Goal: Complete application form: Complete application form

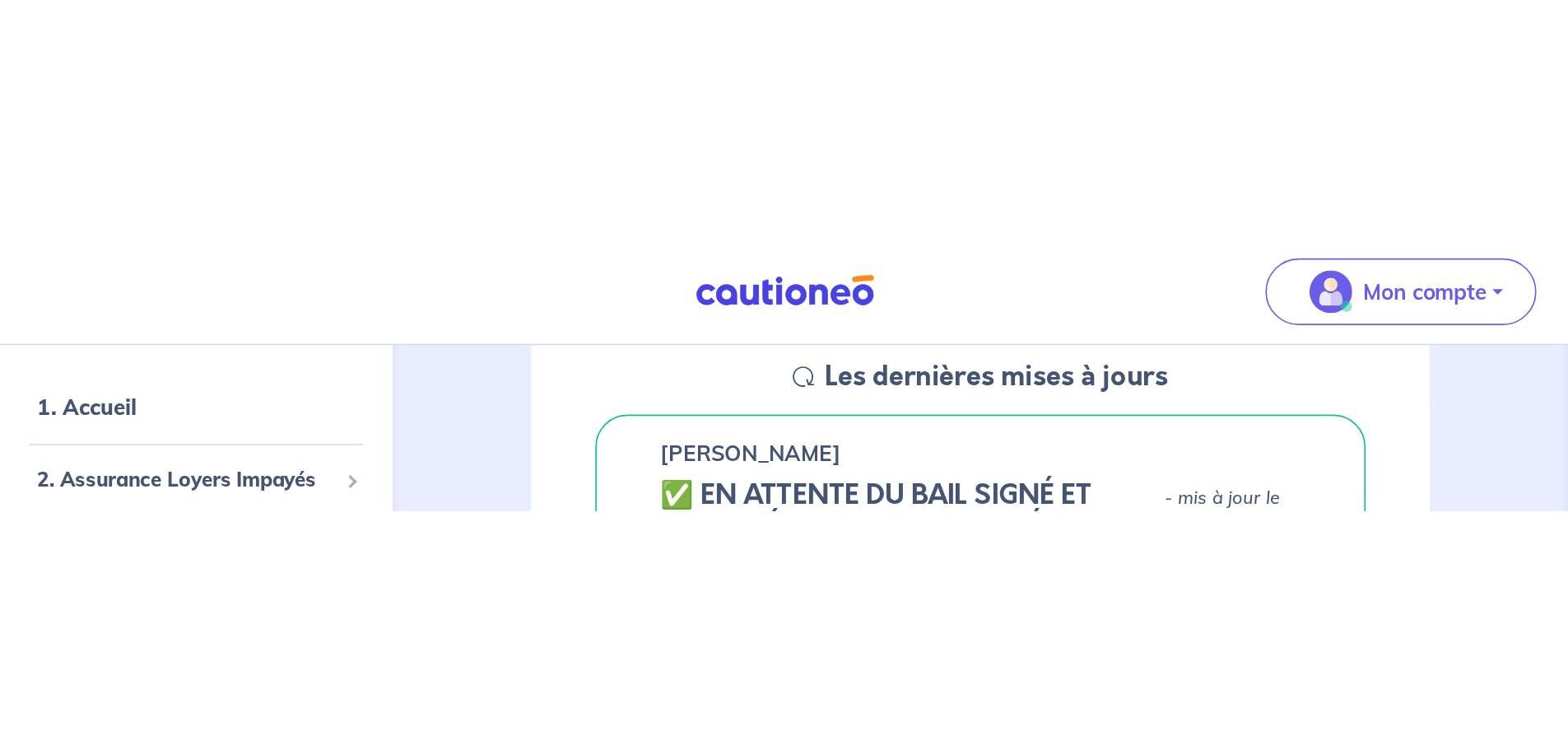
scroll to position [214, 0]
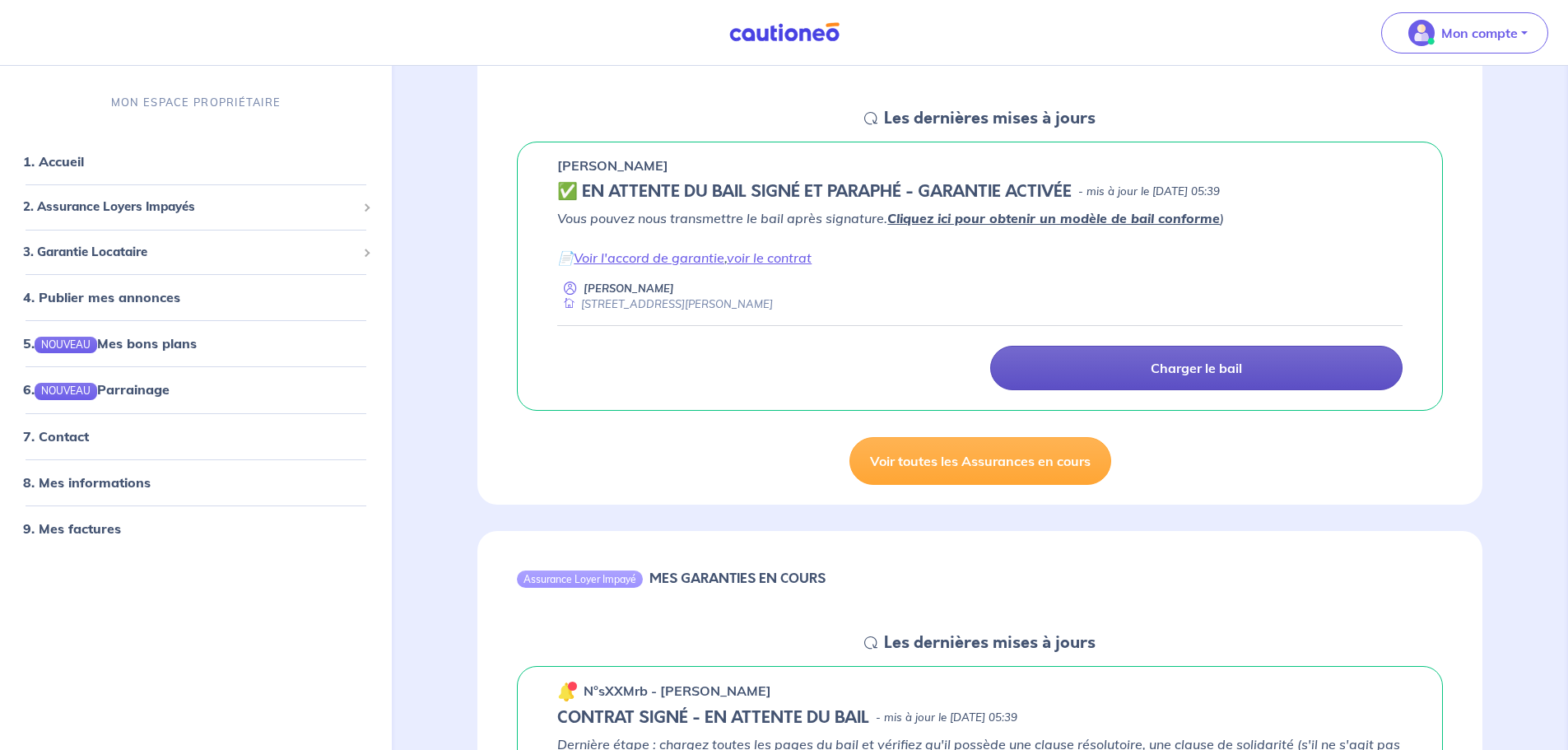
click at [1041, 363] on p "Charger le bail" at bounding box center [1197, 367] width 92 height 16
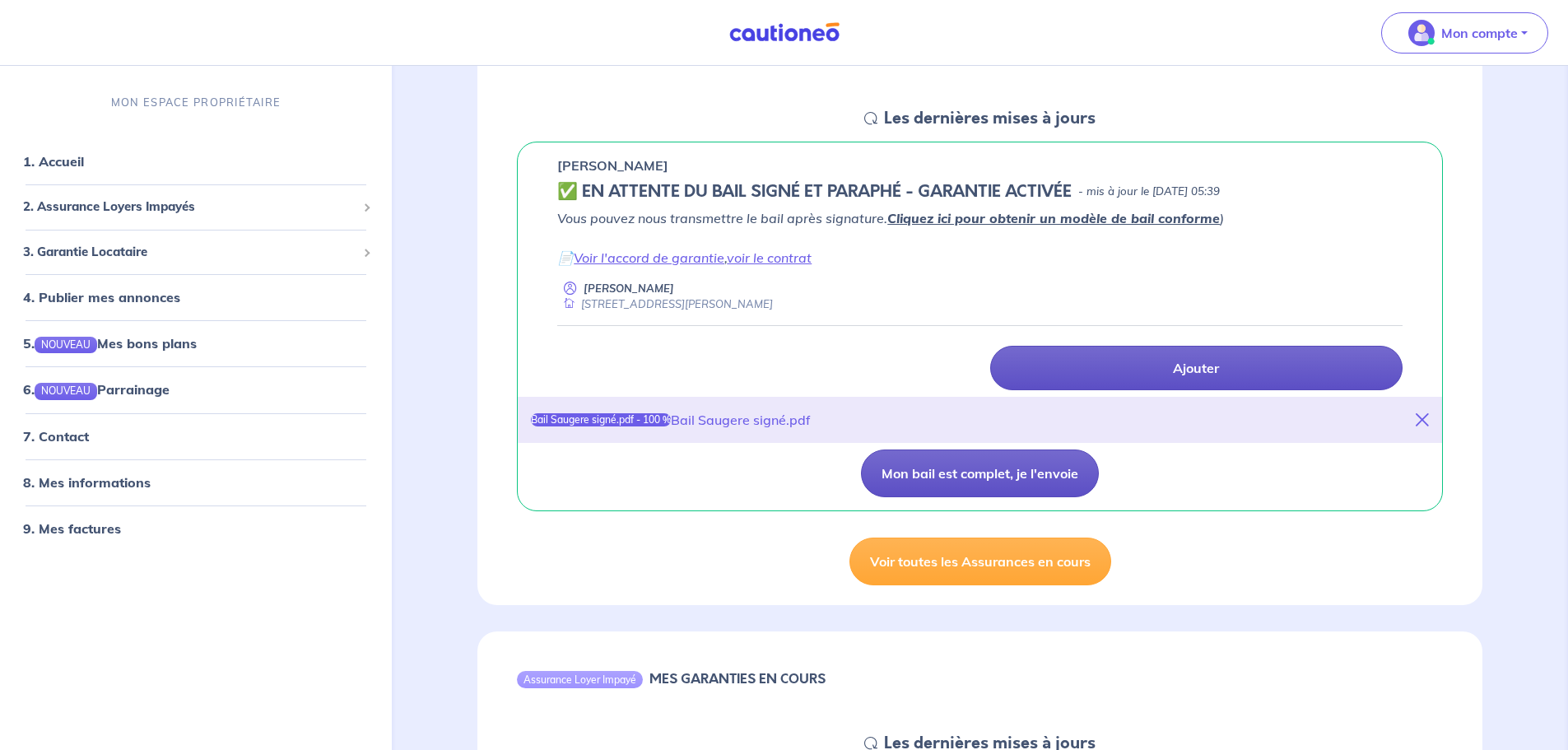
click at [1041, 452] on button "Mon bail est complet, je l'envoie" at bounding box center [980, 474] width 238 height 48
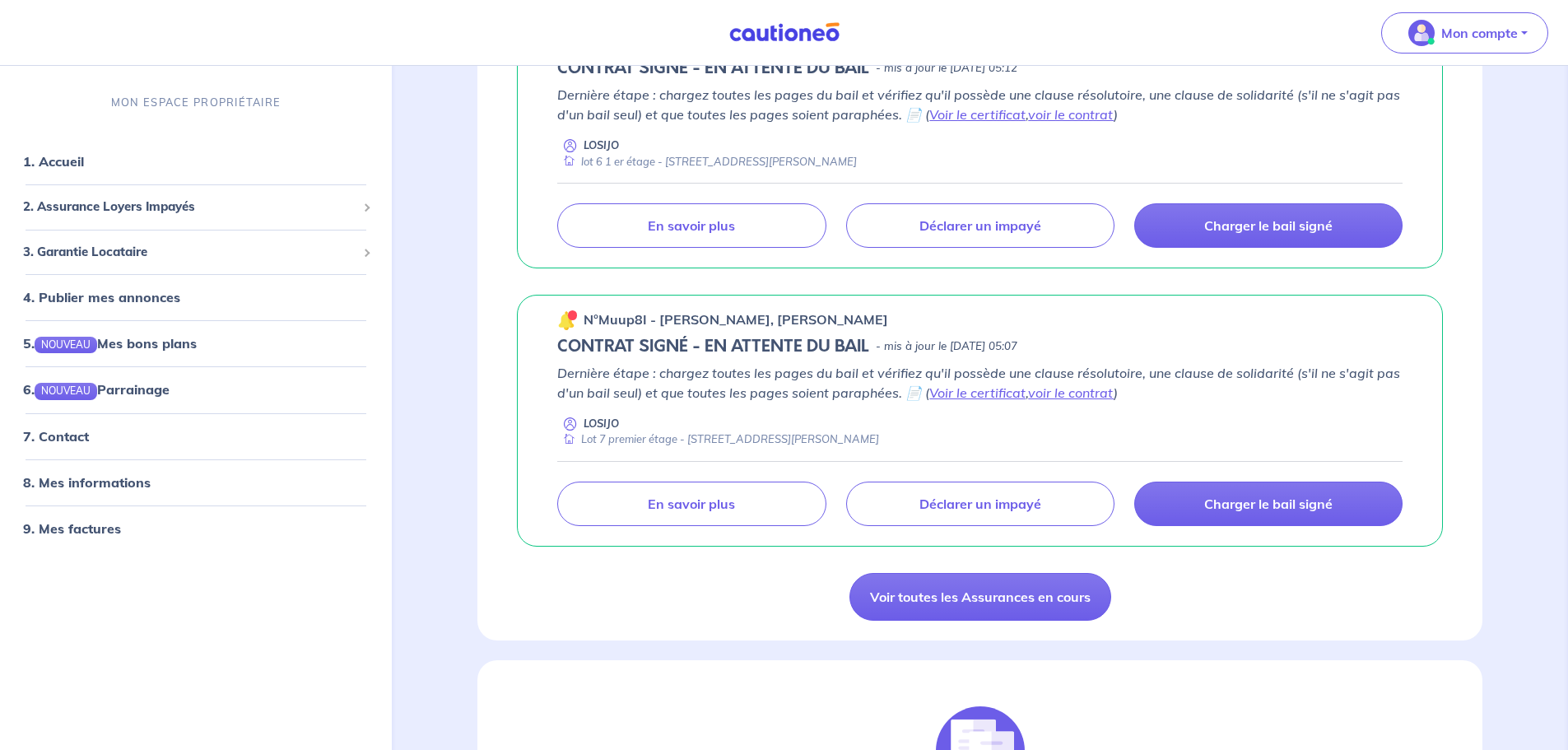
scroll to position [1696, 0]
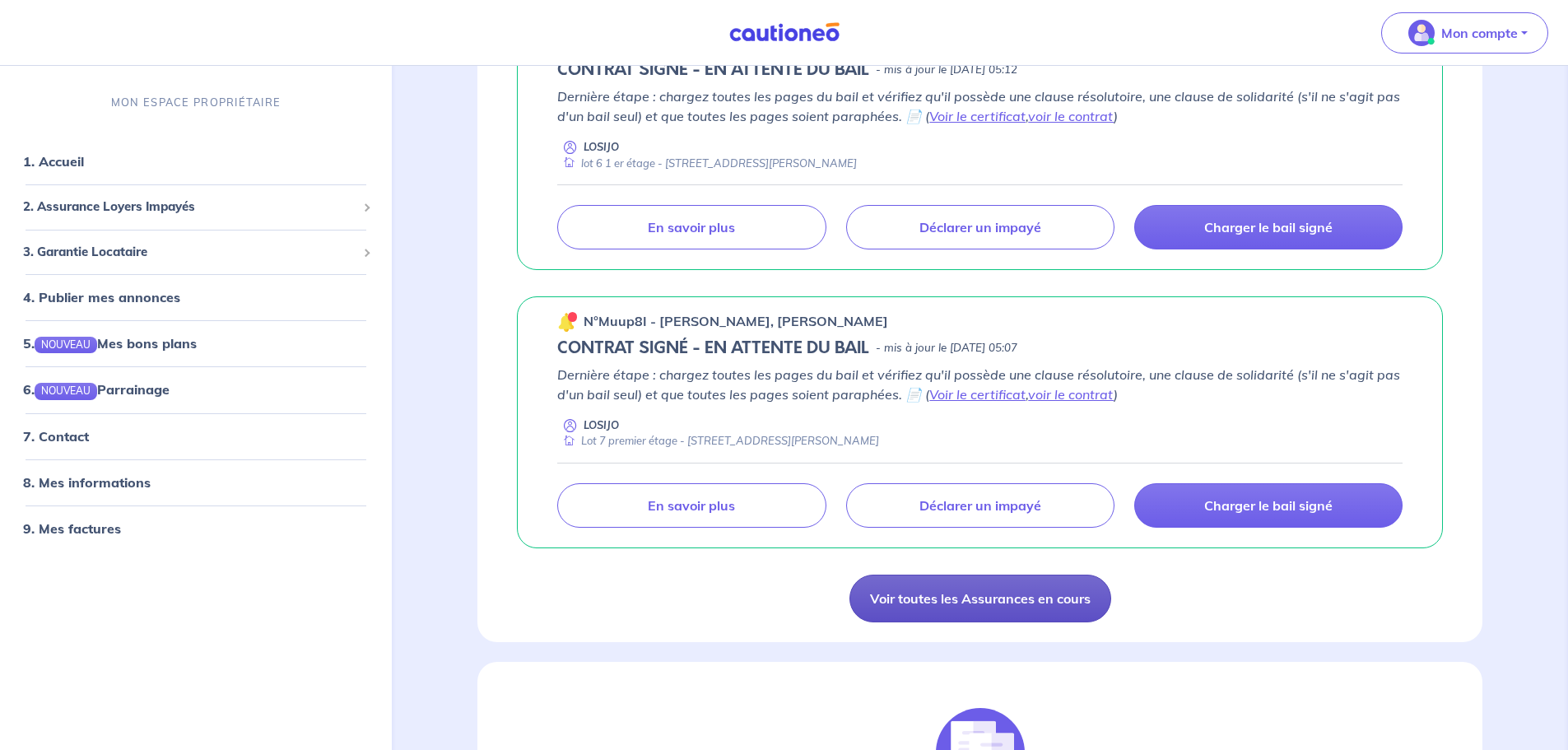
click at [1029, 452] on link "Voir toutes les Assurances en cours" at bounding box center [981, 599] width 262 height 48
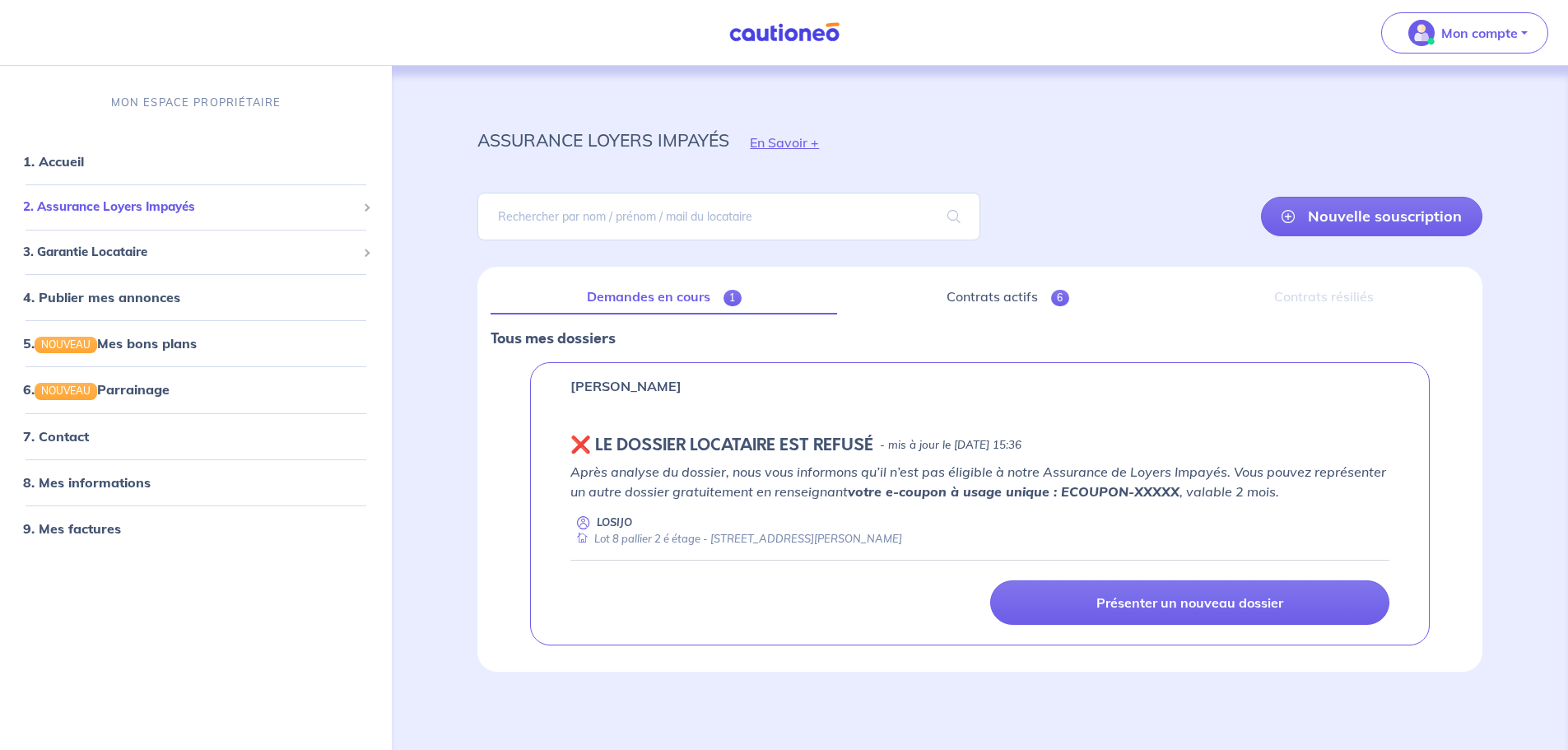
click at [169, 217] on div "2. Assurance Loyers Impayés" at bounding box center [196, 208] width 379 height 33
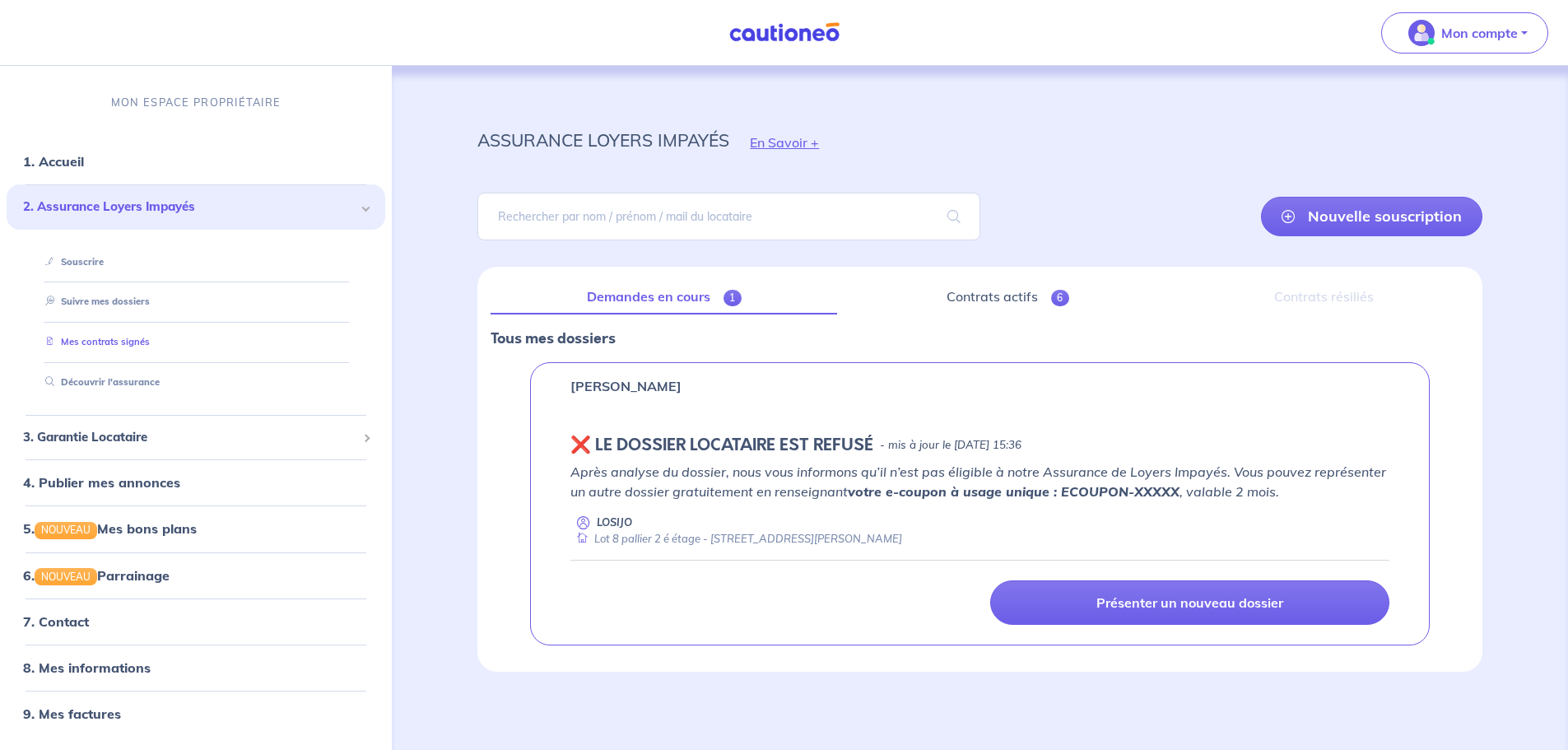
click at [150, 341] on link "Mes contrats signés" at bounding box center [94, 342] width 111 height 11
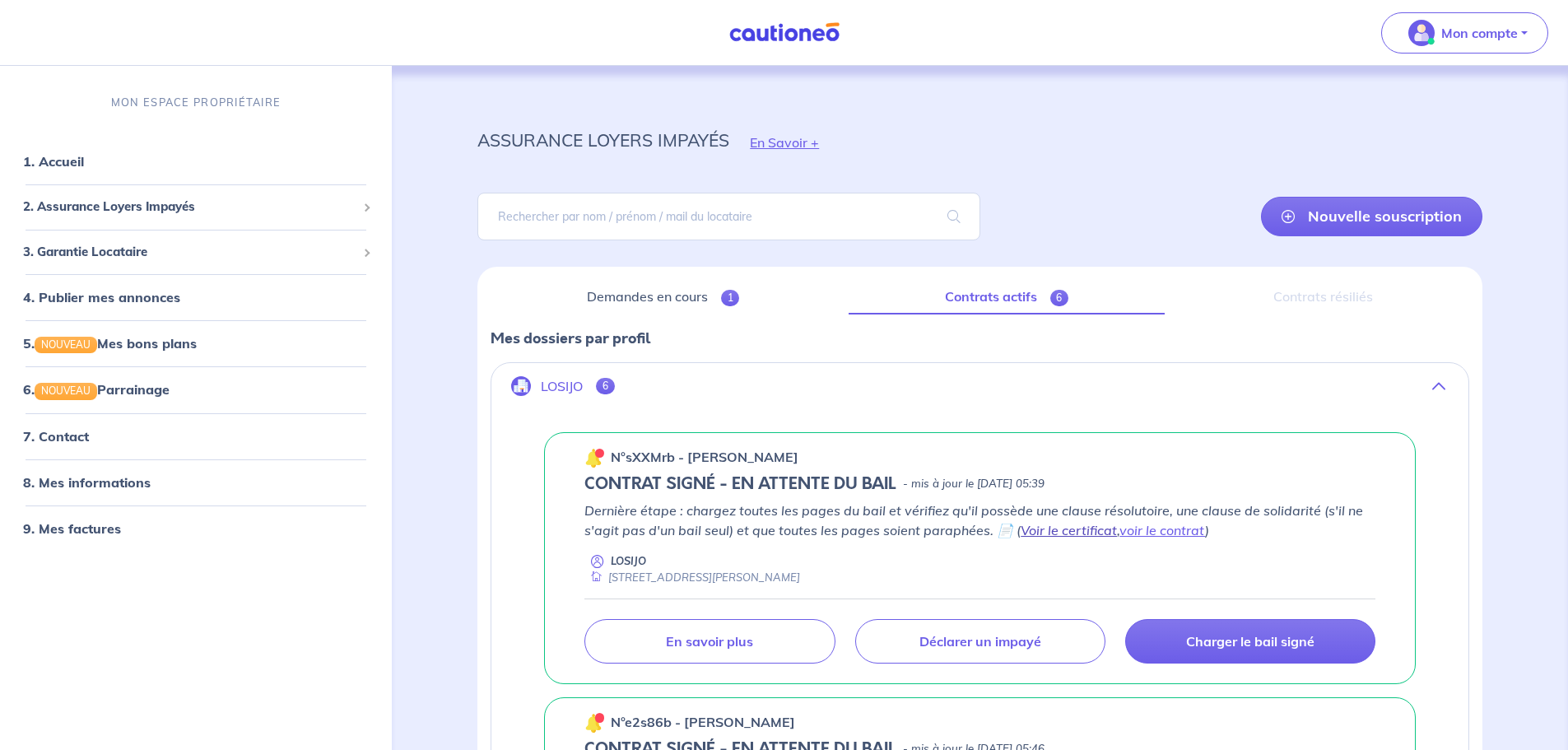
click at [1041, 452] on link "Voir le certificat" at bounding box center [1069, 530] width 97 height 16
click at [1041, 452] on p "Charger le bail signé" at bounding box center [1250, 641] width 128 height 16
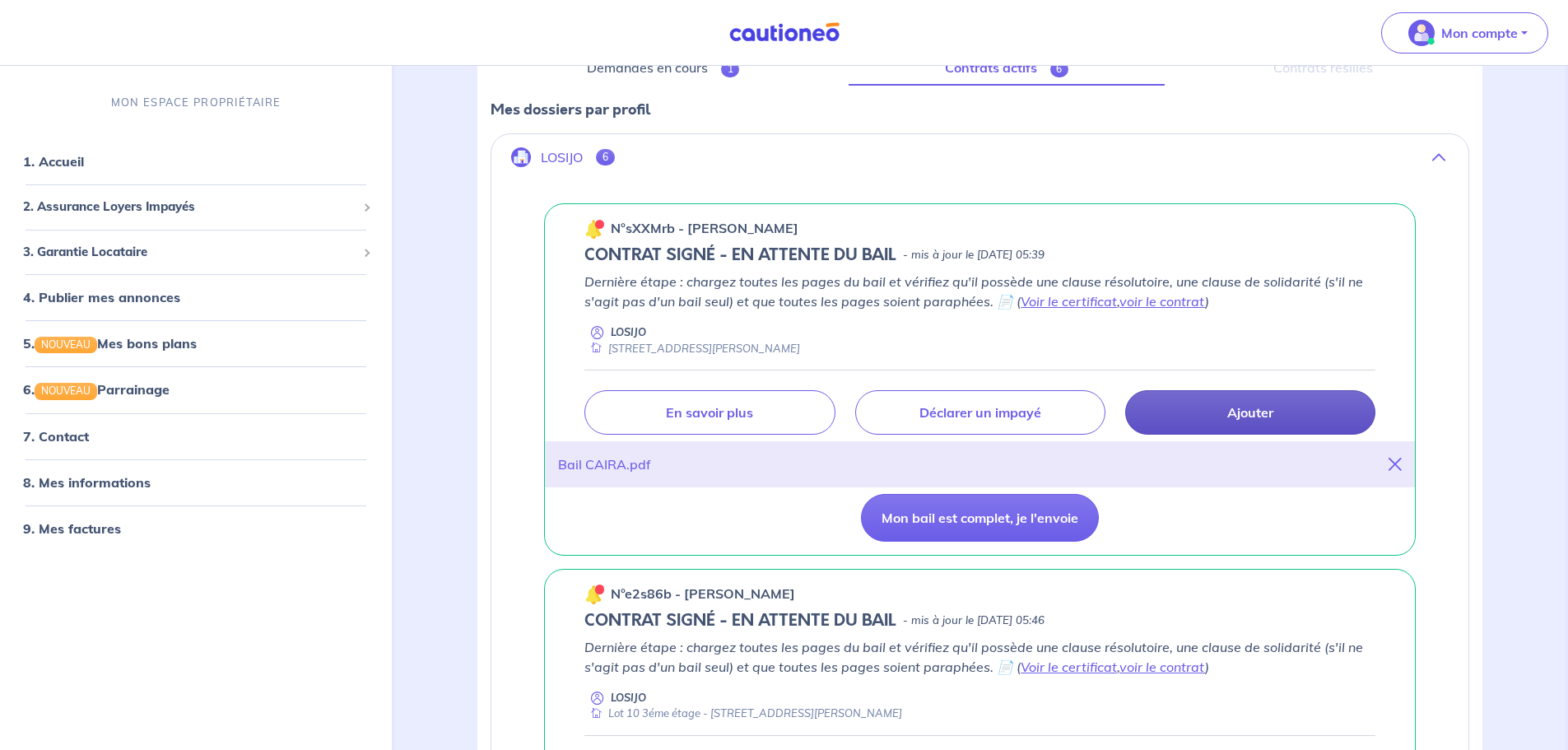
scroll to position [247, 0]
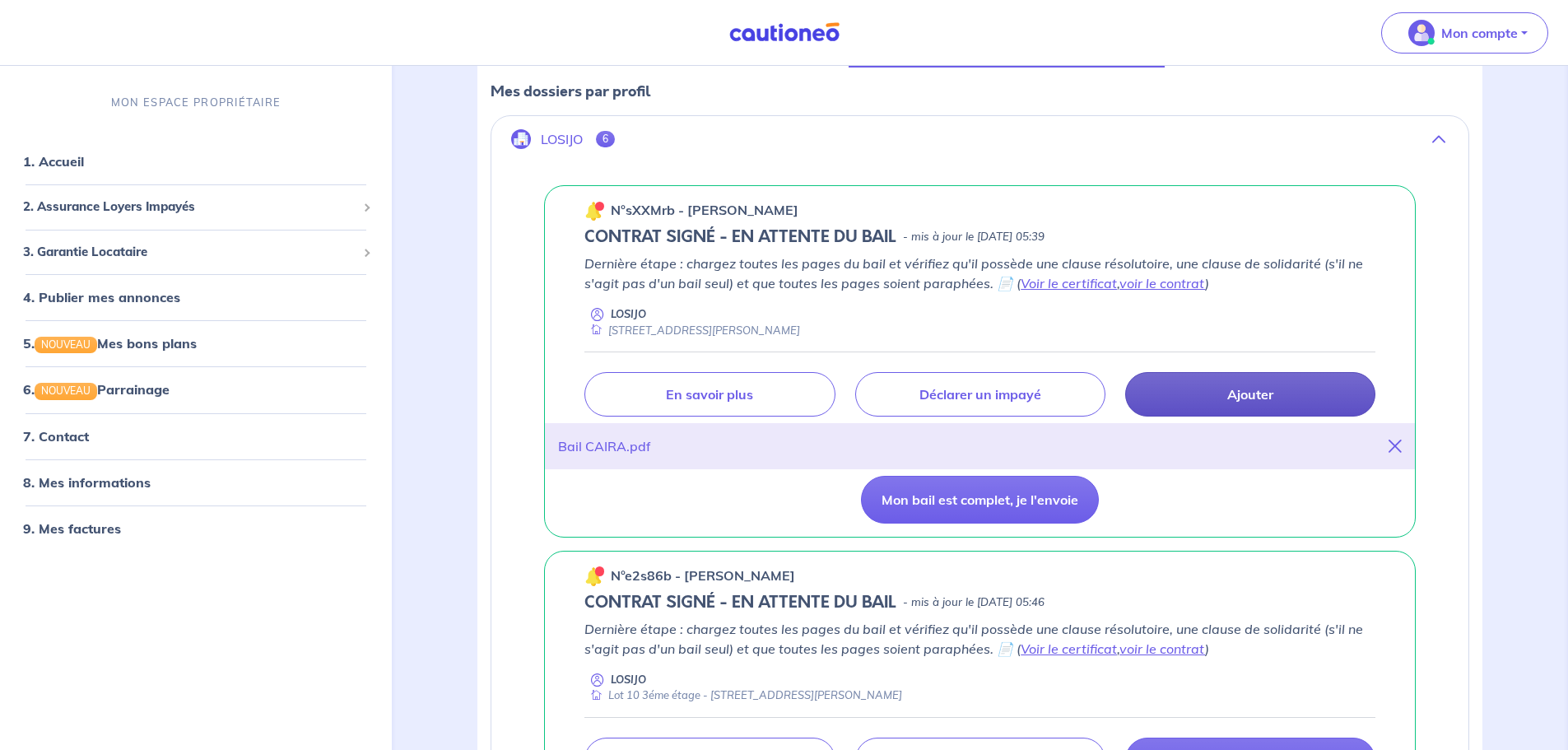
click at [1041, 385] on link "Ajouter" at bounding box center [1250, 394] width 251 height 44
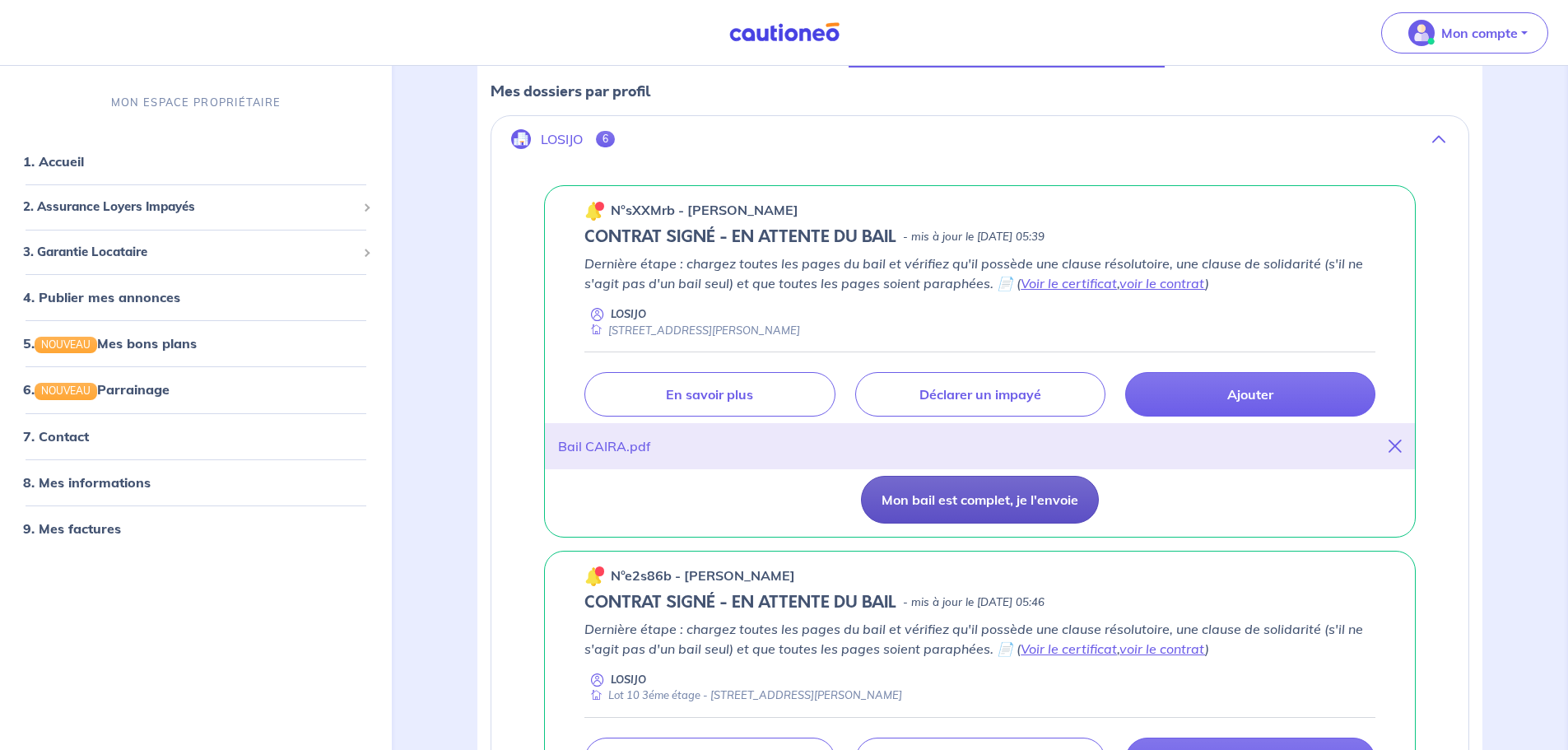
click at [976, 452] on button "Mon bail est complet, je l'envoie" at bounding box center [980, 499] width 238 height 48
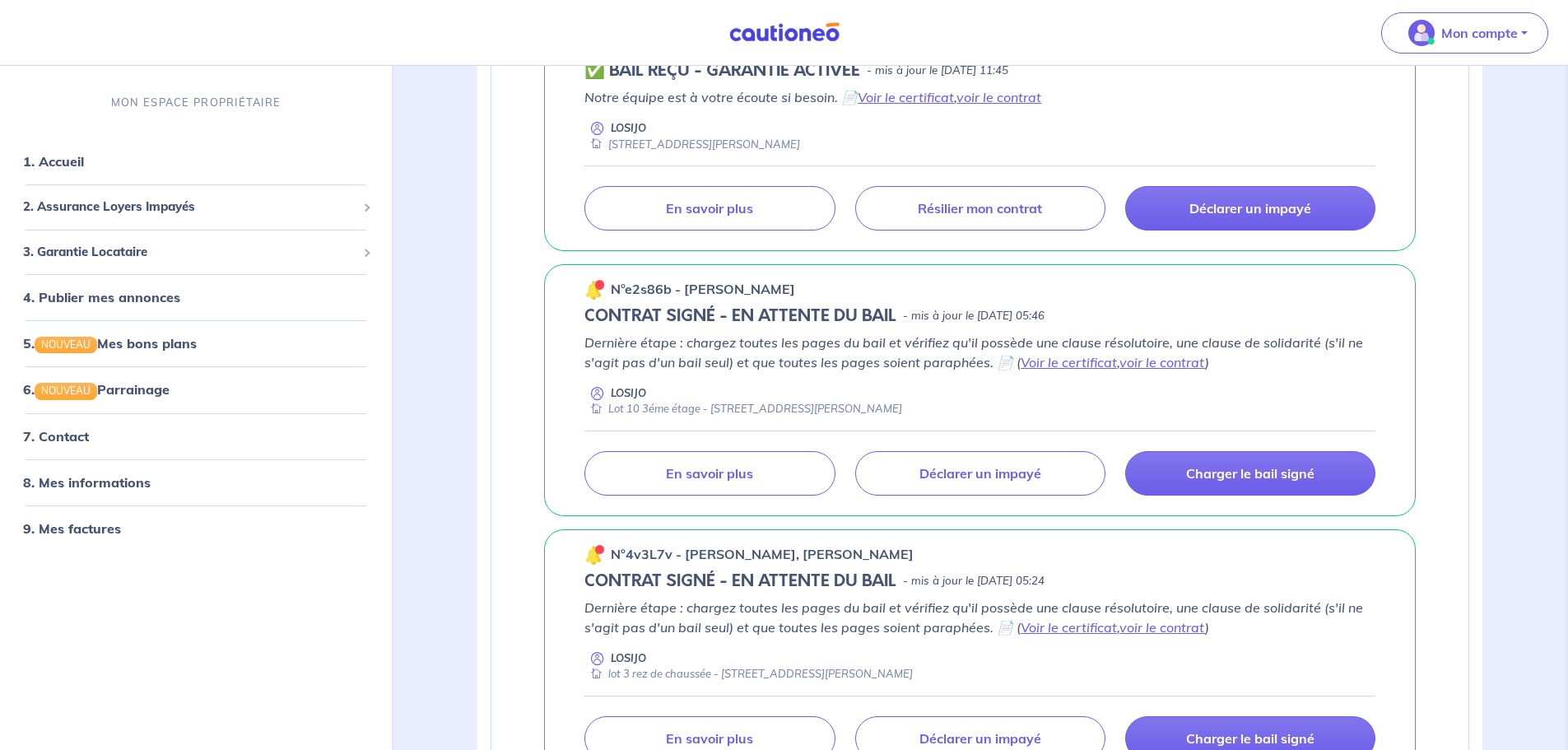
scroll to position [329, 0]
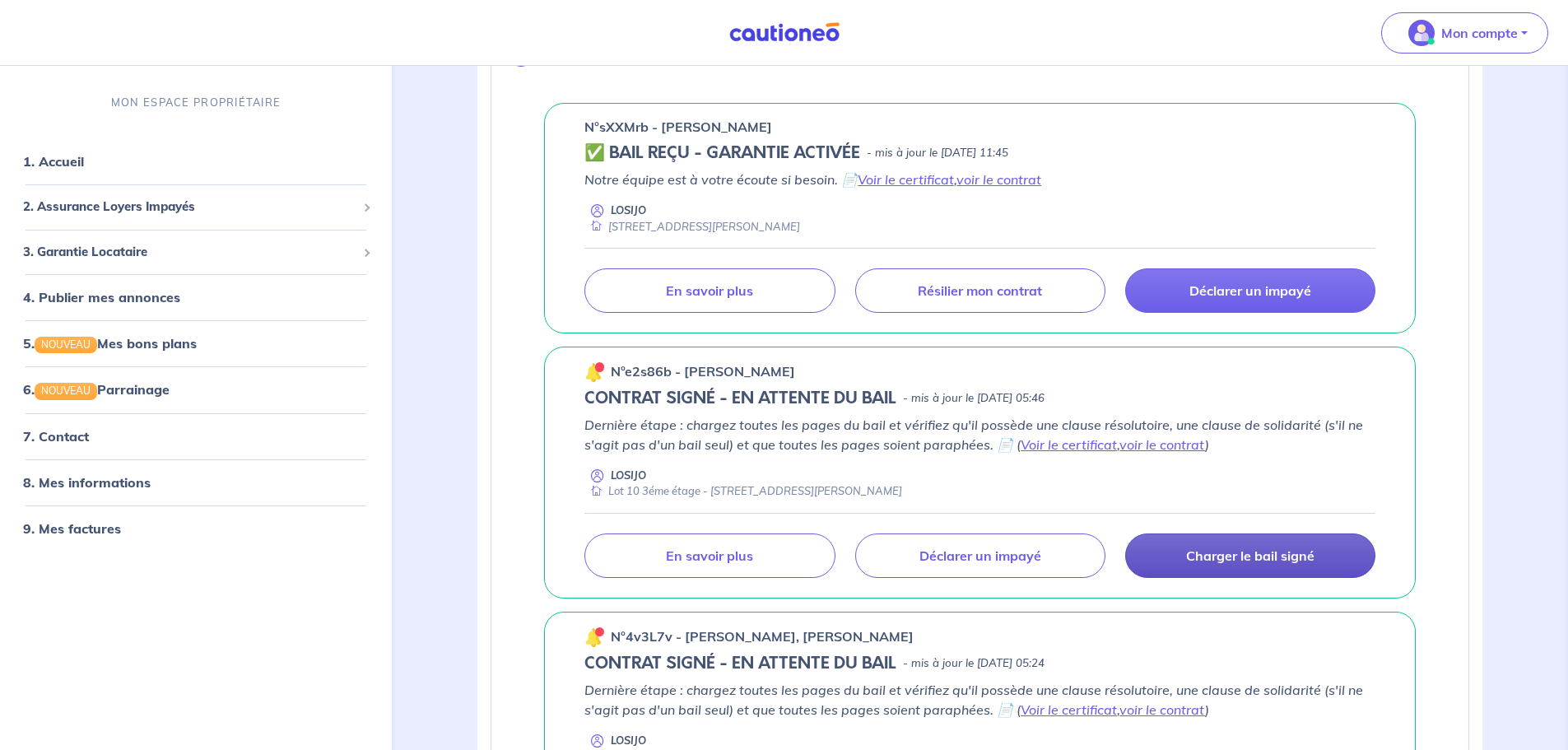
click at [1041, 452] on p "Charger le bail signé" at bounding box center [1250, 555] width 128 height 16
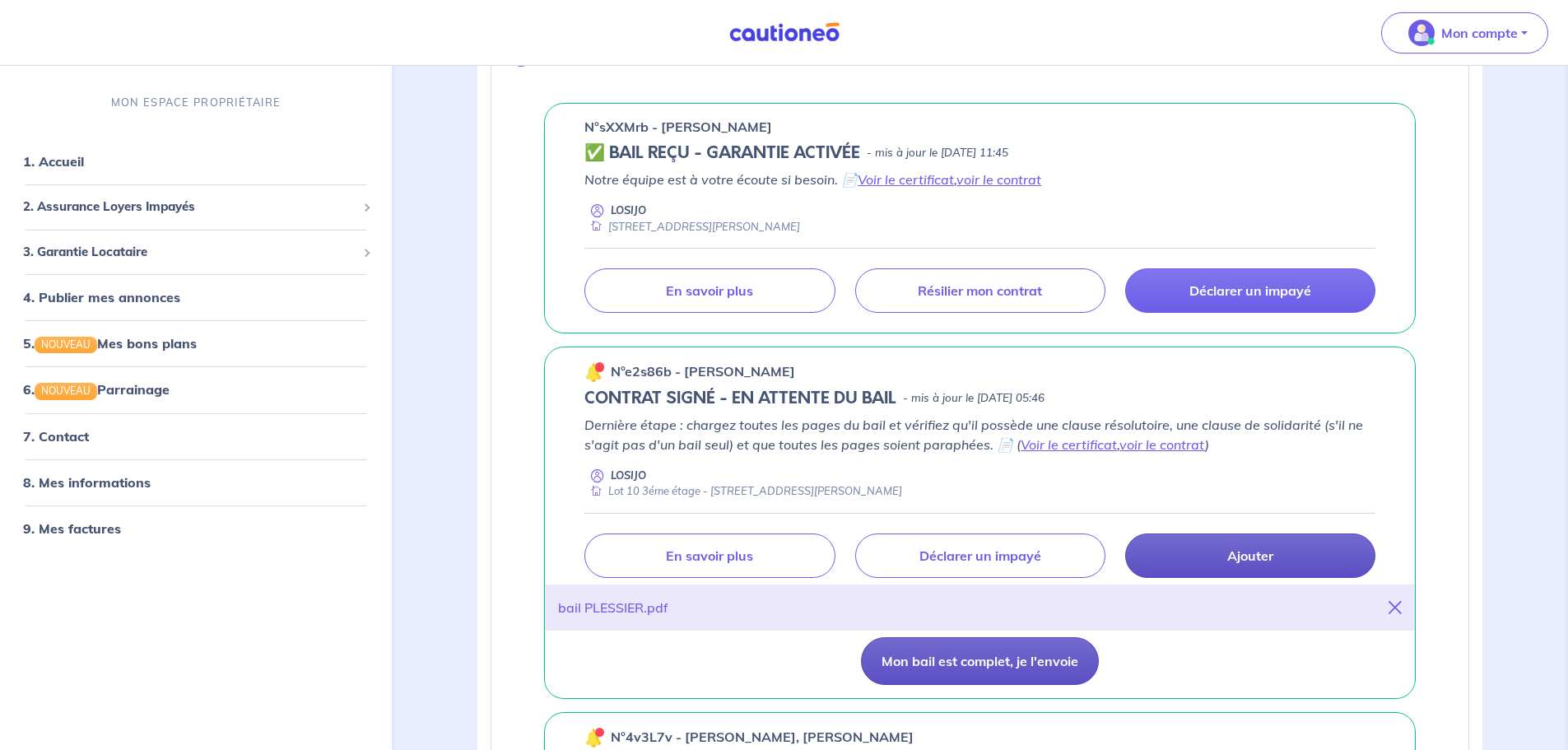
click at [1002, 452] on button "Mon bail est complet, je l'envoie" at bounding box center [980, 661] width 238 height 48
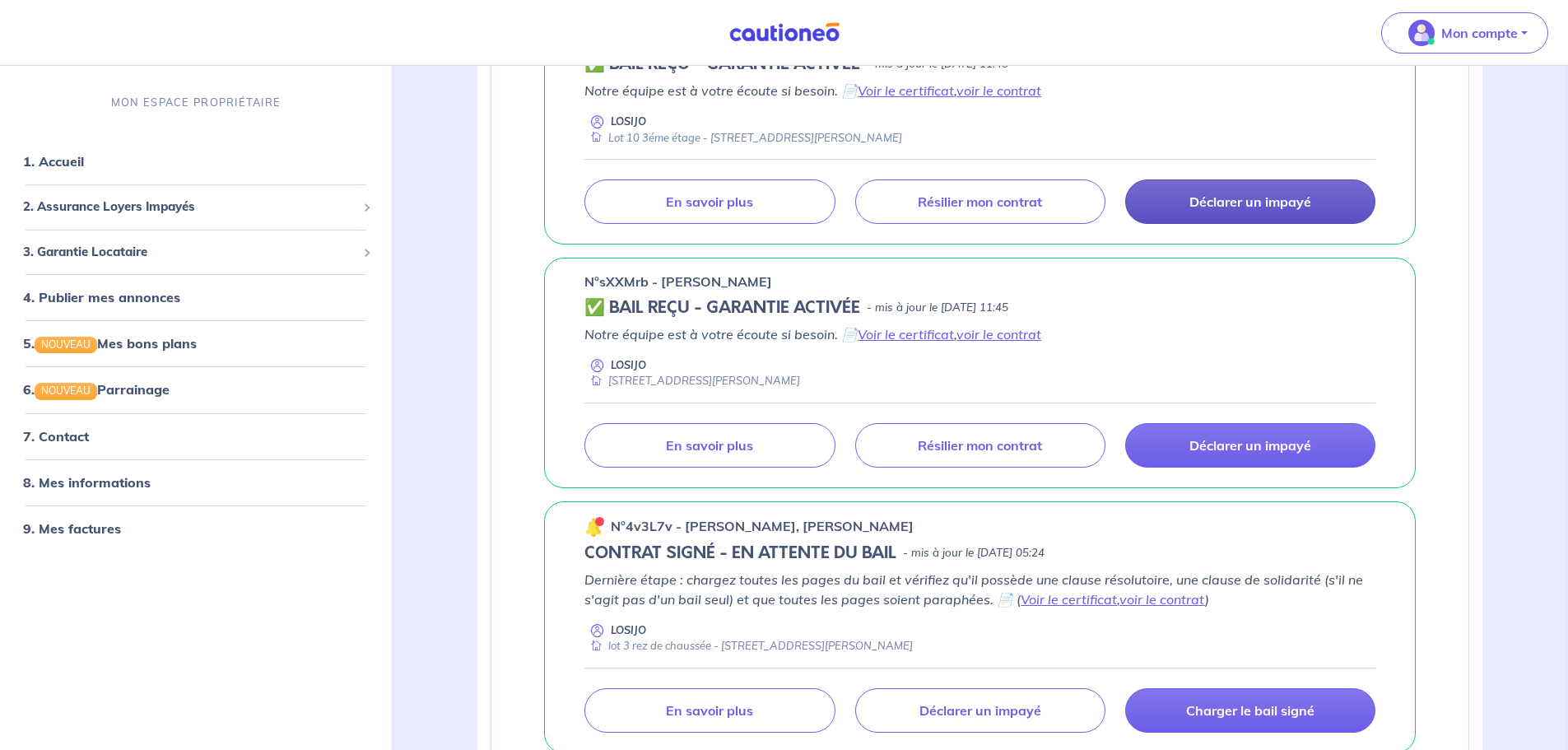
scroll to position [494, 0]
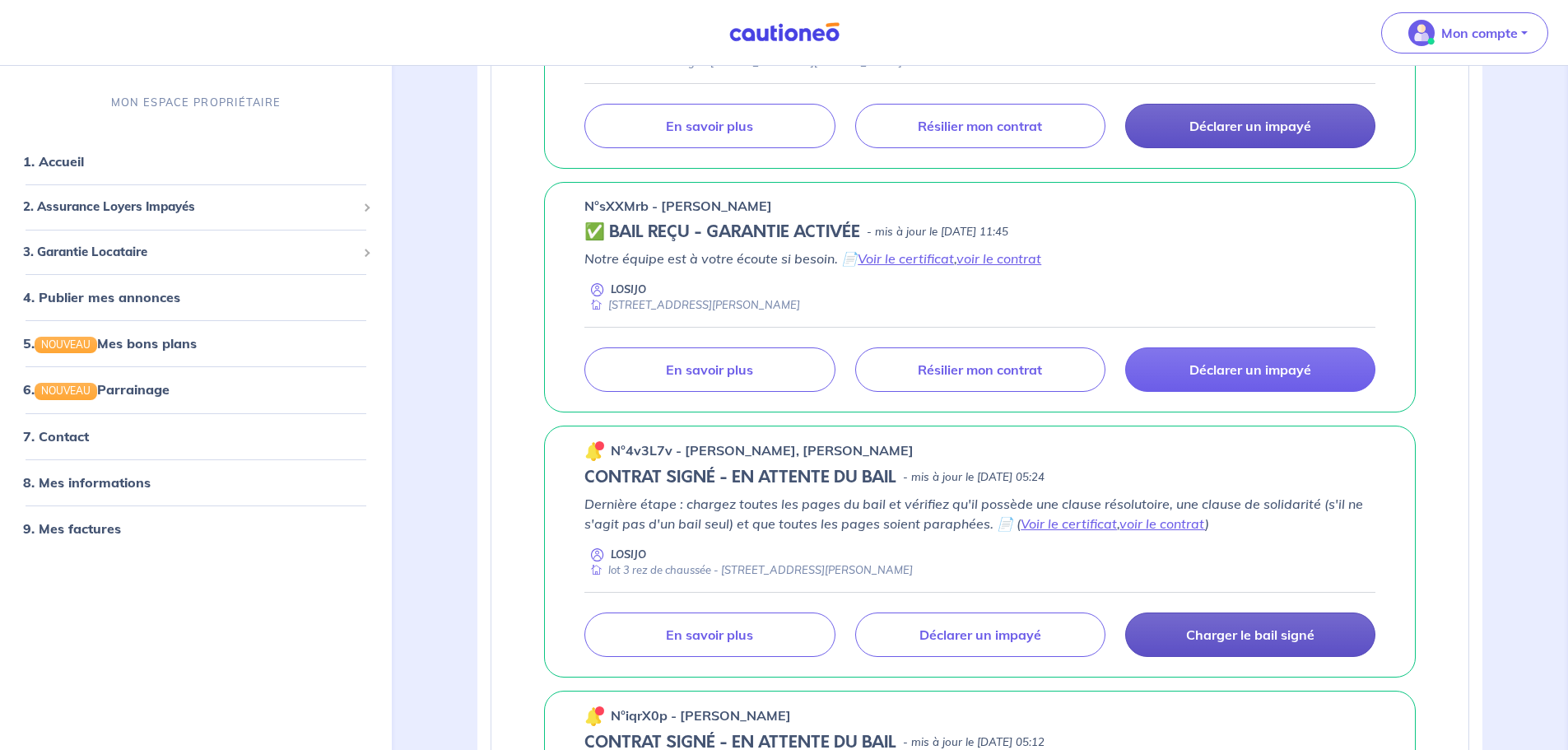
click at [1041, 452] on p "Charger le bail signé" at bounding box center [1250, 634] width 128 height 16
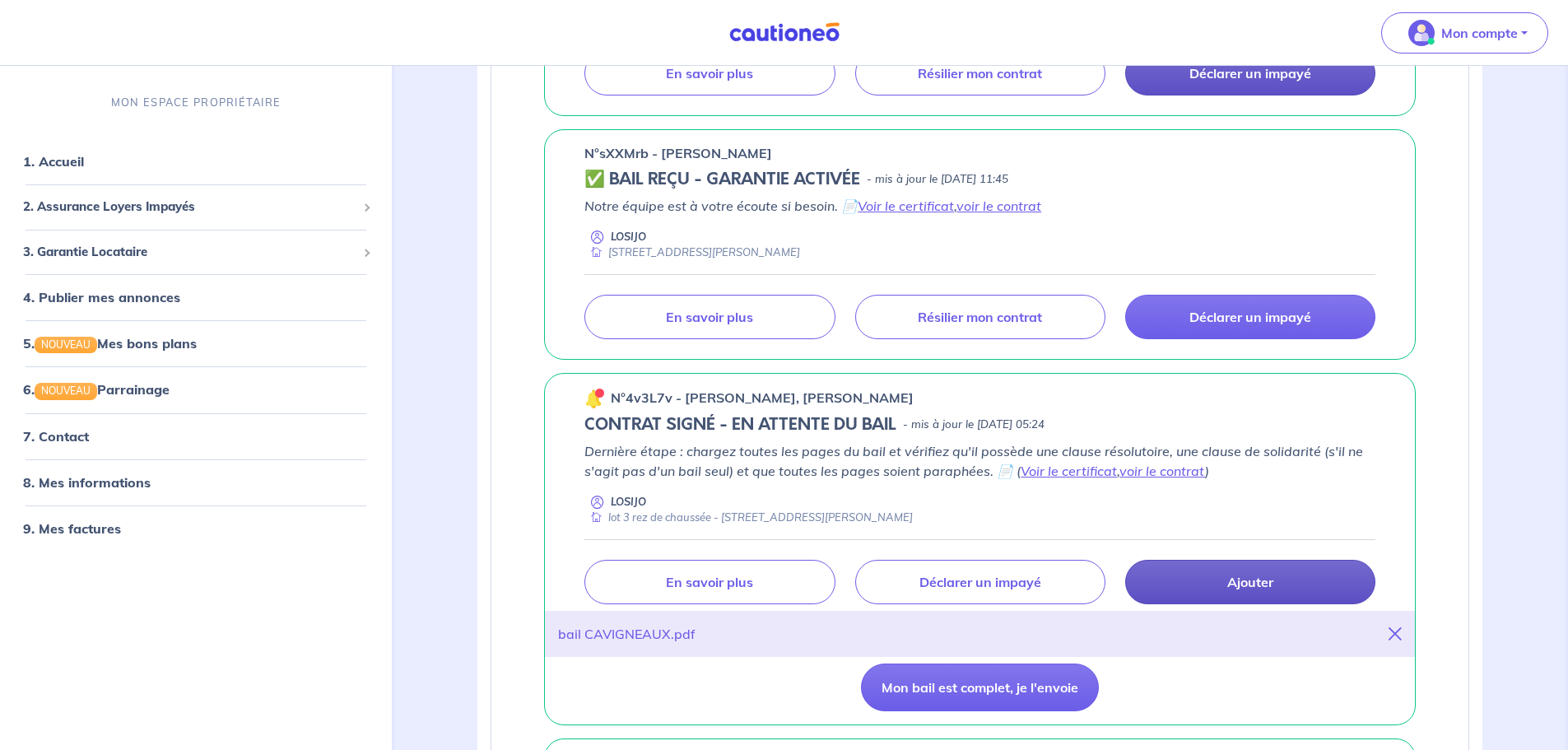
scroll to position [576, 0]
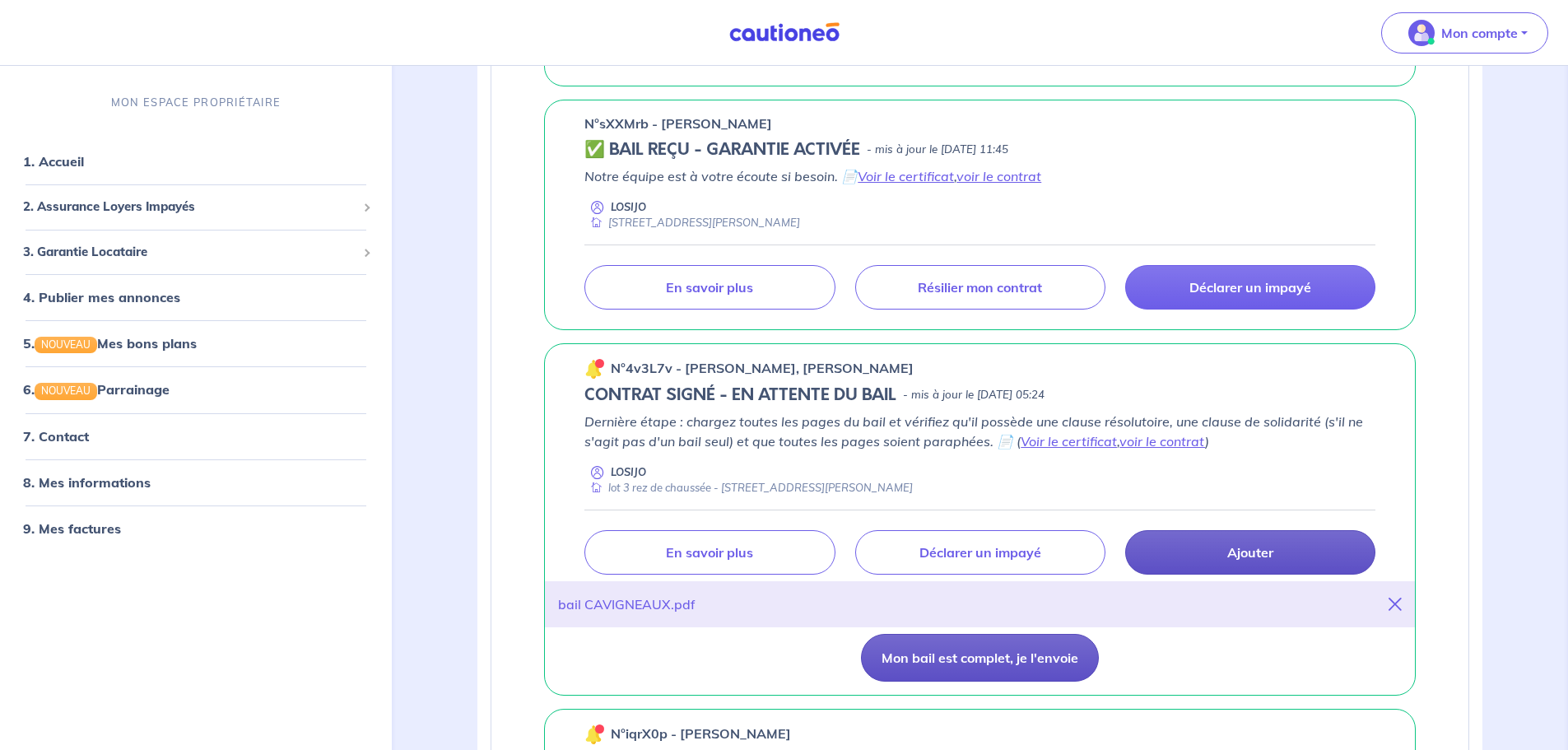
click at [1028, 452] on button "Mon bail est complet, je l'envoie" at bounding box center [980, 658] width 238 height 48
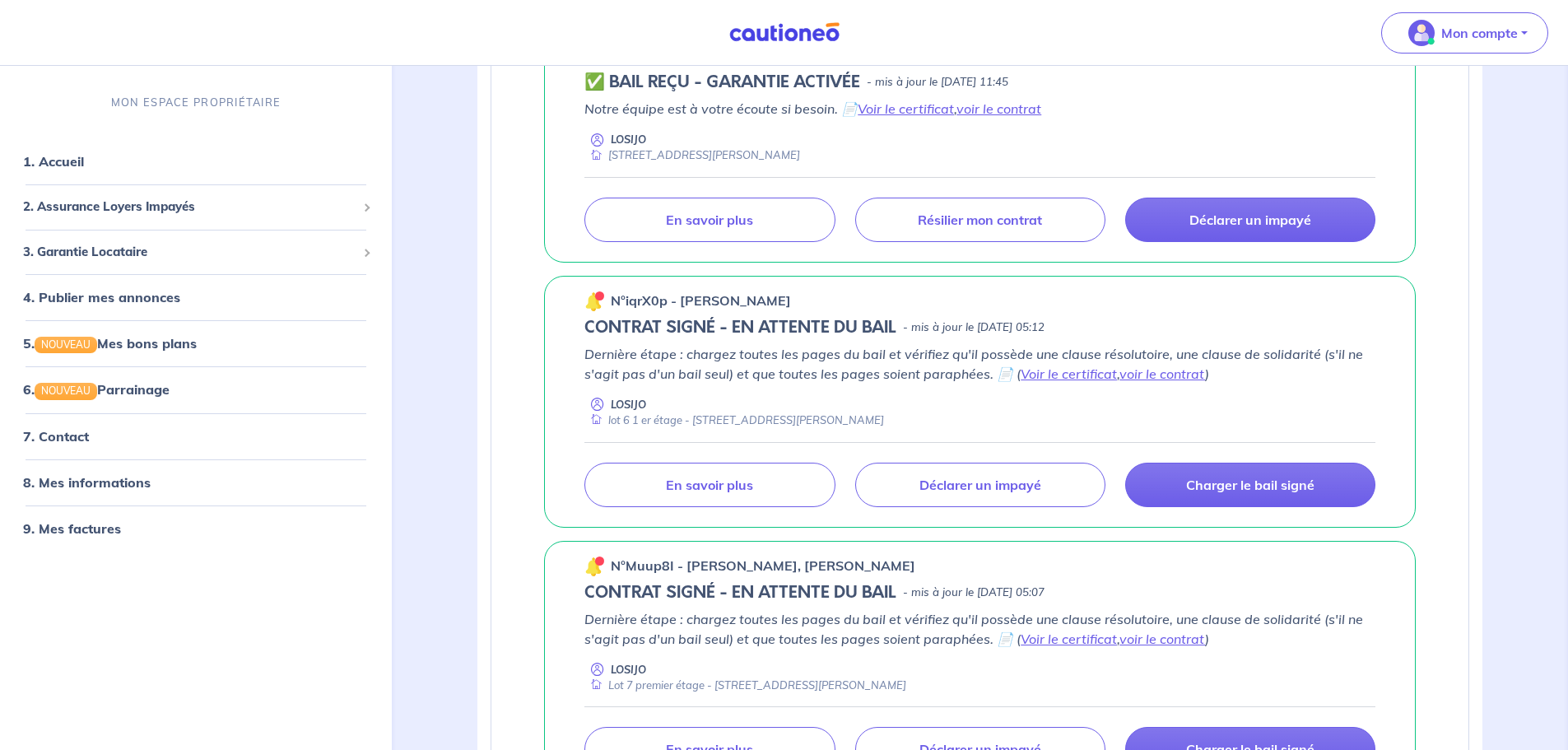
scroll to position [906, 0]
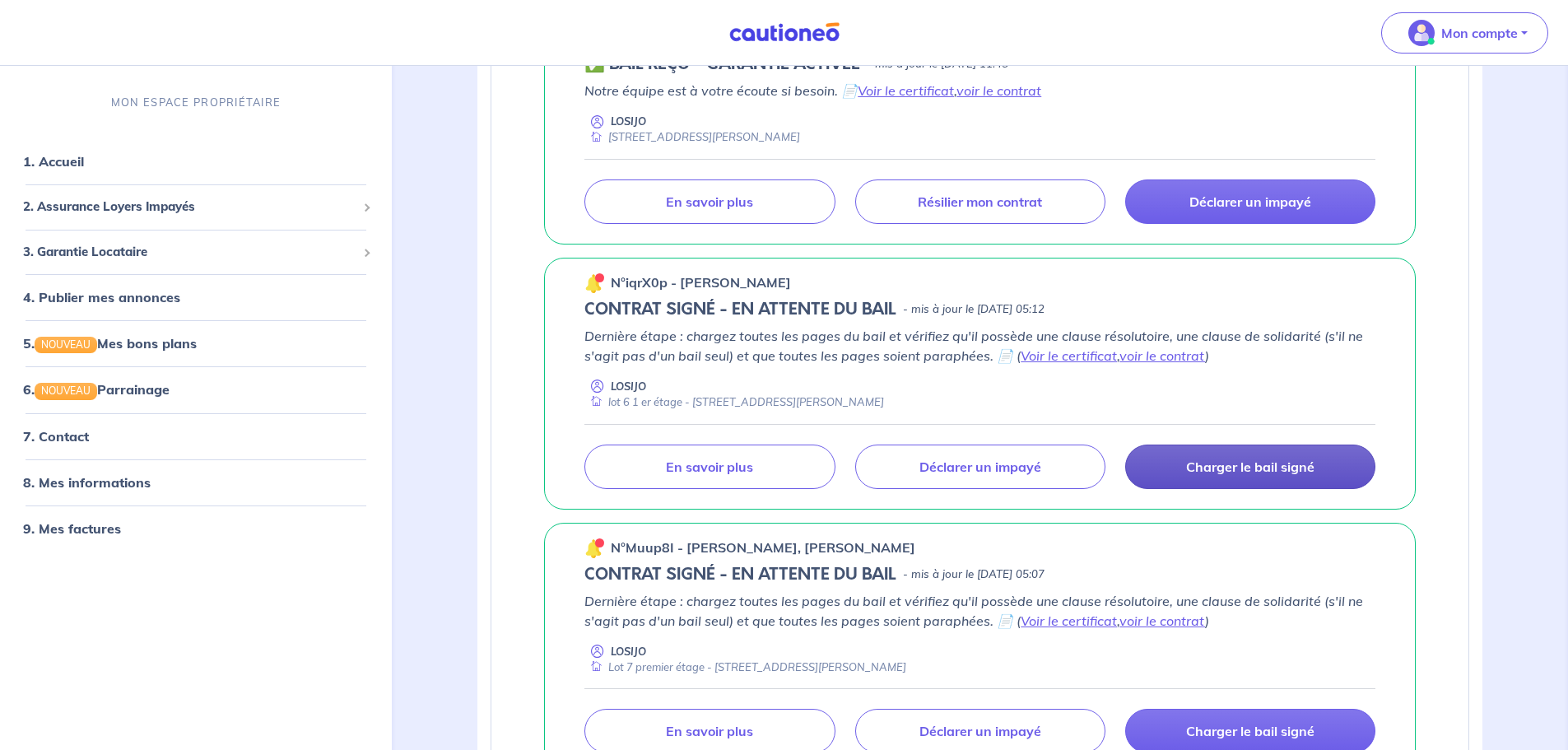
click at [1041, 452] on p "Charger le bail signé" at bounding box center [1250, 466] width 128 height 16
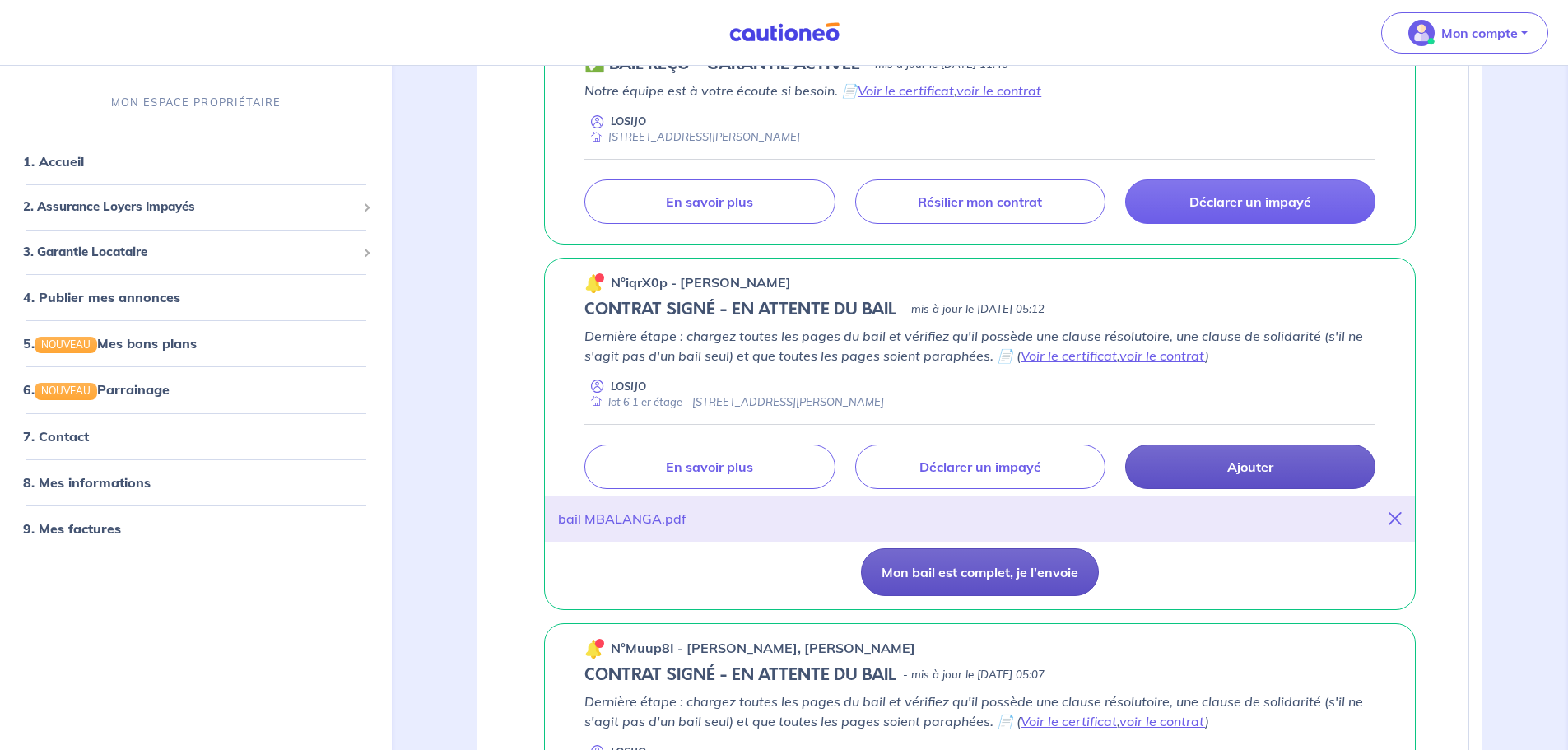
click at [988, 452] on button "Mon bail est complet, je l'envoie" at bounding box center [980, 572] width 238 height 48
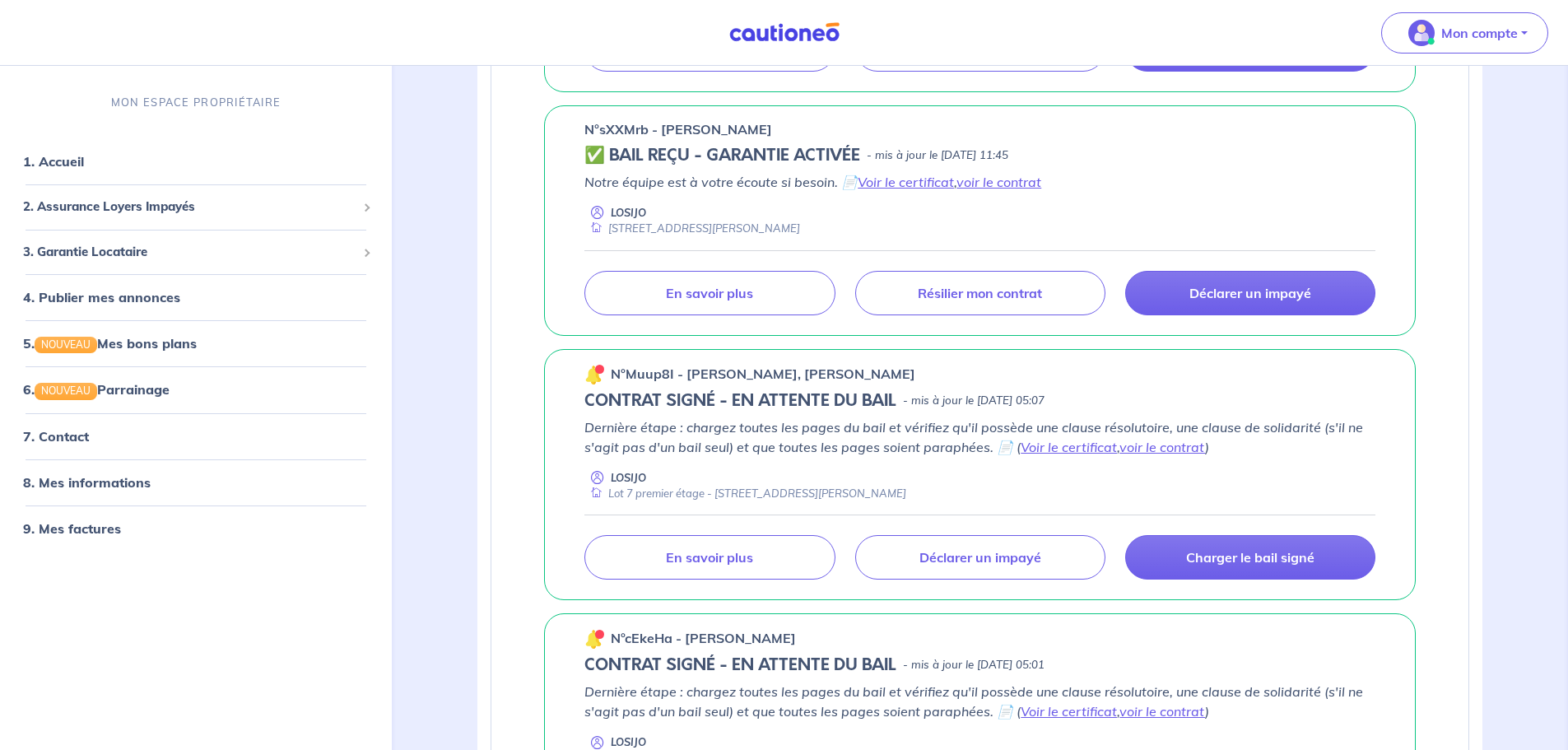
scroll to position [1070, 0]
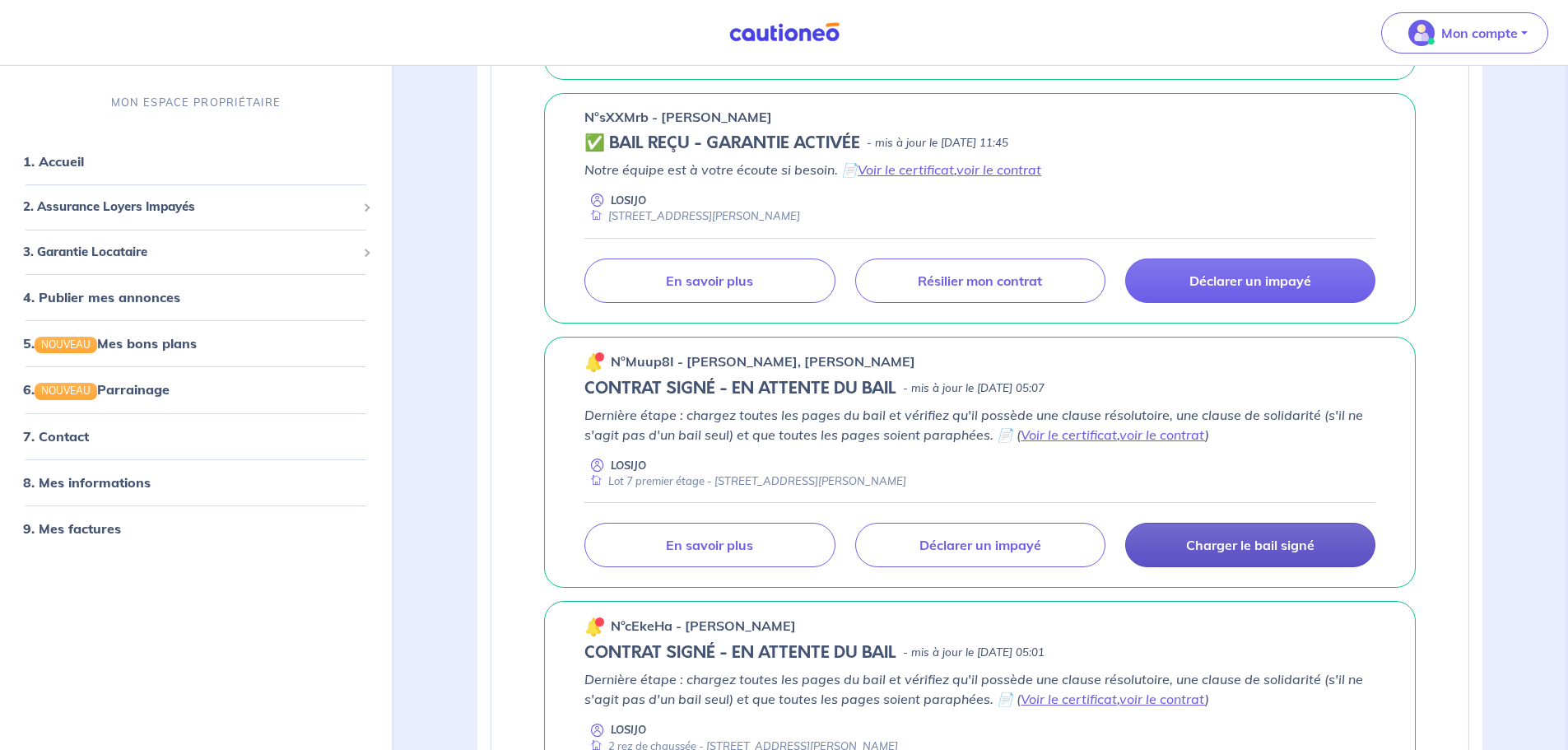
click at [1041, 452] on p "Charger le bail signé" at bounding box center [1250, 544] width 128 height 16
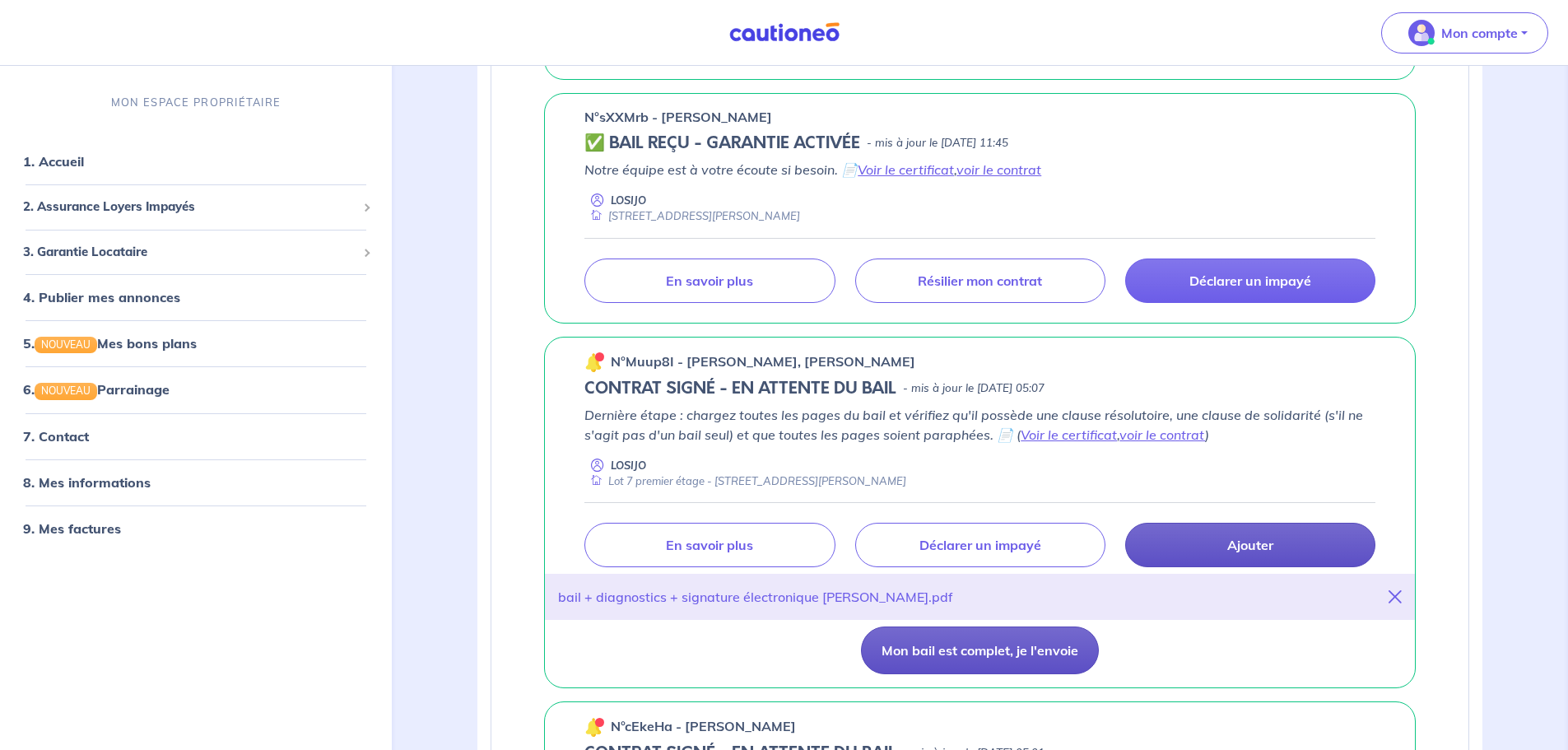
click at [933, 452] on button "Mon bail est complet, je l'envoie" at bounding box center [980, 651] width 238 height 48
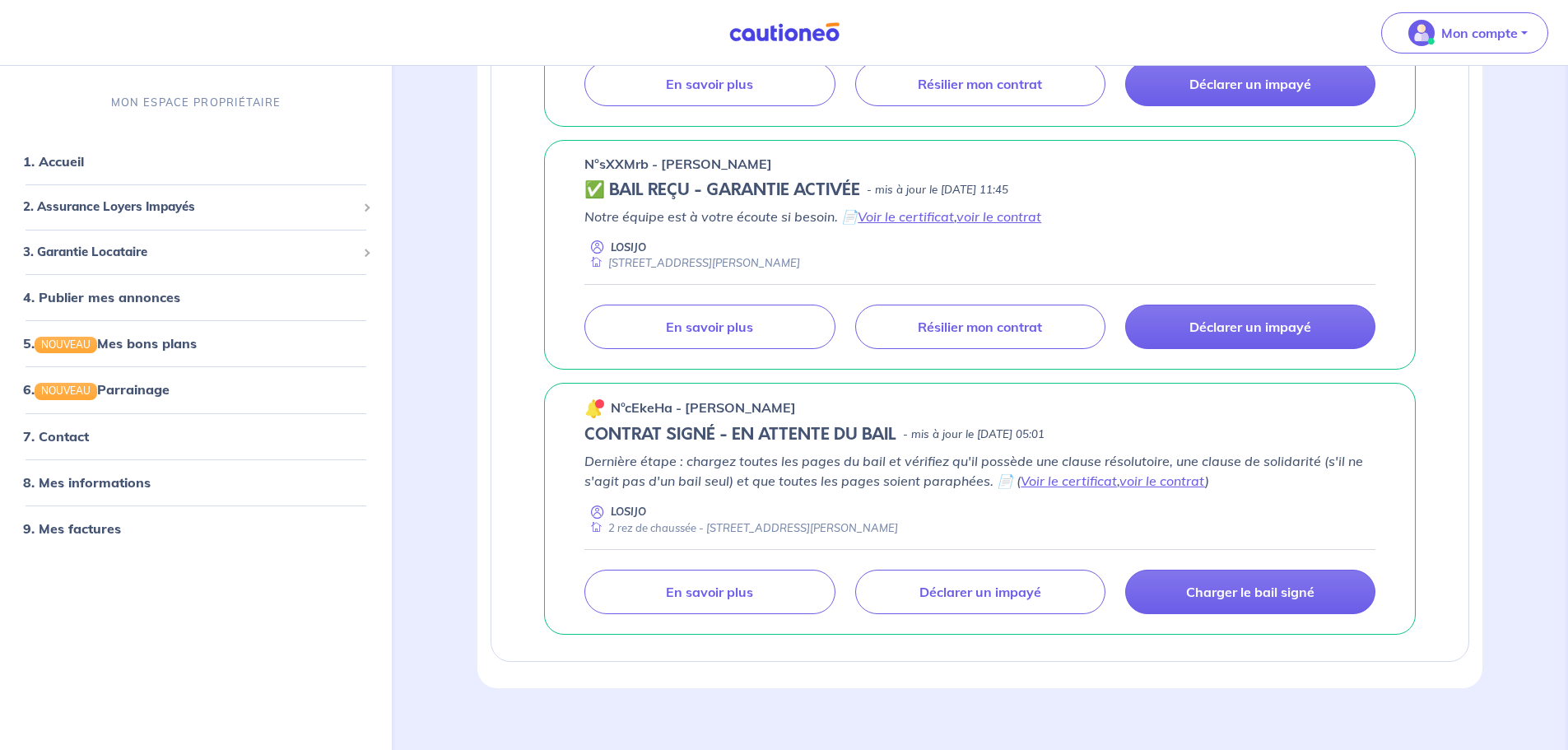
scroll to position [1284, 0]
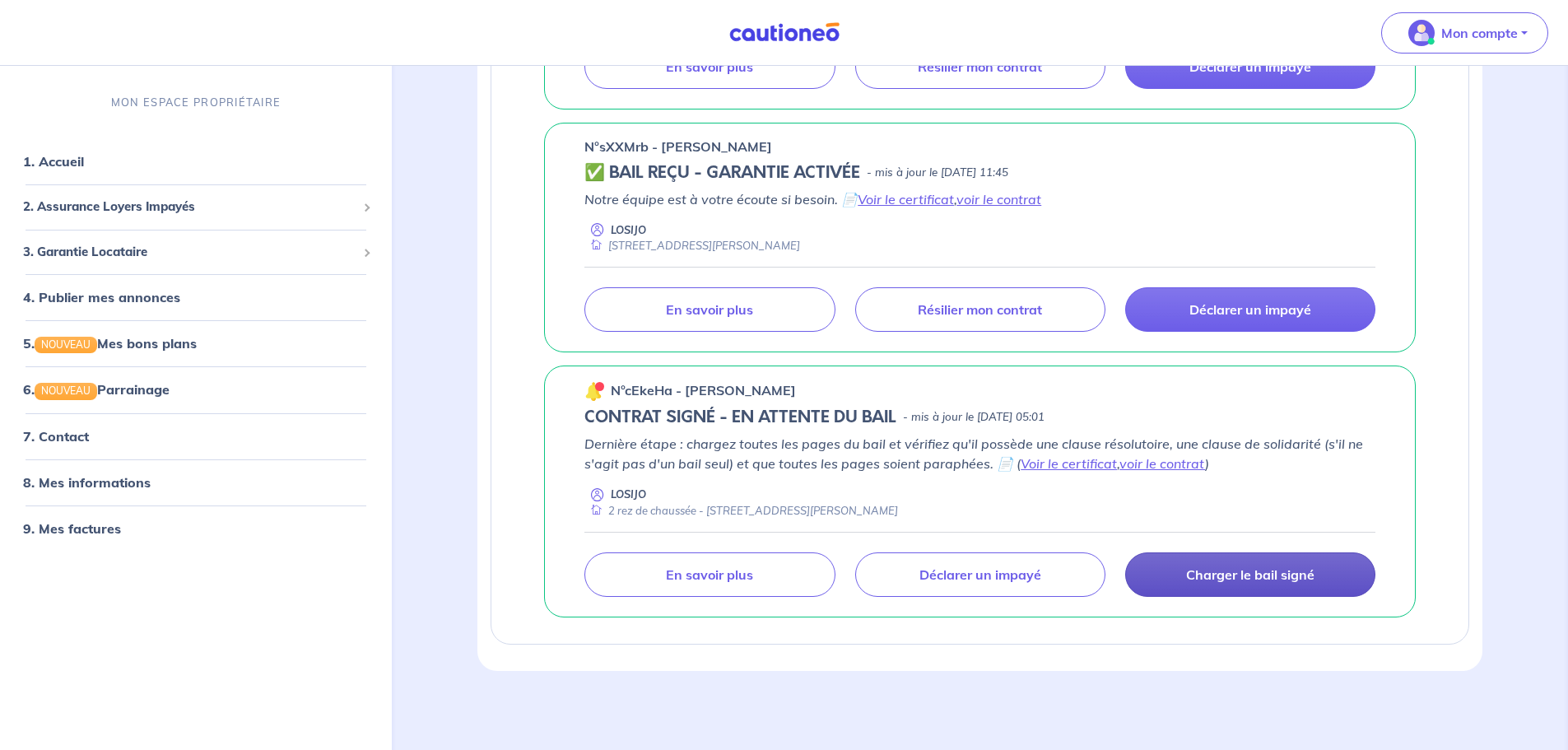
click at [1041, 452] on p "Charger le bail signé" at bounding box center [1250, 574] width 128 height 16
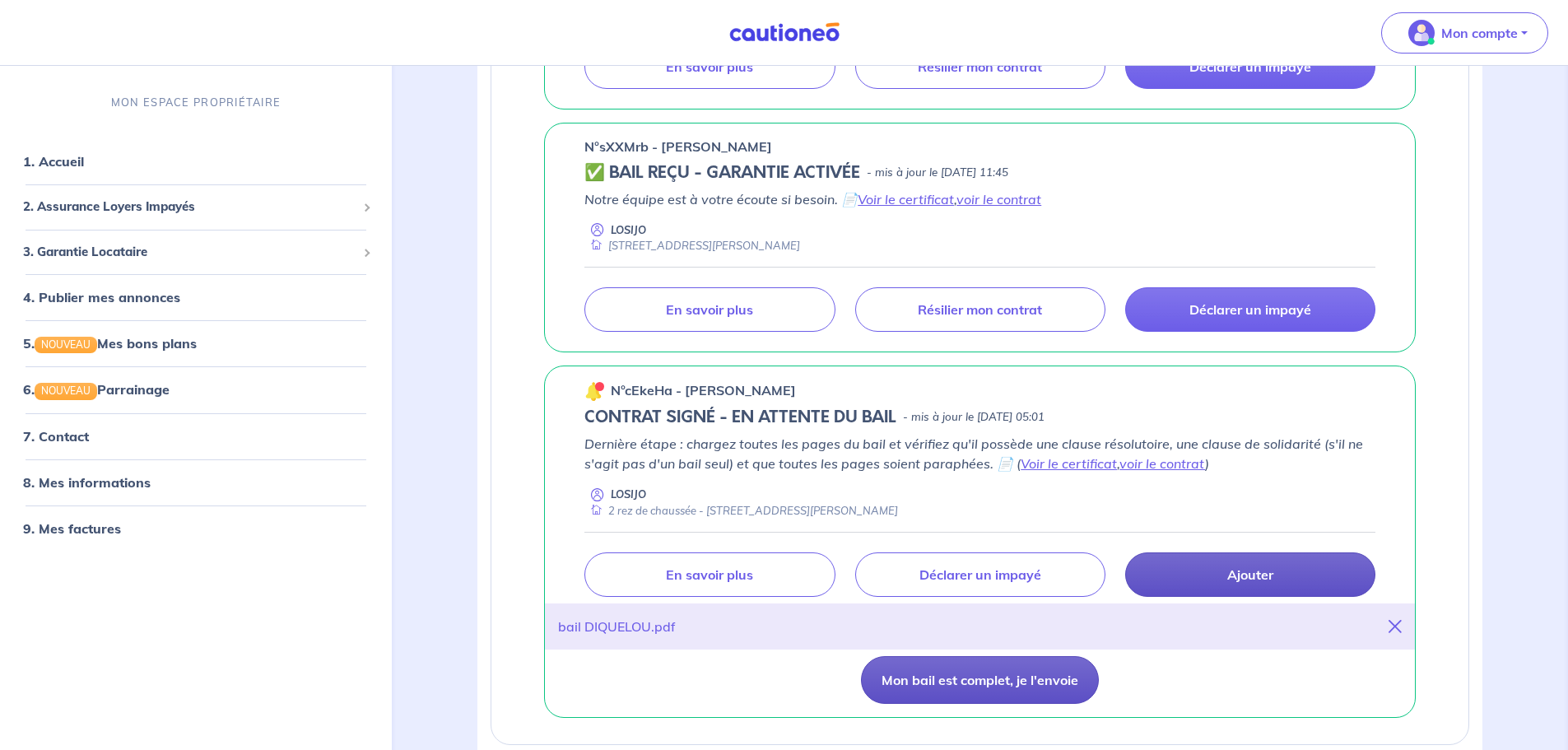
click at [962, 452] on button "Mon bail est complet, je l'envoie" at bounding box center [980, 680] width 238 height 48
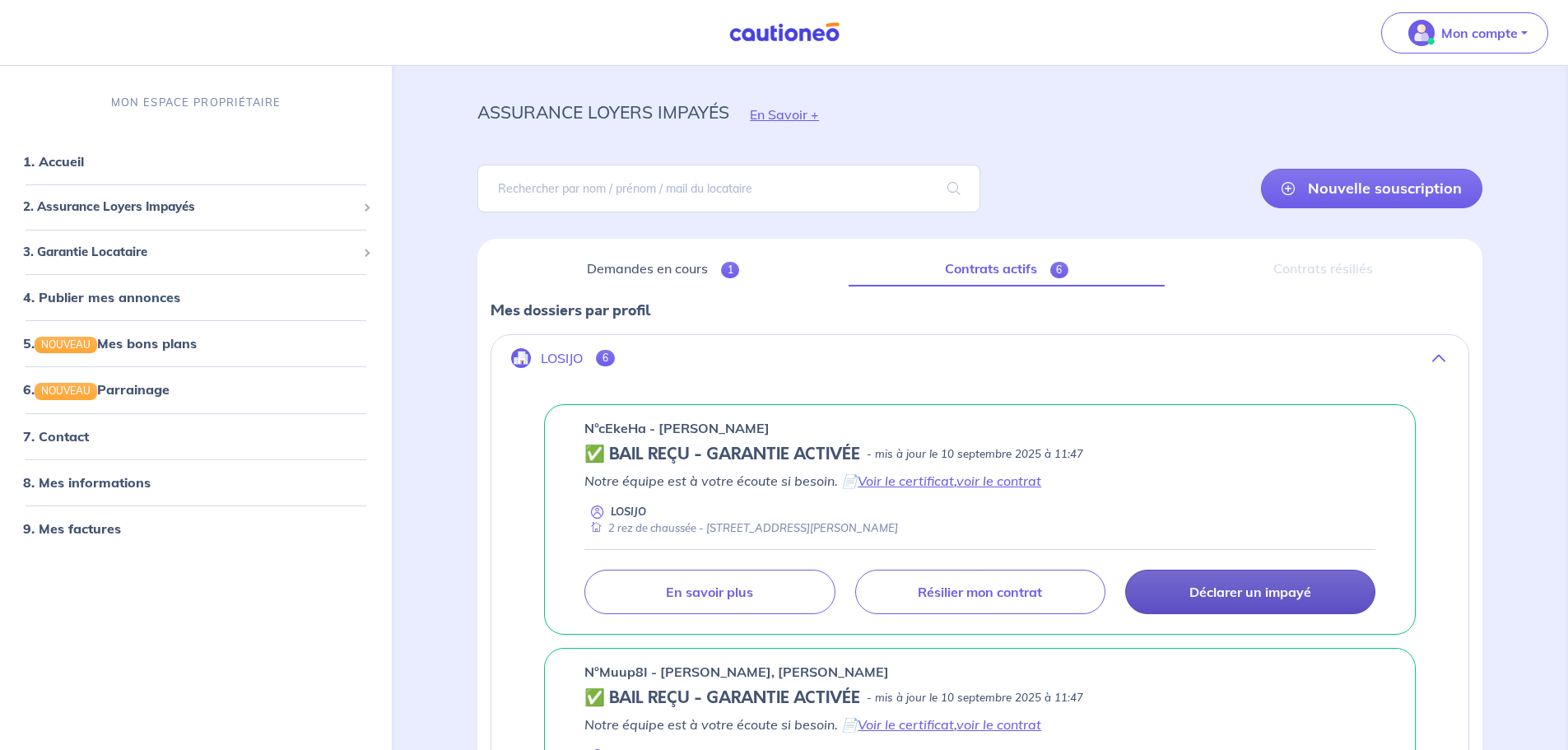
scroll to position [0, 0]
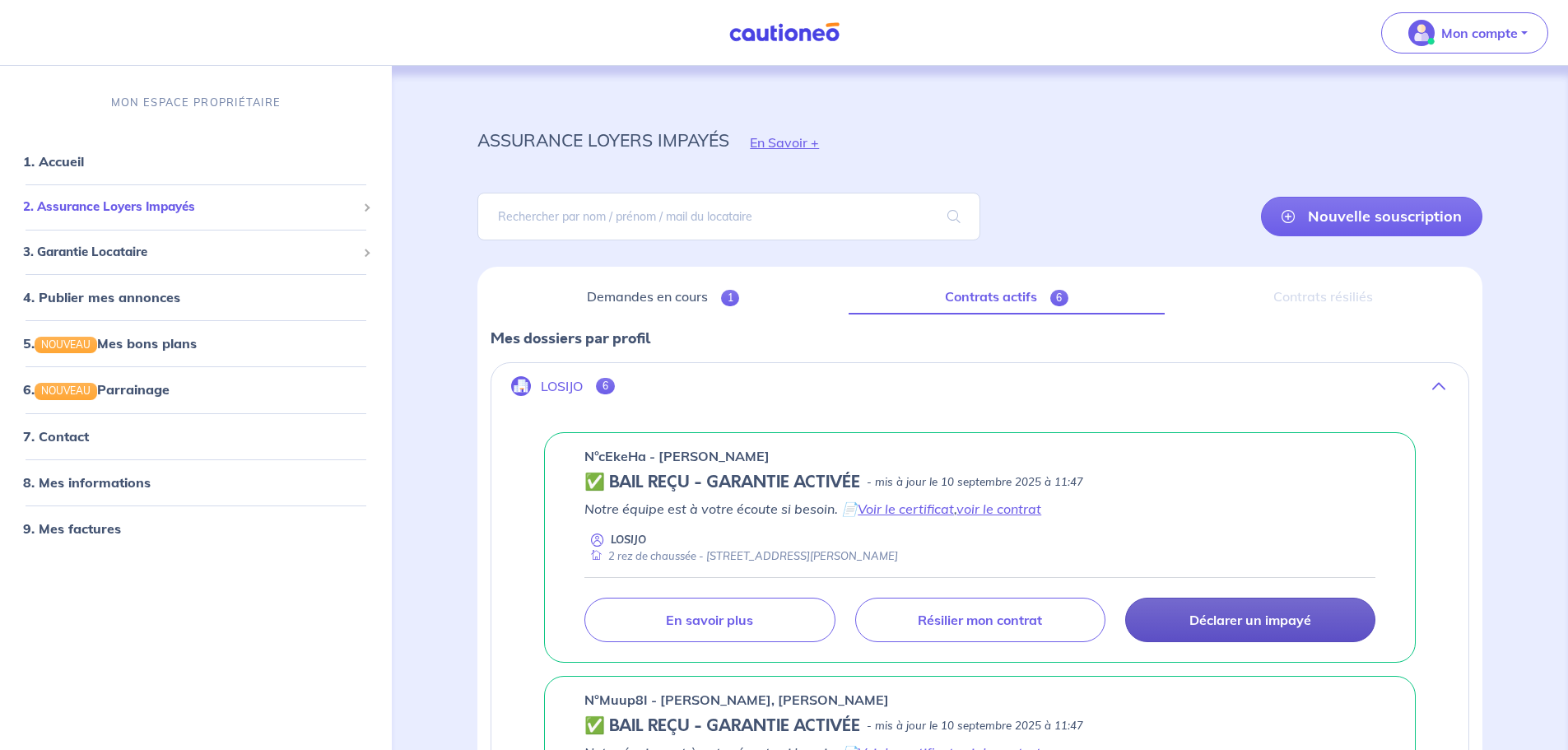
click at [197, 207] on span "2. Assurance Loyers Impayés" at bounding box center [189, 208] width 333 height 19
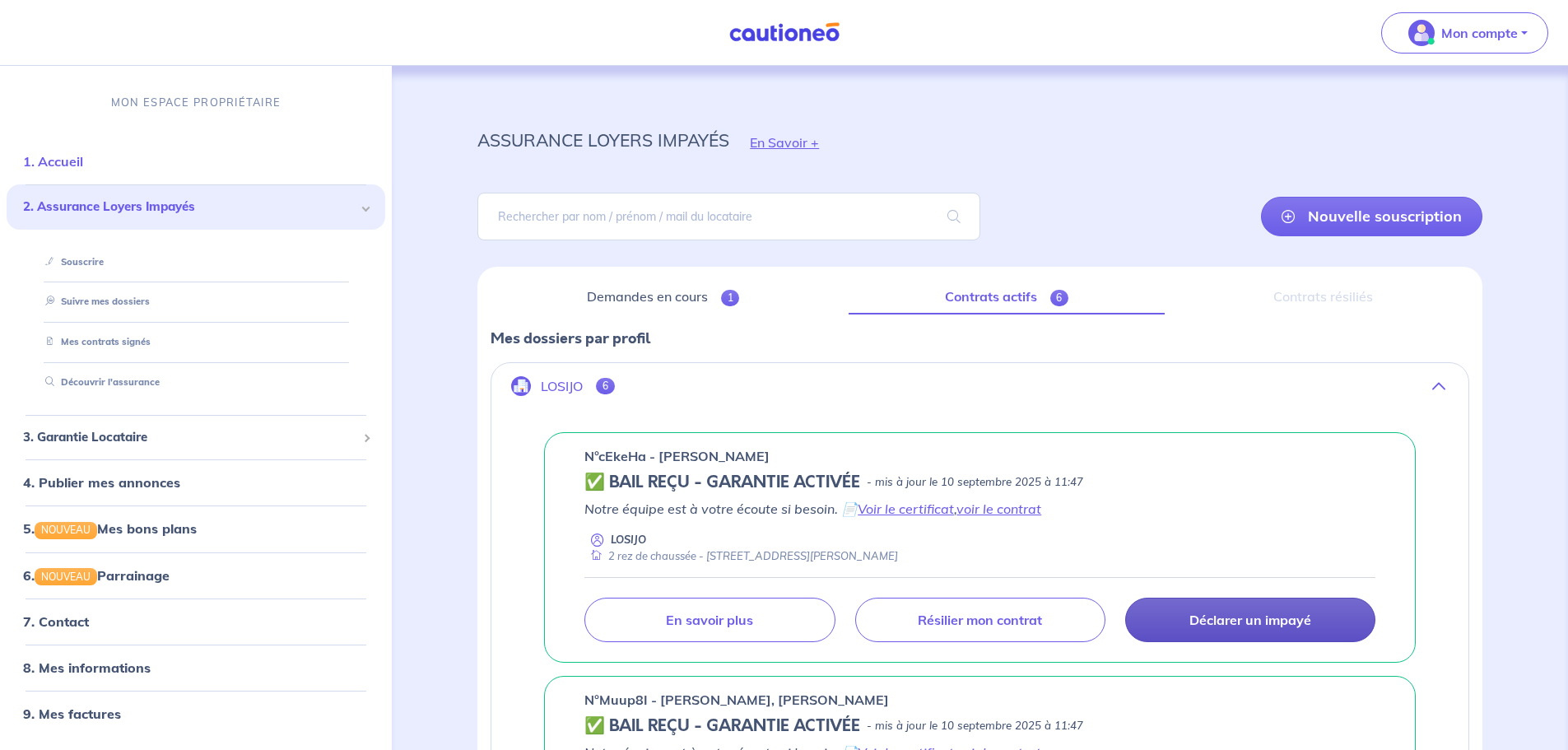
click at [83, 165] on link "1. Accueil" at bounding box center [53, 161] width 60 height 16
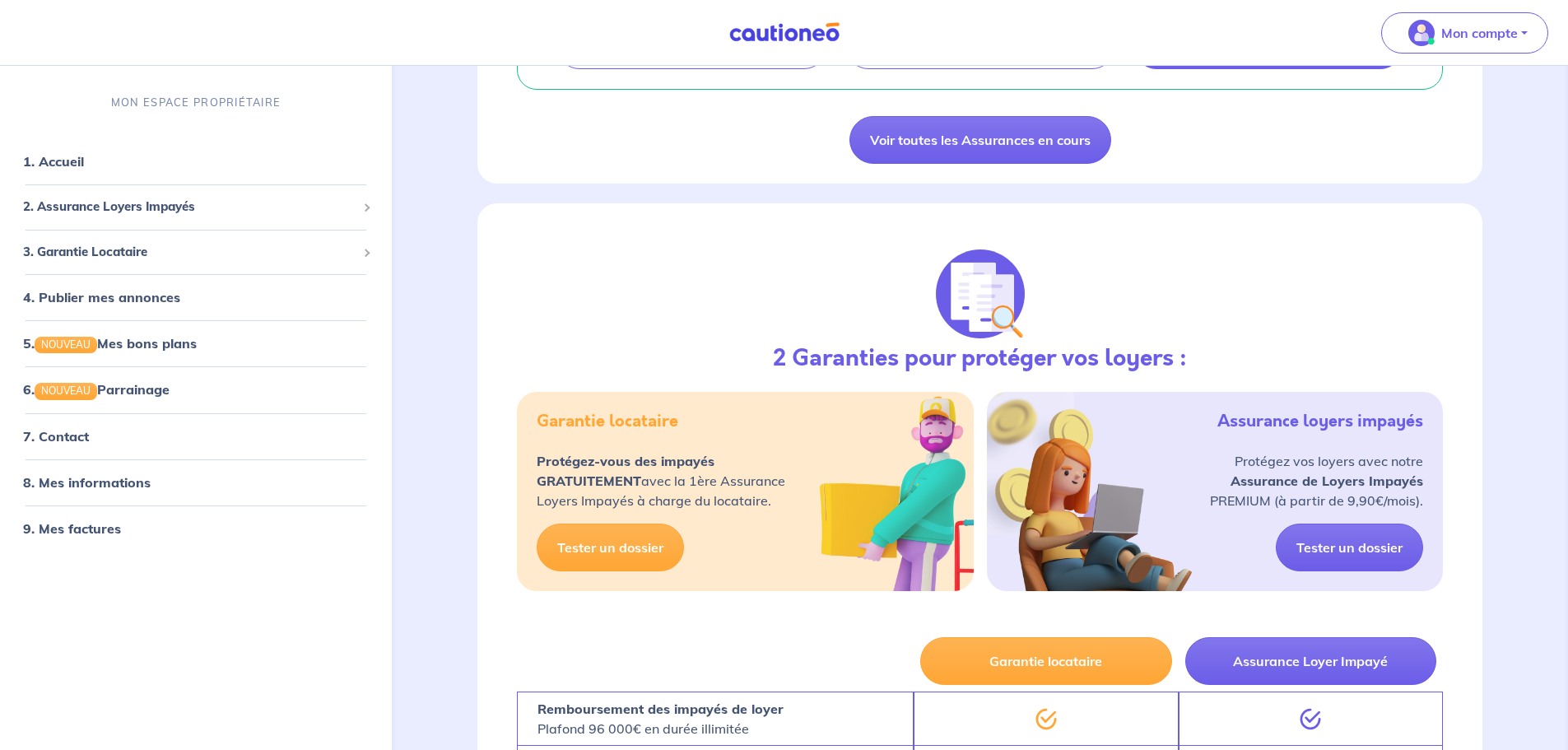
scroll to position [1811, 0]
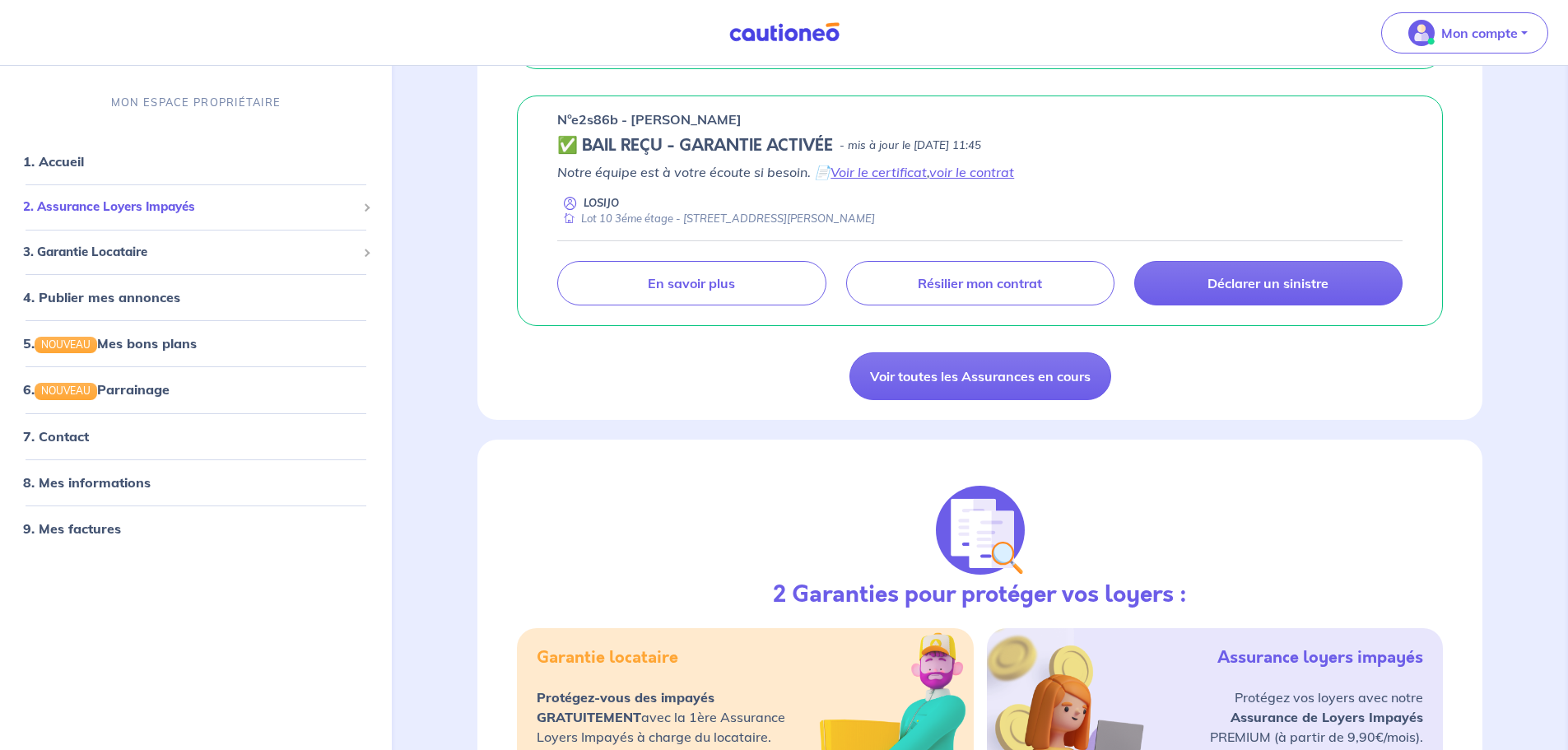
click at [174, 211] on span "2. Assurance Loyers Impayés" at bounding box center [189, 208] width 333 height 19
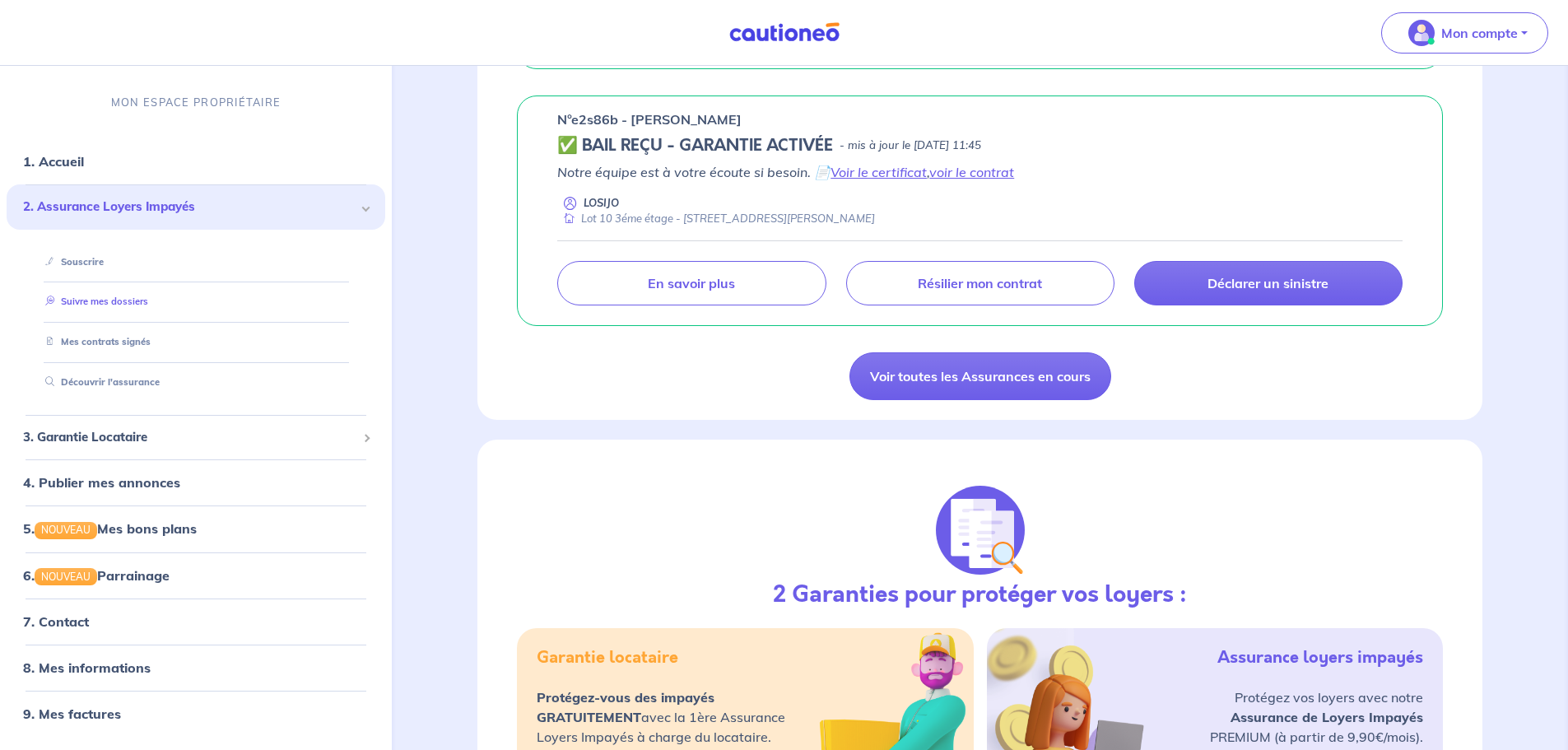
click at [148, 298] on link "Suivre mes dossiers" at bounding box center [93, 302] width 109 height 11
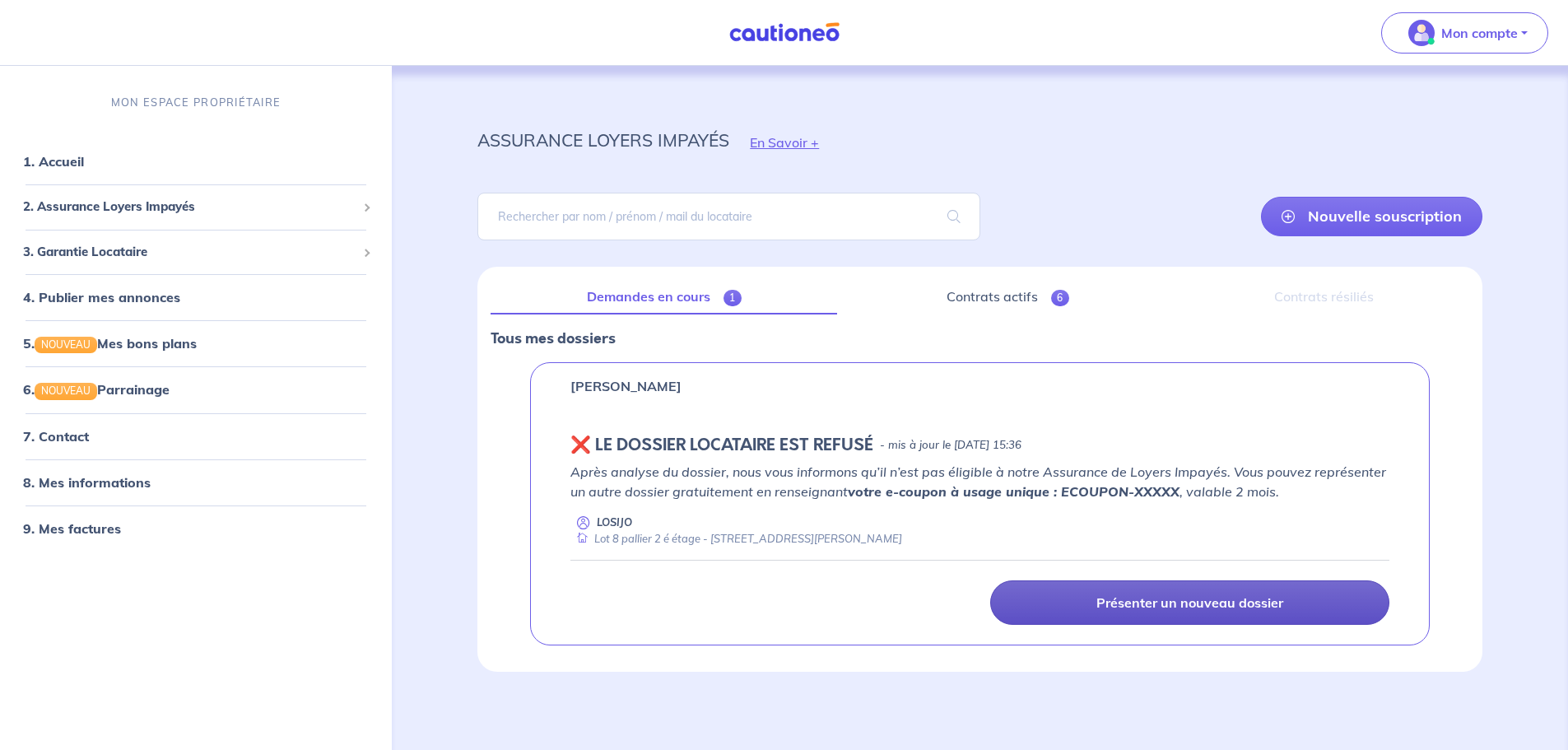
click at [1041, 452] on p "Présenter un nouveau dossier" at bounding box center [1189, 602] width 187 height 16
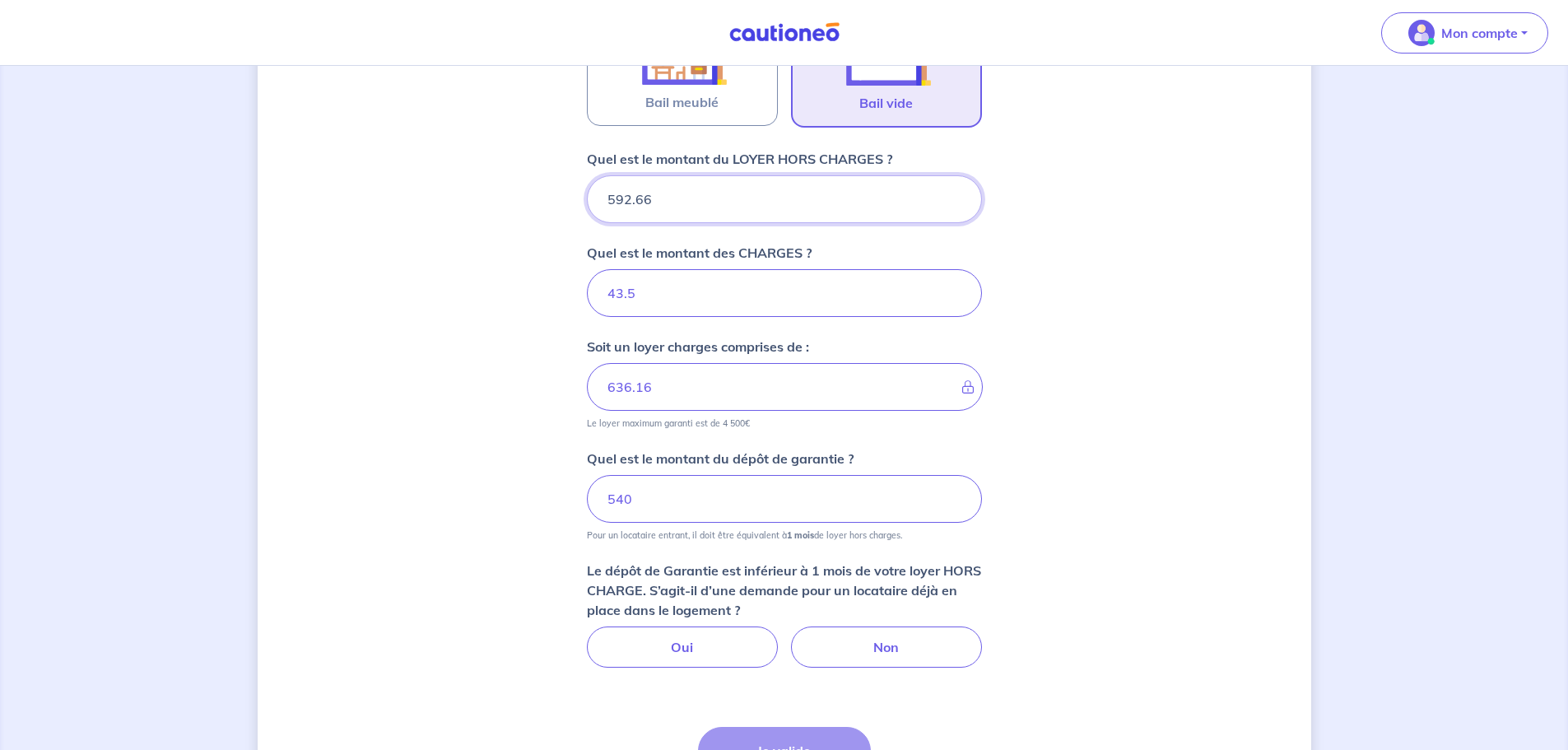
scroll to position [675, 0]
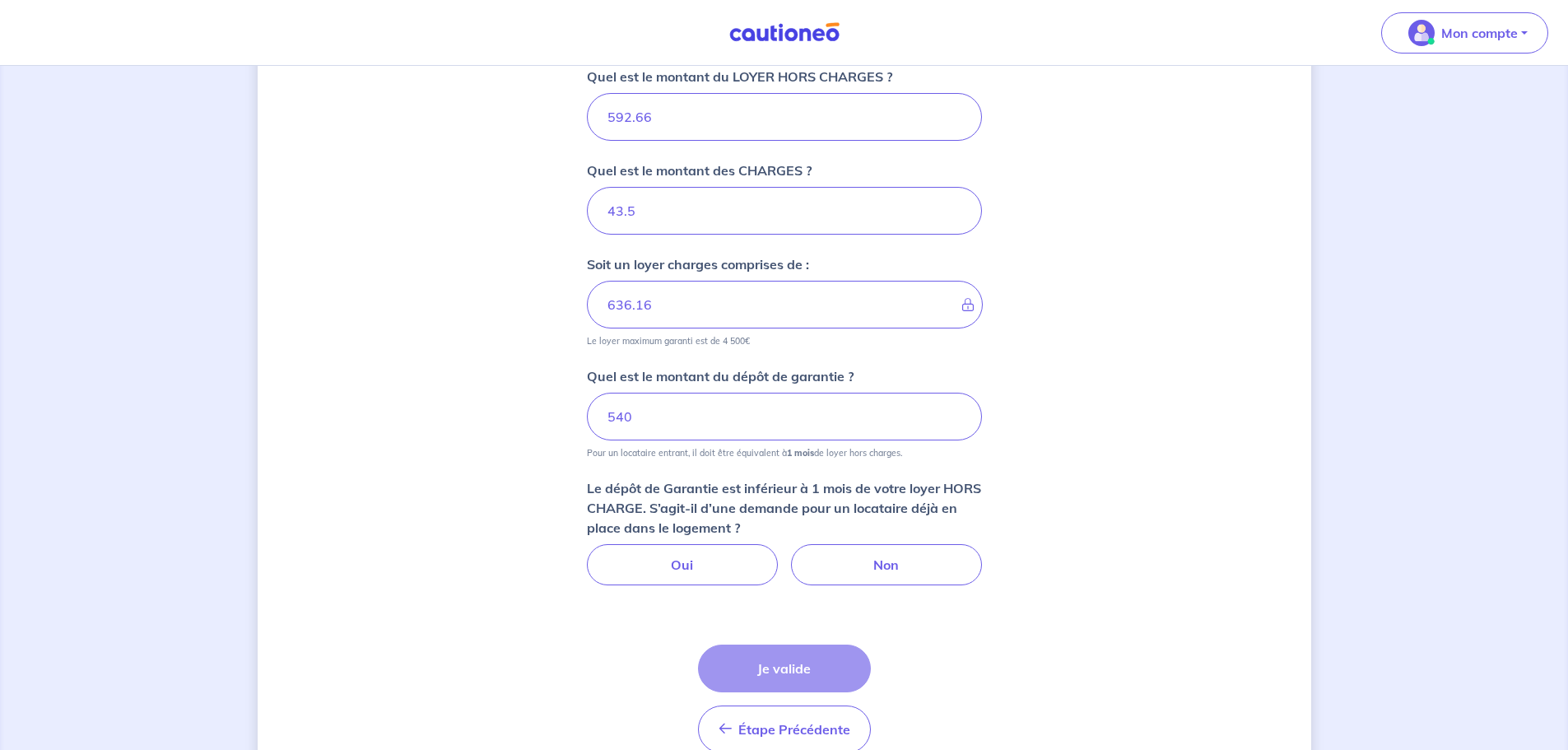
click at [800, 452] on div "Étape Précédente Précédent Je valide Je valide" at bounding box center [784, 699] width 173 height 109
click at [709, 452] on label "Oui" at bounding box center [683, 564] width 191 height 41
click at [779, 452] on input "Oui" at bounding box center [784, 549] width 11 height 11
radio input "true"
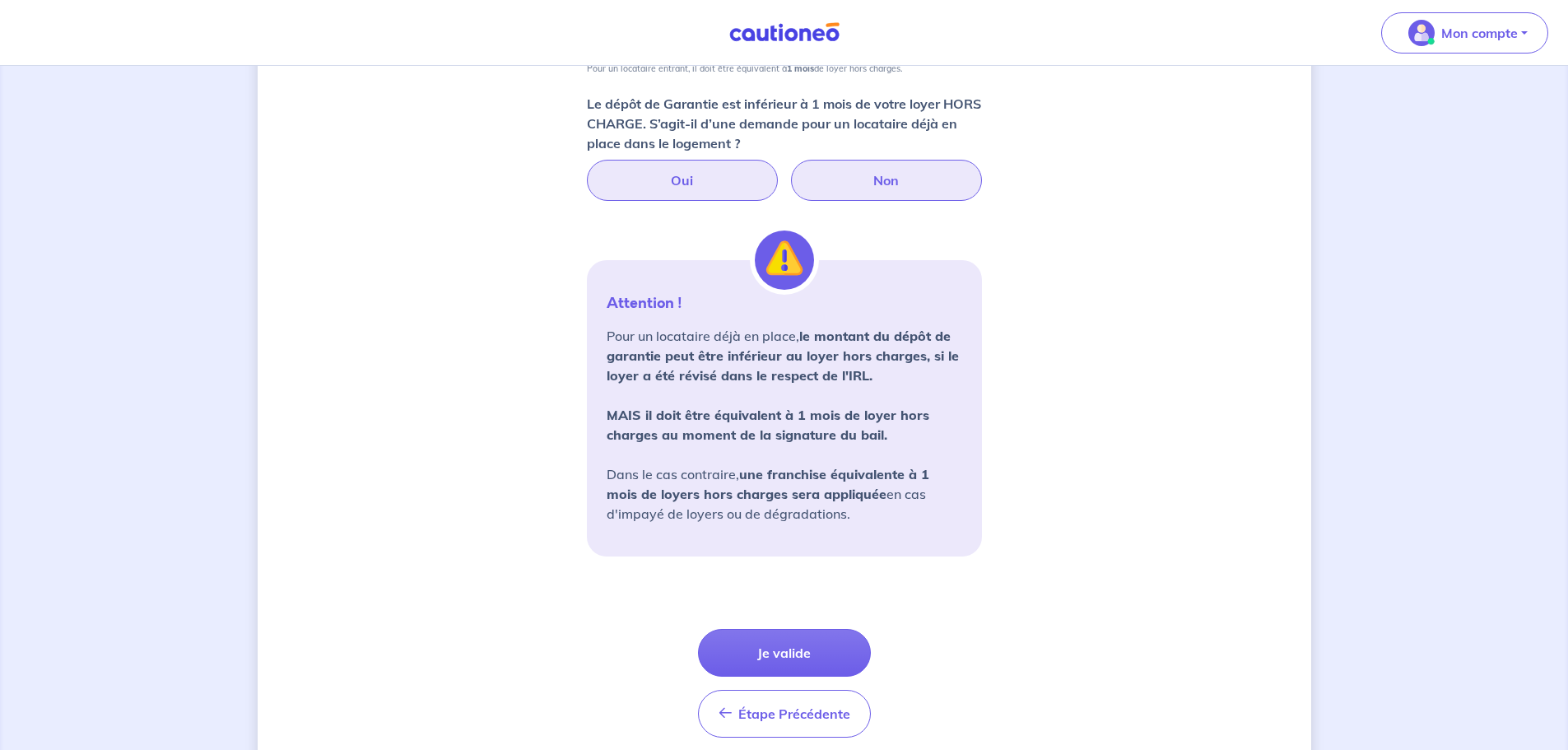
scroll to position [1088, 0]
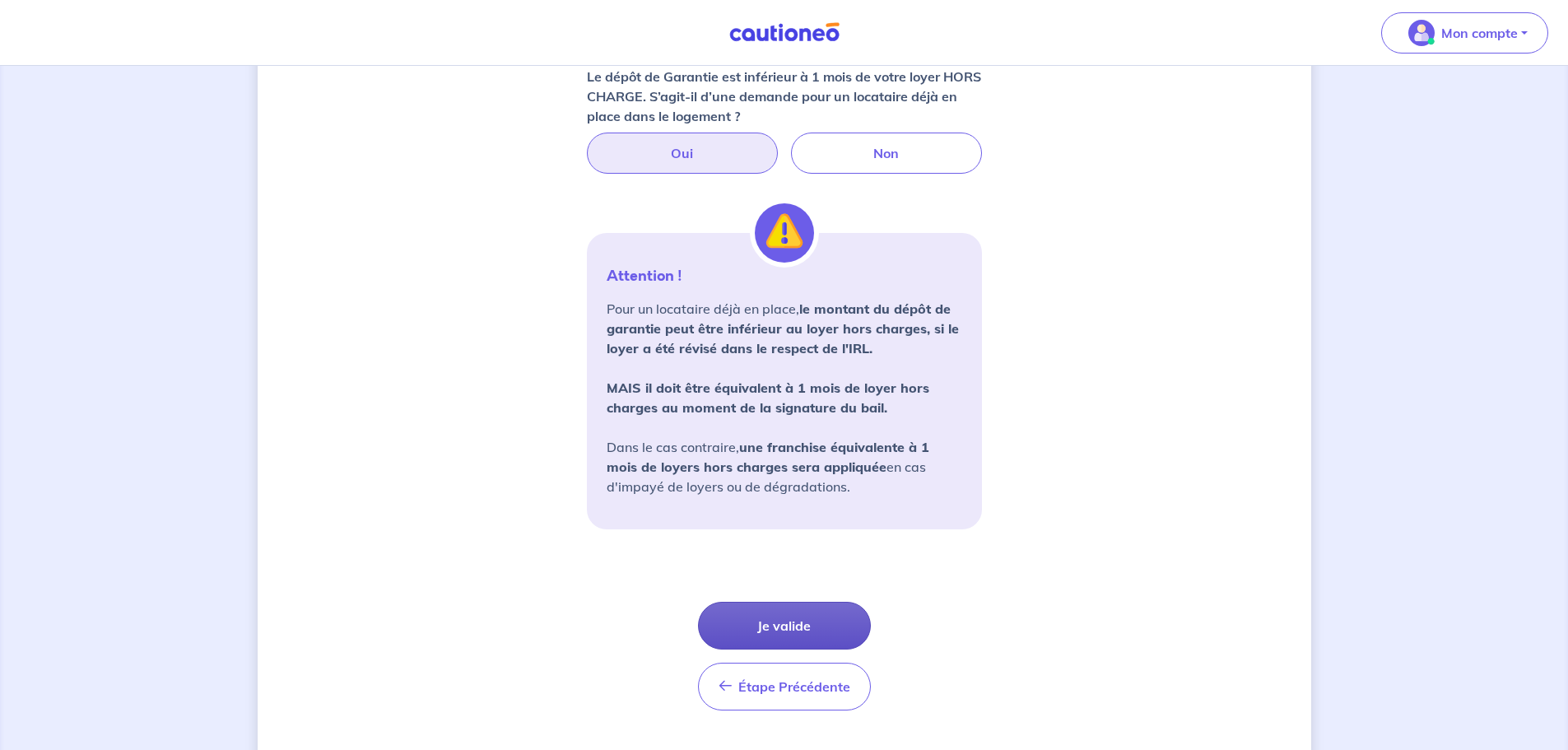
click at [799, 452] on button "Je valide" at bounding box center [784, 626] width 173 height 48
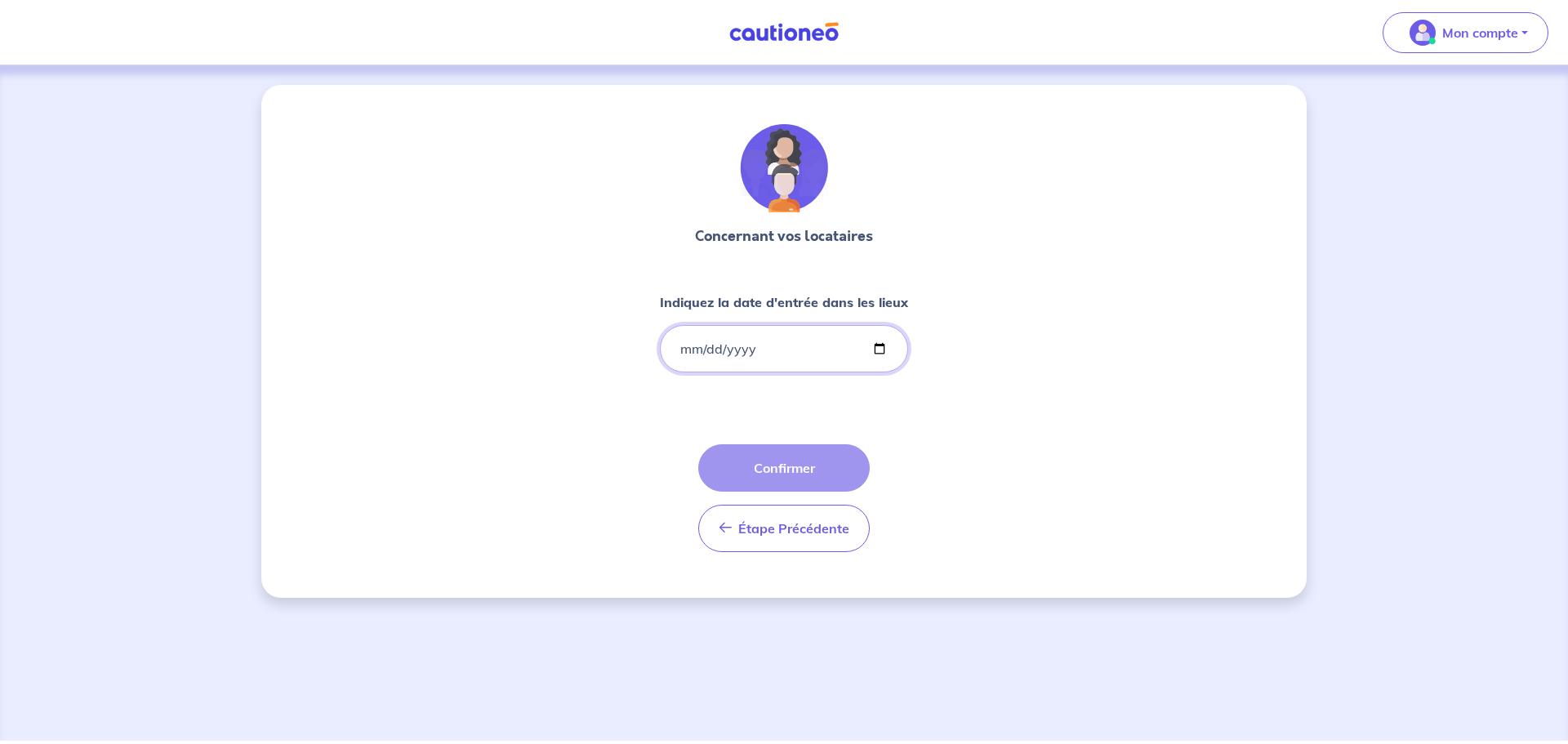
click at [753, 347] on input "Indiquez la date d'entrée dans les lieux" at bounding box center [784, 348] width 249 height 47
click at [681, 349] on input "Indiquez la date d'entrée dans les lieux" at bounding box center [784, 348] width 249 height 47
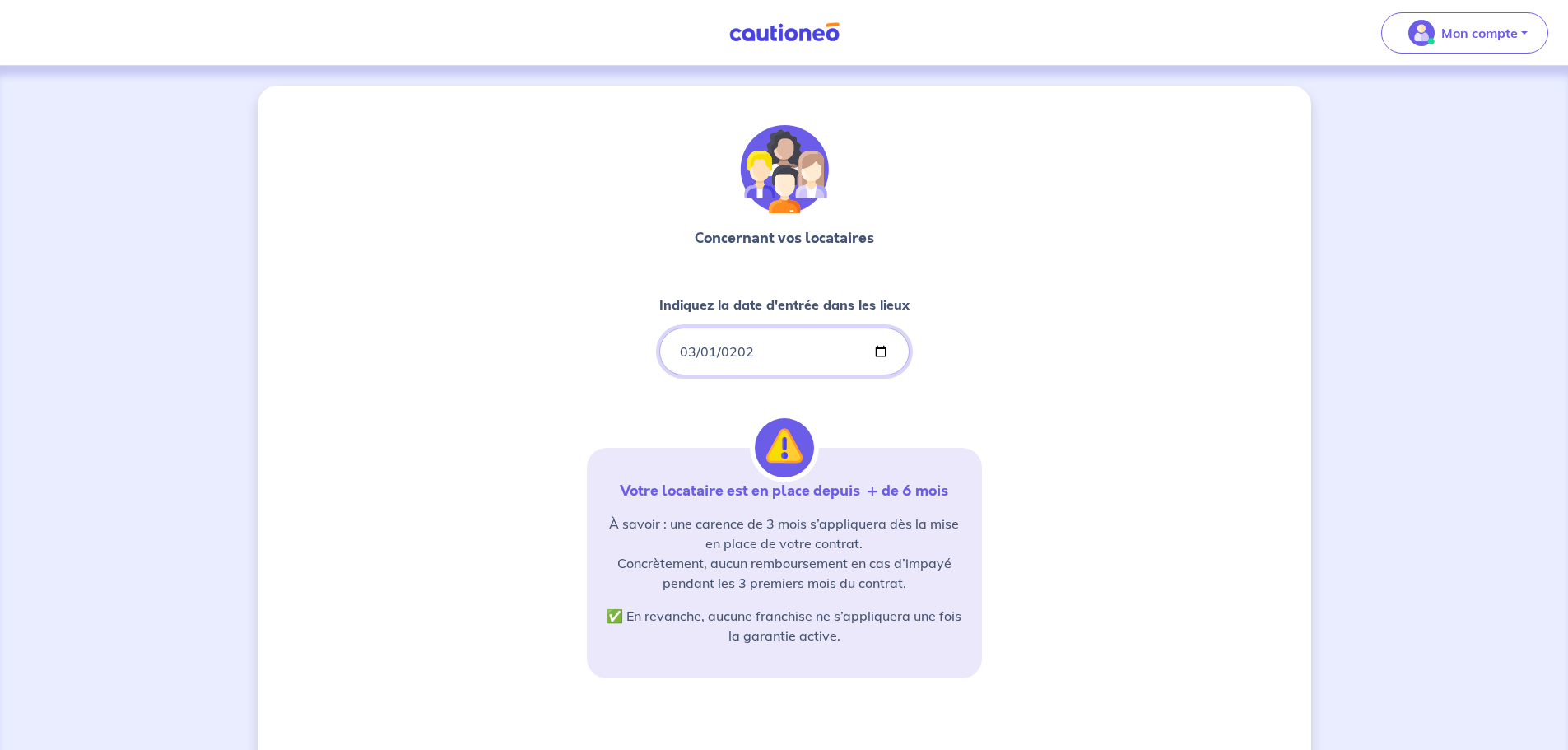
type input "[DATE]"
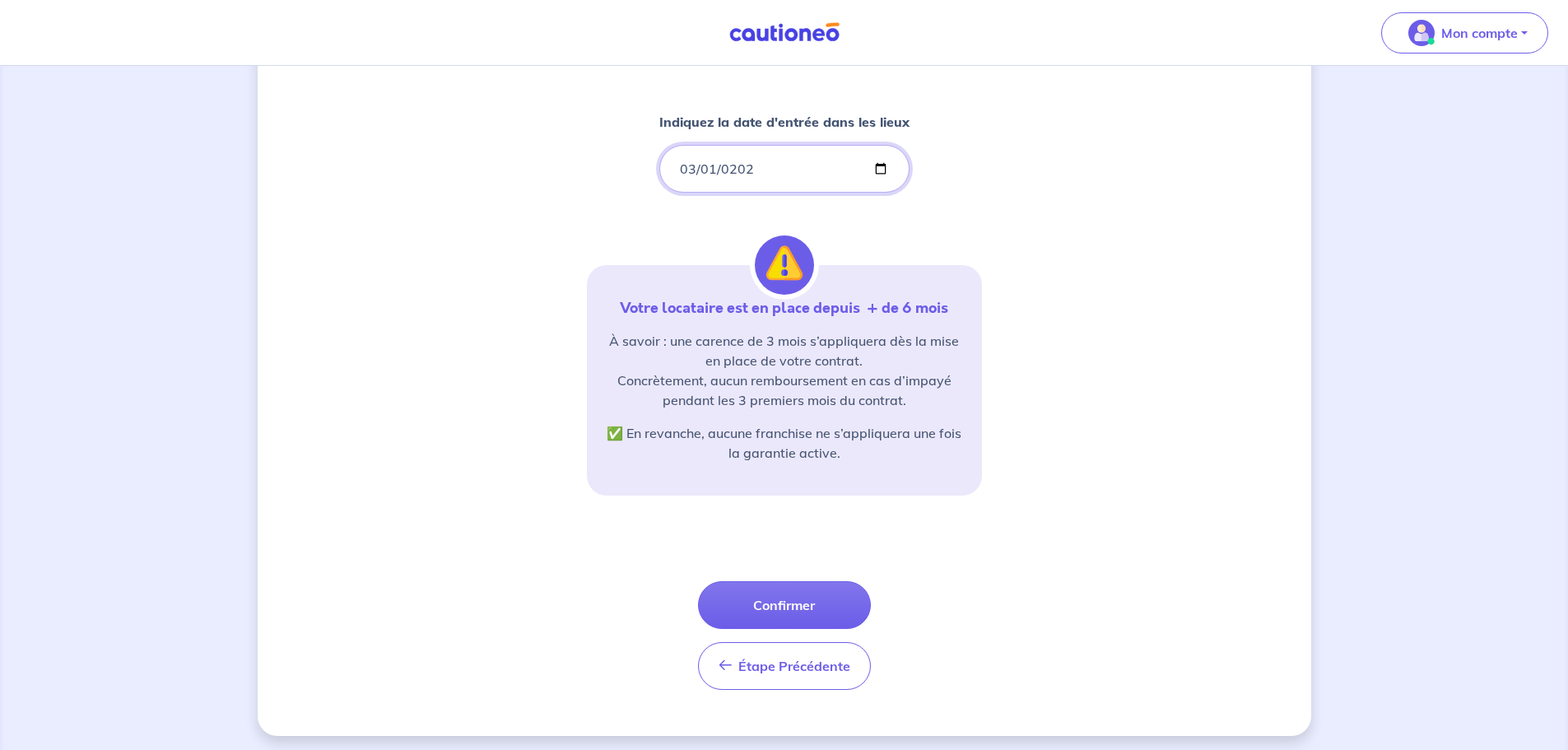
scroll to position [188, 0]
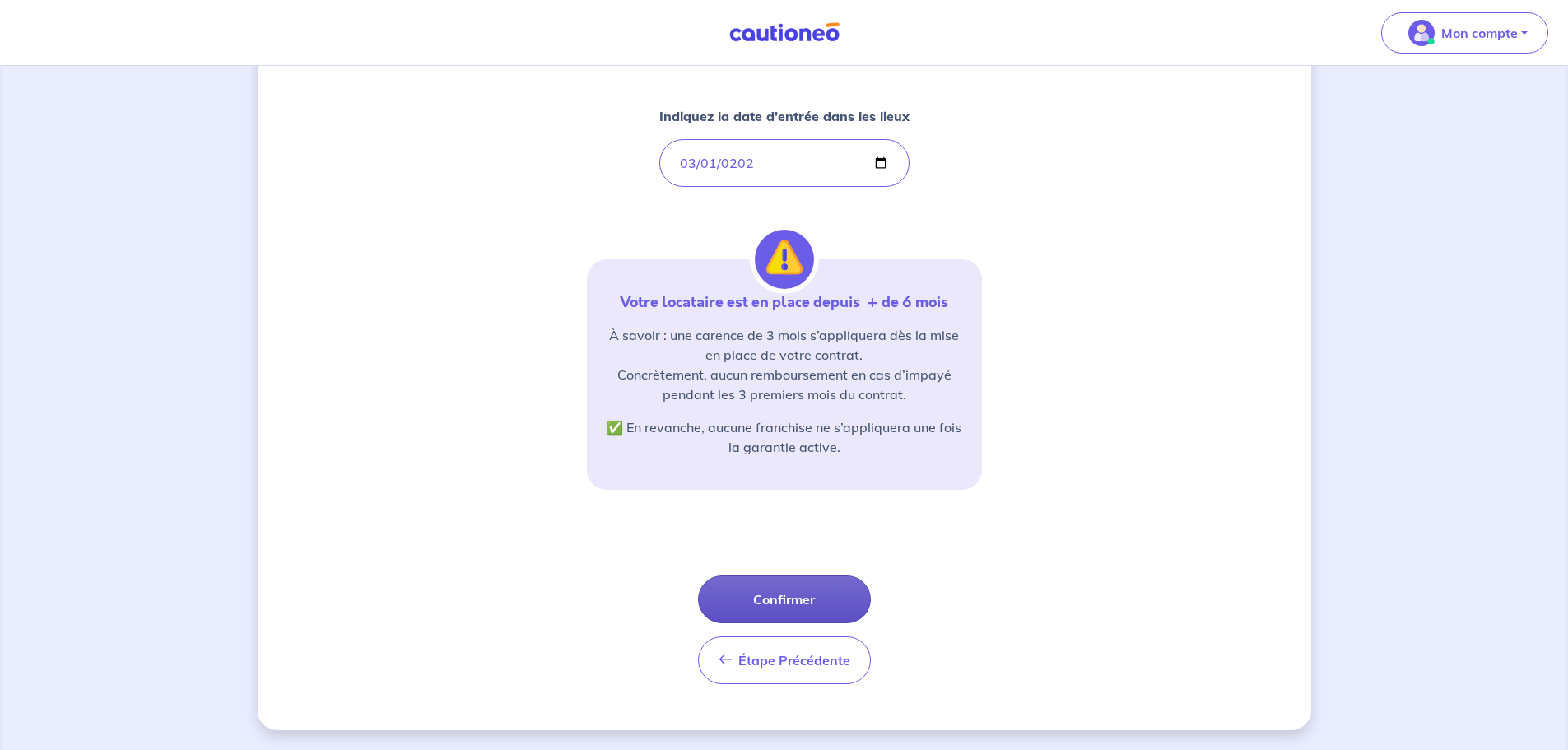
click at [832, 452] on button "Confirmer" at bounding box center [784, 599] width 173 height 48
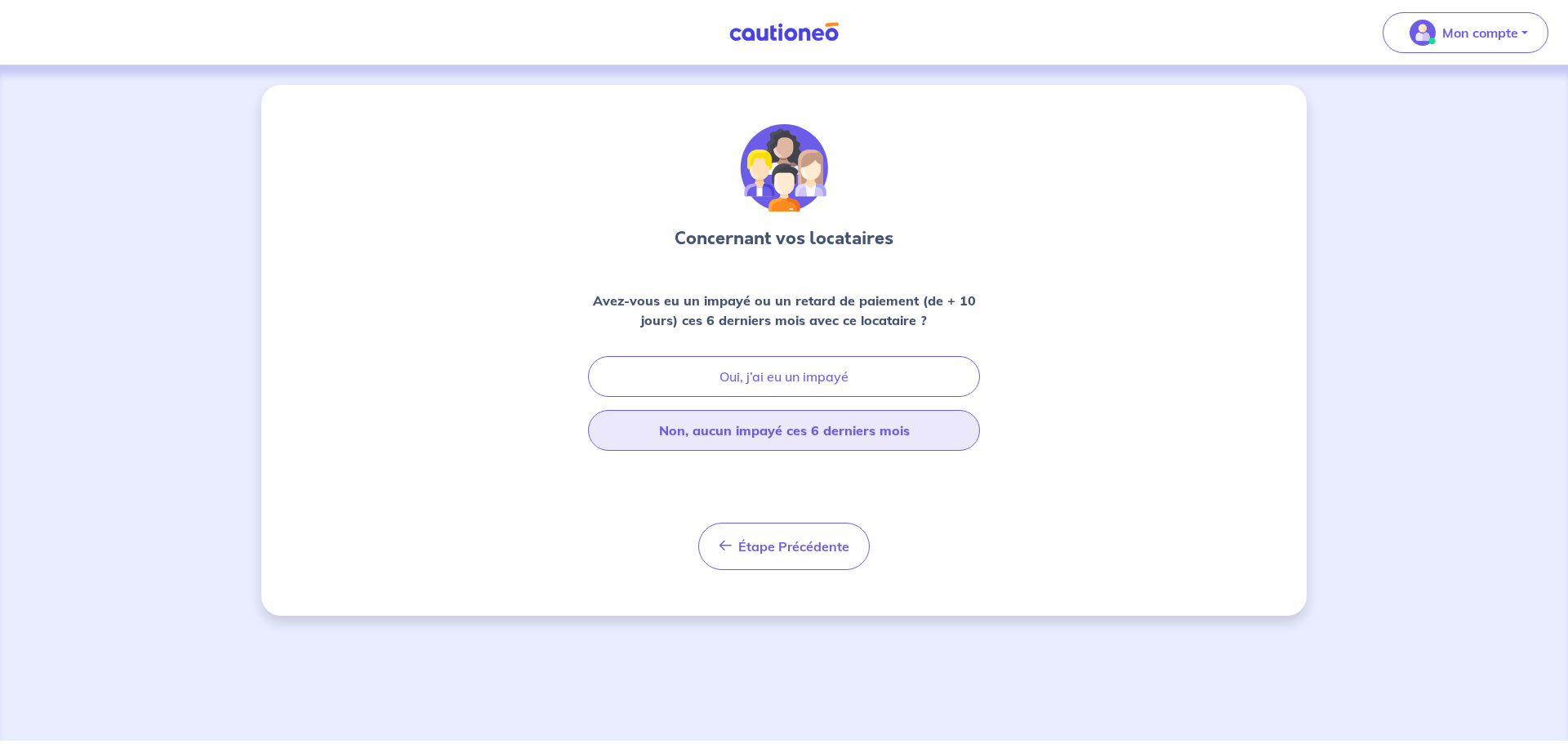
click at [811, 425] on button "Non, aucun impayé ces 6 derniers mois" at bounding box center [784, 430] width 392 height 41
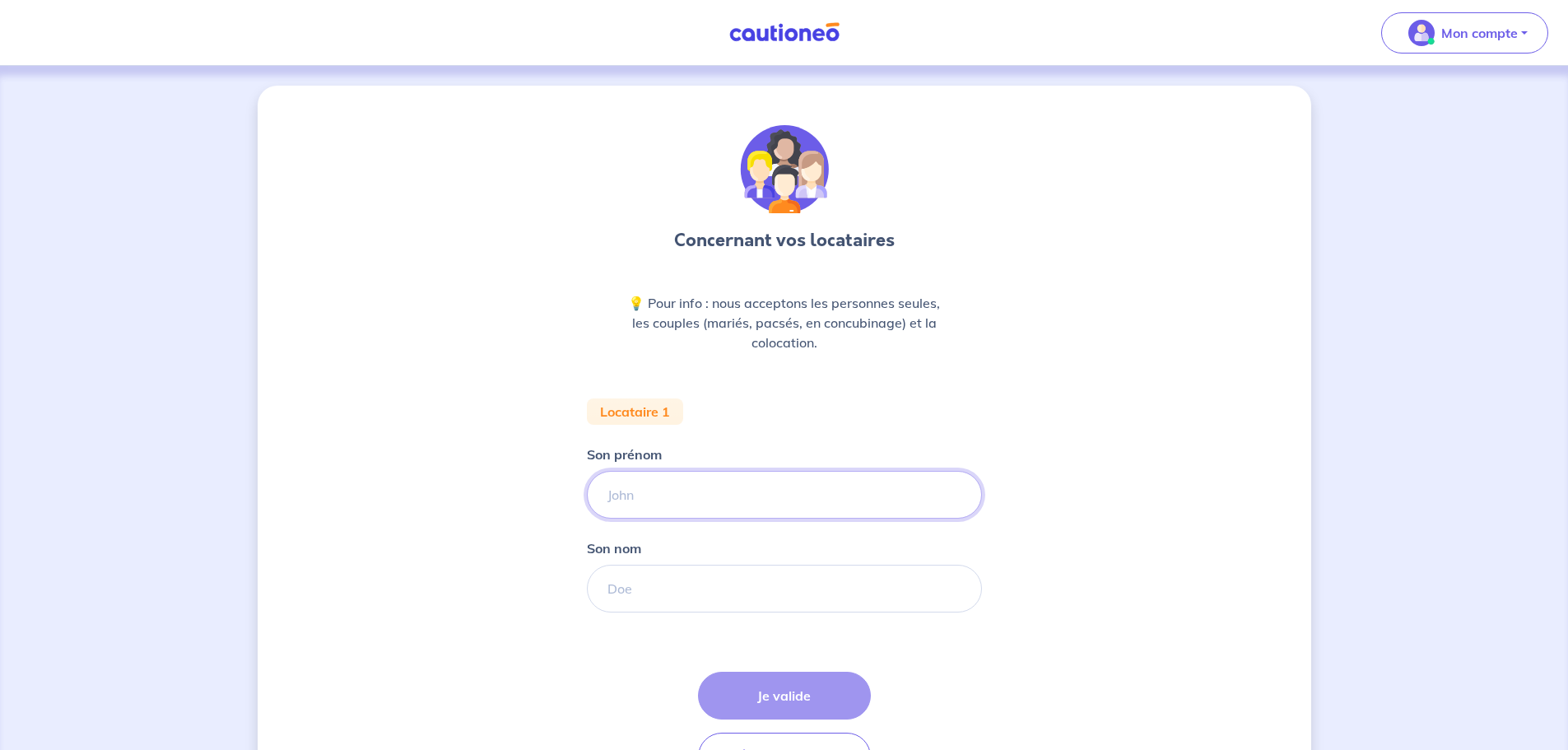
click at [718, 452] on input "Son prénom" at bounding box center [784, 495] width 395 height 48
type input "[PERSON_NAME]"
click at [688, 452] on input "Son nom" at bounding box center [784, 588] width 395 height 48
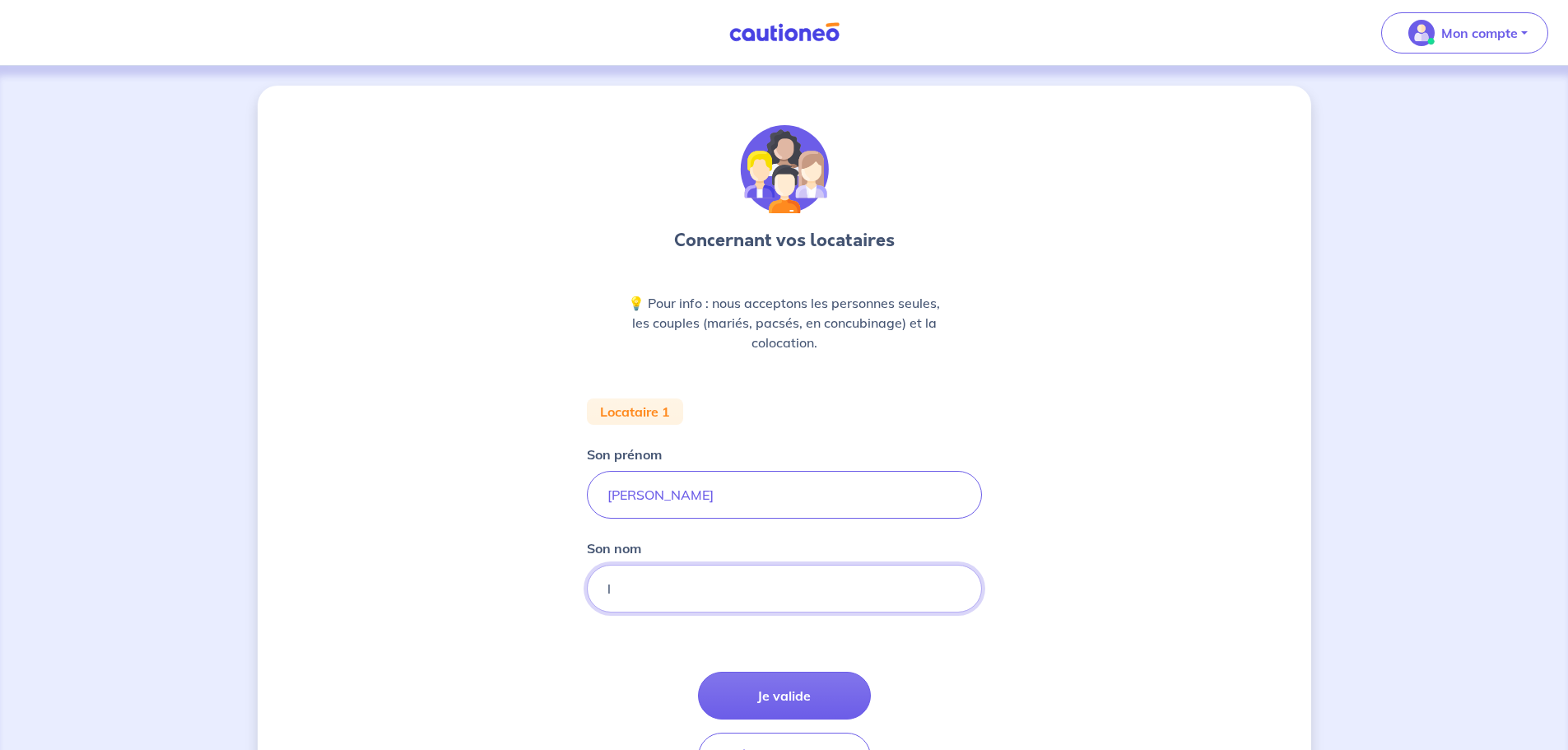
type input "Ludmann"
click at [797, 452] on button "Je valide" at bounding box center [784, 695] width 173 height 48
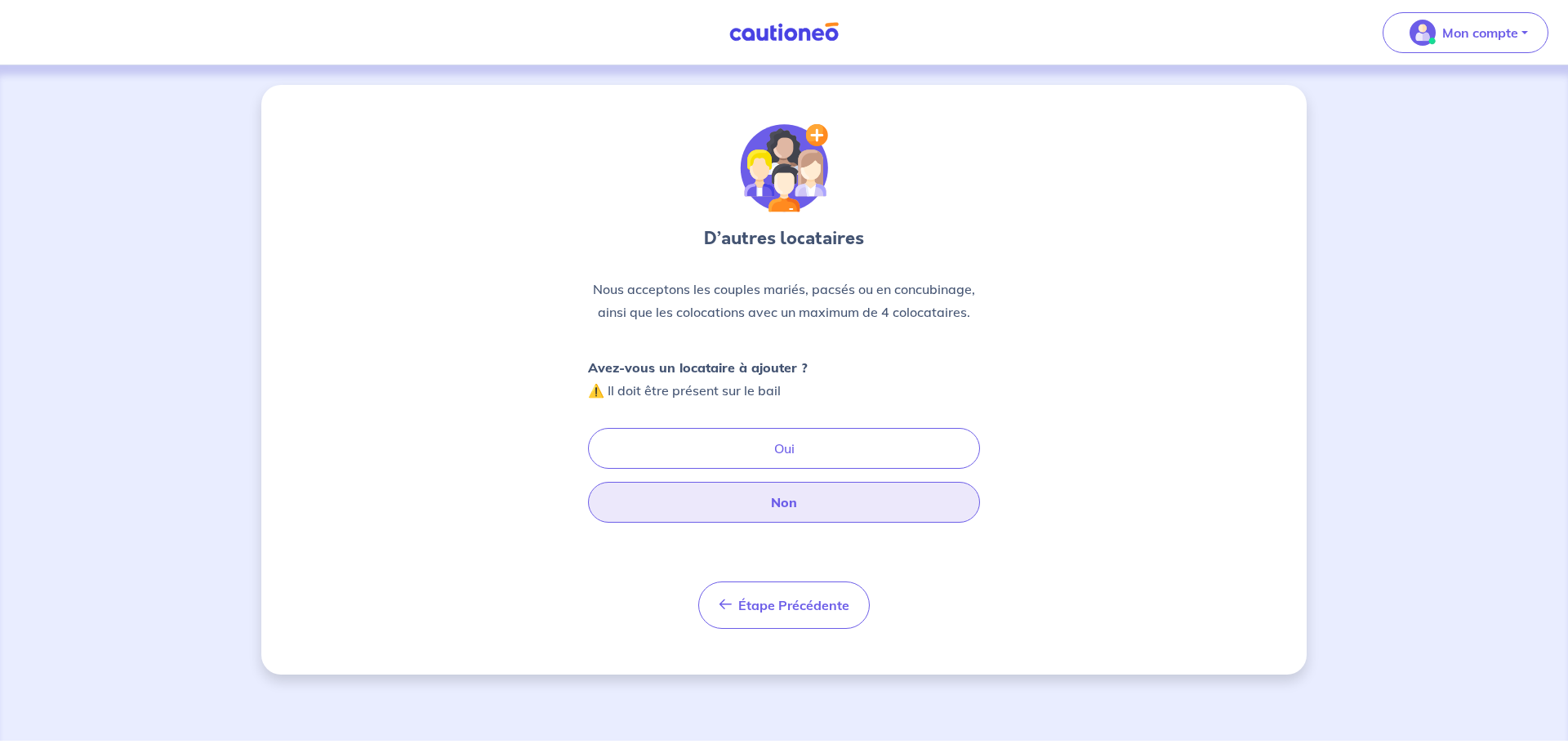
click at [852, 449] on button "Non" at bounding box center [784, 502] width 392 height 41
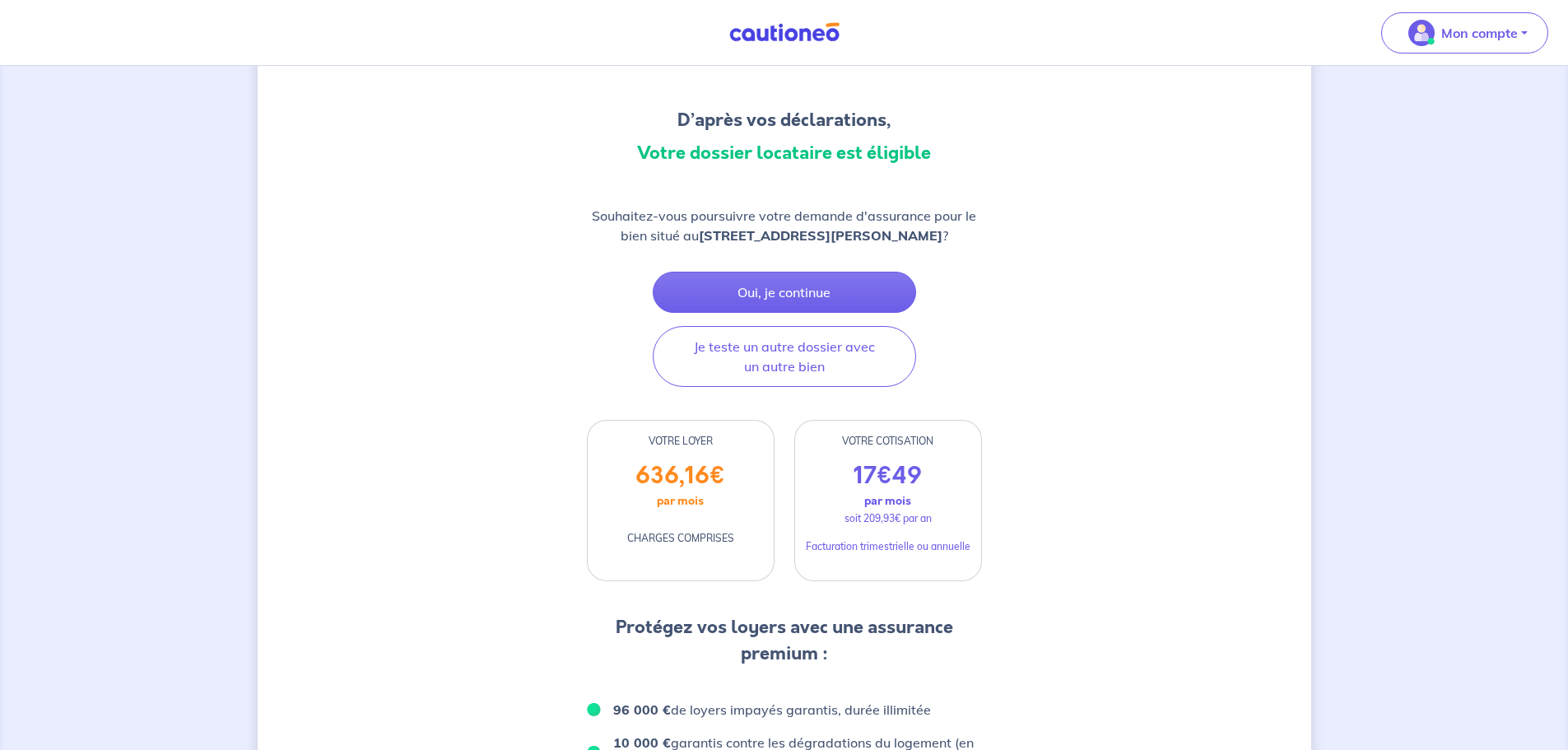
scroll to position [165, 0]
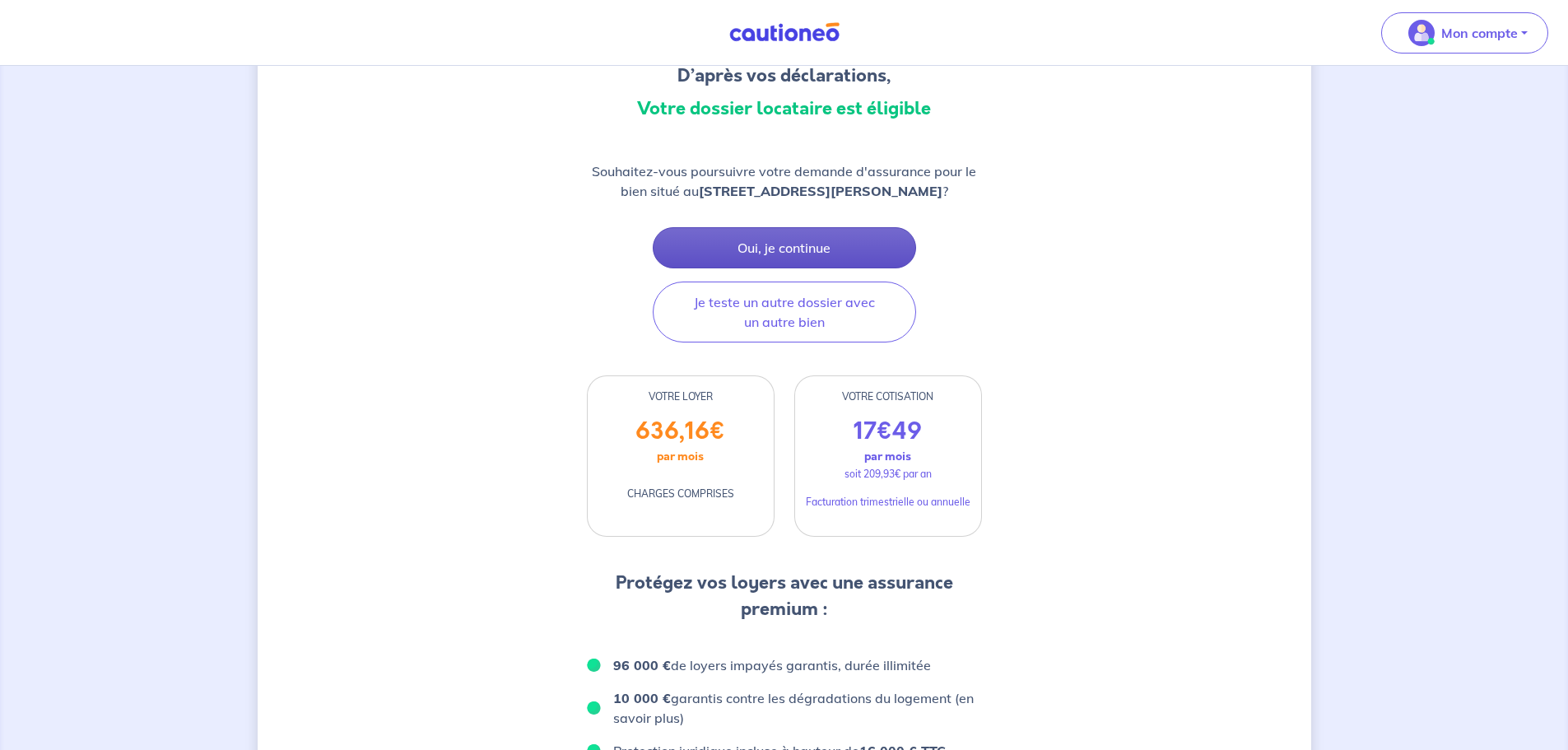
click at [776, 267] on button "Oui, je continue" at bounding box center [784, 247] width 263 height 41
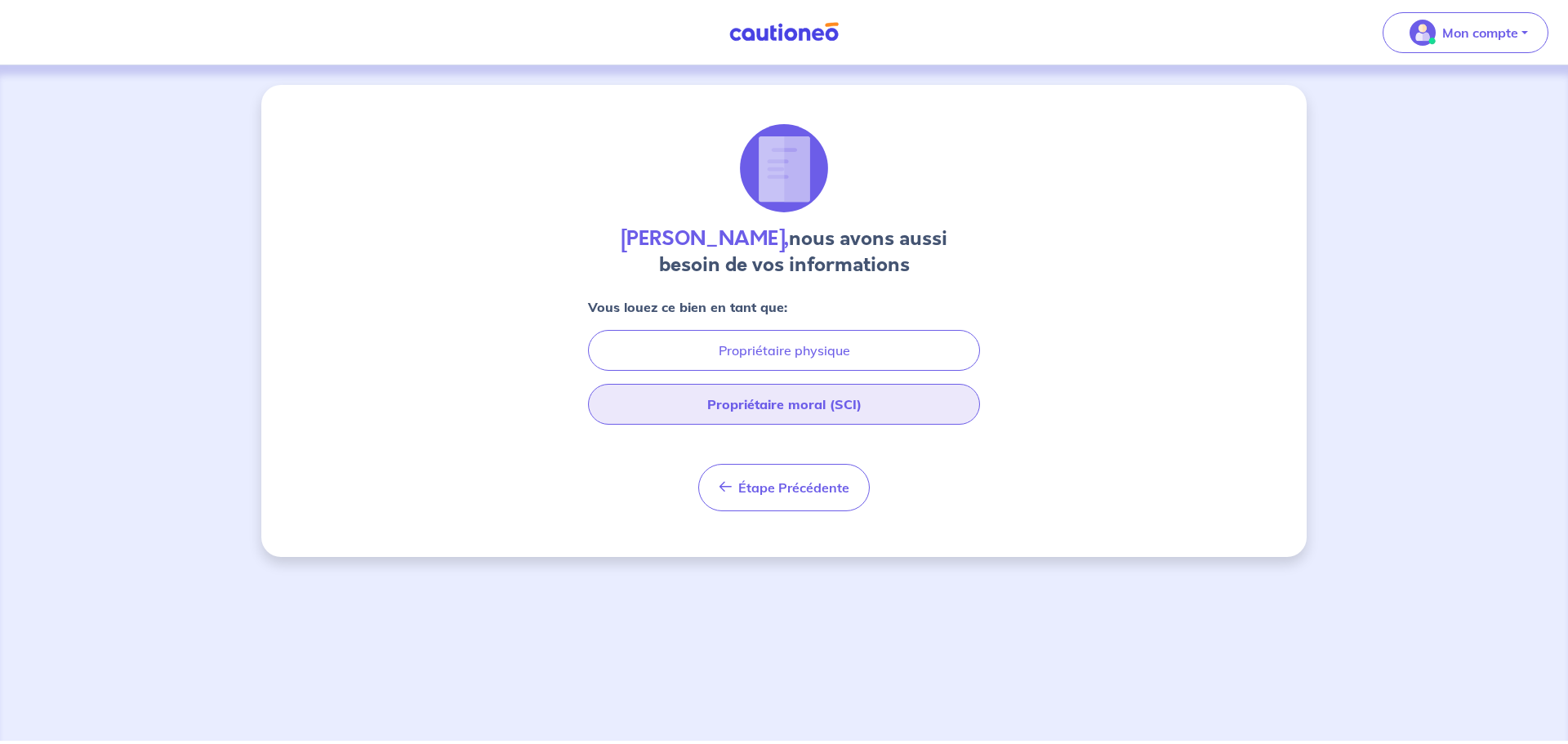
click at [812, 407] on button "Propriétaire moral (SCI)" at bounding box center [784, 403] width 392 height 41
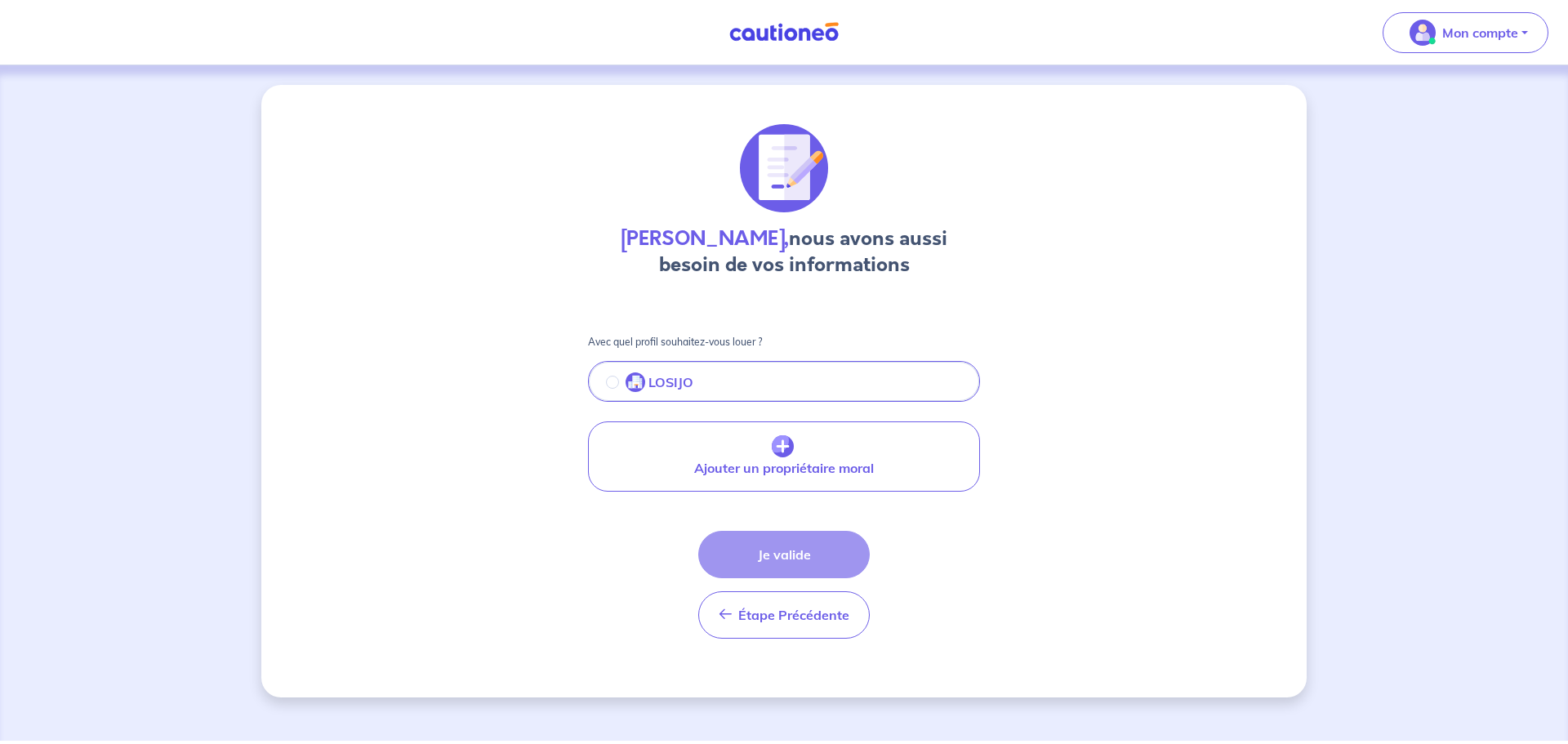
click at [682, 381] on p "LOSIJO" at bounding box center [670, 381] width 45 height 20
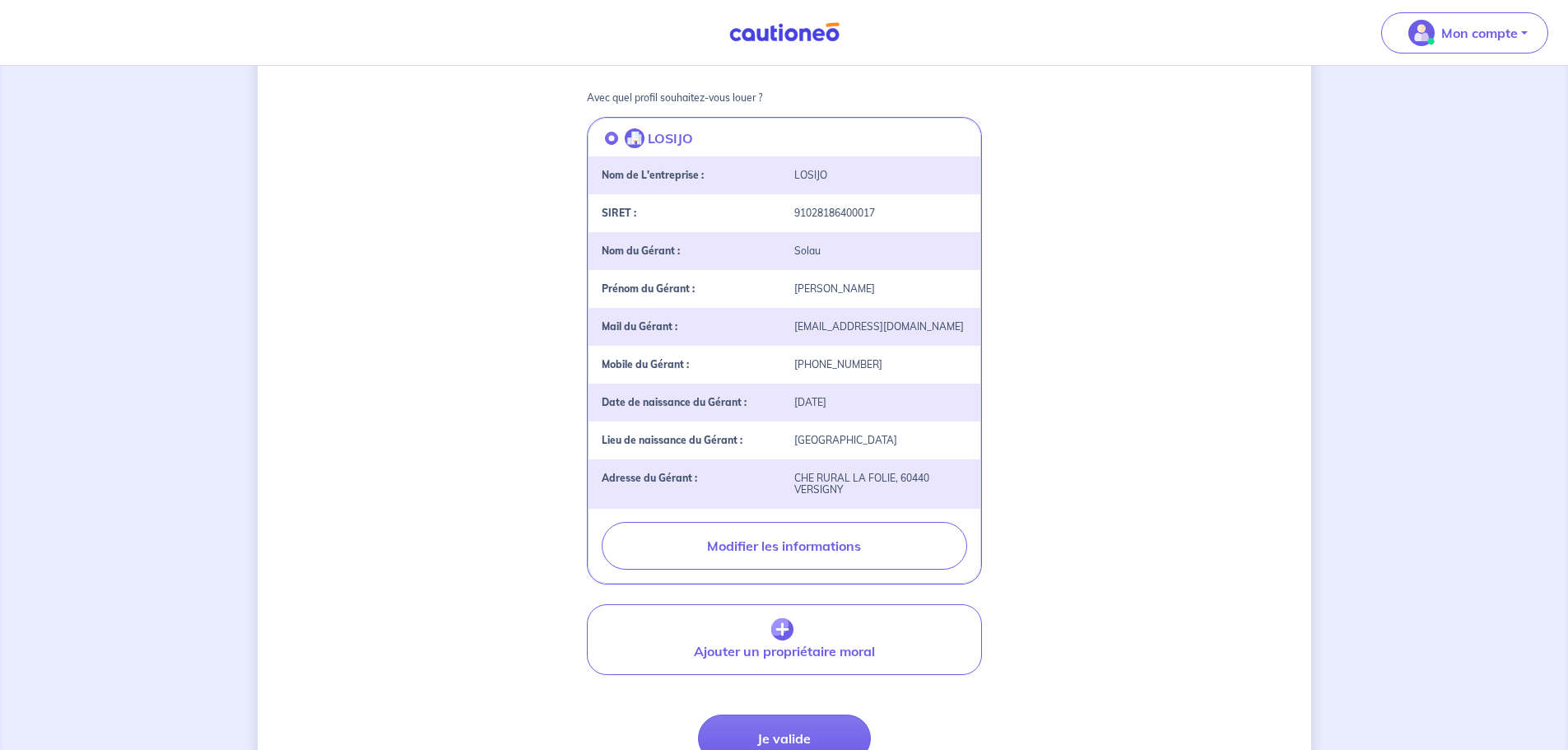
scroll to position [399, 0]
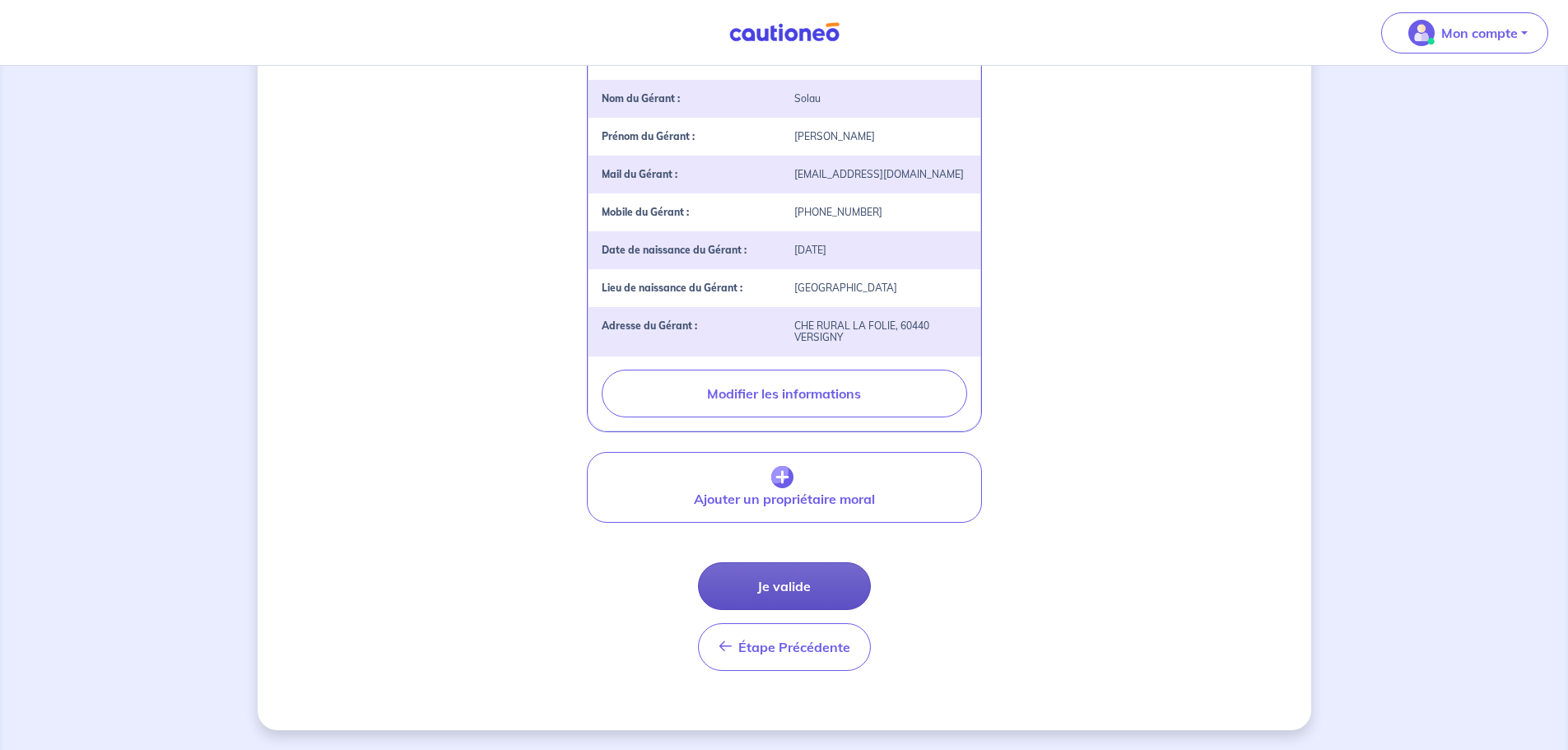
click at [841, 452] on button "Je valide" at bounding box center [784, 586] width 173 height 48
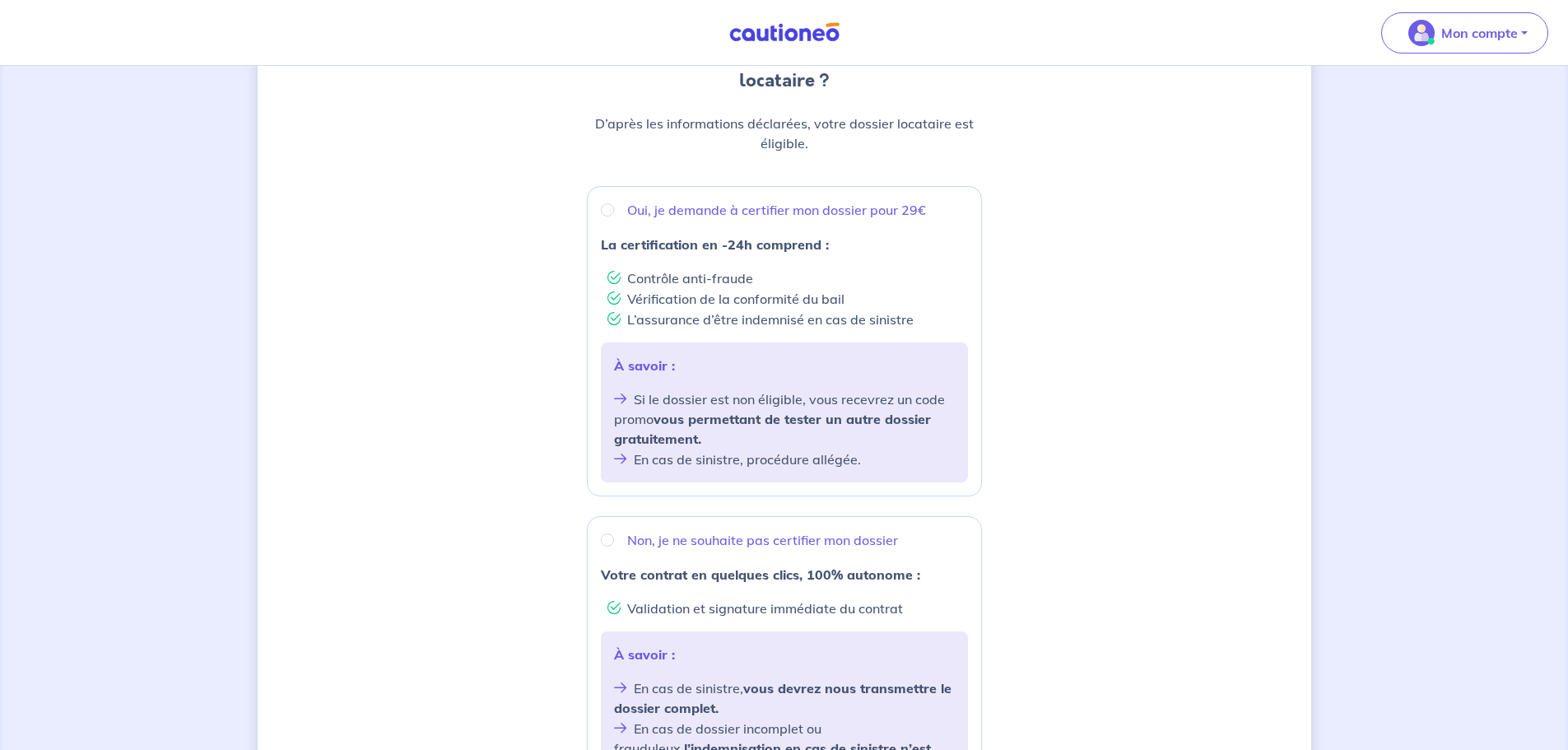
scroll to position [247, 0]
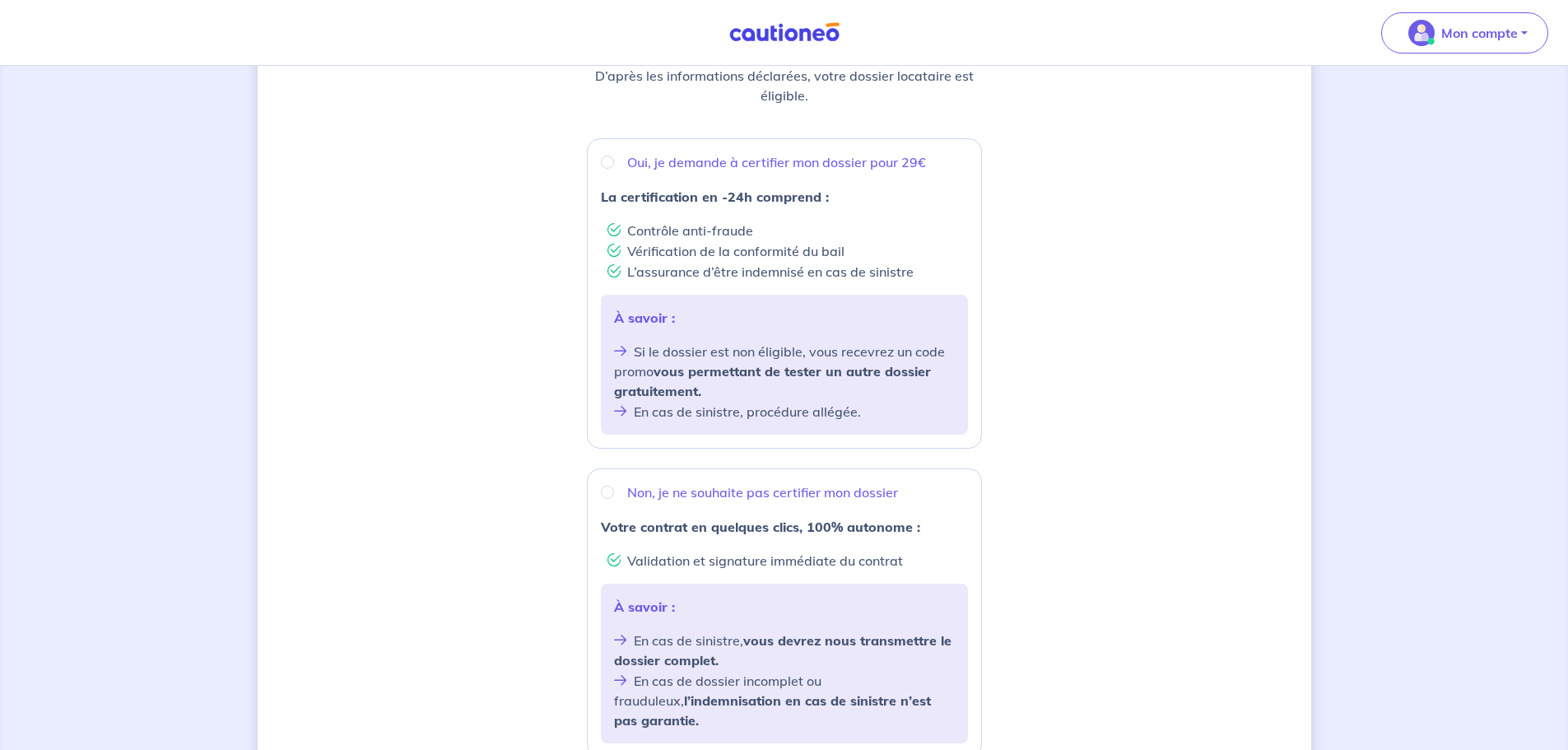
click at [638, 165] on p "Oui, je demande à certifier mon dossier pour 29€" at bounding box center [777, 162] width 298 height 20
click at [614, 165] on input "Oui, je demande à certifier mon dossier pour 29€" at bounding box center [607, 163] width 13 height 13
radio input "true"
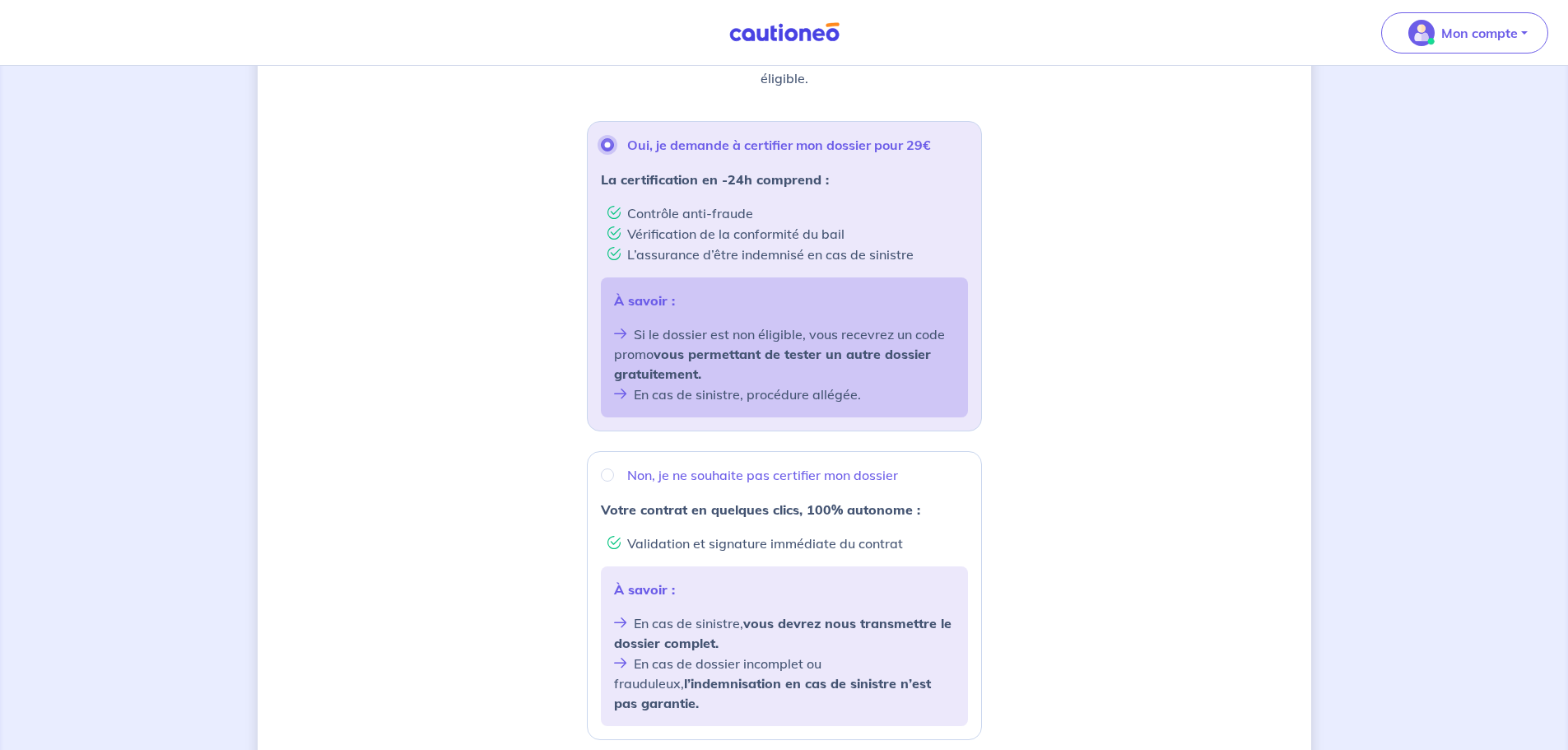
scroll to position [234, 0]
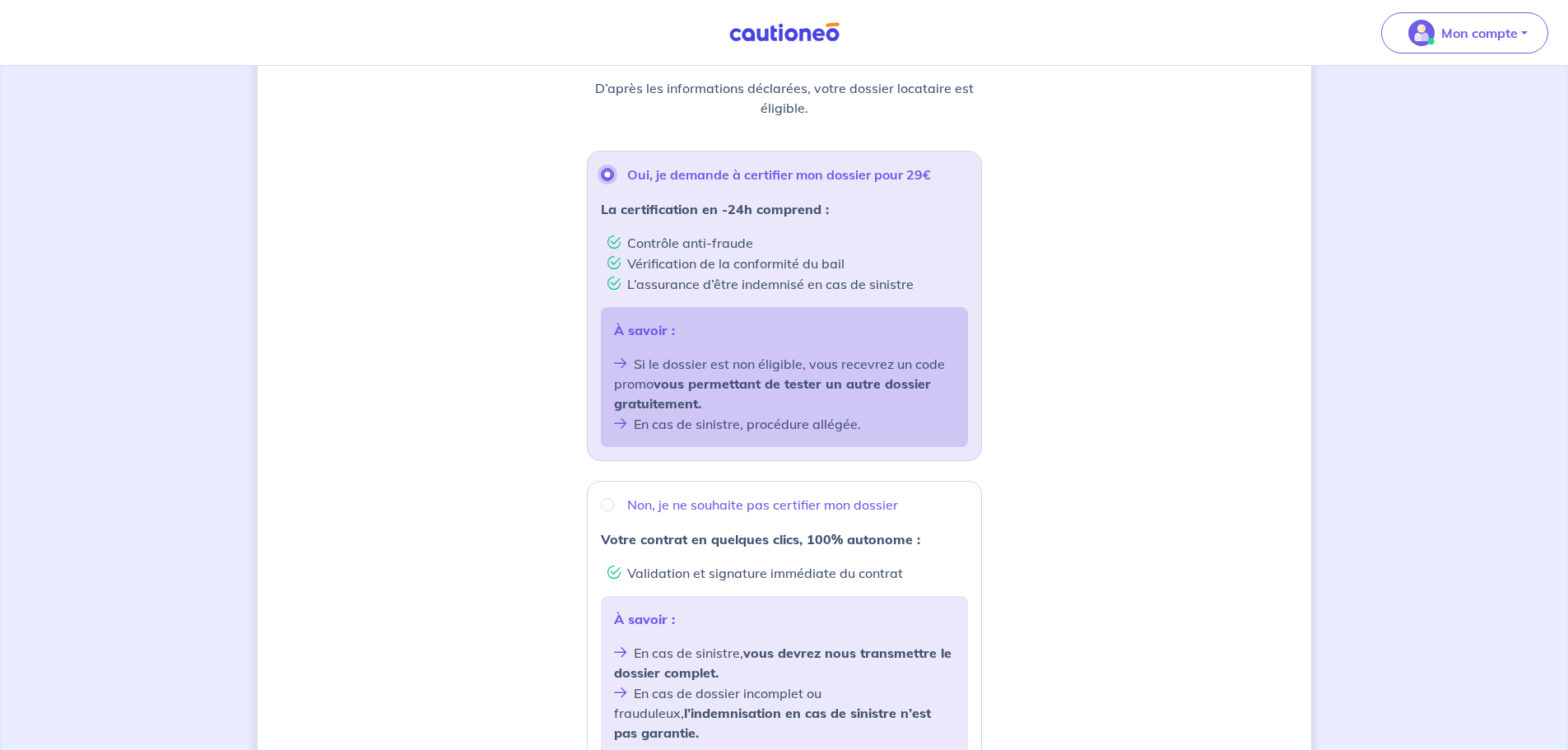
click at [608, 178] on input "Oui, je demande à certifier mon dossier pour 29€" at bounding box center [607, 175] width 13 height 13
click at [613, 452] on div "Non, je ne souhaite pas certifier mon dossier" at bounding box center [784, 504] width 367 height 20
radio input "true"
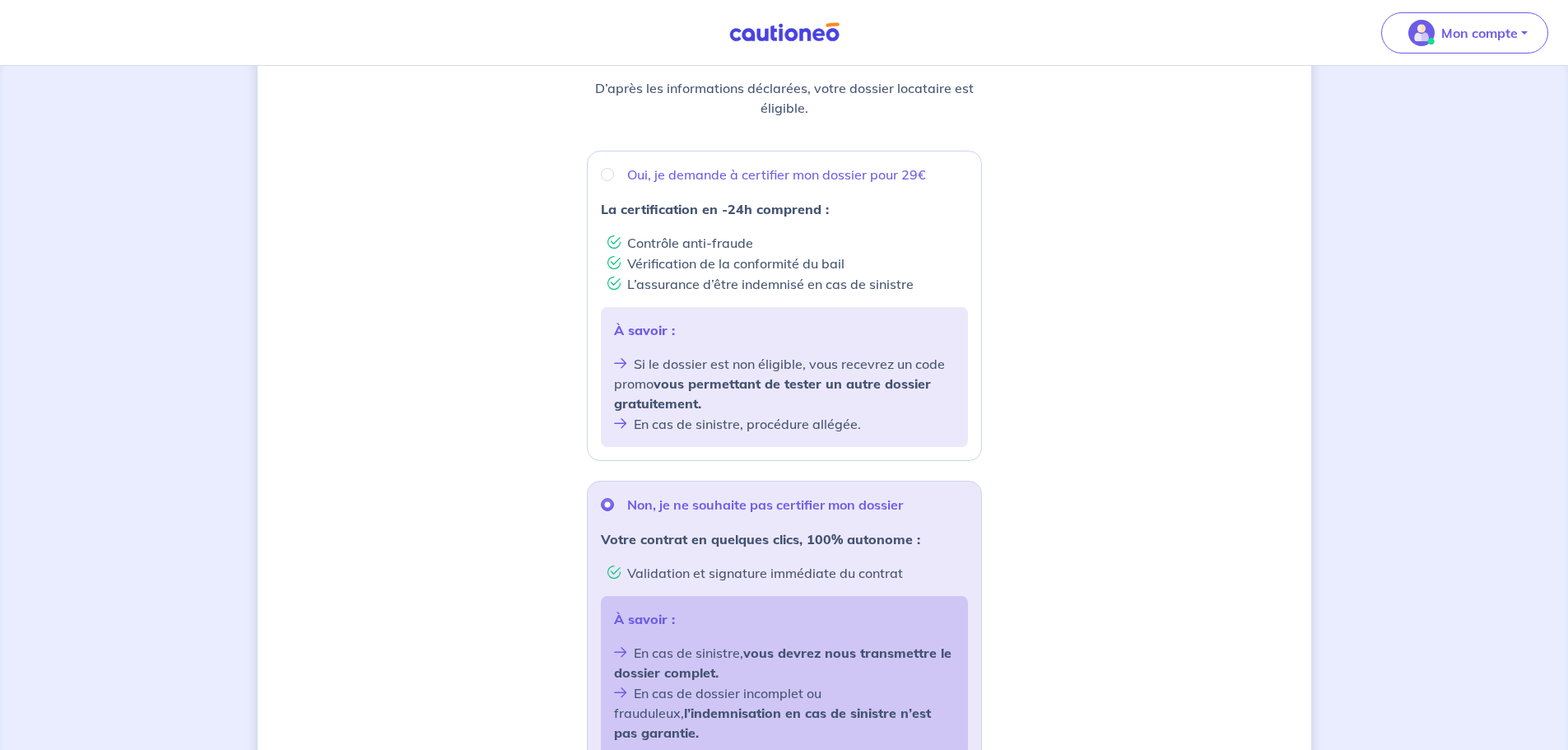
scroll to position [481, 0]
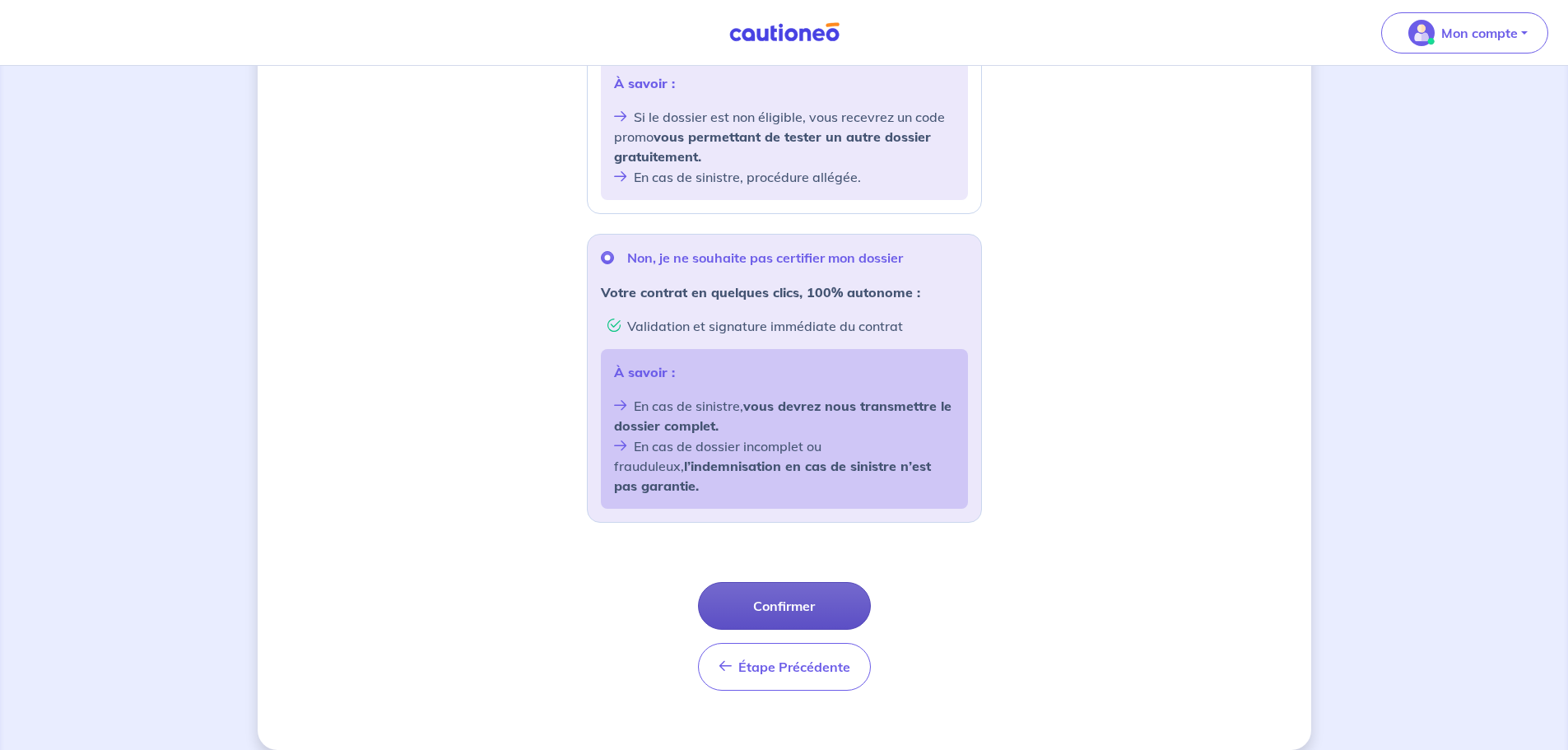
click at [849, 452] on button "Confirmer" at bounding box center [784, 606] width 173 height 48
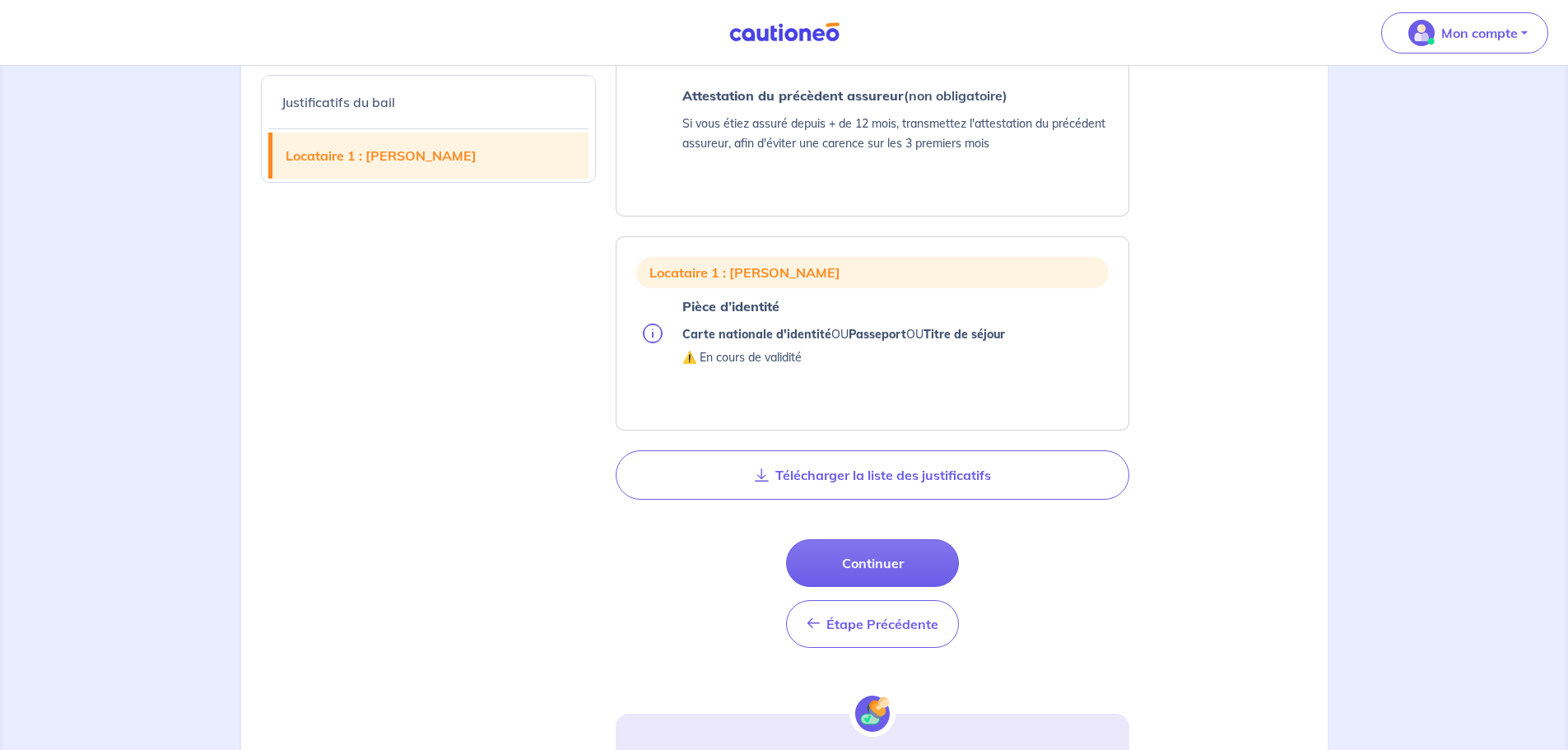
scroll to position [906, 0]
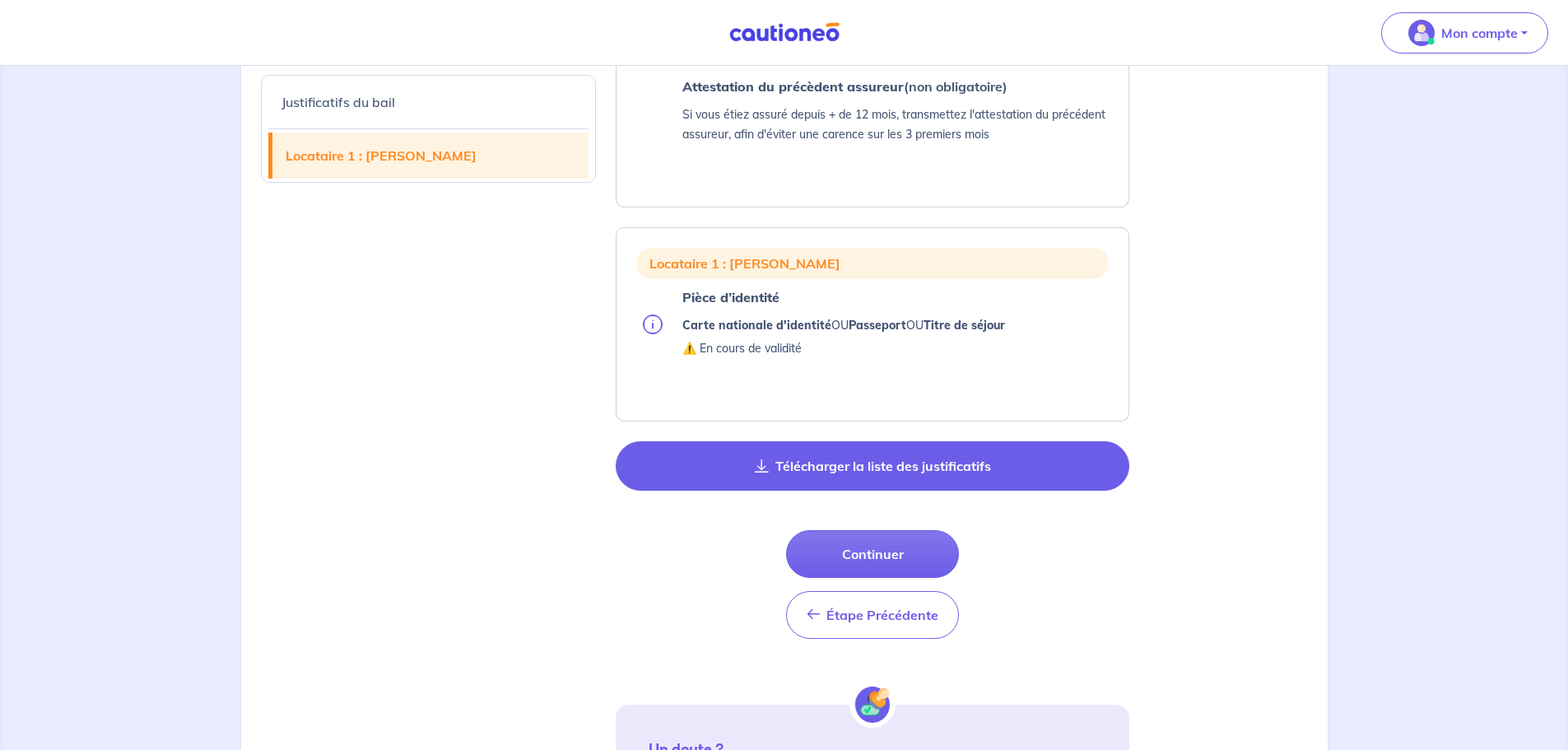
click at [928, 452] on button "Télécharger la liste des justificatifs" at bounding box center [872, 466] width 514 height 50
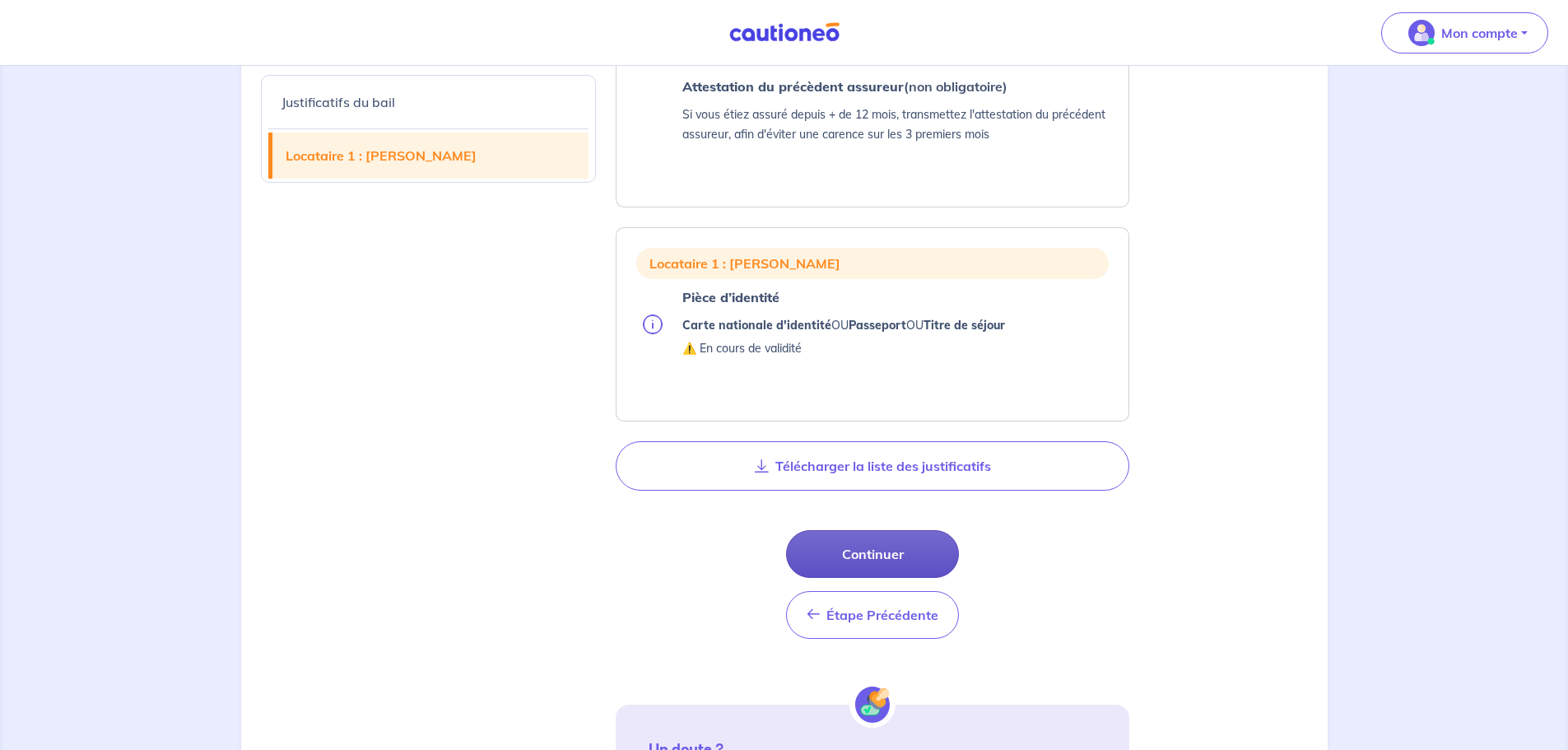
click at [899, 452] on button "Continuer" at bounding box center [872, 554] width 173 height 48
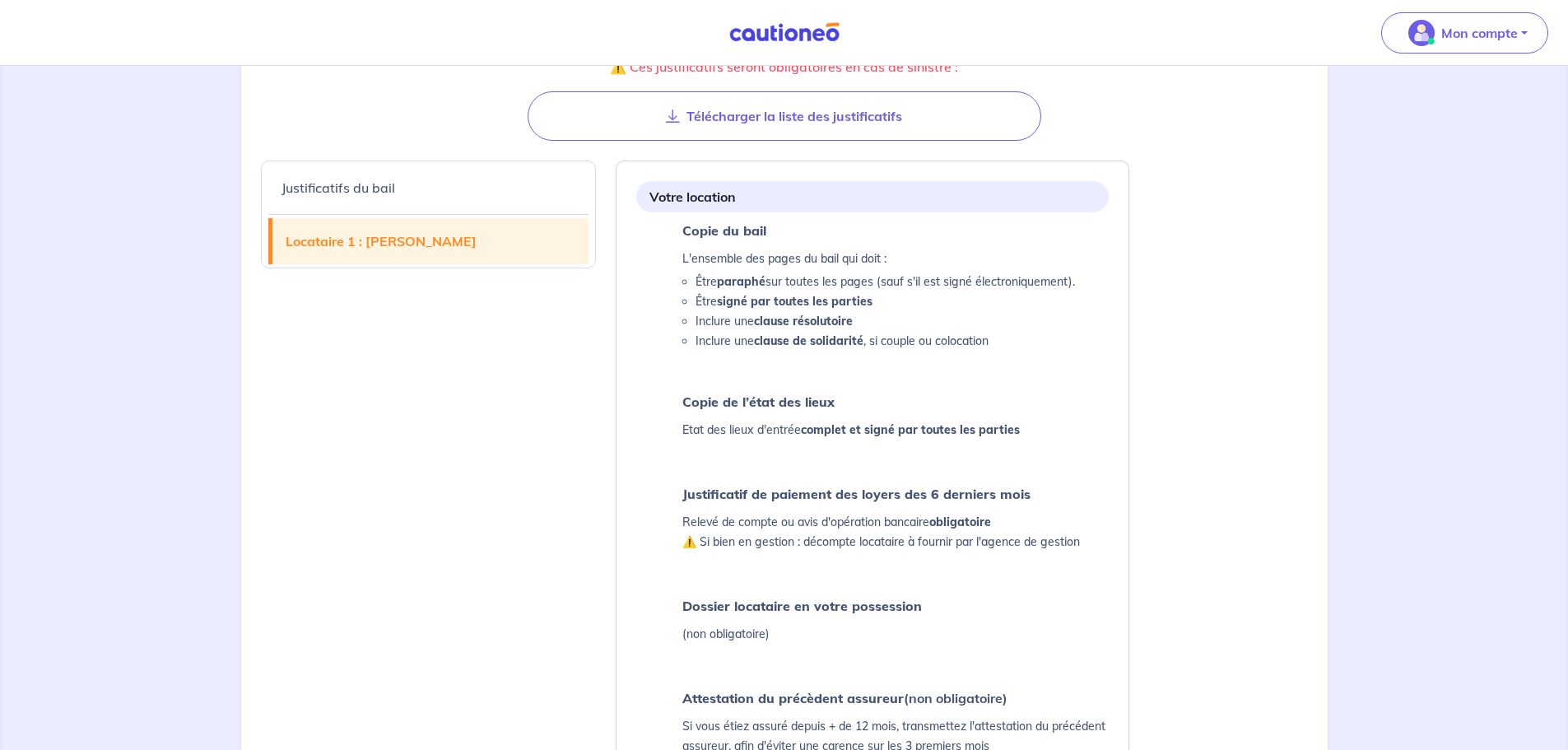
select select "FR"
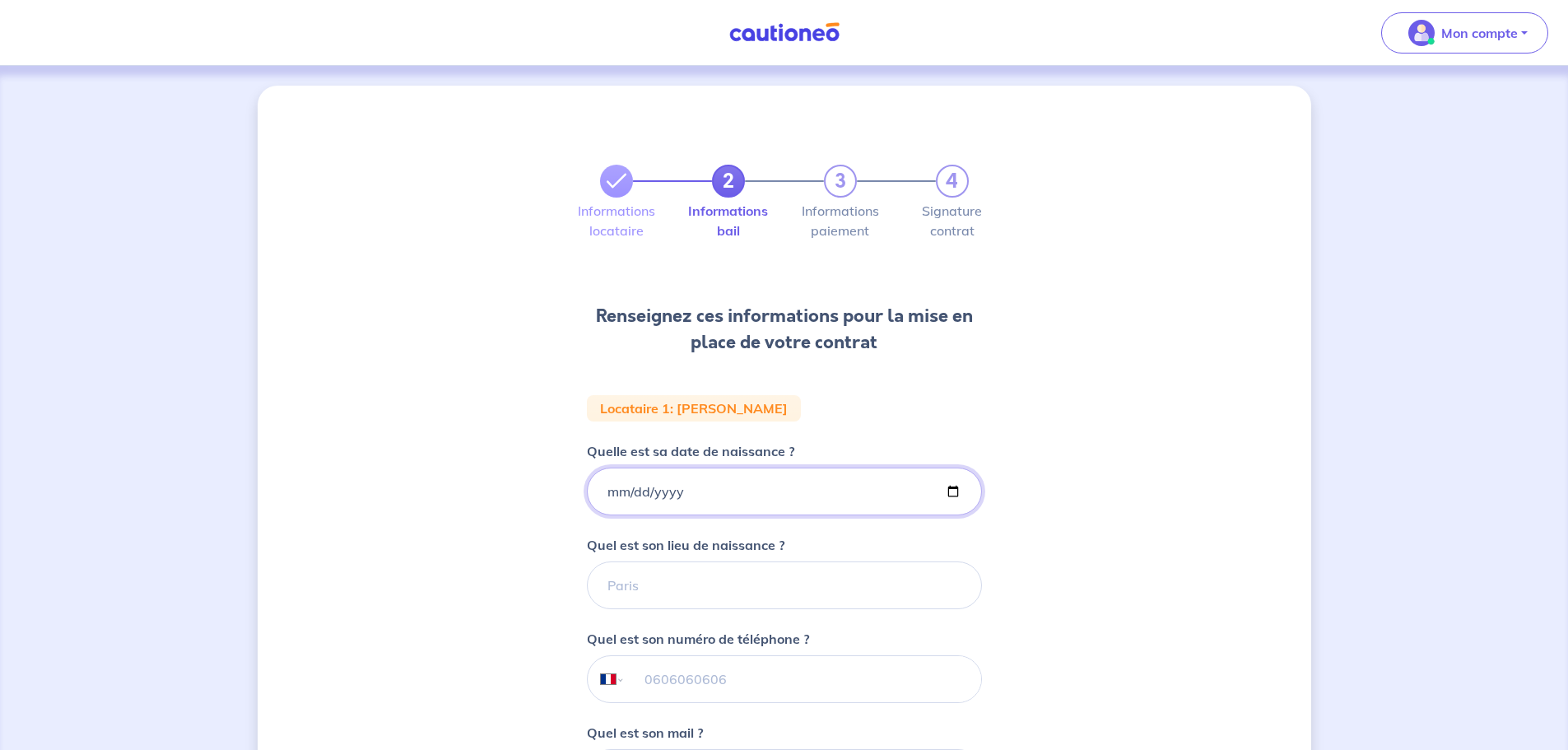
click at [608, 452] on input "Quelle est sa date de naissance ?" at bounding box center [784, 492] width 395 height 48
type input "[DATE]"
click at [696, 452] on input "Quel est son lieu de naissance ?" at bounding box center [784, 585] width 395 height 48
type input "b"
type input "BRIVE LA GAILLARDE"
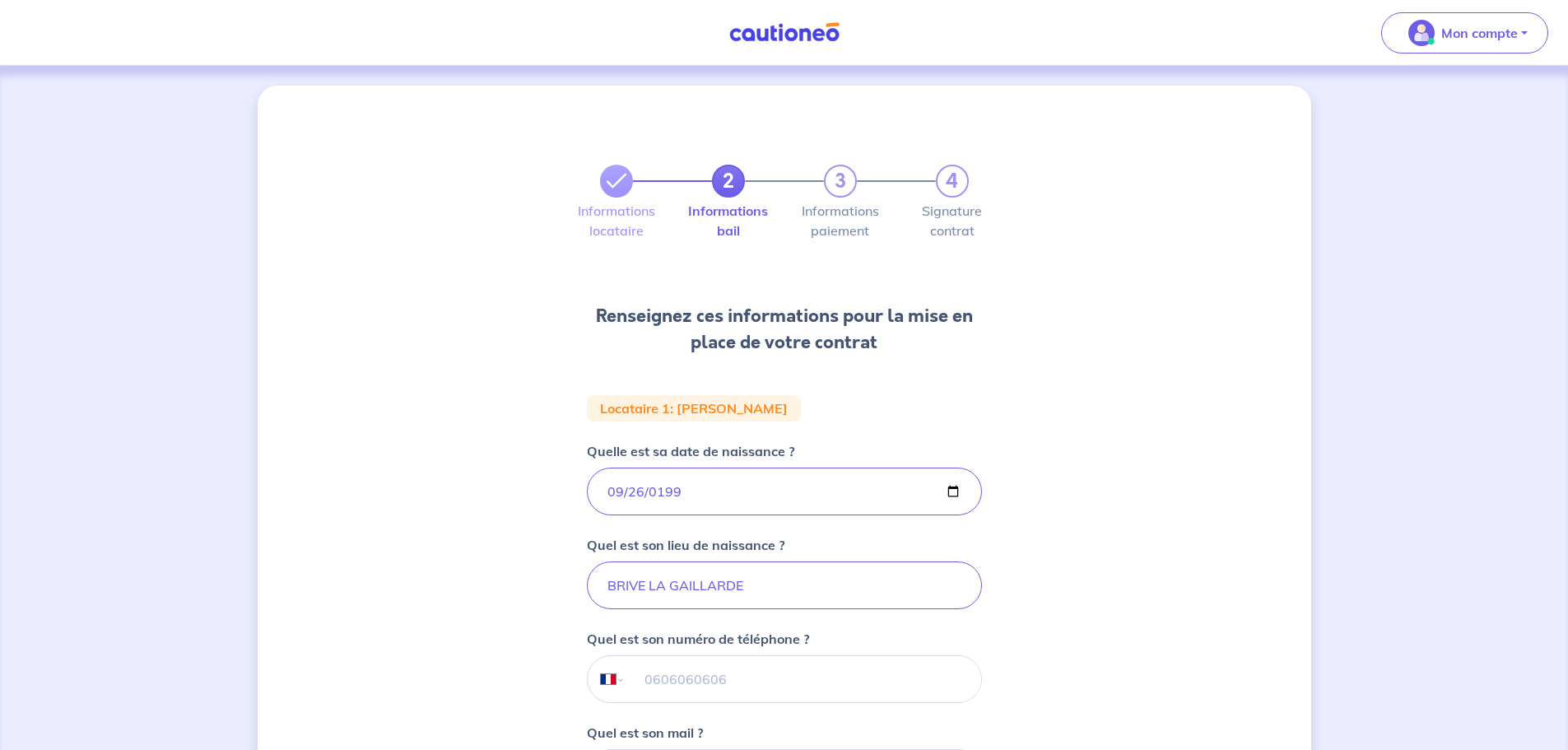
click at [696, 452] on input "tel" at bounding box center [803, 679] width 356 height 46
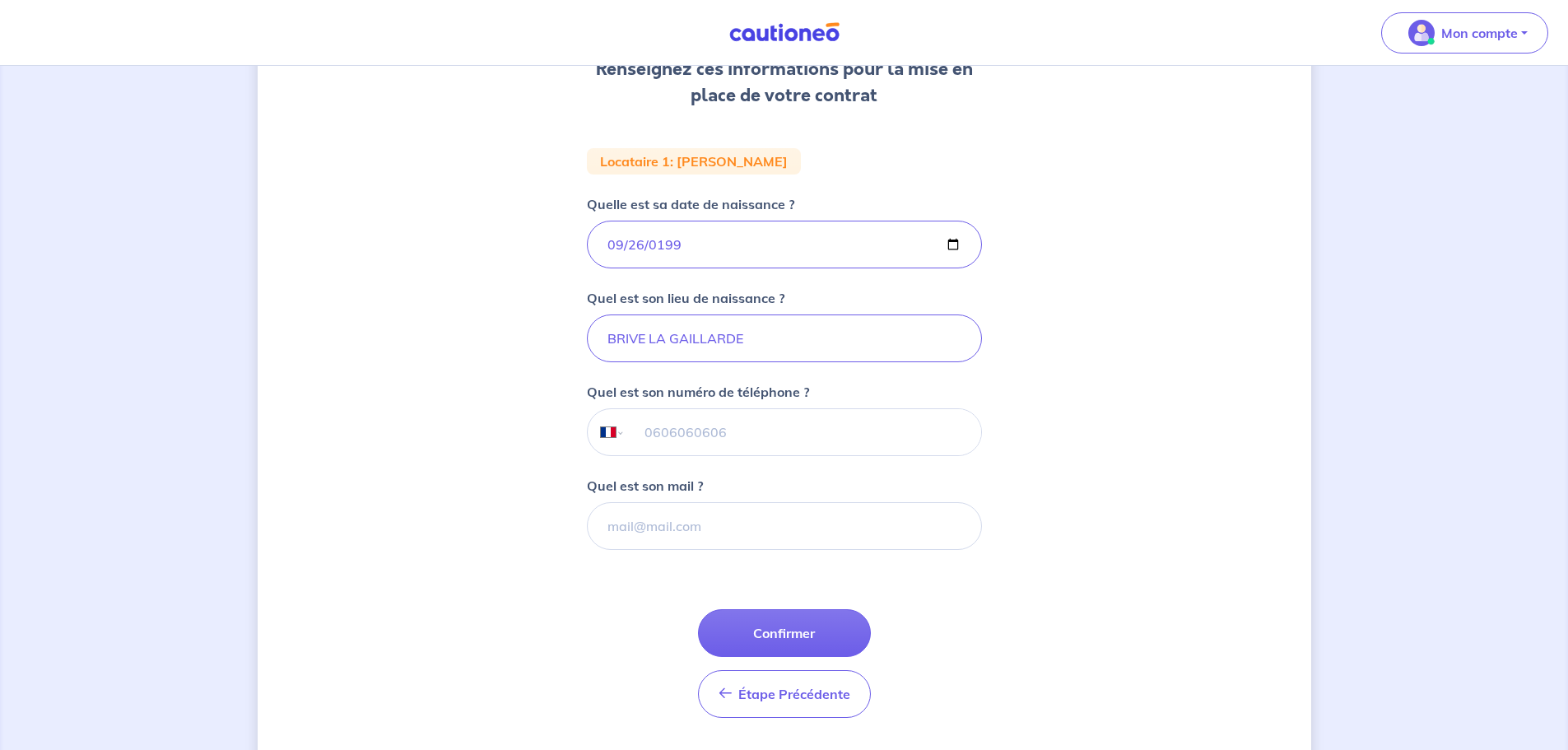
scroll to position [82, 0]
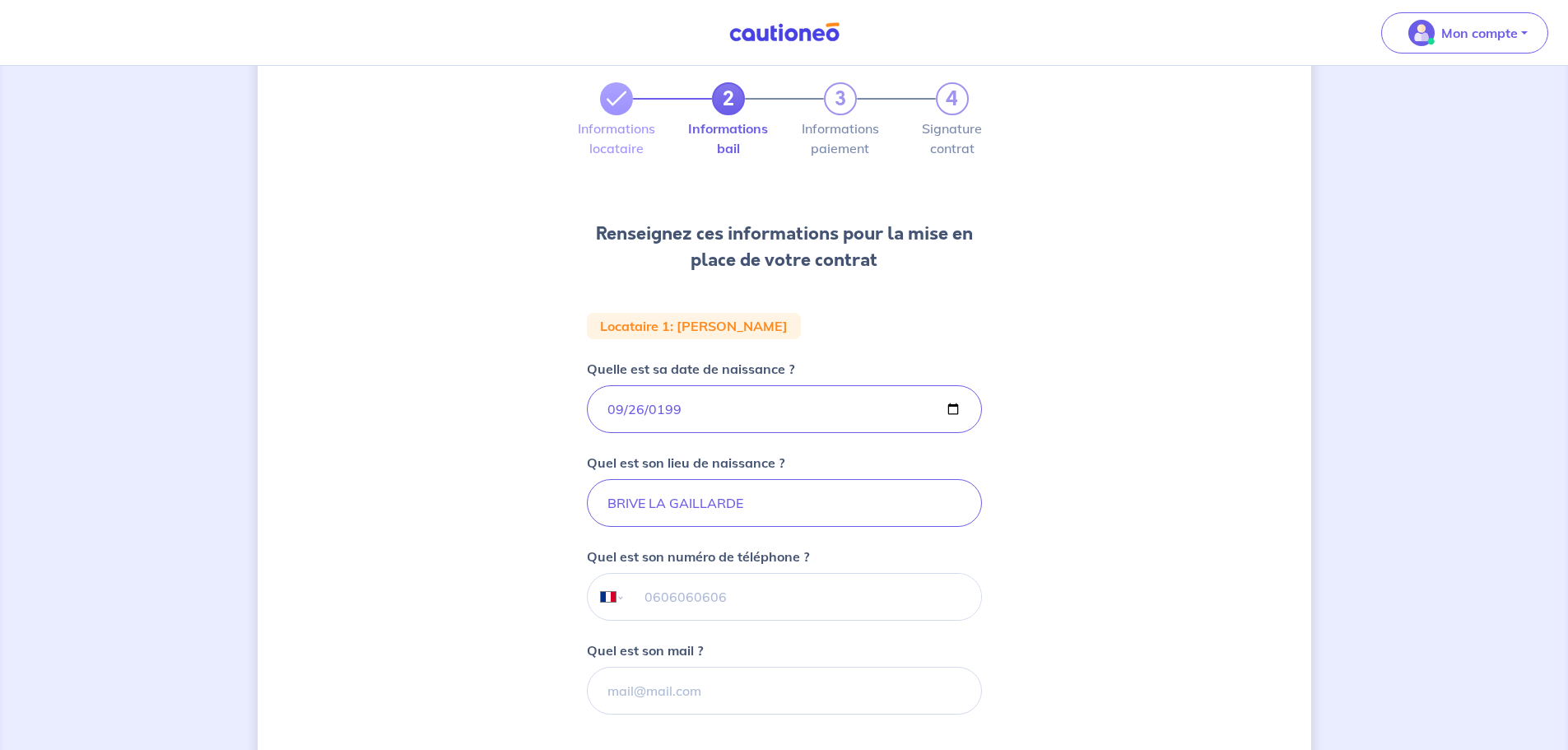
click at [698, 452] on input "tel" at bounding box center [803, 597] width 356 height 46
type input "06 11 04 31 82"
click at [692, 452] on input "Quel est son mail ?" at bounding box center [784, 691] width 395 height 48
type input "[PERSON_NAME][EMAIL_ADDRESS][DOMAIN_NAME]"
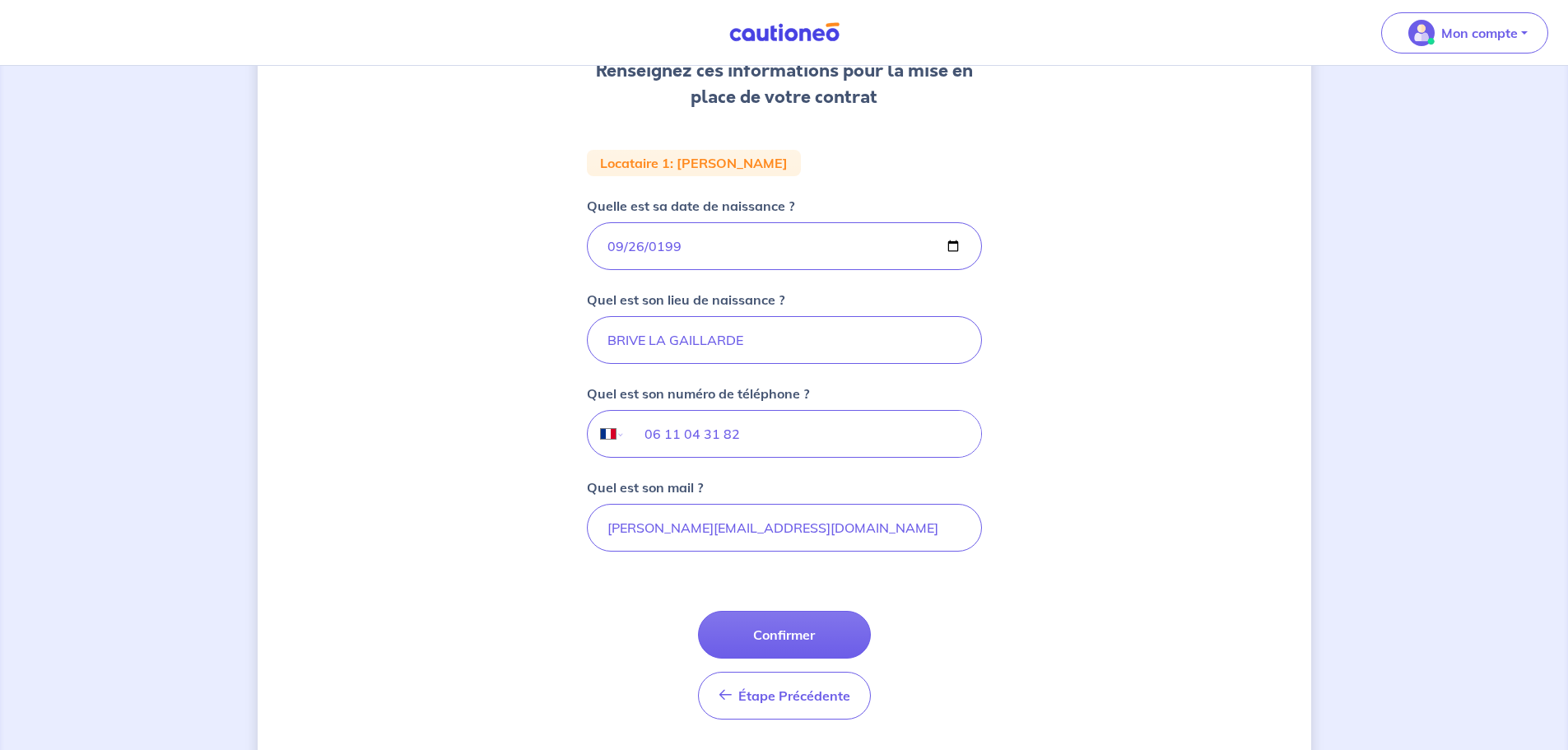
scroll to position [247, 0]
click at [810, 452] on button "Confirmer" at bounding box center [784, 633] width 173 height 48
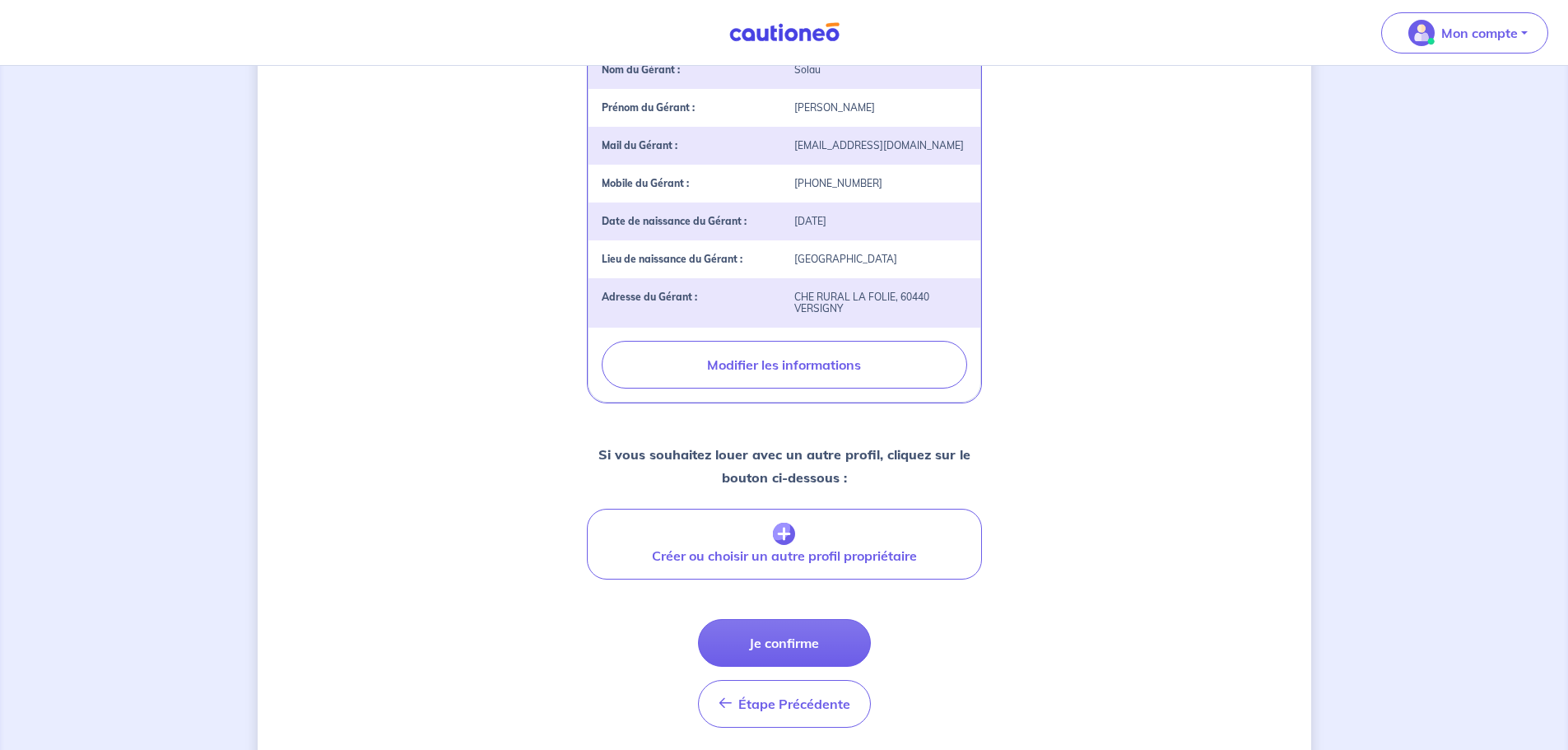
scroll to position [494, 0]
click at [804, 452] on button "Je confirme" at bounding box center [784, 640] width 173 height 48
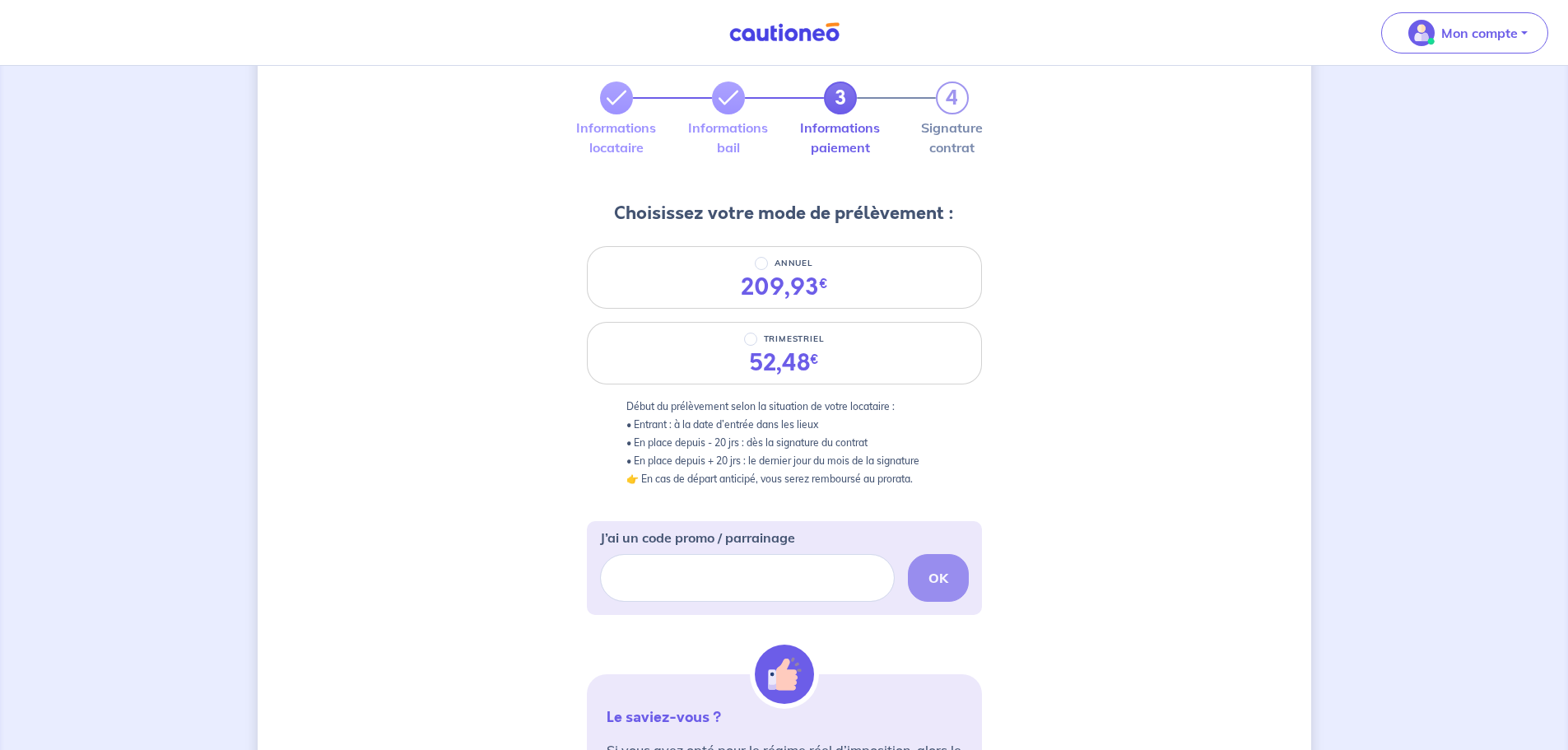
scroll to position [179, 0]
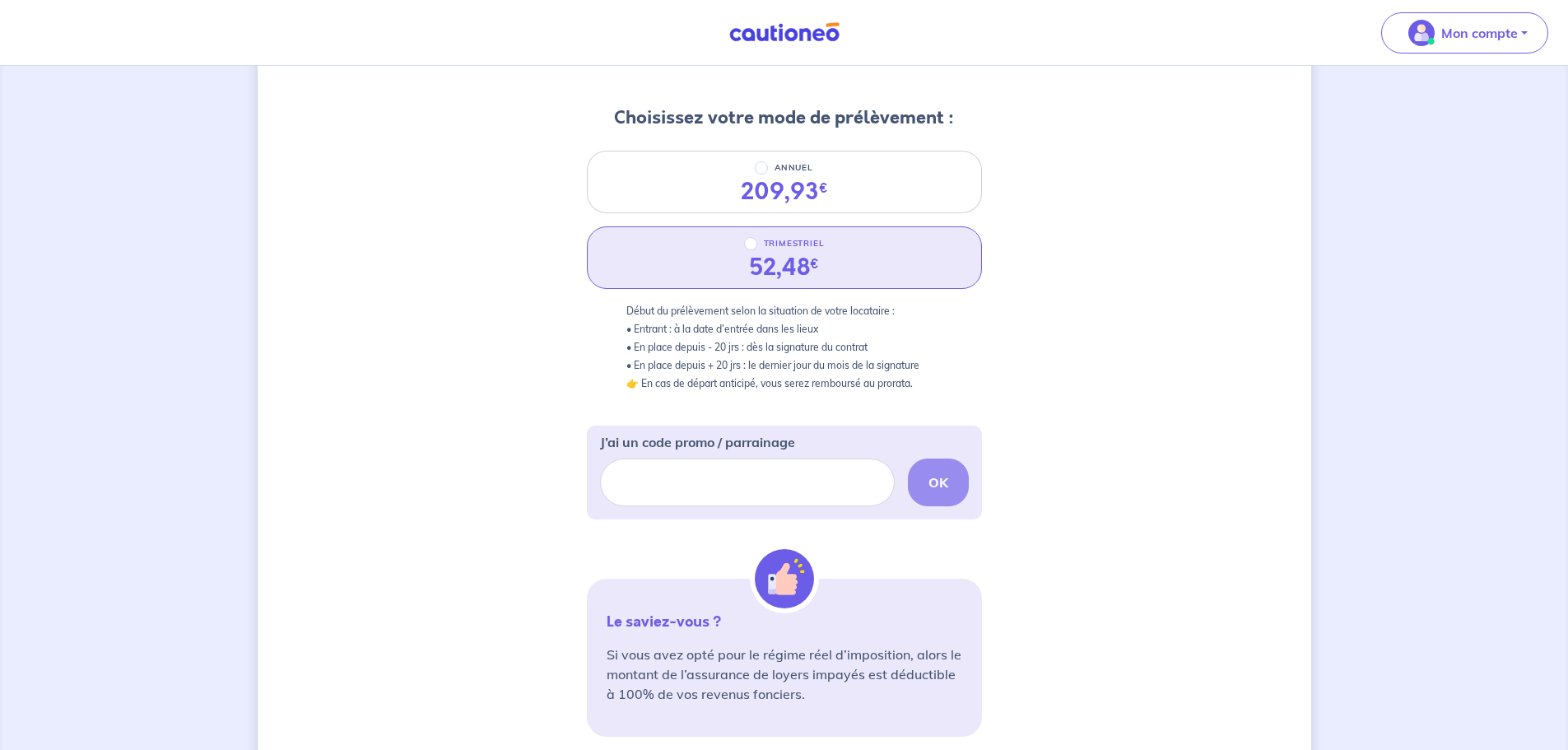
click at [830, 241] on div "TRIMESTRIEL" at bounding box center [784, 243] width 107 height 20
radio input "true"
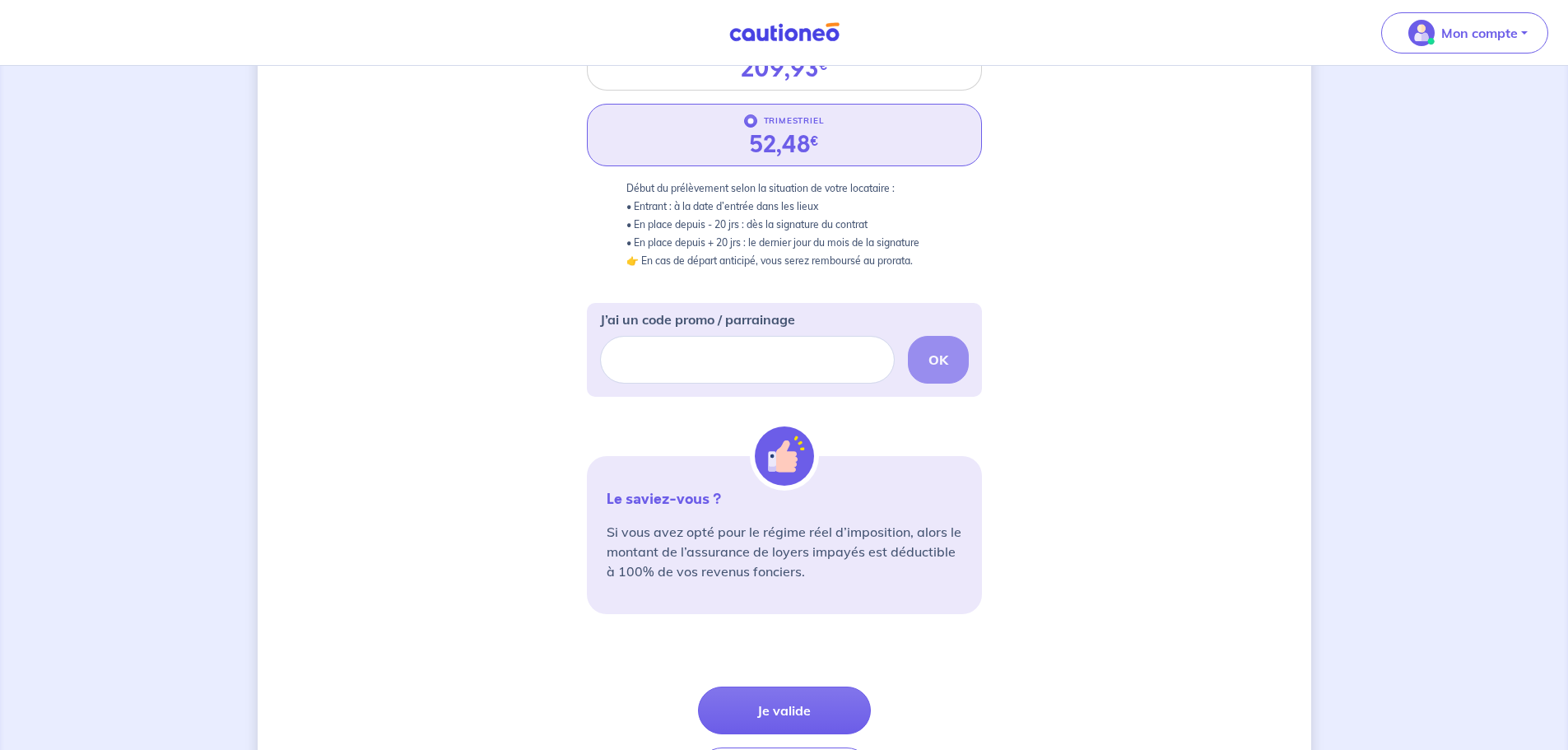
scroll to position [426, 0]
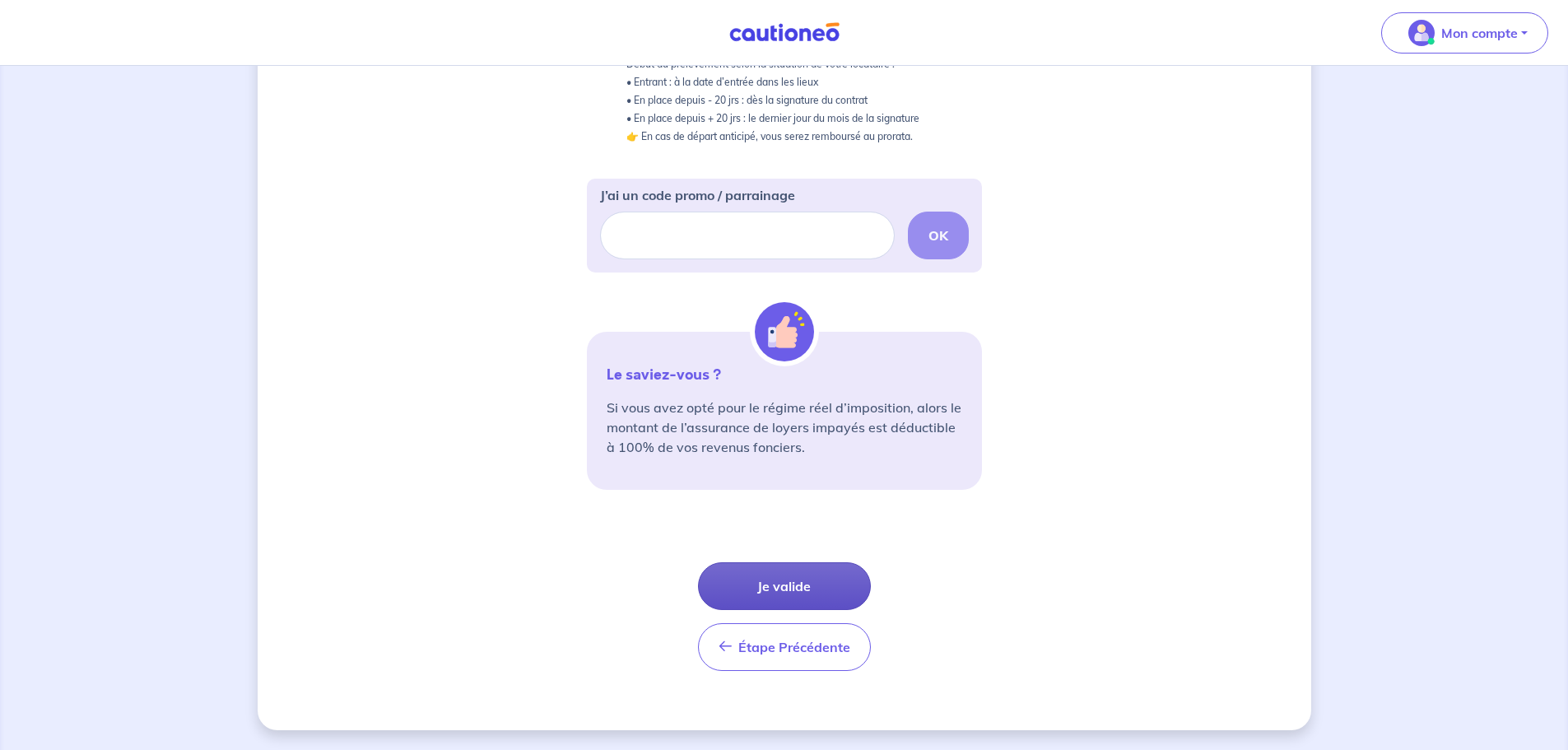
click at [827, 452] on button "Je valide" at bounding box center [784, 586] width 173 height 48
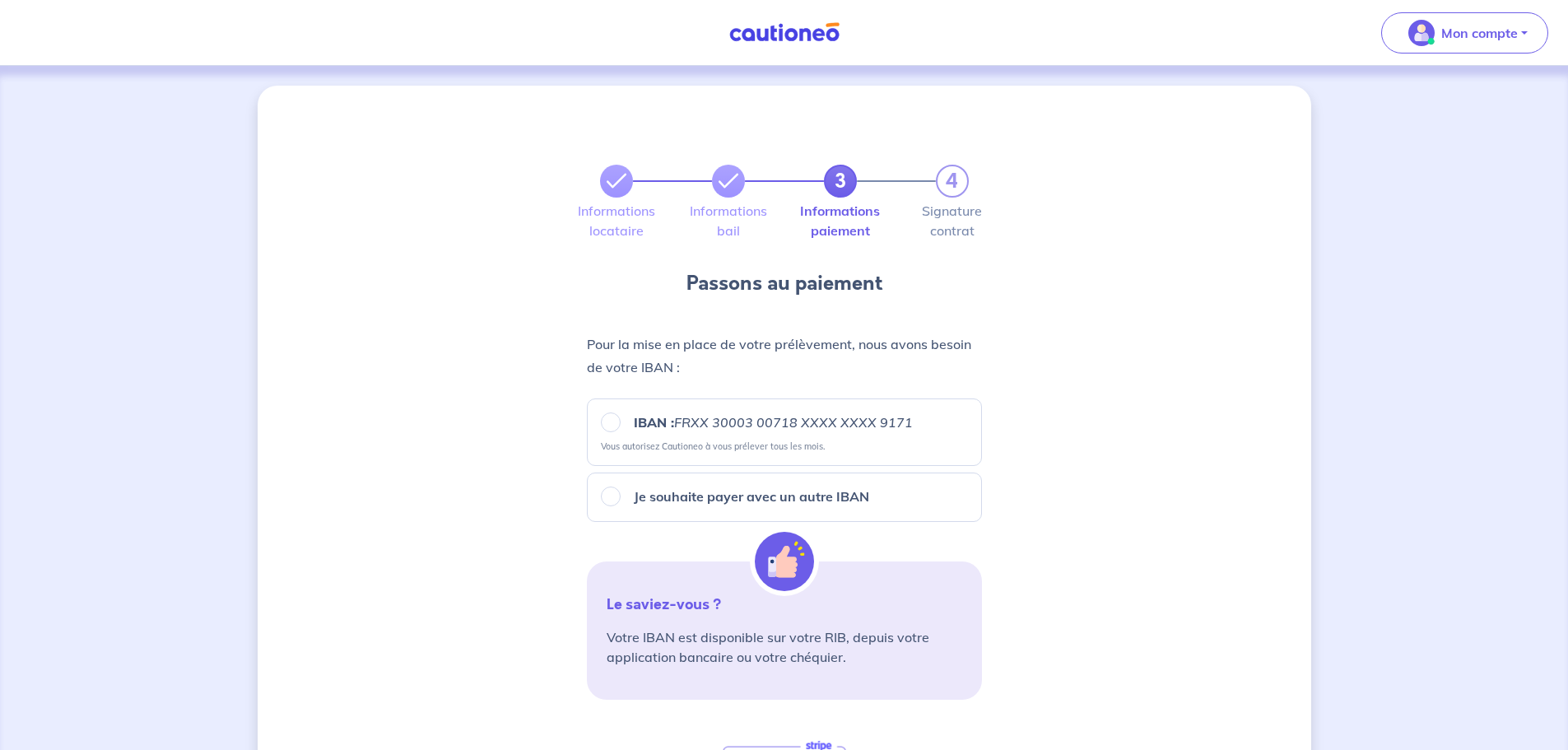
click at [791, 428] on em "FRXX 30003 00718 XXXX XXXX 9171" at bounding box center [794, 422] width 239 height 16
click at [621, 428] on input "IBAN : FRXX [FINANCIAL_ID] XXXX XXXX 9171" at bounding box center [610, 422] width 20 height 20
radio input "true"
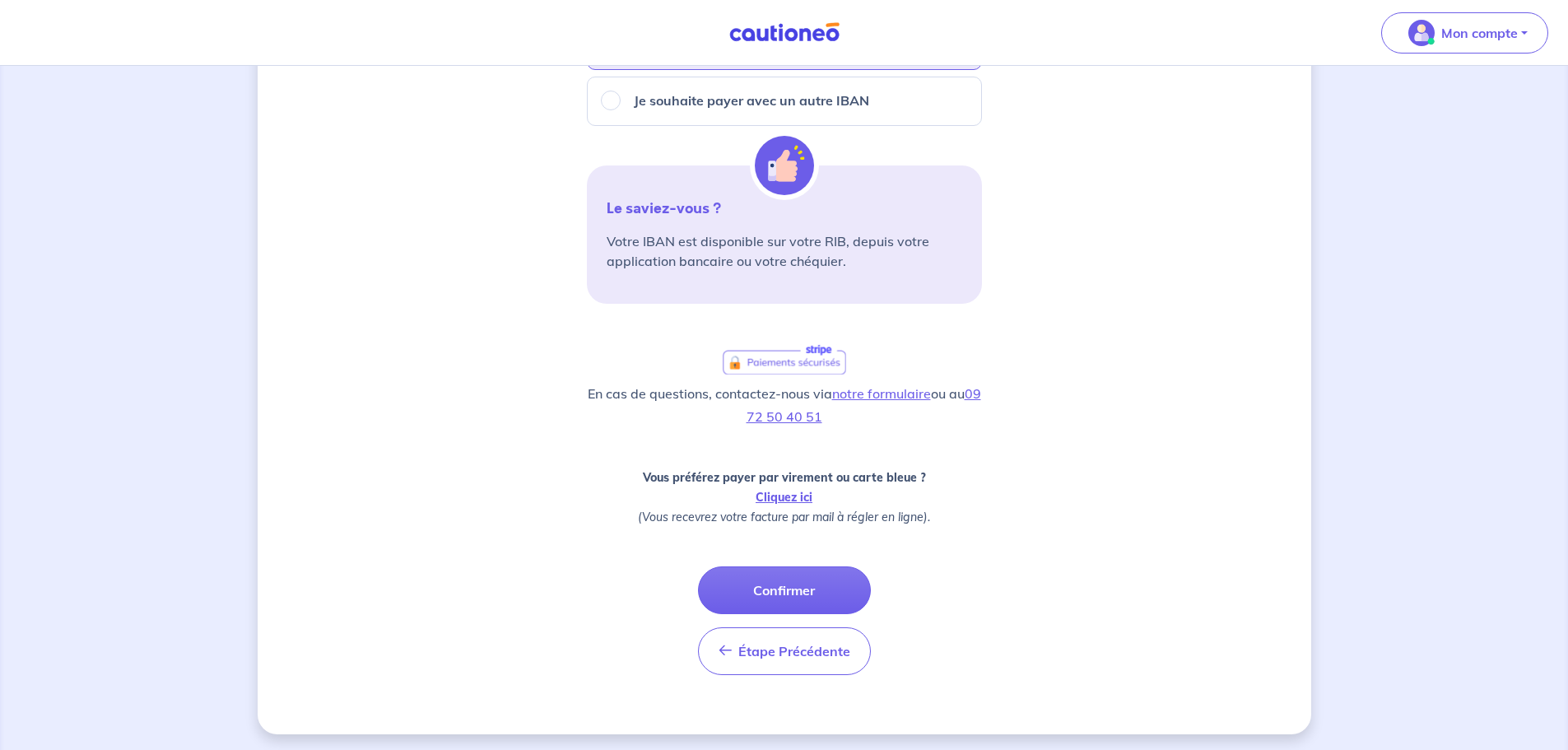
scroll to position [400, 0]
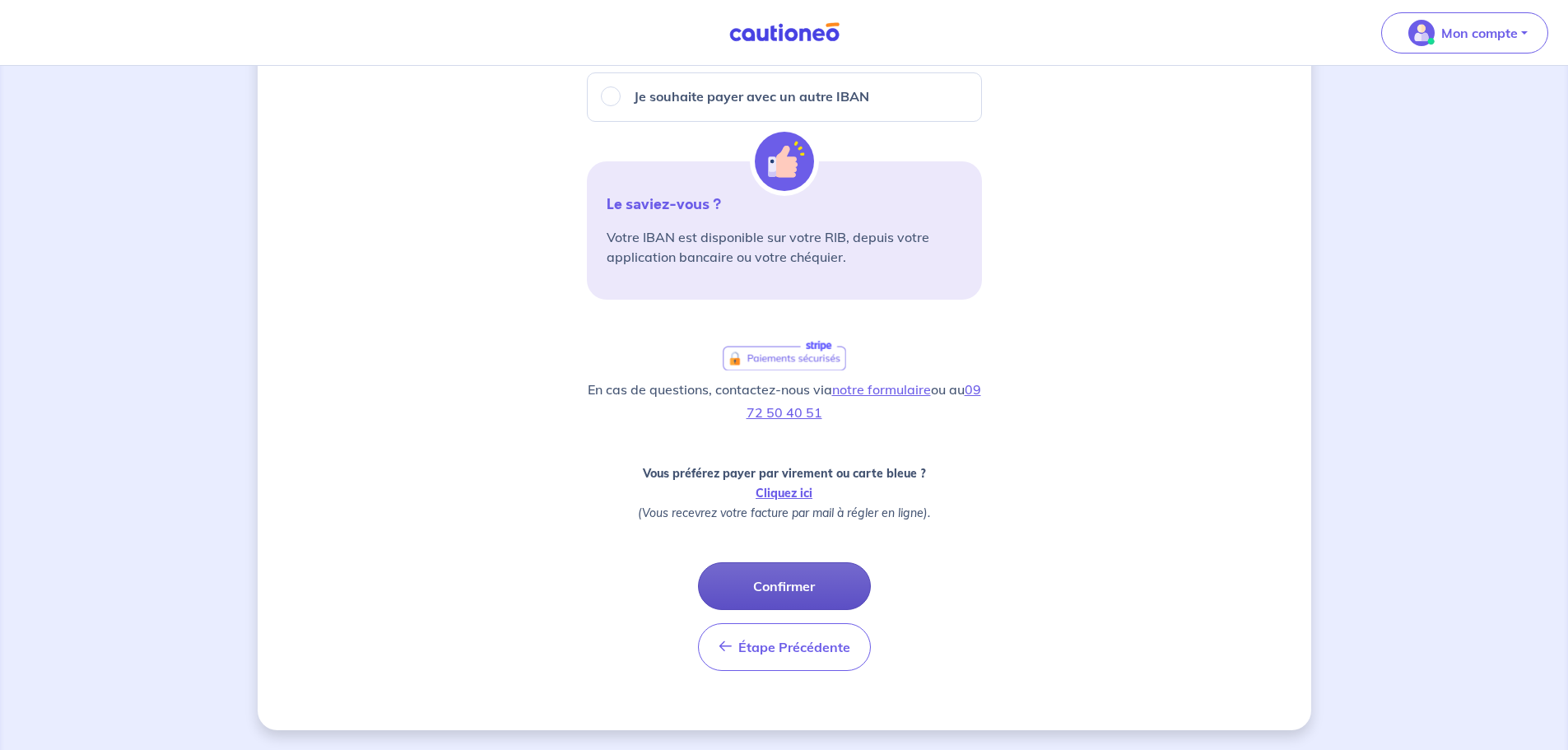
click at [803, 452] on button "Confirmer" at bounding box center [784, 586] width 173 height 48
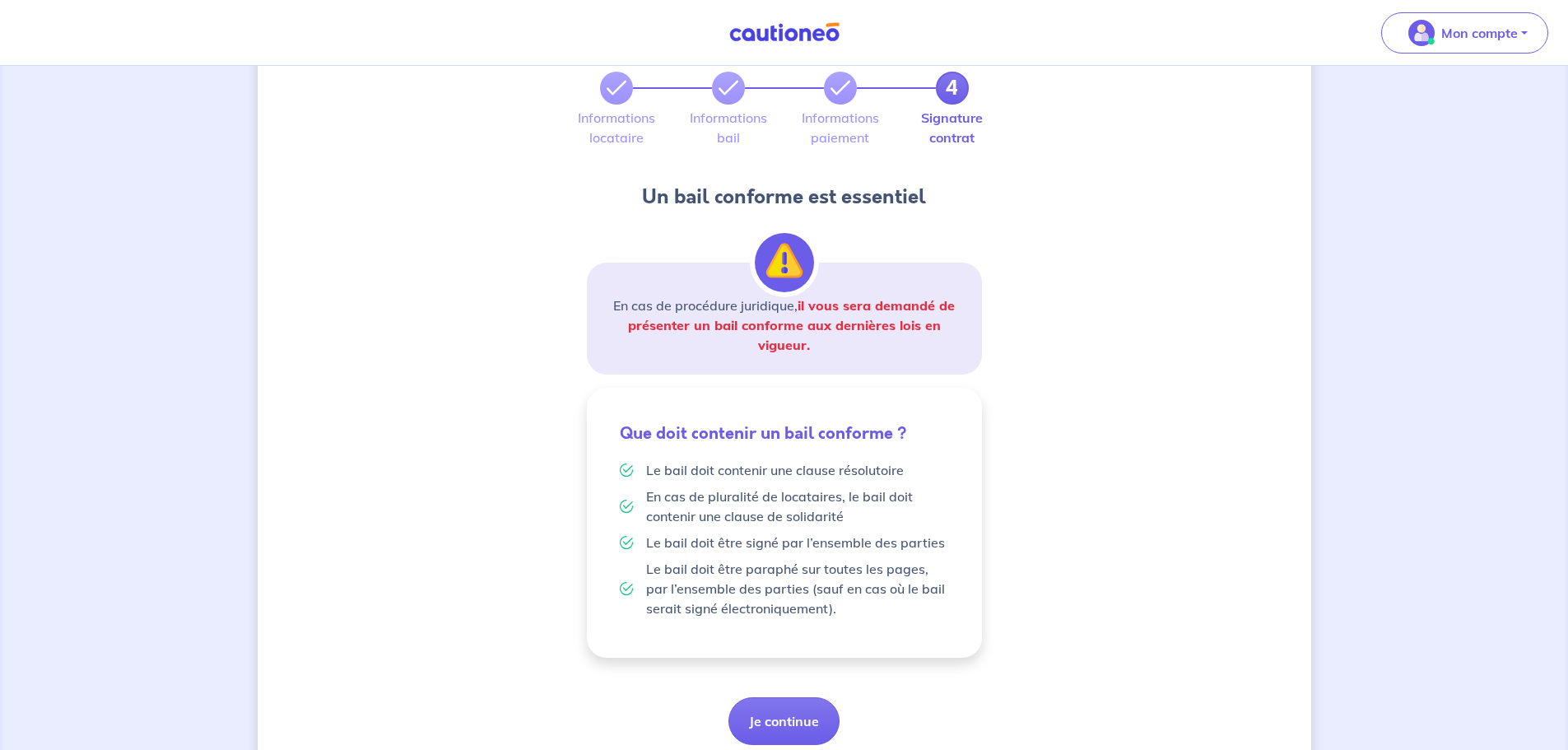
scroll to position [154, 0]
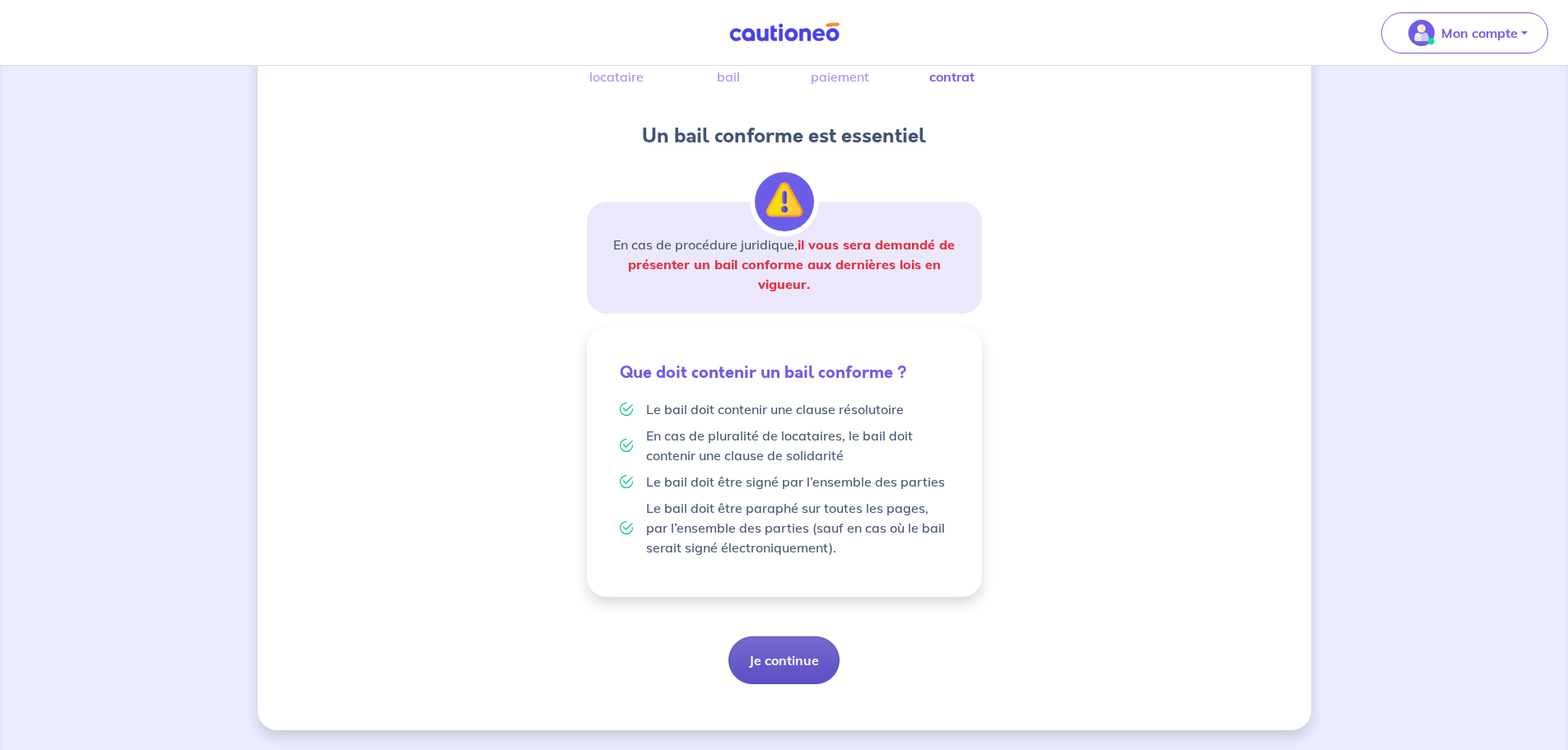
click at [806, 452] on button "Je continue" at bounding box center [784, 660] width 111 height 48
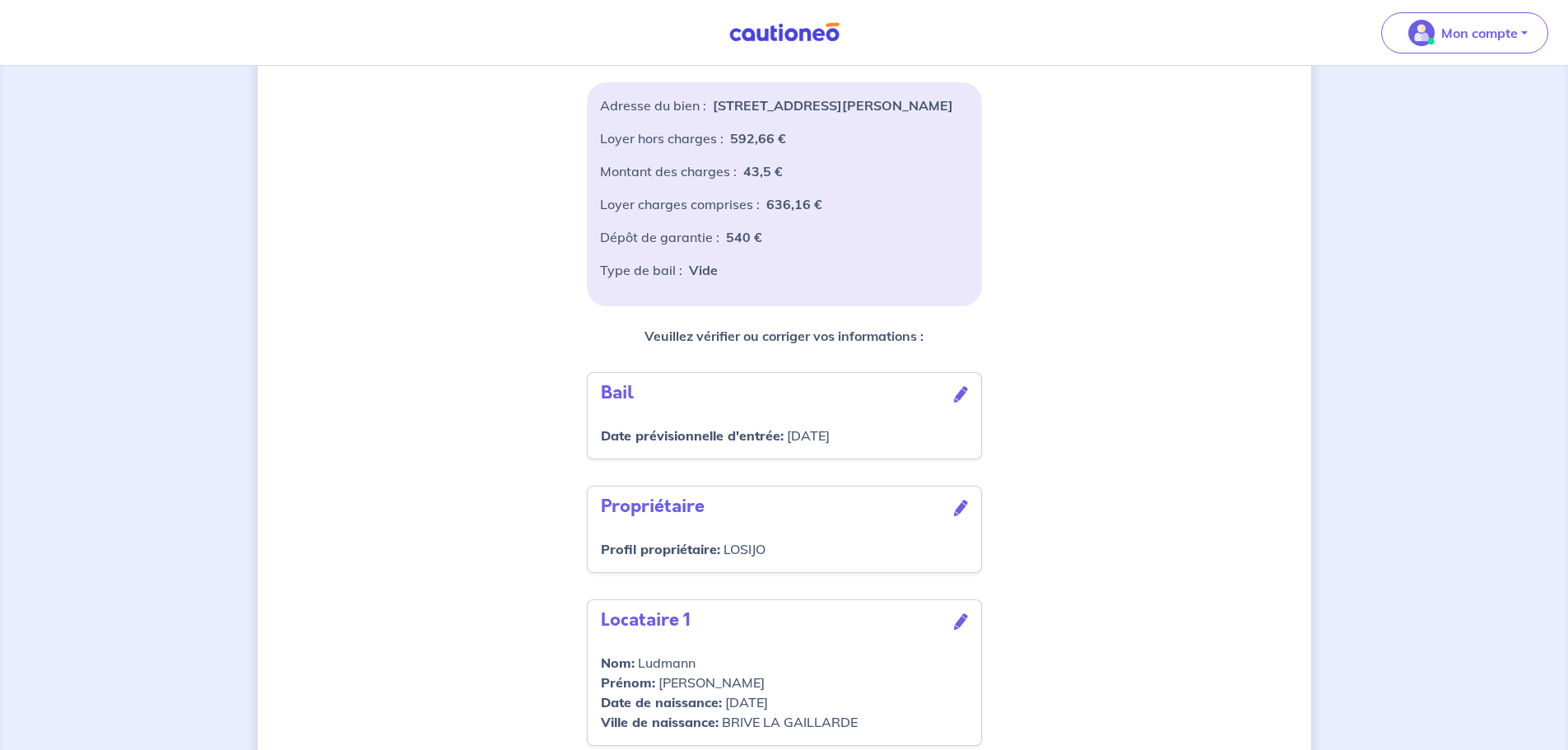
scroll to position [389, 0]
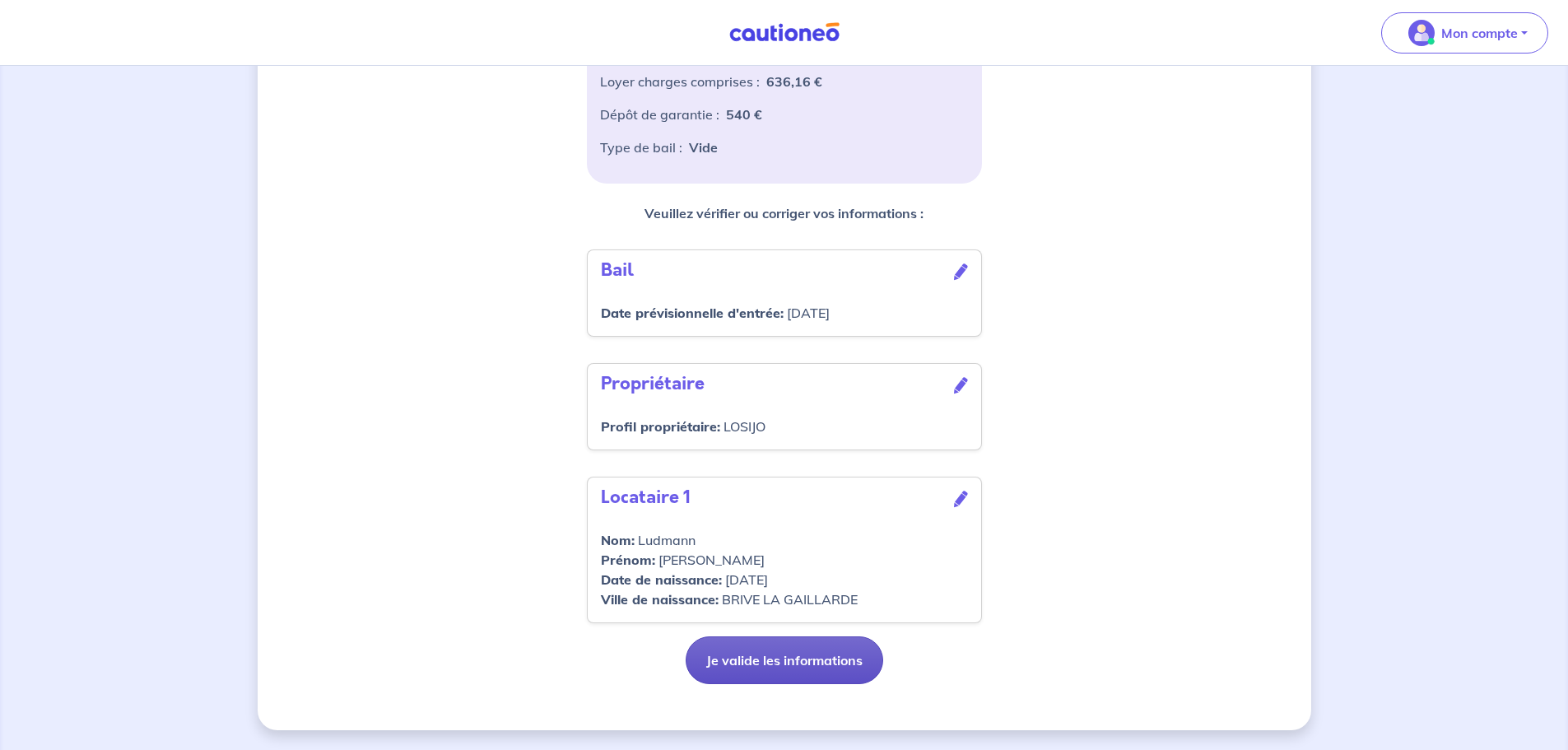
click at [835, 452] on button "Je valide les informations" at bounding box center [784, 660] width 198 height 48
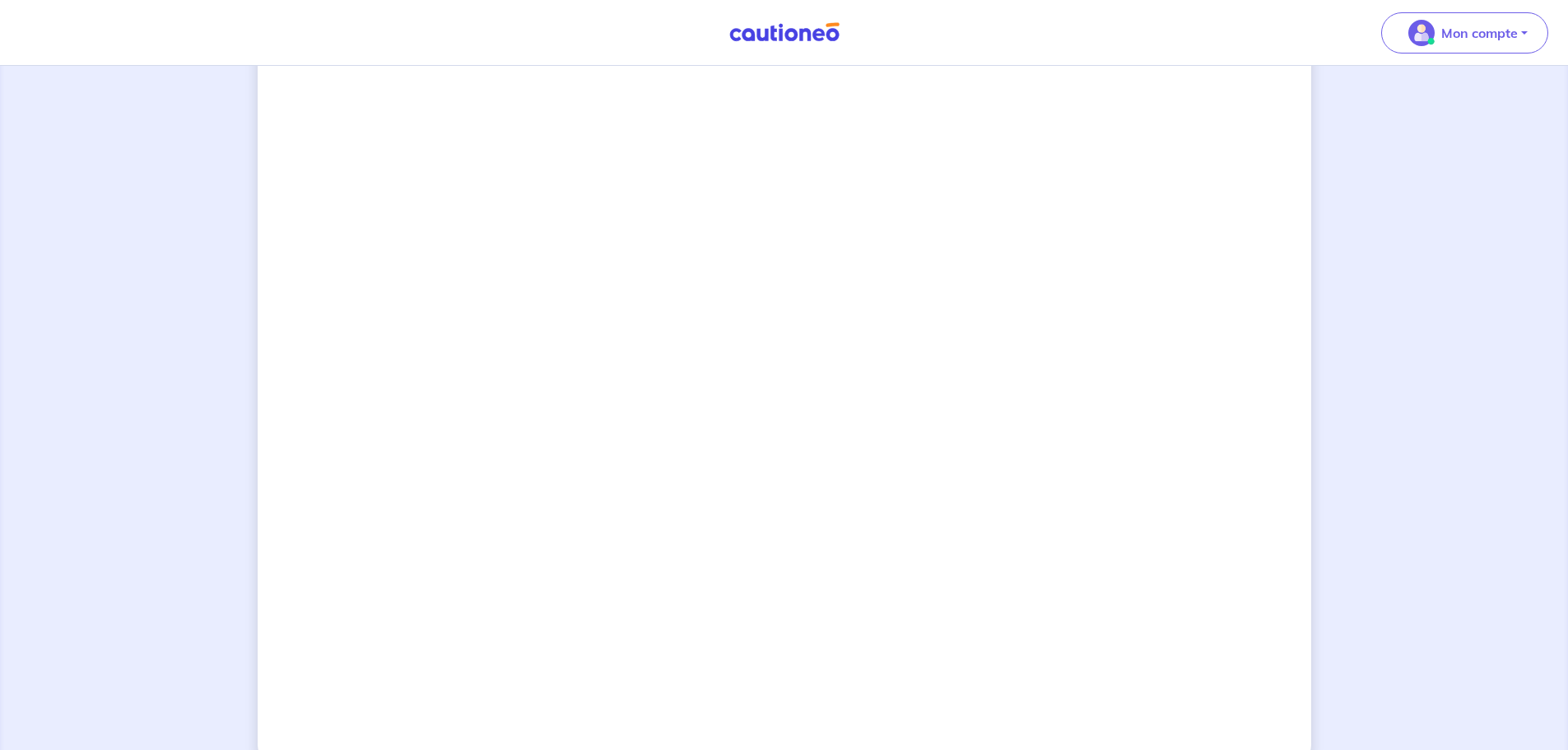
scroll to position [1283, 0]
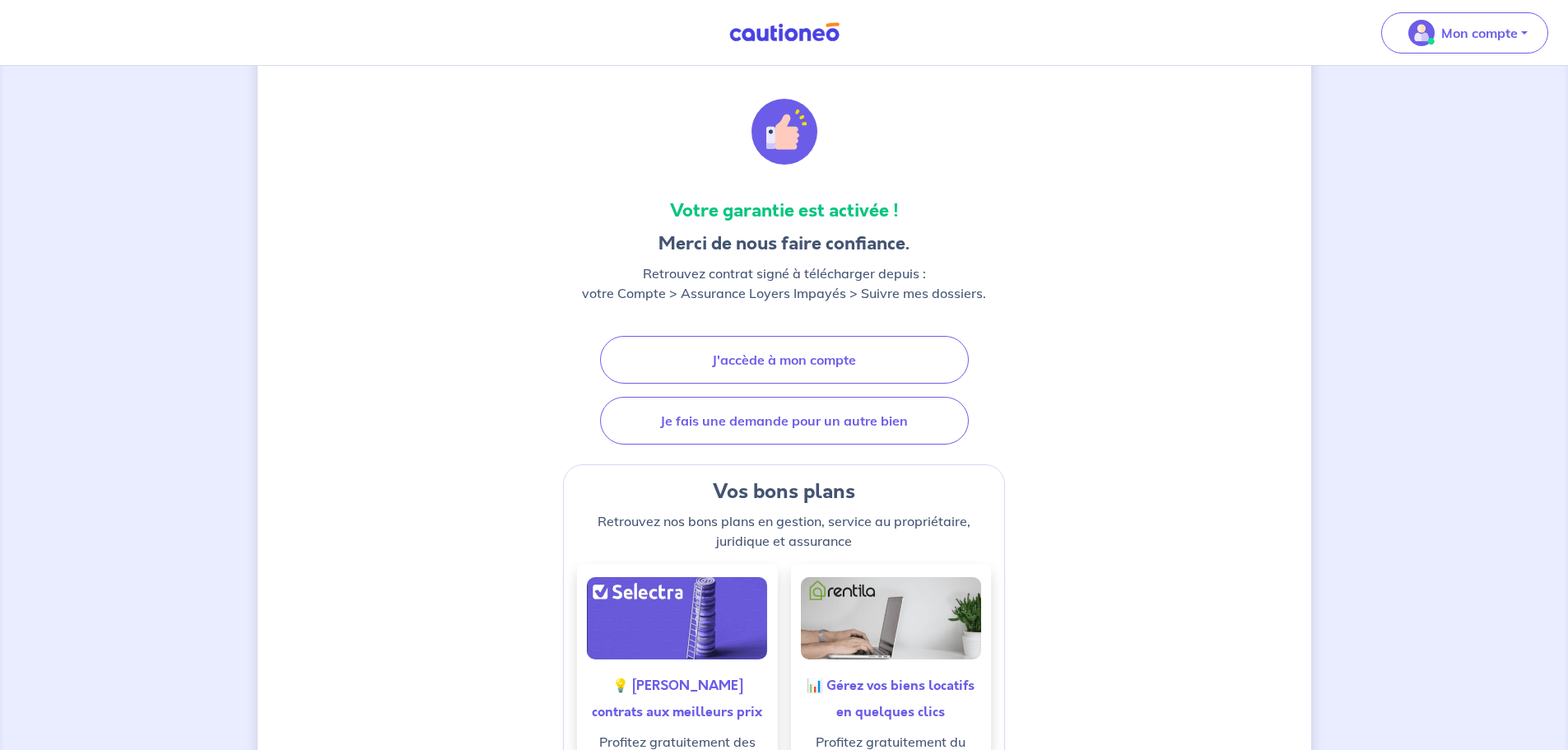
scroll to position [165, 0]
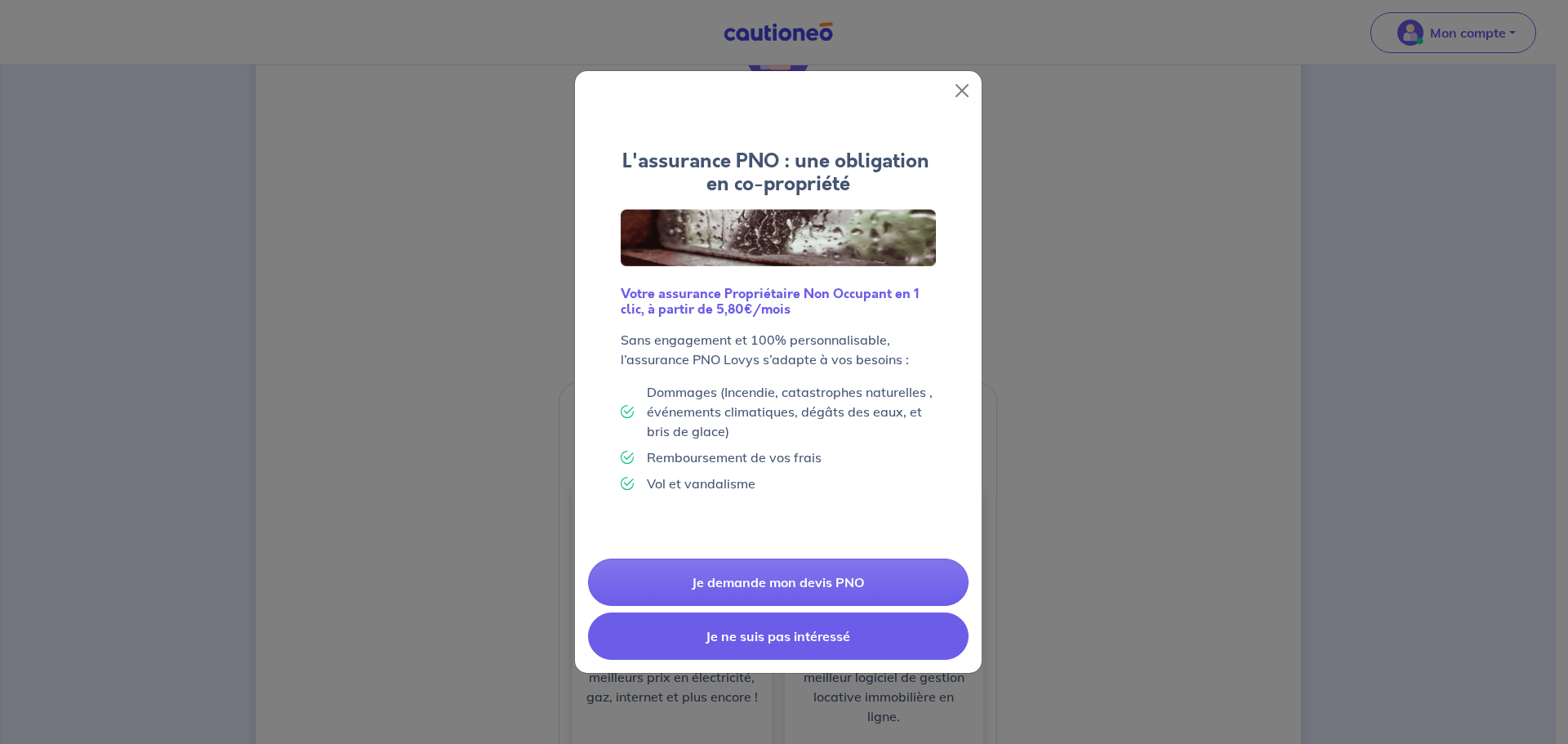
click at [866, 449] on button "Je ne suis pas intéressé" at bounding box center [778, 636] width 381 height 47
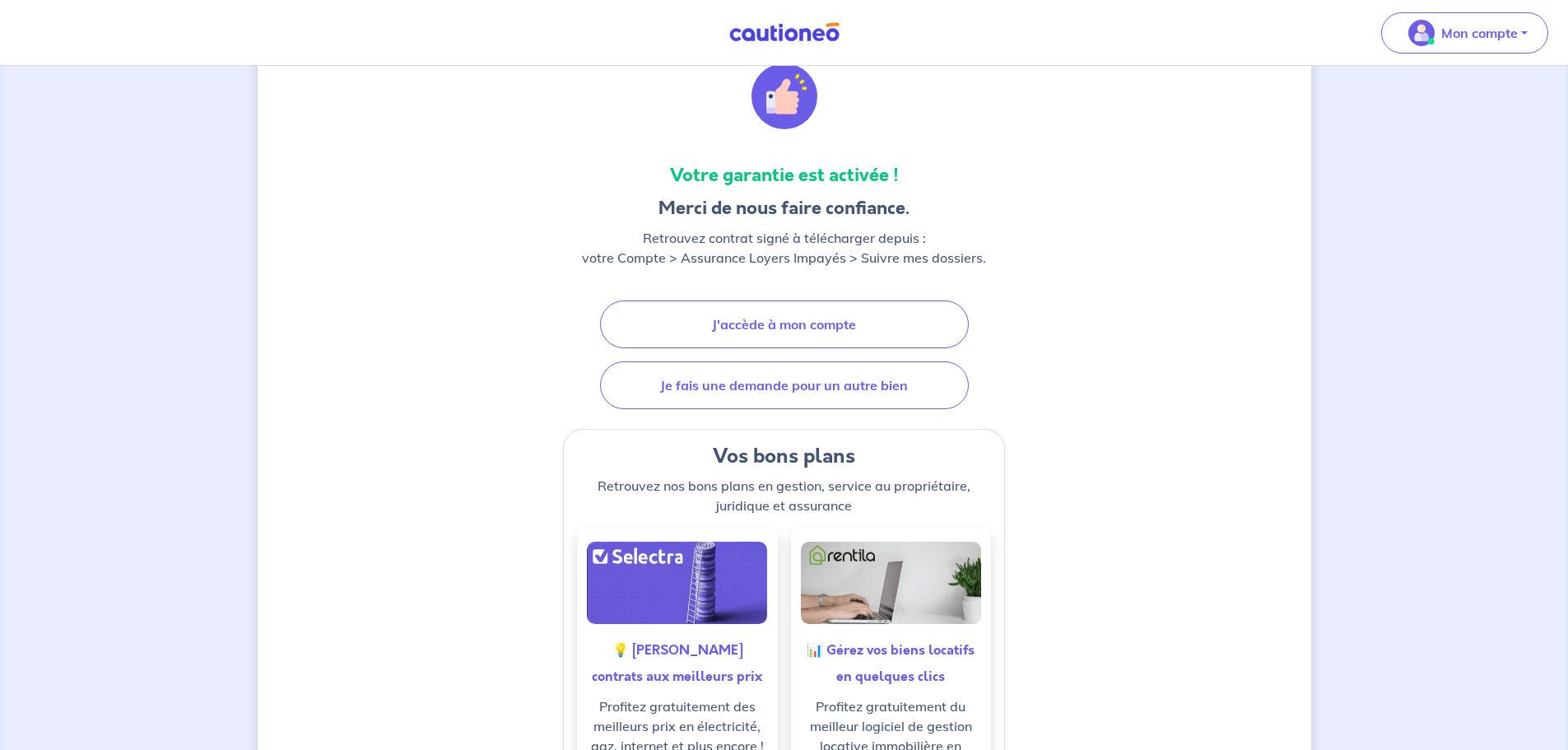
scroll to position [53, 0]
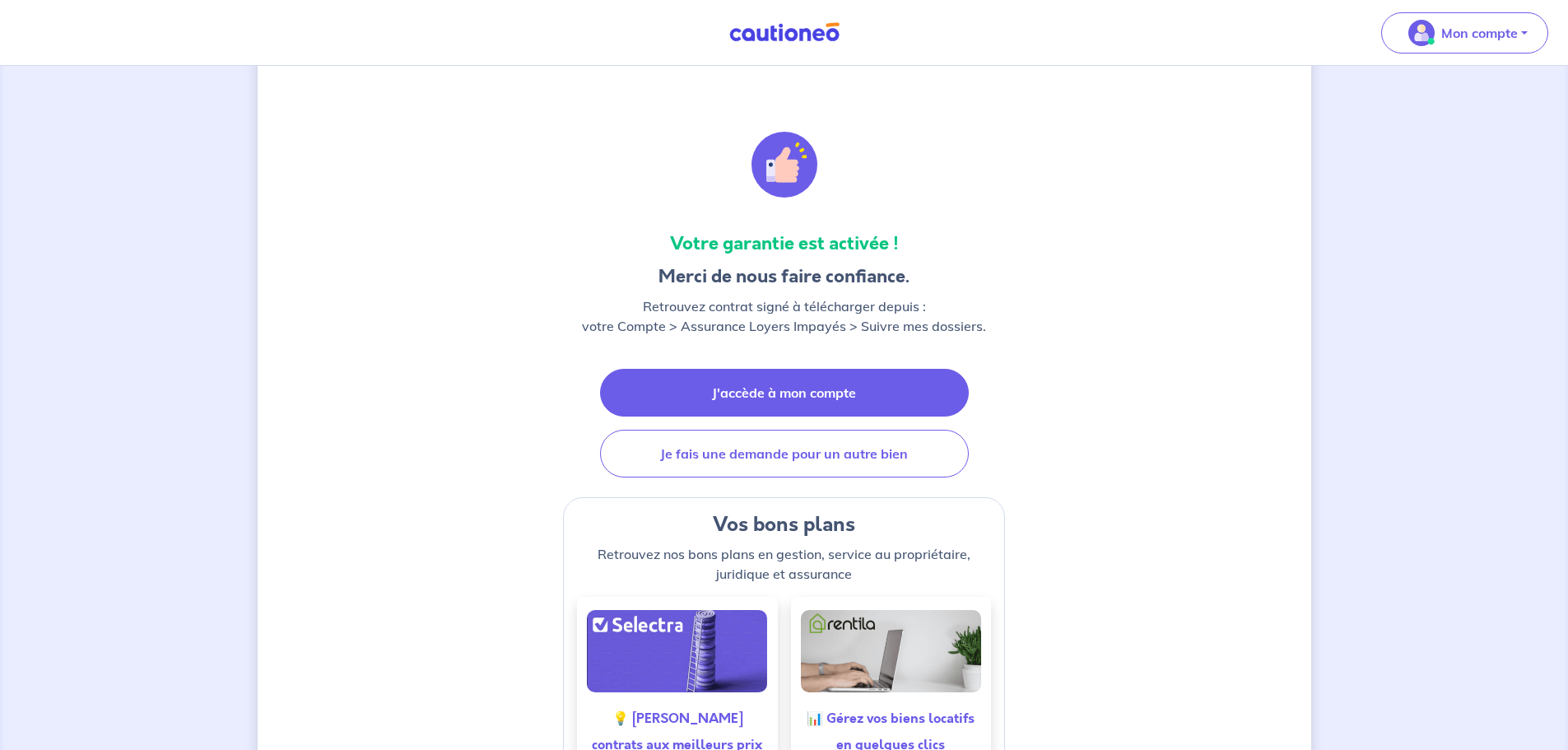
click at [787, 399] on link "J'accède à mon compte" at bounding box center [784, 392] width 368 height 48
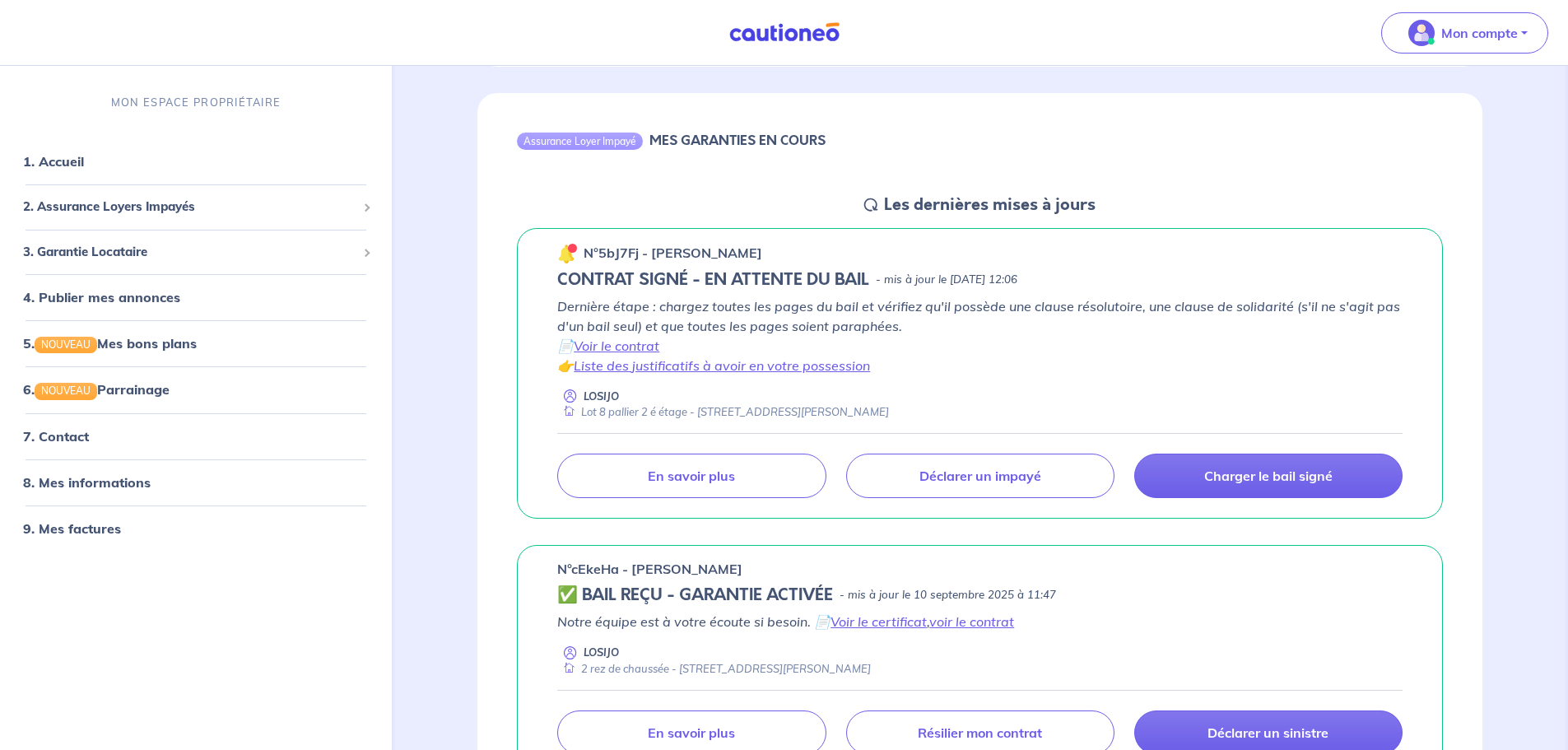
scroll to position [658, 0]
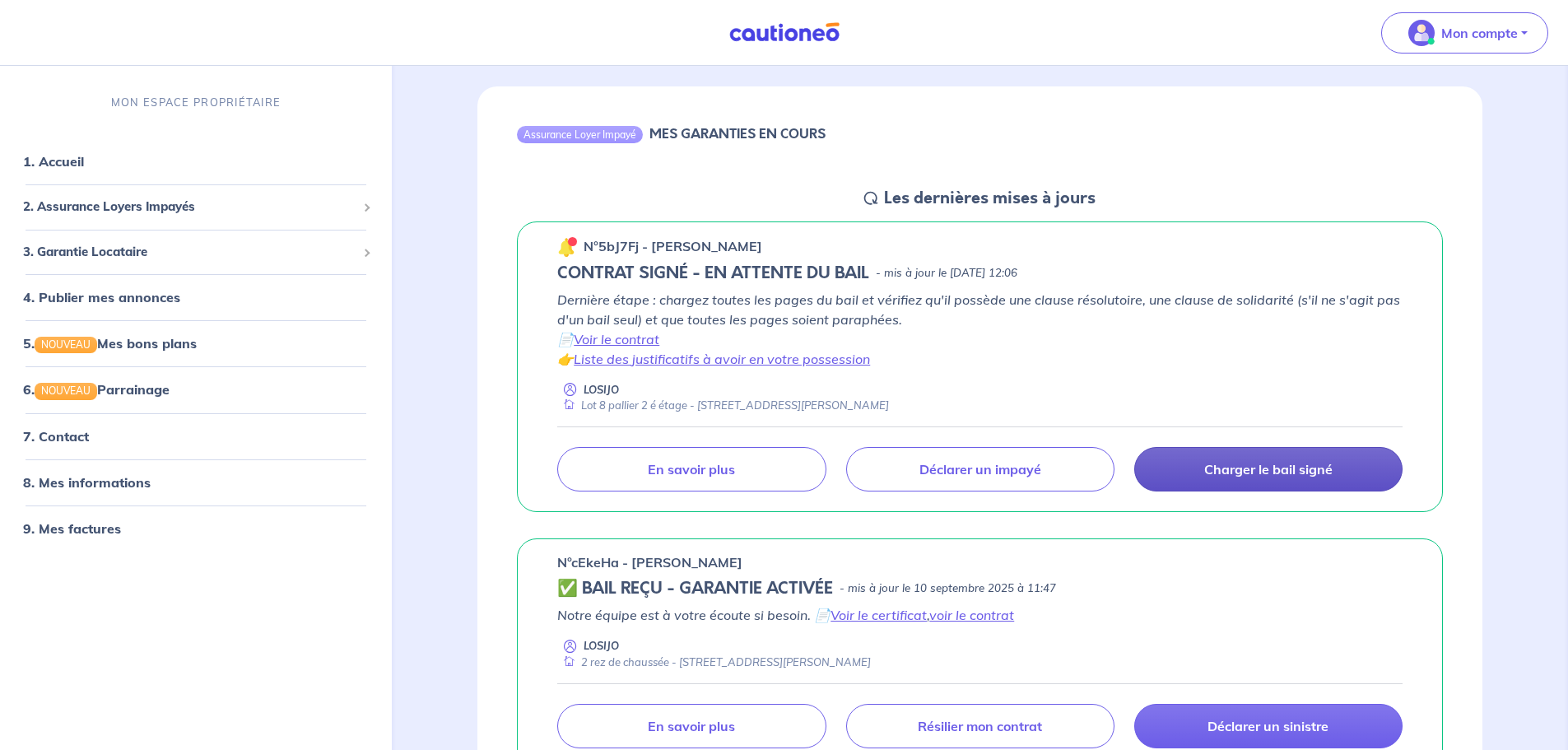
click at [1041, 452] on p "Charger le bail signé" at bounding box center [1269, 469] width 128 height 16
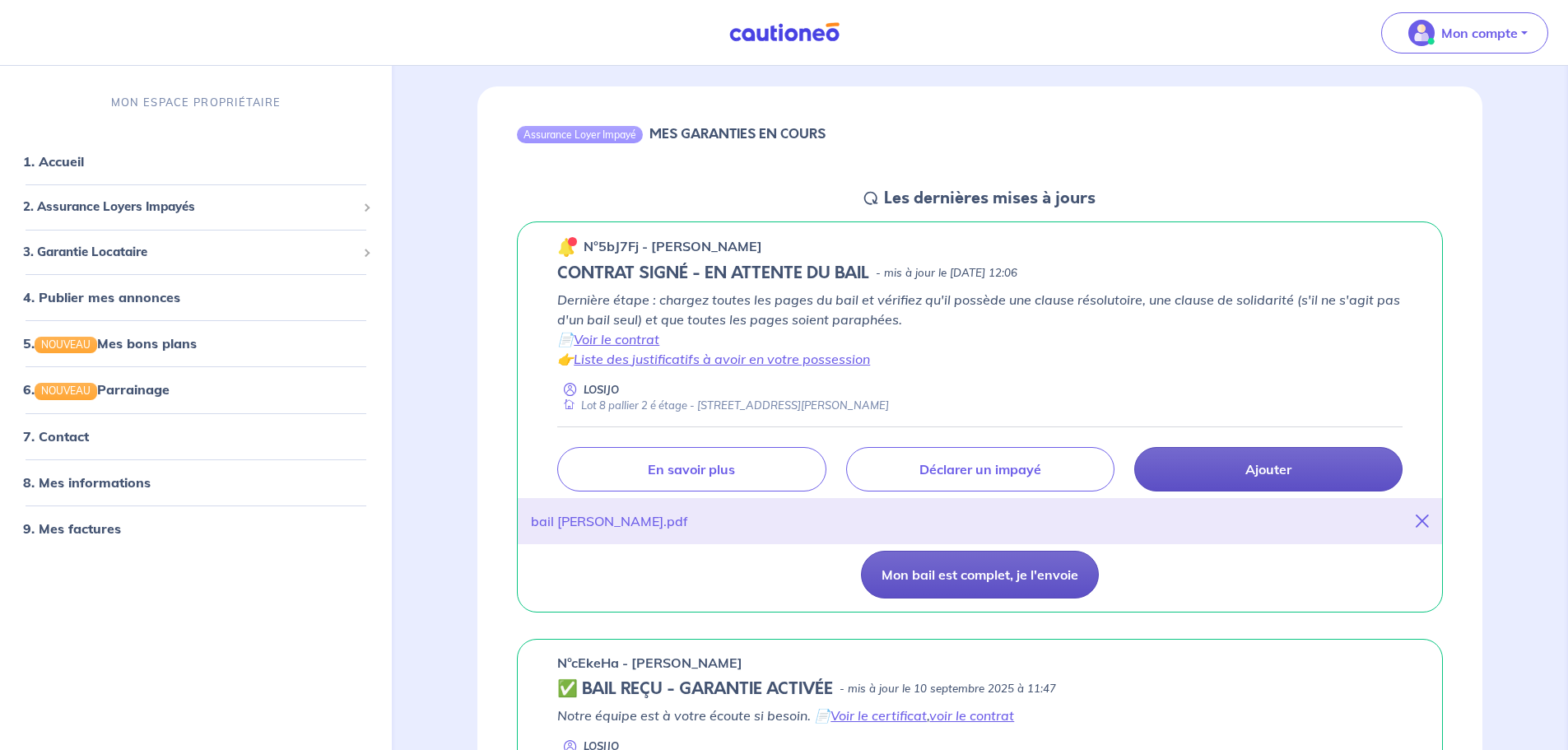
click at [1015, 452] on button "Mon bail est complet, je l'envoie" at bounding box center [980, 575] width 238 height 48
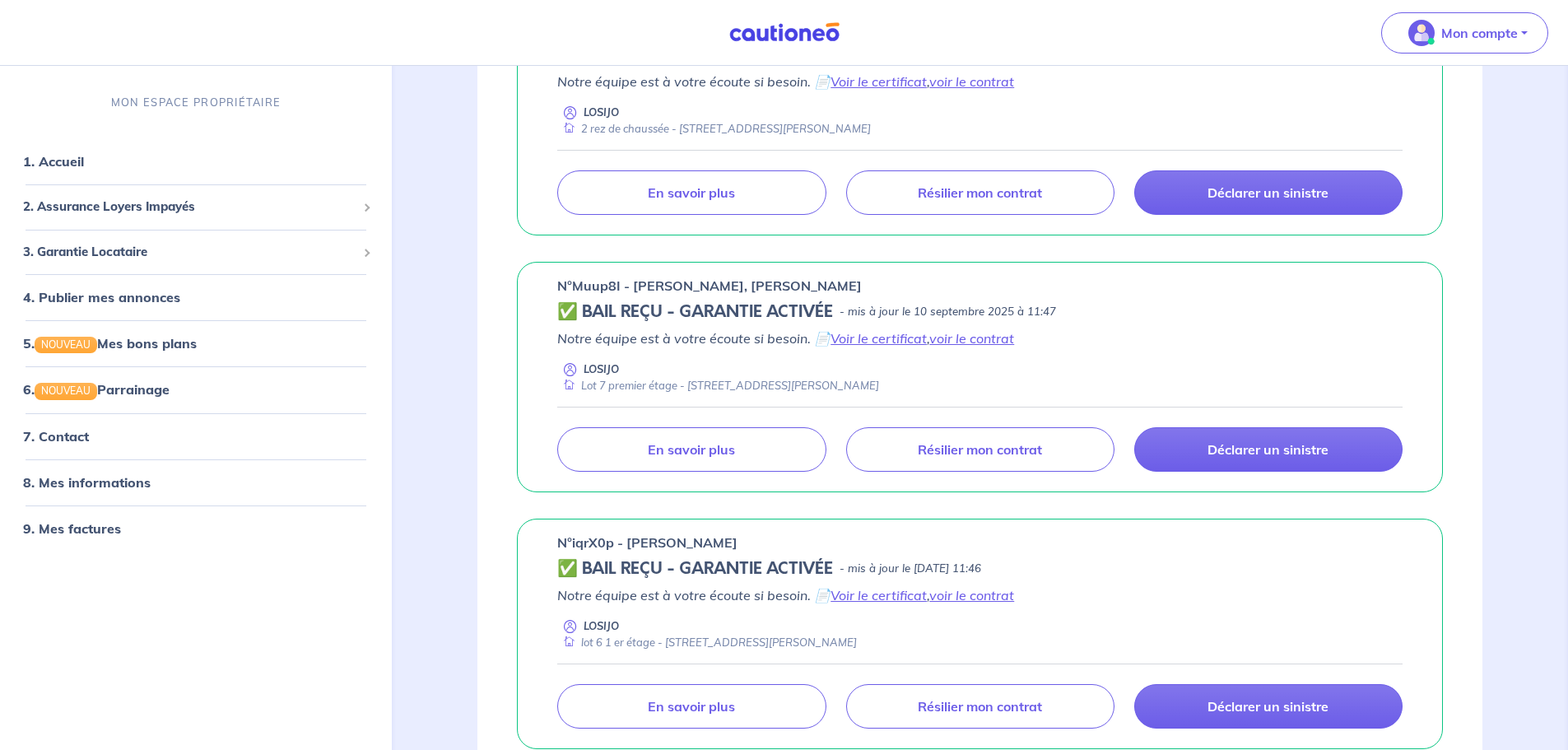
scroll to position [1153, 0]
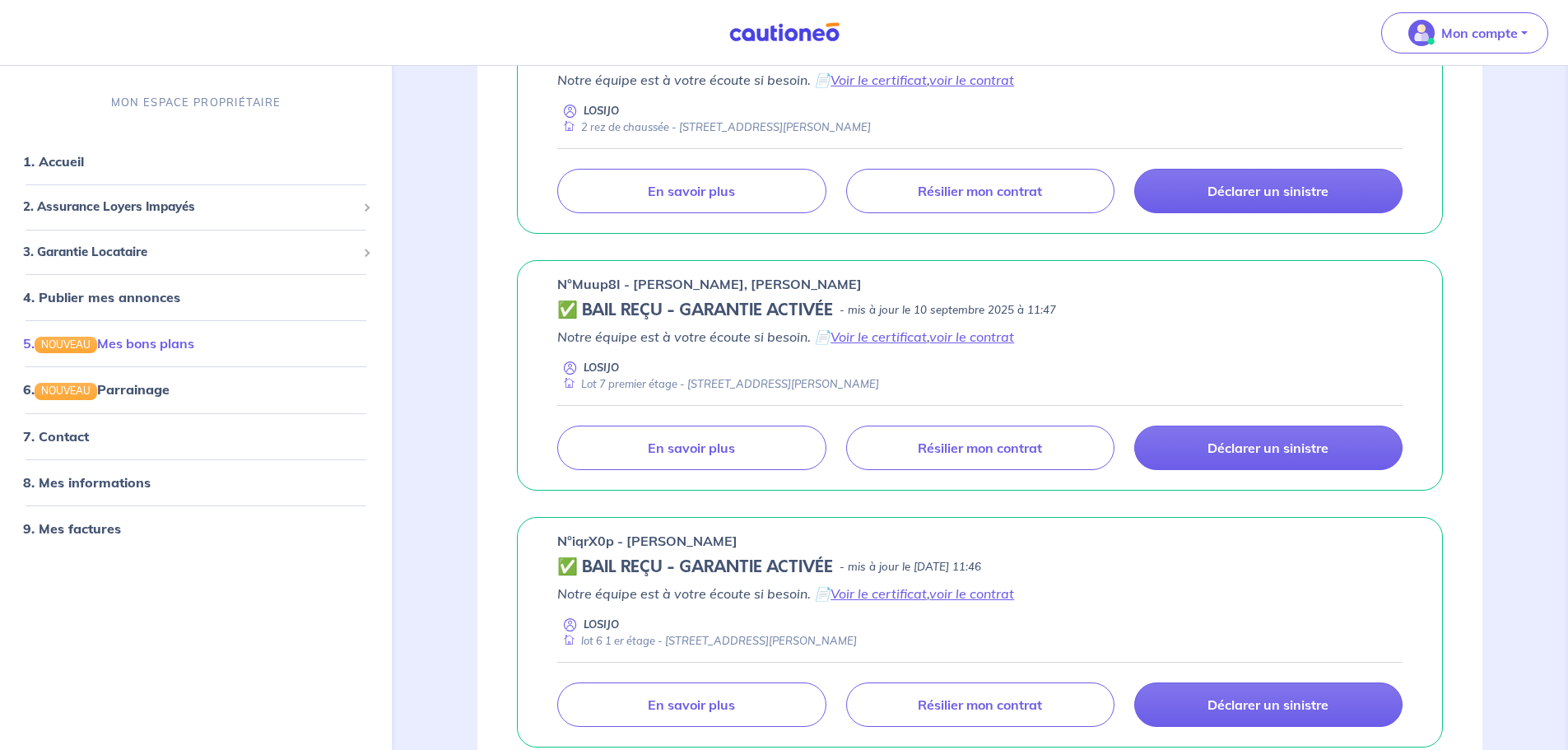
click at [168, 342] on link "5. NOUVEAU Mes bons plans" at bounding box center [108, 342] width 171 height 16
click at [198, 211] on span "2. Assurance Loyers Impayés" at bounding box center [189, 208] width 333 height 19
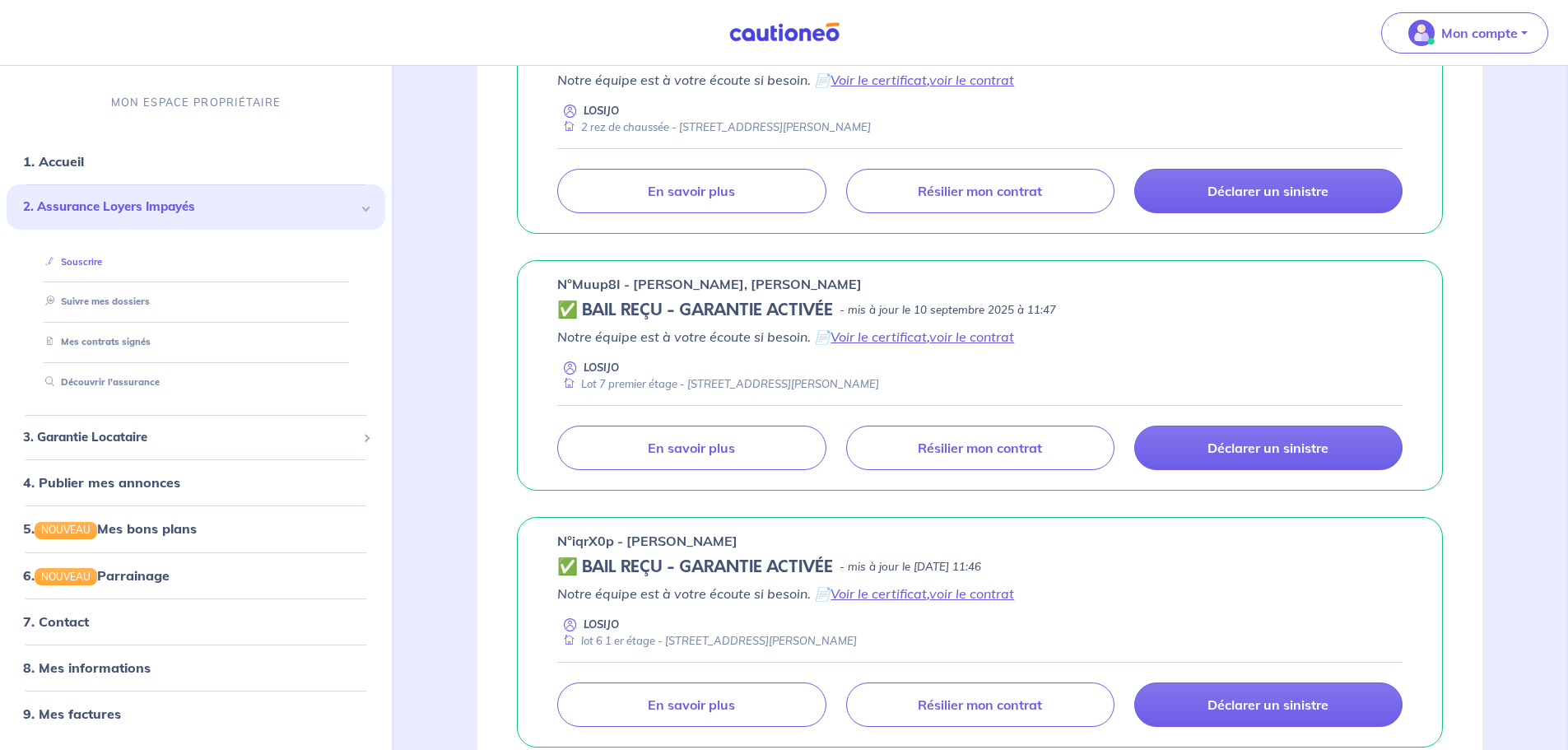
click at [95, 260] on link "Souscrire" at bounding box center [70, 262] width 63 height 11
click at [83, 169] on link "1. Accueil" at bounding box center [53, 161] width 60 height 16
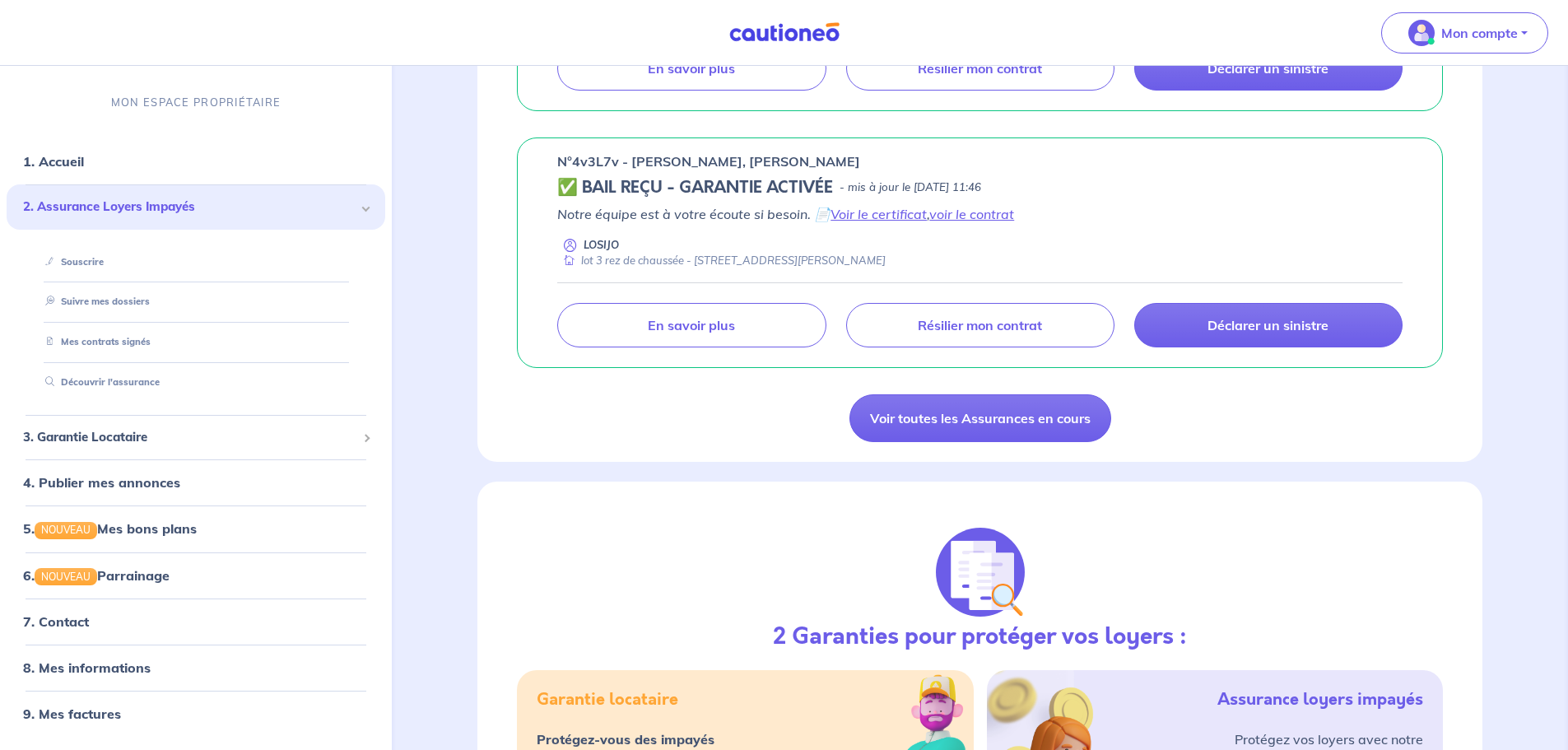
scroll to position [1811, 0]
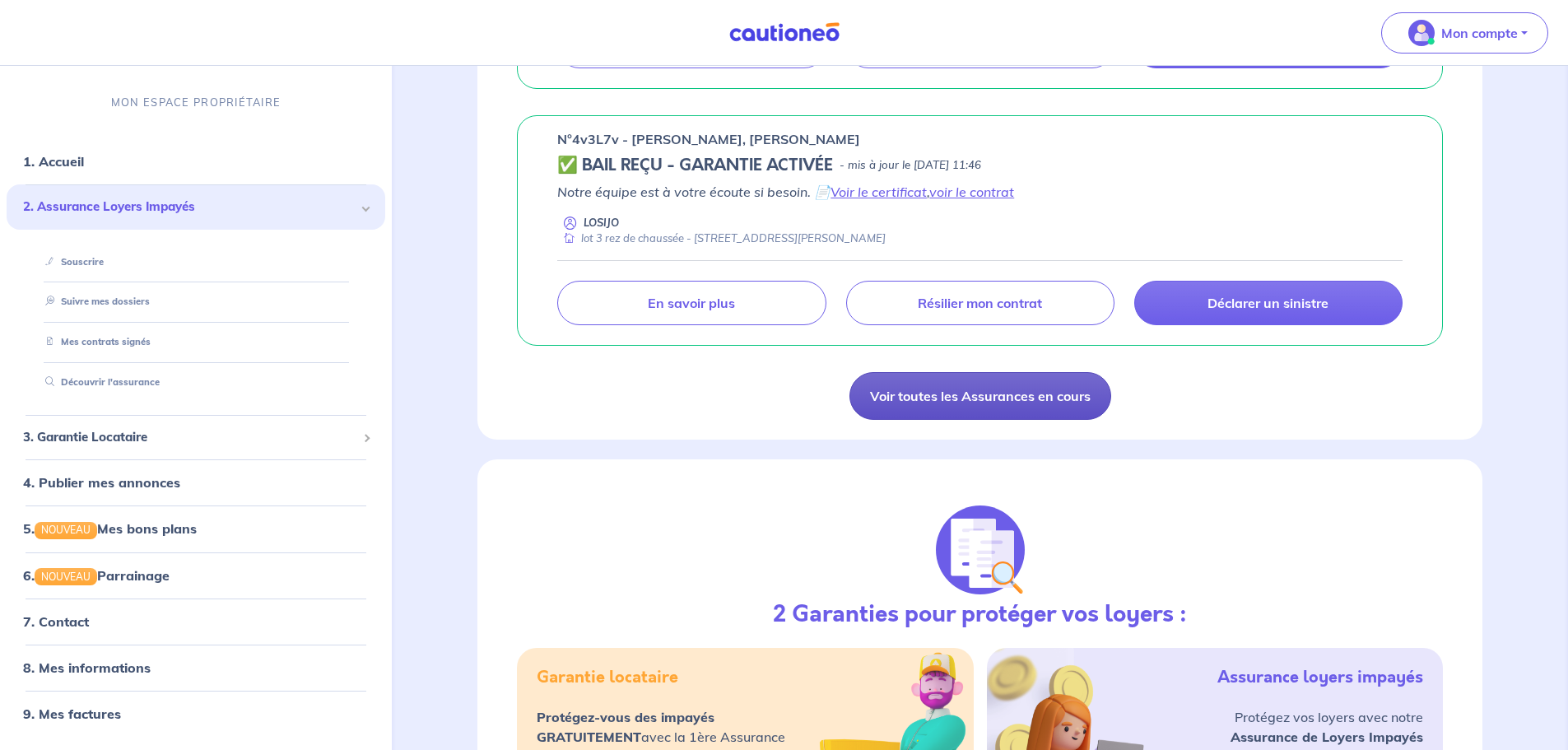
click at [976, 398] on link "Voir toutes les Assurances en cours" at bounding box center [981, 396] width 262 height 48
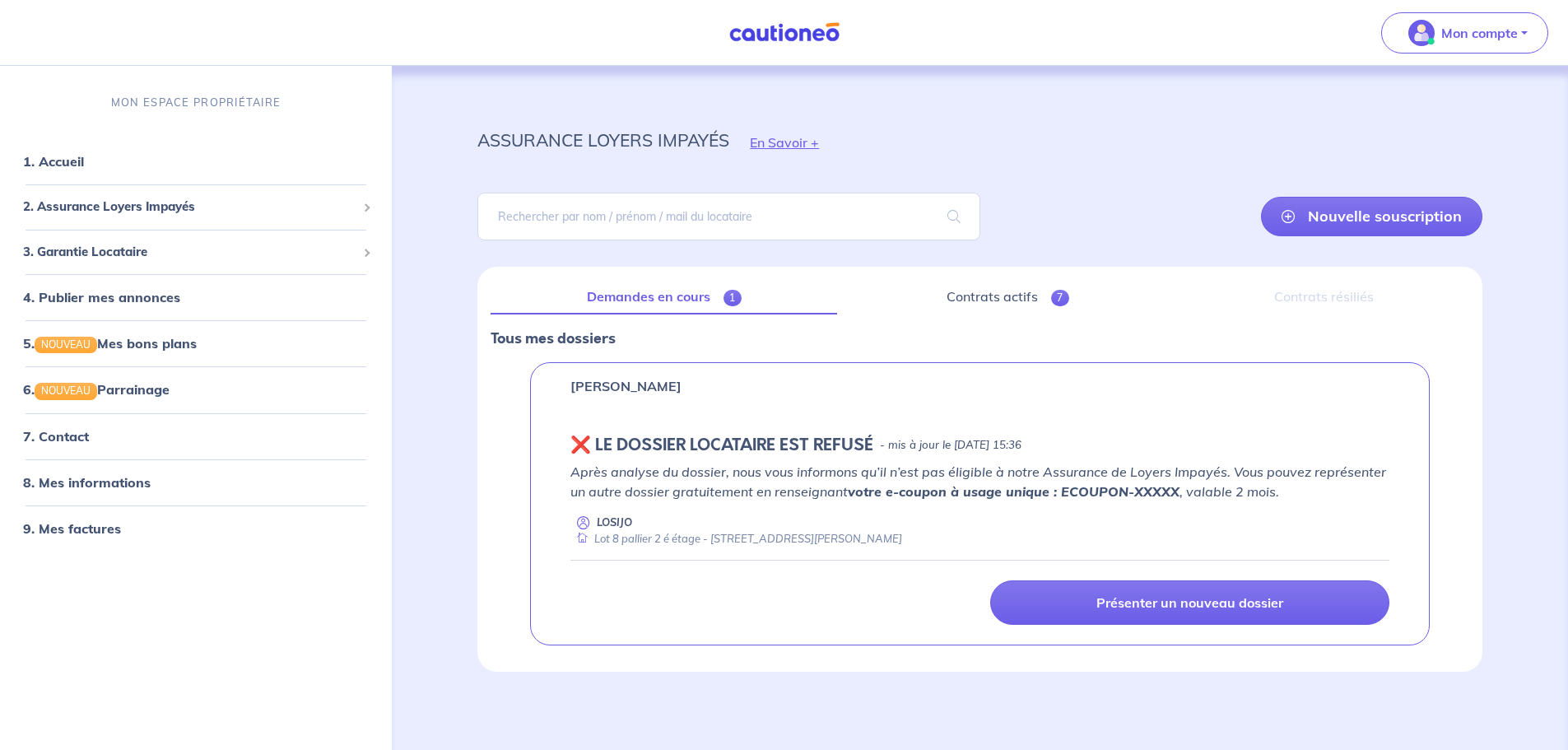
scroll to position [1, 0]
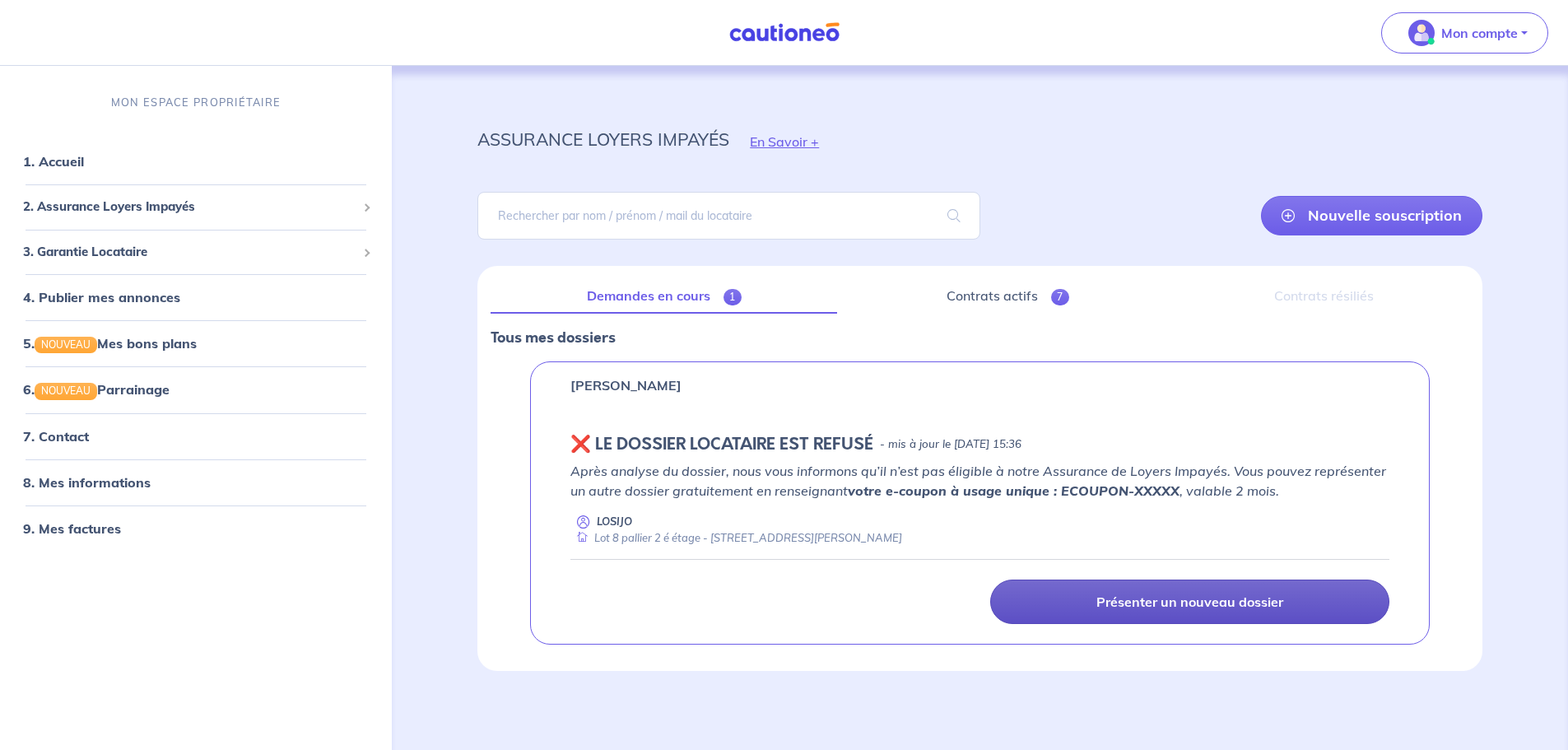
click at [1041, 452] on link "Présenter un nouveau dossier" at bounding box center [1189, 602] width 399 height 44
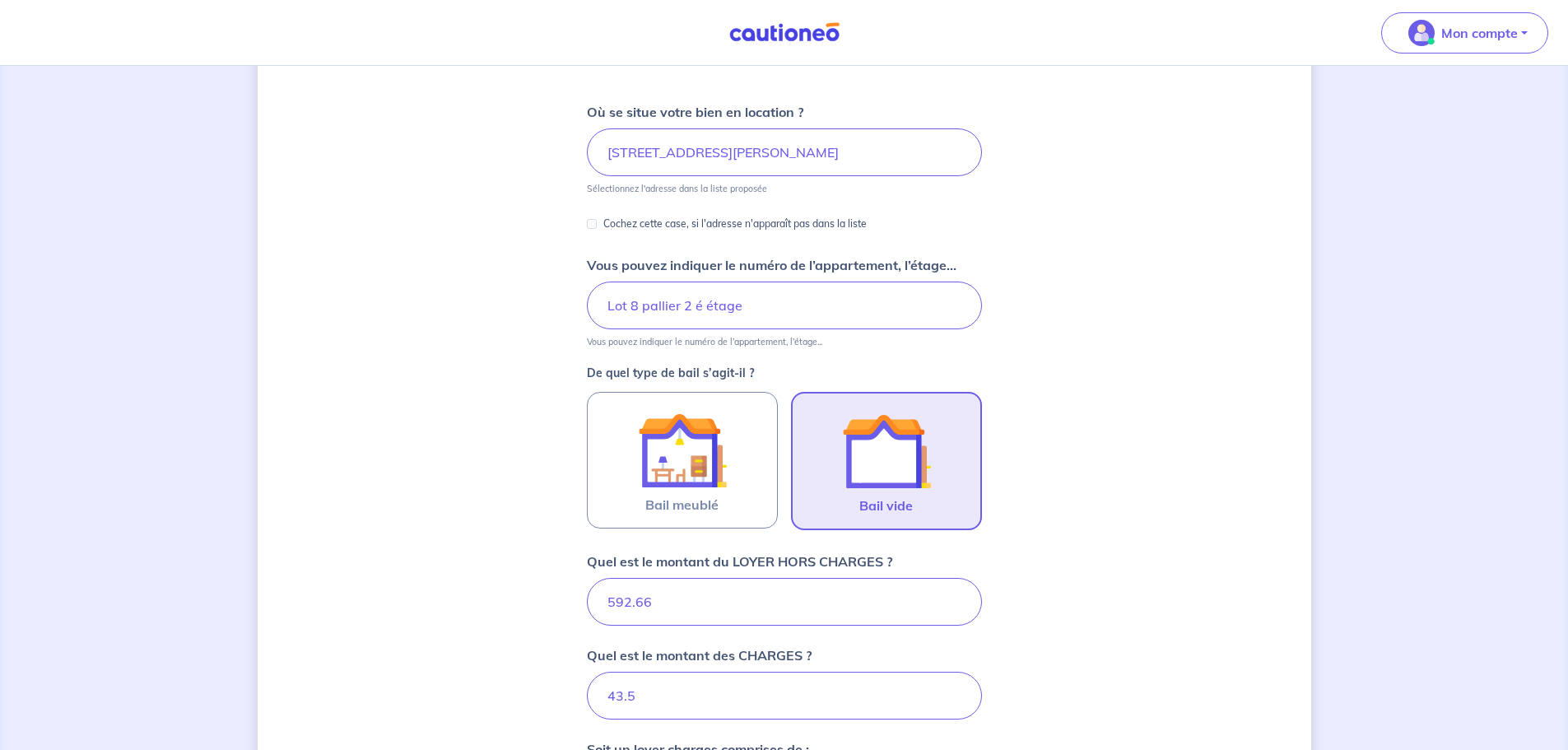
scroll to position [171, 0]
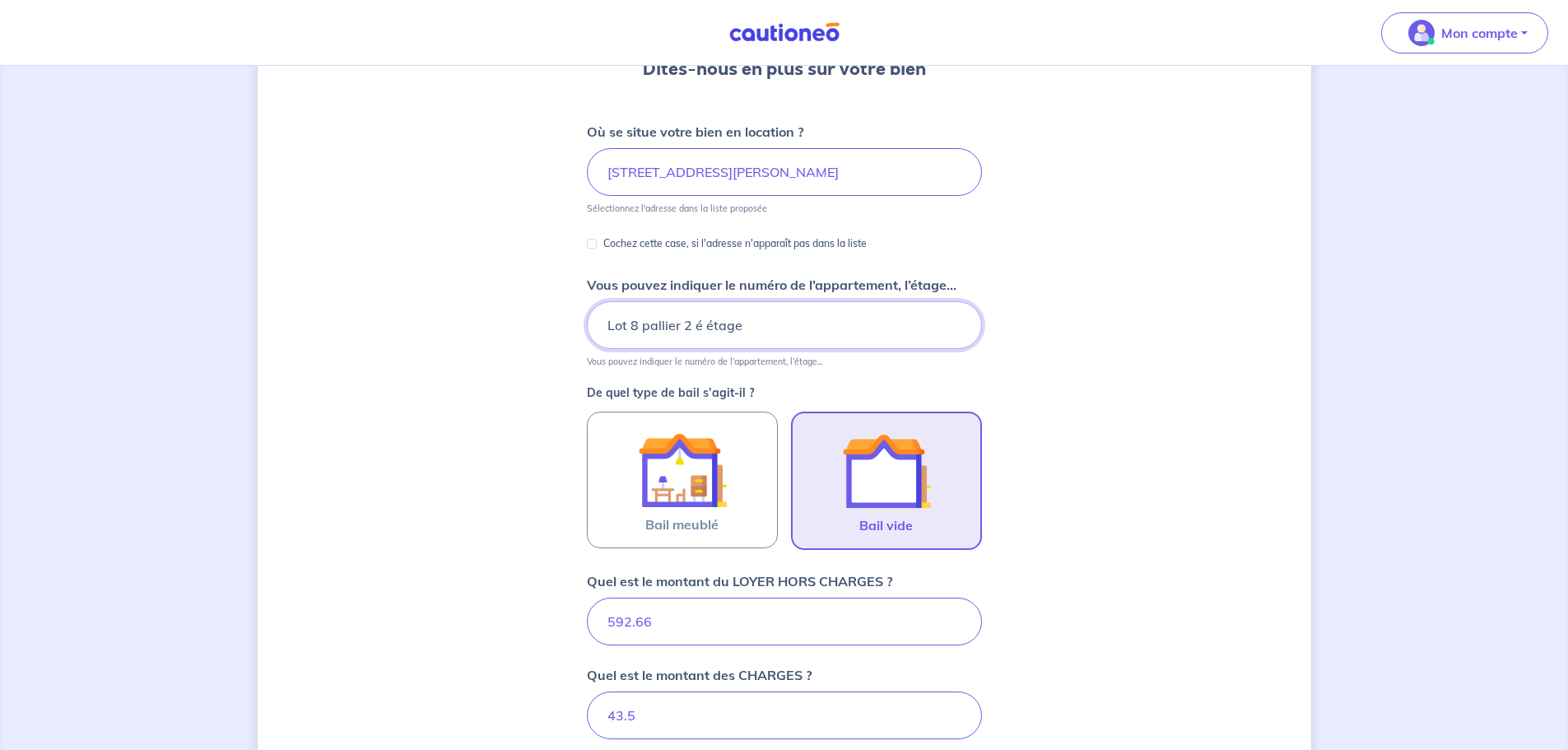
drag, startPoint x: 725, startPoint y: 321, endPoint x: 629, endPoint y: 322, distance: 96.0
click at [629, 322] on input "Lot 8 pallier 2 é étage" at bounding box center [784, 325] width 395 height 48
type input "Lot 5 porte 101 au 1er étage"
click at [913, 452] on img at bounding box center [886, 471] width 89 height 89
click at [0, 0] on input "Bail vide" at bounding box center [0, 0] width 0 height 0
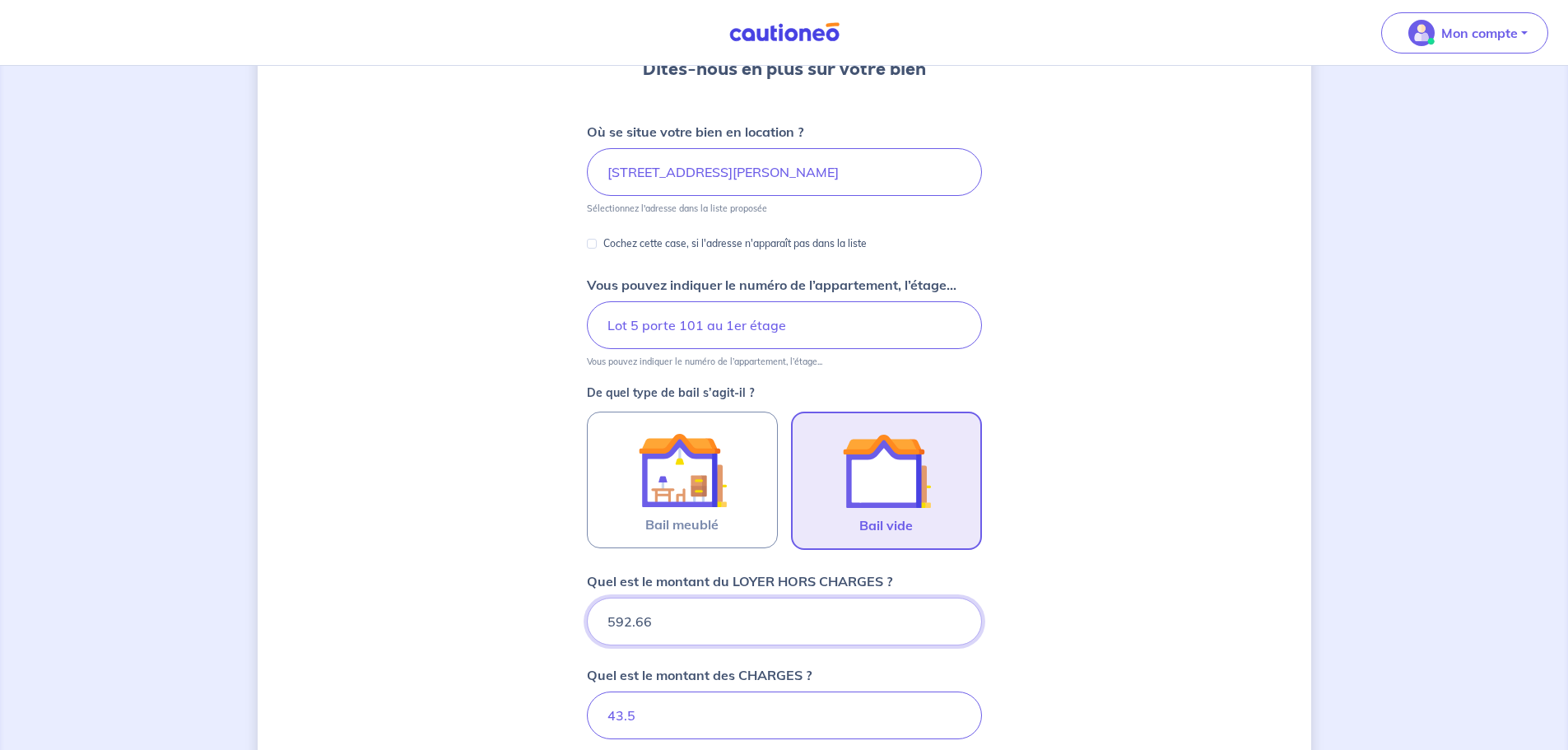
click at [666, 452] on input "592.66" at bounding box center [784, 622] width 395 height 48
drag, startPoint x: 697, startPoint y: 629, endPoint x: 676, endPoint y: 631, distance: 21.1
click at [676, 452] on input "592.66" at bounding box center [784, 622] width 395 height 48
drag, startPoint x: 724, startPoint y: 629, endPoint x: 557, endPoint y: 622, distance: 167.1
click at [557, 452] on div "Dites-nous en plus sur votre bien Où se situe votre bien en location ? [STREET_…" at bounding box center [784, 616] width 1053 height 1402
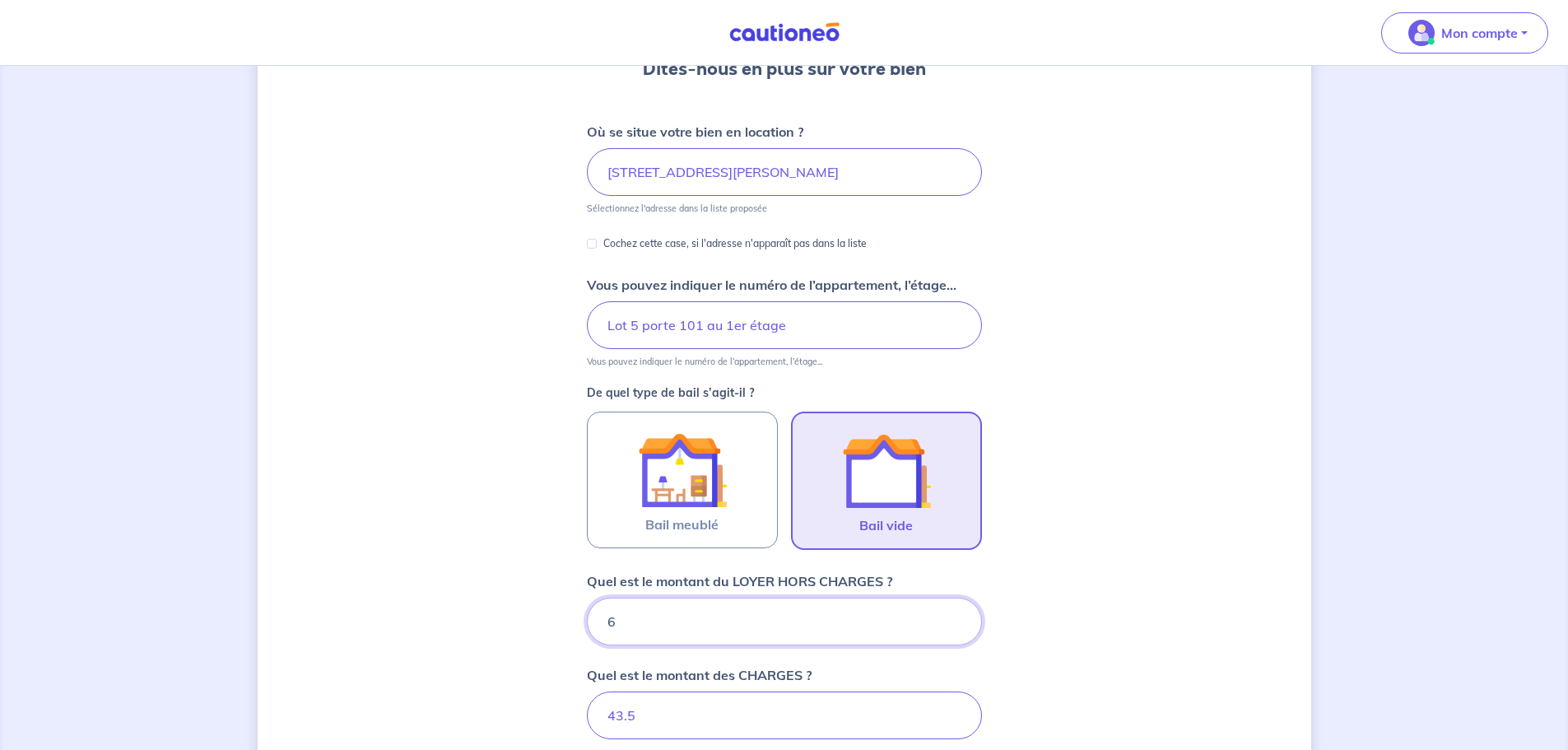
type input "63"
type input "49.5"
type input "636"
type input "679.5"
type input "636"
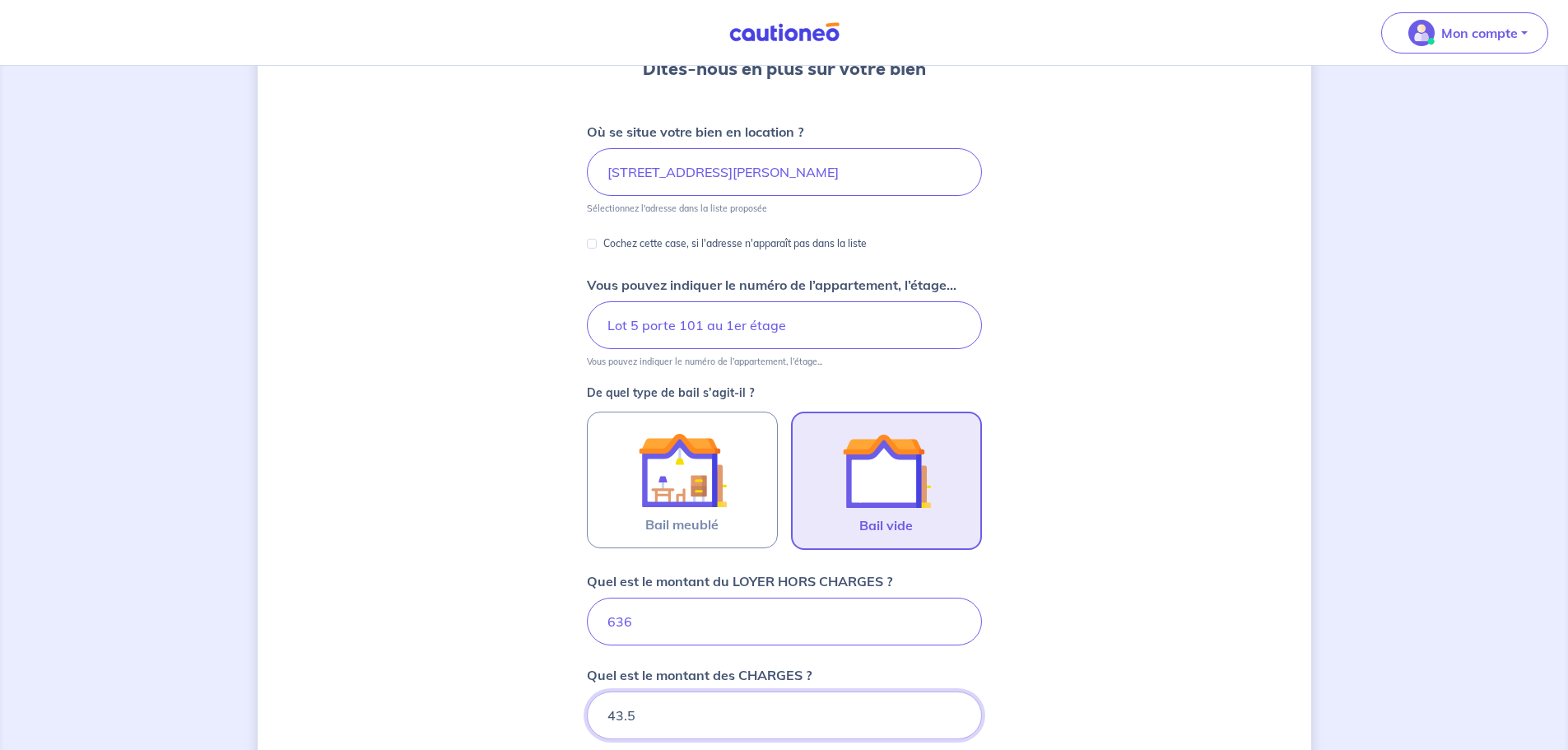
click at [705, 452] on input "43.5" at bounding box center [784, 716] width 395 height 48
drag, startPoint x: 669, startPoint y: 708, endPoint x: 544, endPoint y: 712, distance: 125.1
click at [544, 452] on div "Dites-nous en plus sur votre bien Où se situe votre bien en location ? [STREET_…" at bounding box center [784, 616] width 1053 height 1402
type input "51"
type input "687"
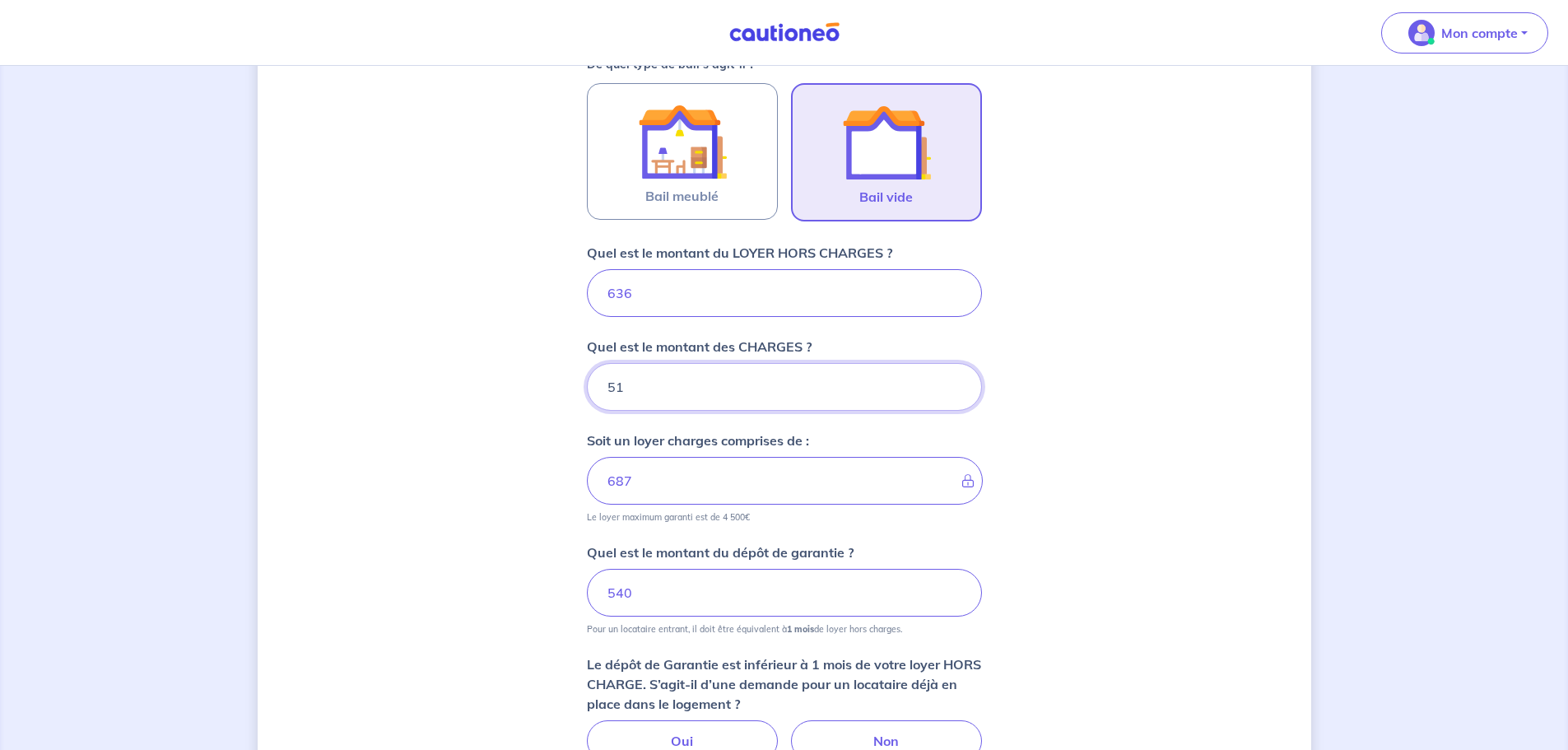
scroll to position [500, 0]
type input "51"
drag, startPoint x: 648, startPoint y: 590, endPoint x: 585, endPoint y: 590, distance: 63.0
click at [585, 452] on div "Dites-nous en plus sur votre bien Où se situe votre bien en location ? [STREET_…" at bounding box center [784, 286] width 1053 height 1402
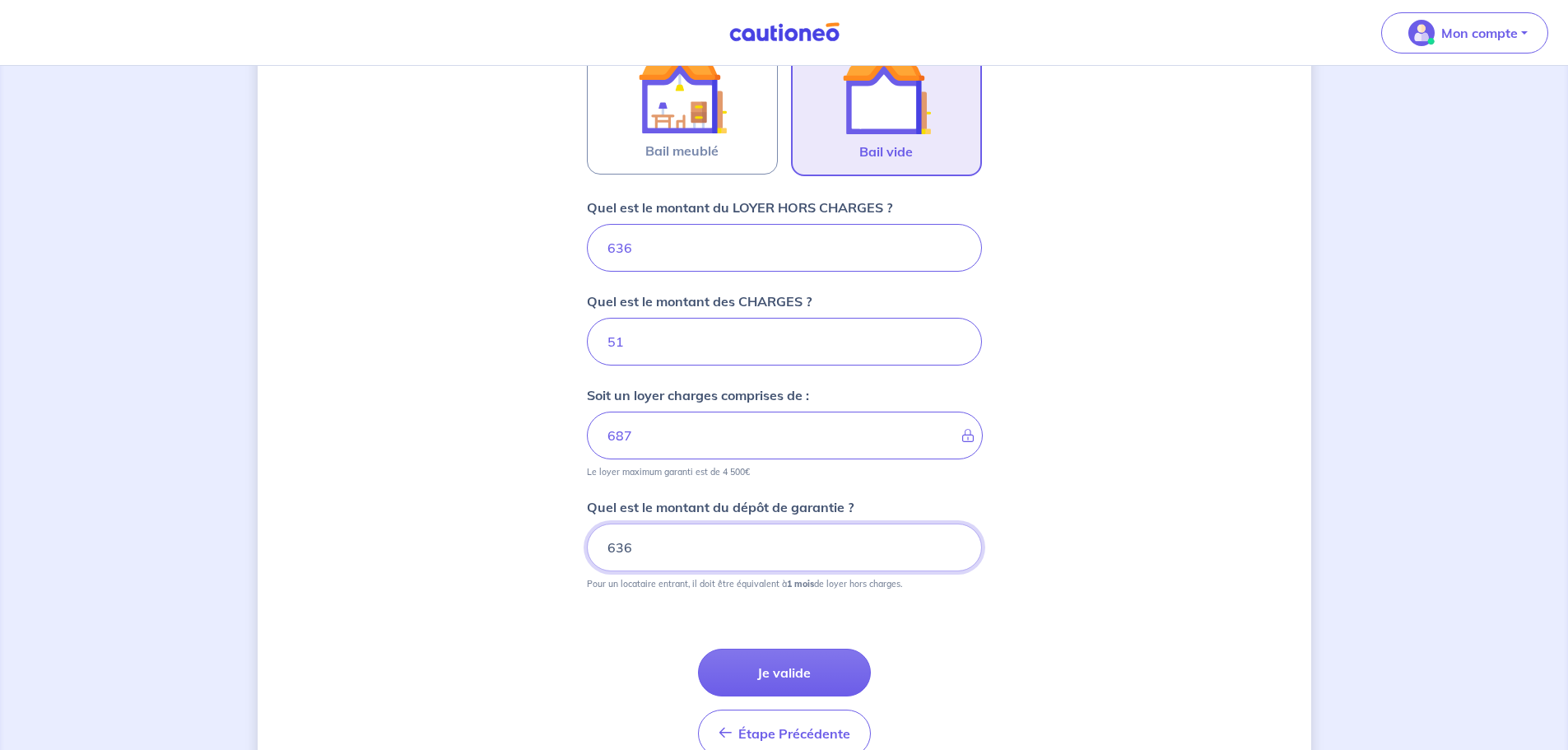
scroll to position [583, 0]
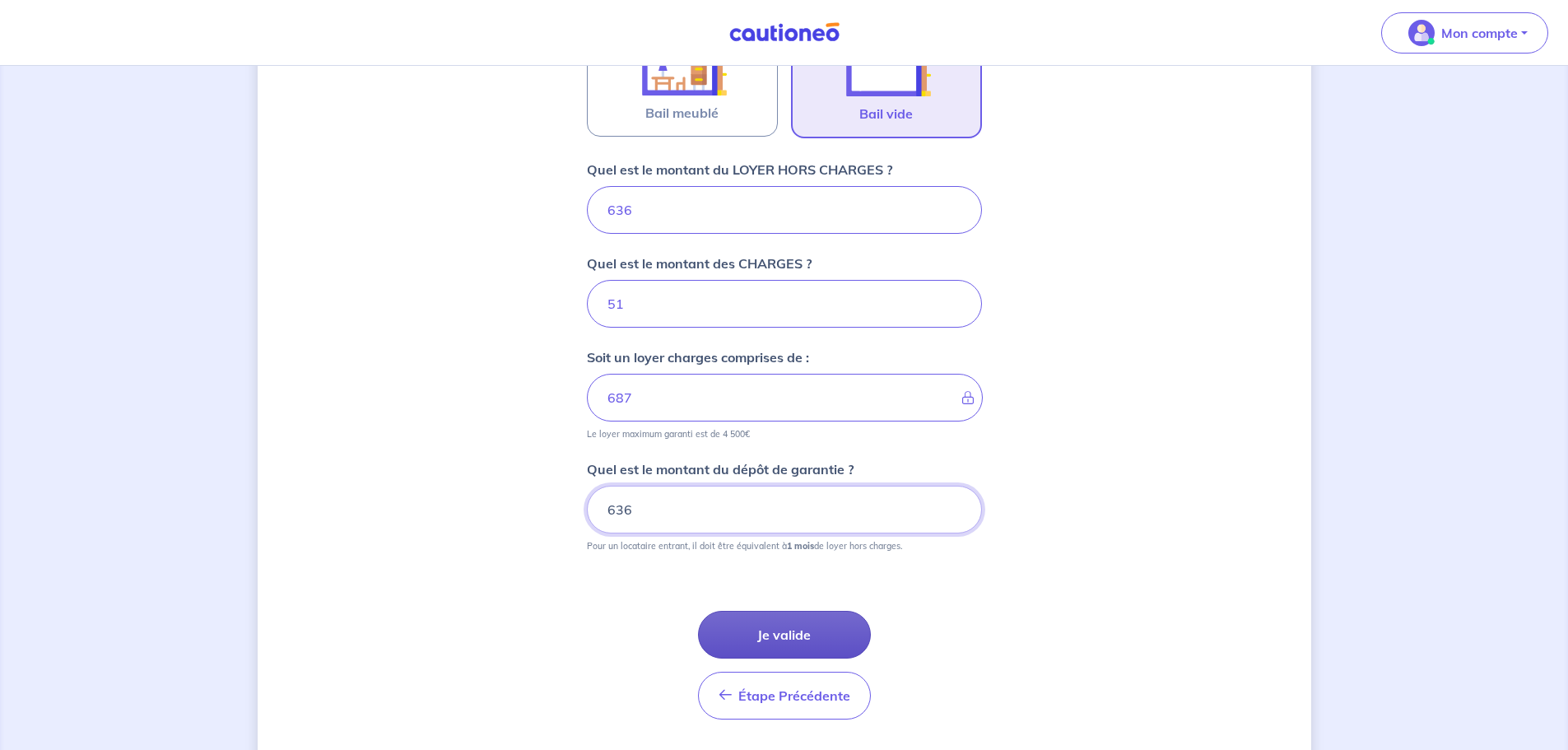
type input "636"
click at [771, 452] on button "Je valide" at bounding box center [784, 634] width 173 height 48
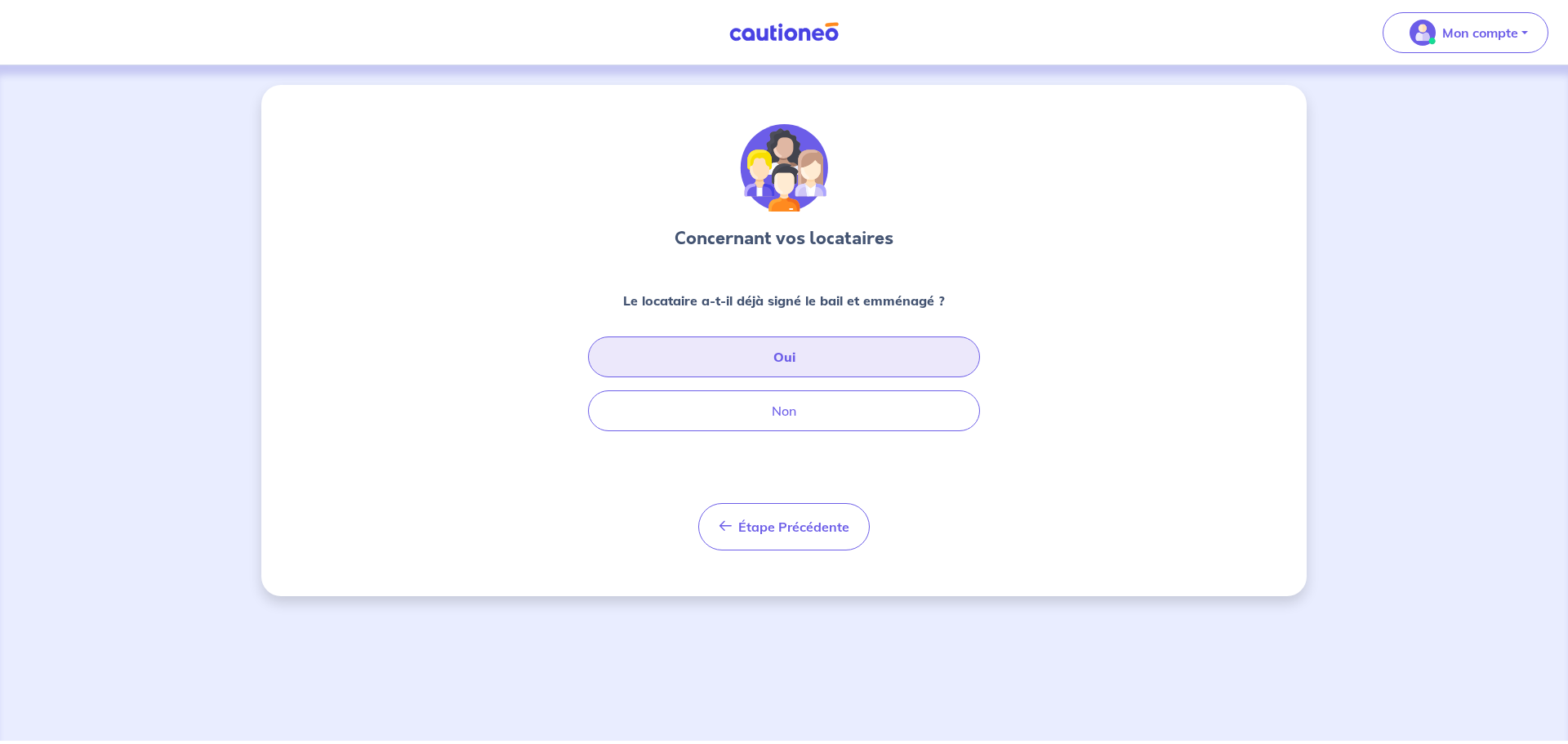
click at [879, 353] on button "Oui" at bounding box center [784, 357] width 392 height 41
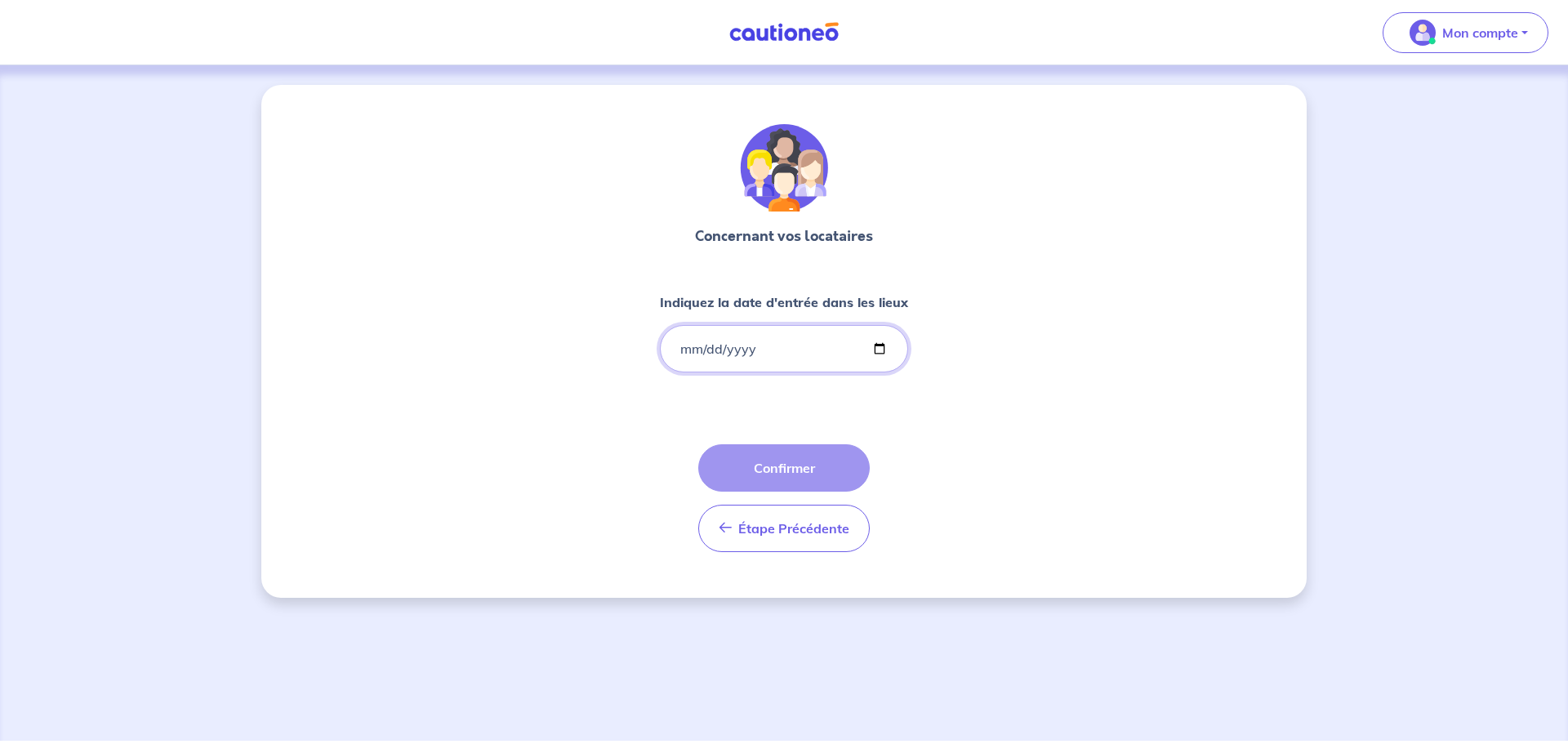
click at [681, 349] on input "Indiquez la date d'entrée dans les lieux" at bounding box center [784, 348] width 249 height 47
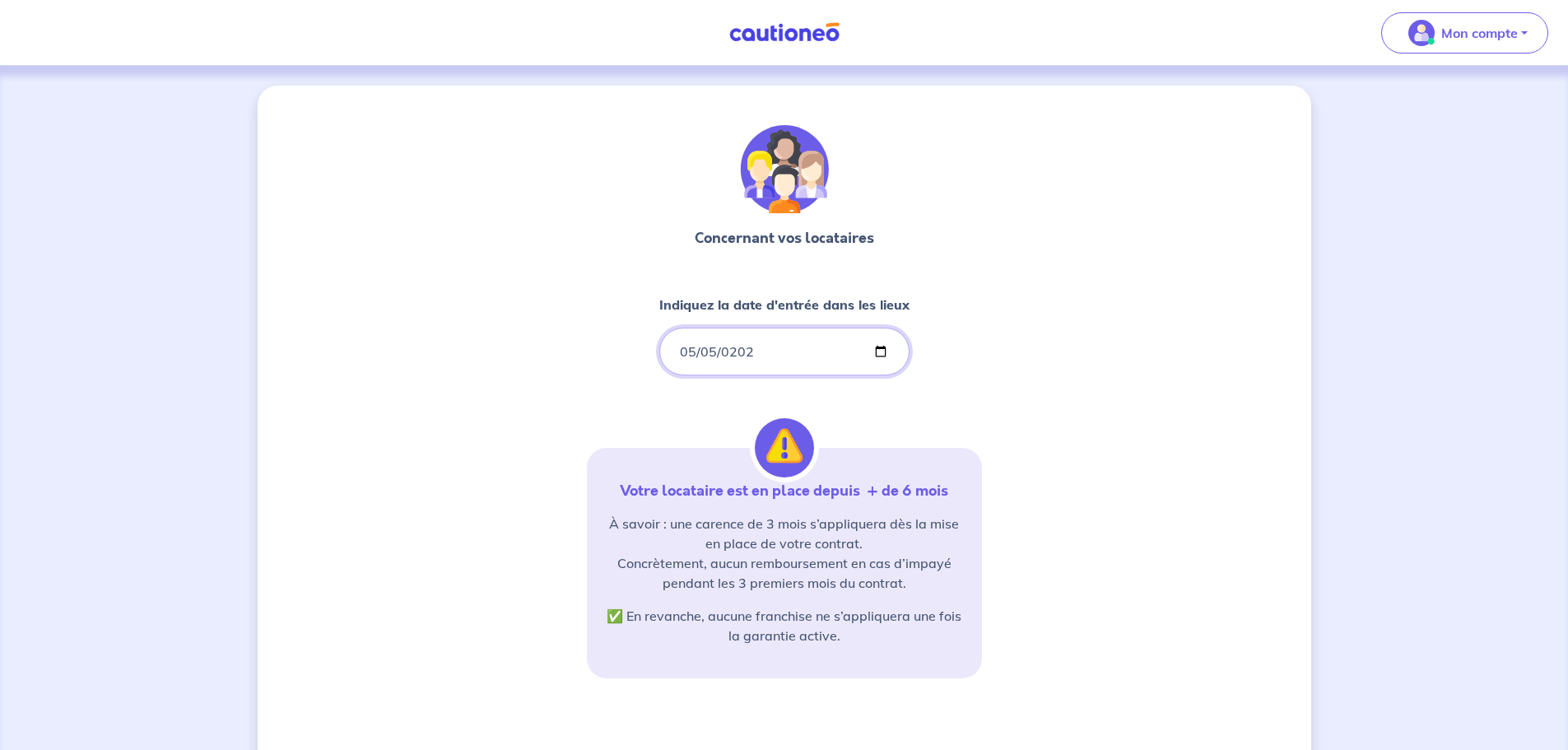
type input "[DATE]"
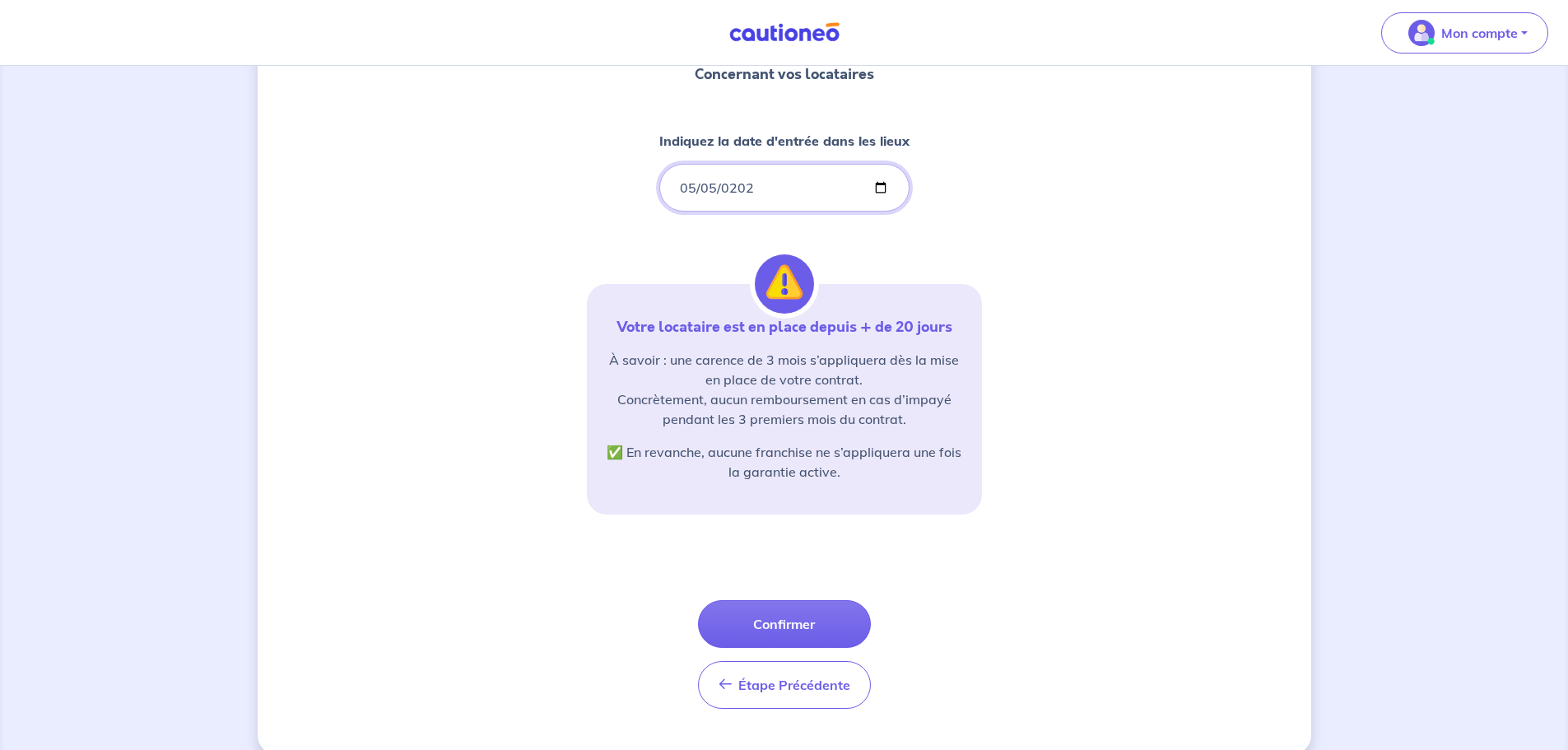
scroll to position [165, 0]
click at [799, 452] on button "Confirmer" at bounding box center [784, 623] width 173 height 48
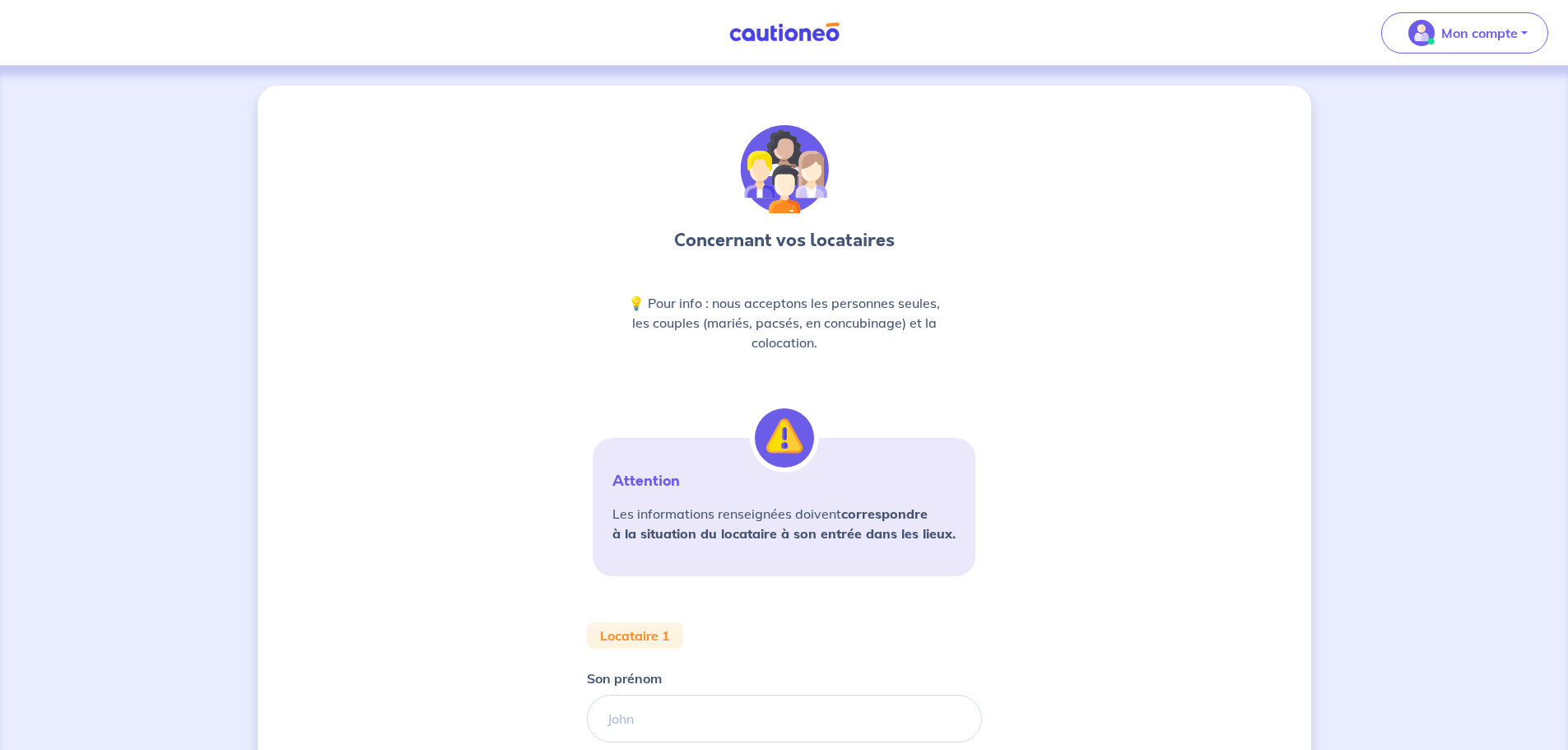
scroll to position [82, 0]
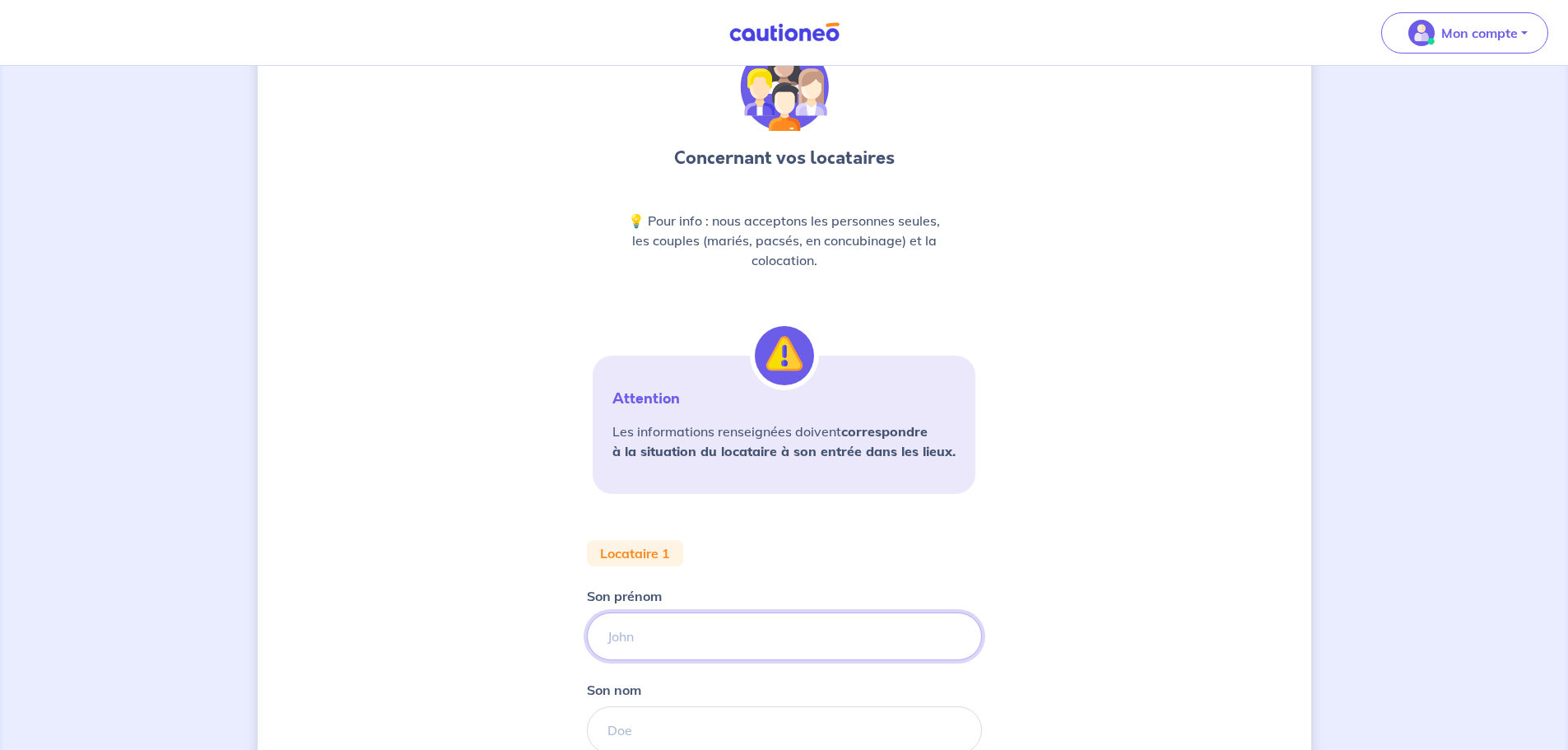
click at [701, 452] on input "Son prénom" at bounding box center [784, 636] width 395 height 48
click at [672, 452] on input "Son prénom" at bounding box center [784, 636] width 395 height 48
type input "Rubine"
click at [644, 452] on input "Son nom" at bounding box center [784, 730] width 395 height 48
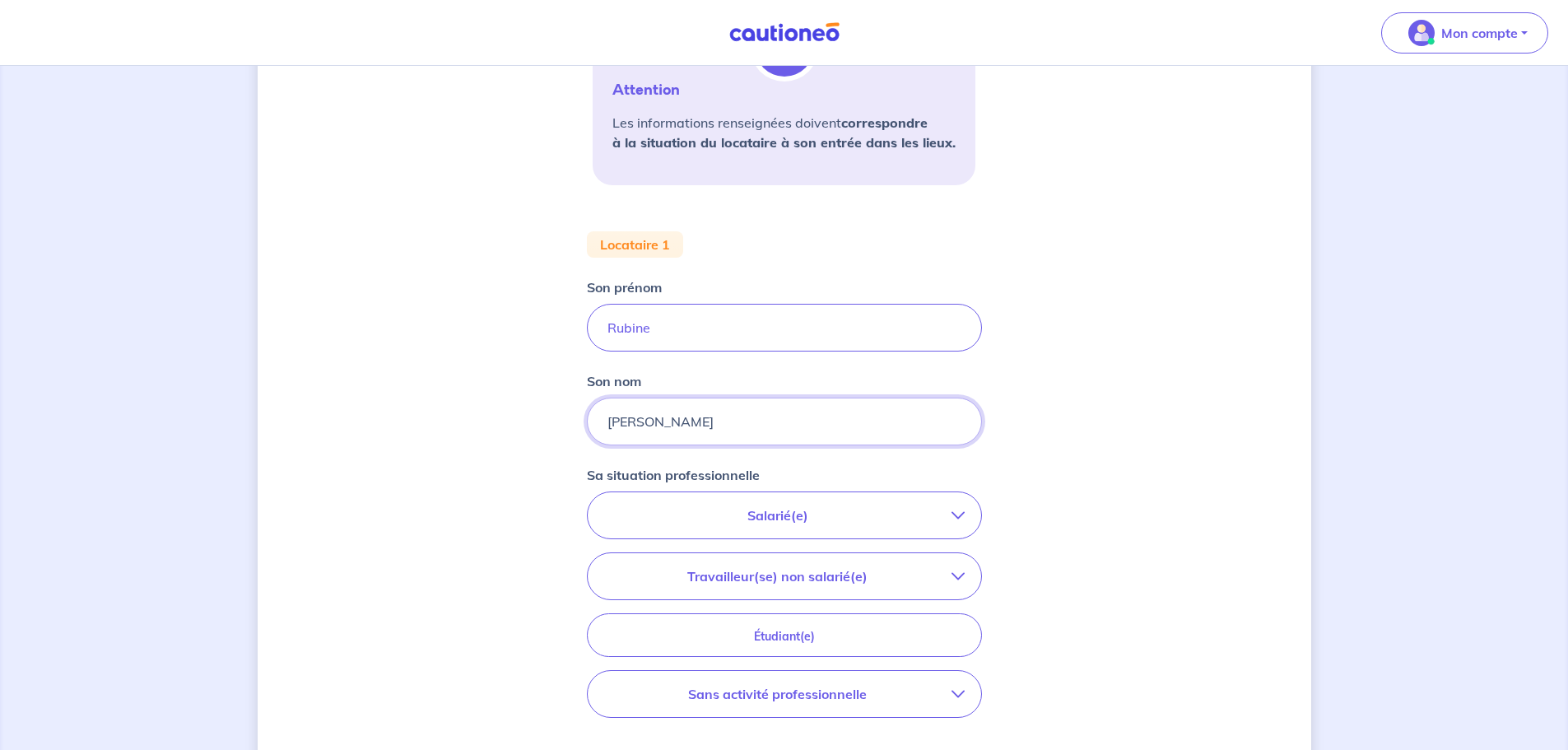
scroll to position [411, 0]
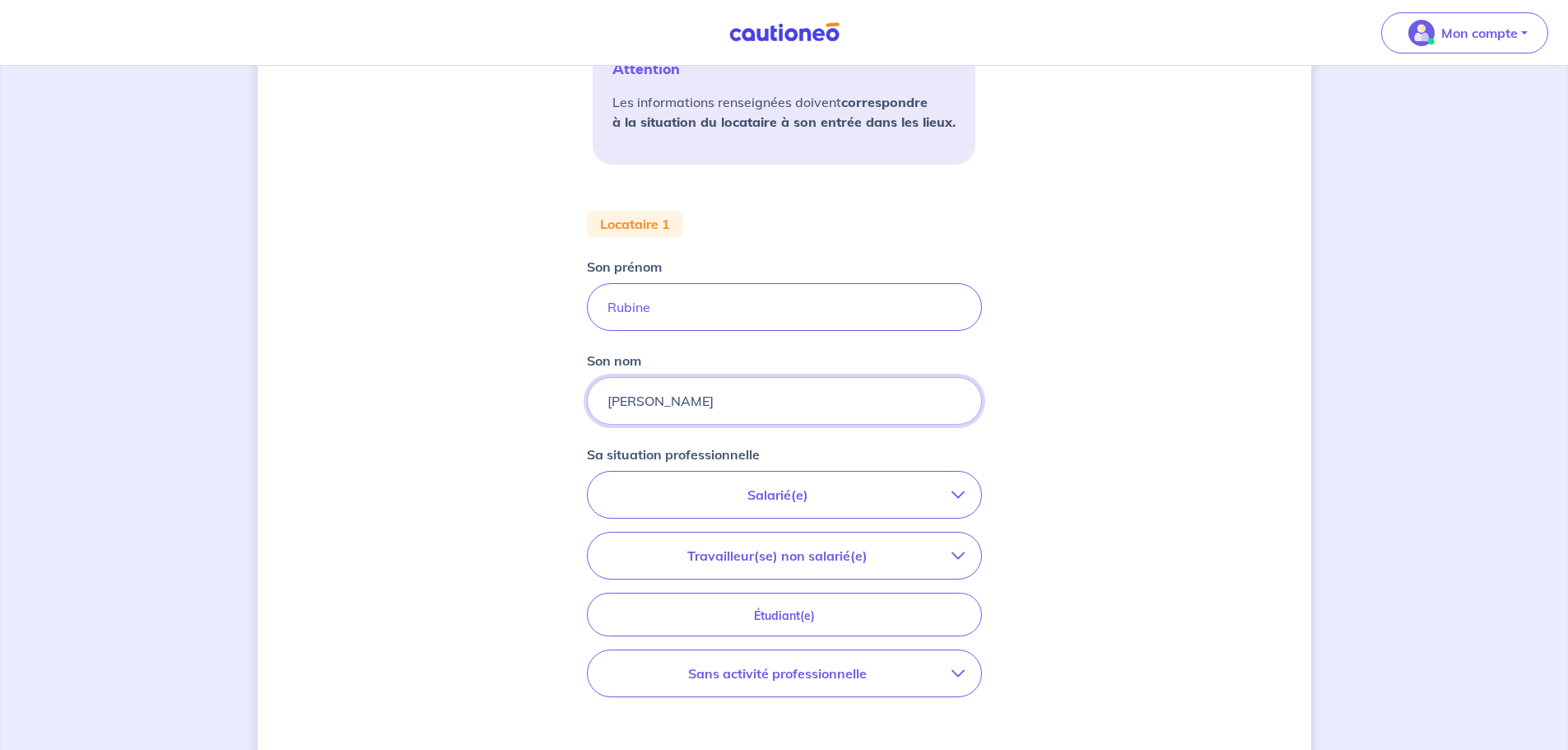
type input "[PERSON_NAME]"
click at [803, 452] on p "Salarié(e)" at bounding box center [778, 495] width 347 height 20
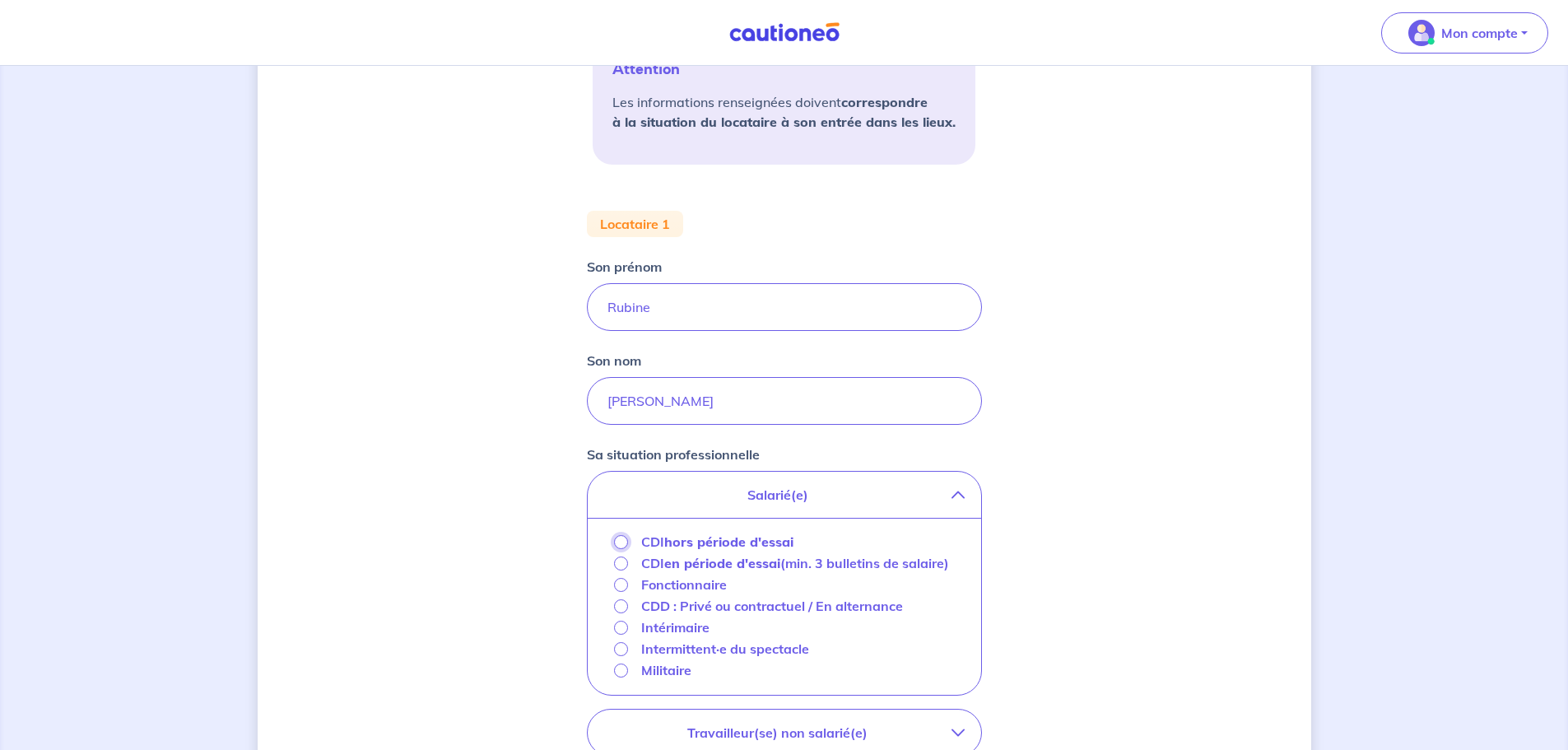
click at [623, 452] on input "CDI hors période d'essai" at bounding box center [621, 541] width 14 height 14
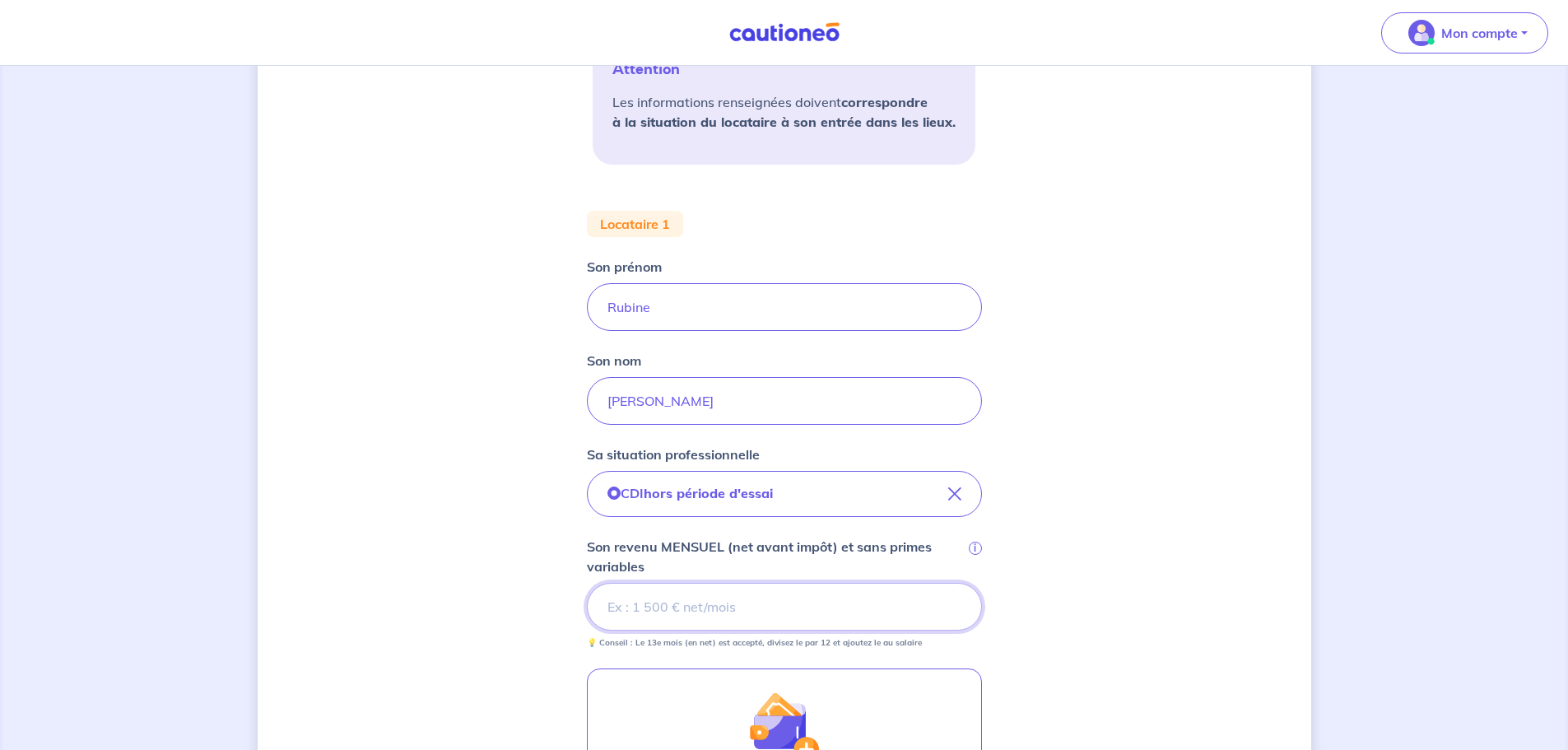
click at [685, 452] on input "Son revenu MENSUEL (net avant impôt) et sans primes variables i" at bounding box center [784, 607] width 395 height 48
click at [1041, 452] on div "Concernant vos locataires 💡 Pour info : nous acceptons les personnes seules, le…" at bounding box center [784, 429] width 1053 height 1510
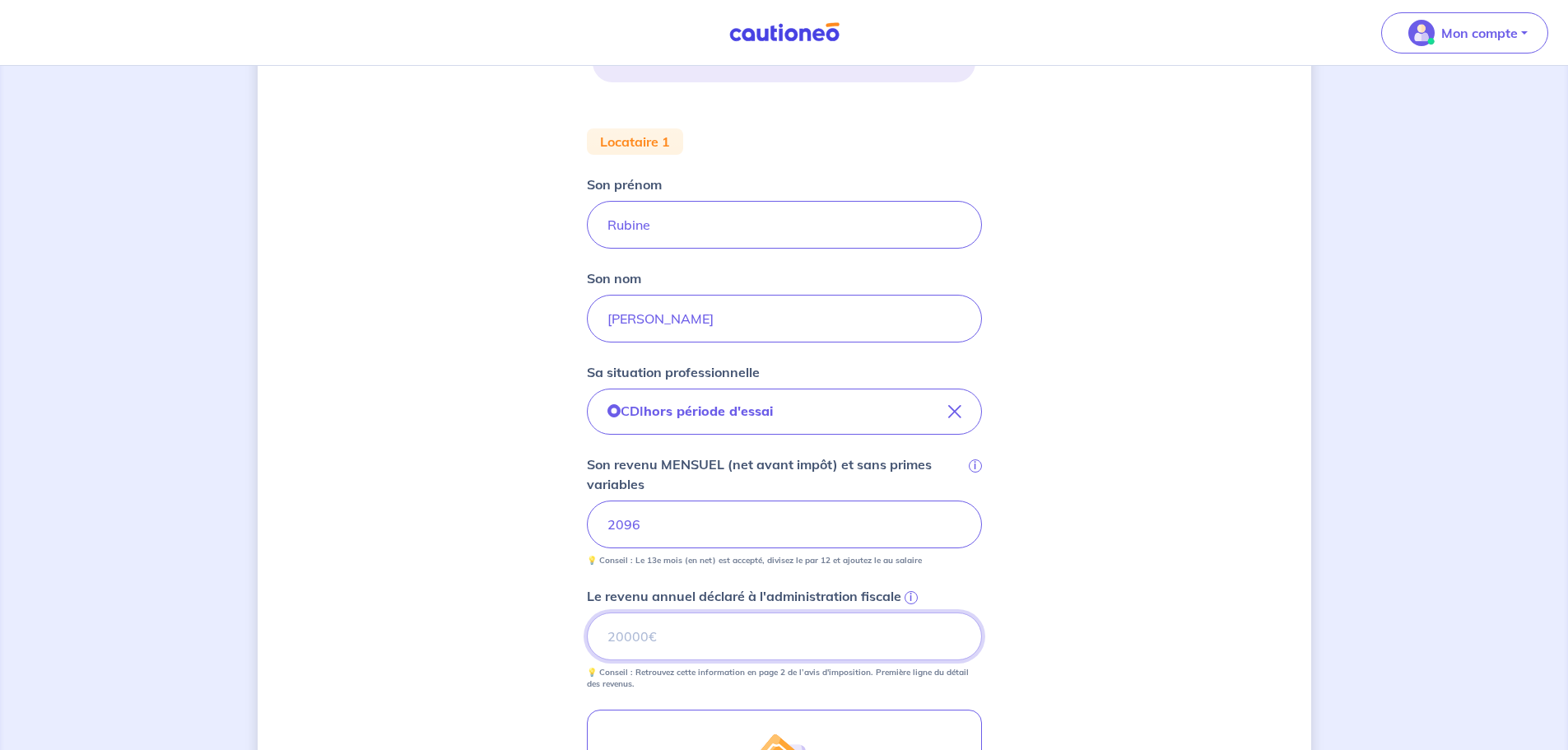
click at [812, 452] on input "Le revenu annuel déclaré à l'administration fiscale i" at bounding box center [784, 636] width 395 height 48
type input "25157"
click at [1041, 452] on div "Concernant vos locataires 💡 Pour info : nous acceptons les personnes seules, le…" at bounding box center [784, 346] width 1053 height 1510
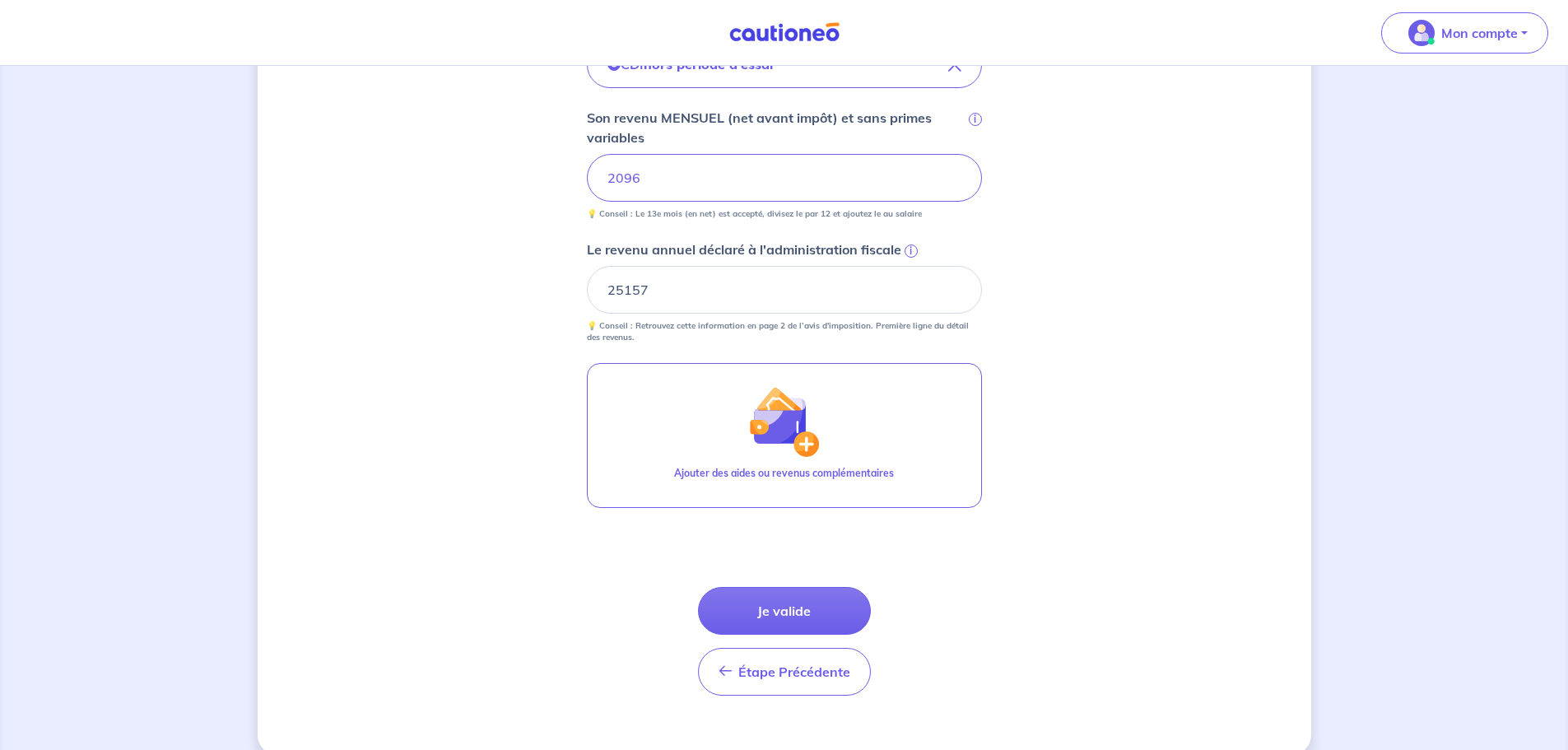
scroll to position [865, 0]
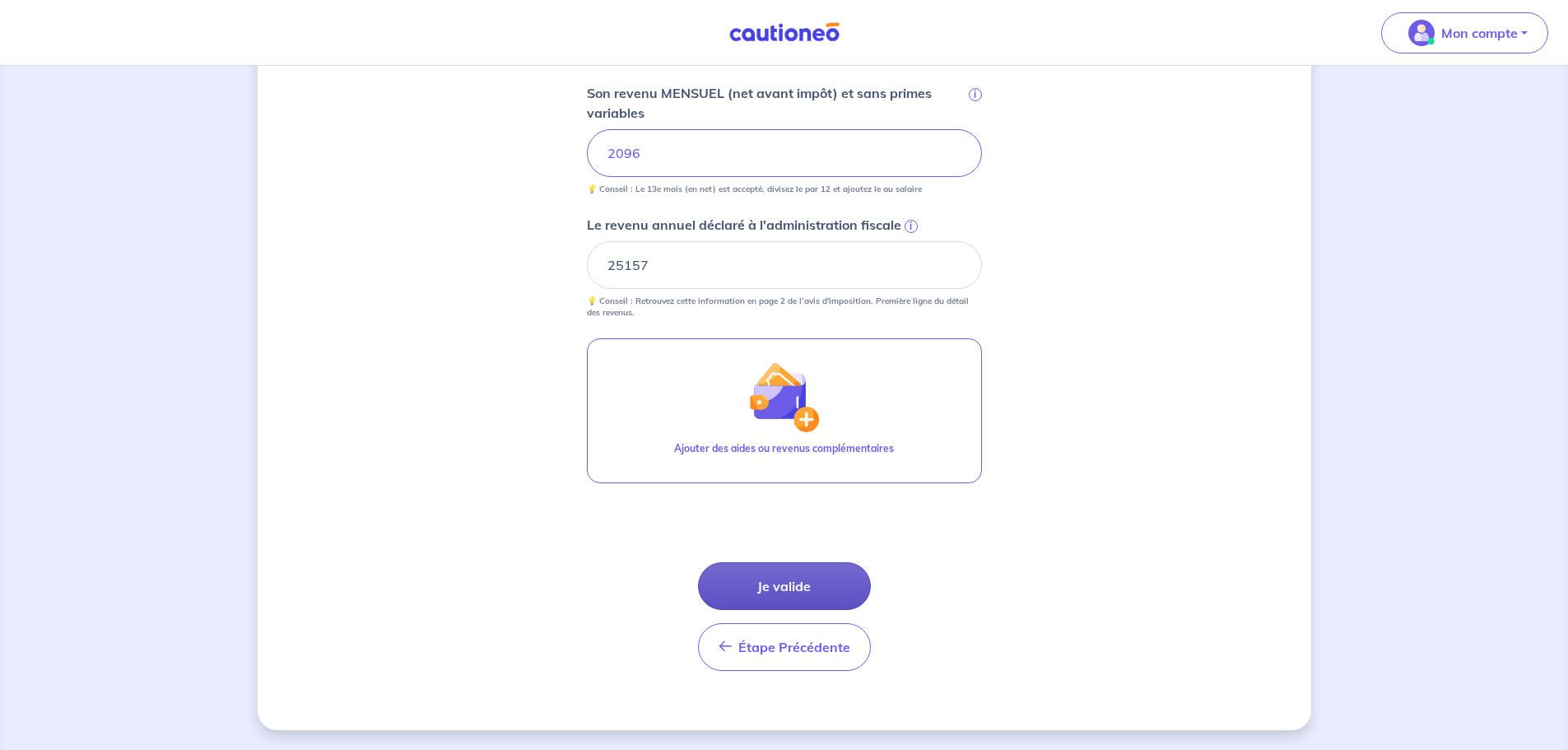
click at [787, 452] on button "Je valide" at bounding box center [784, 586] width 173 height 48
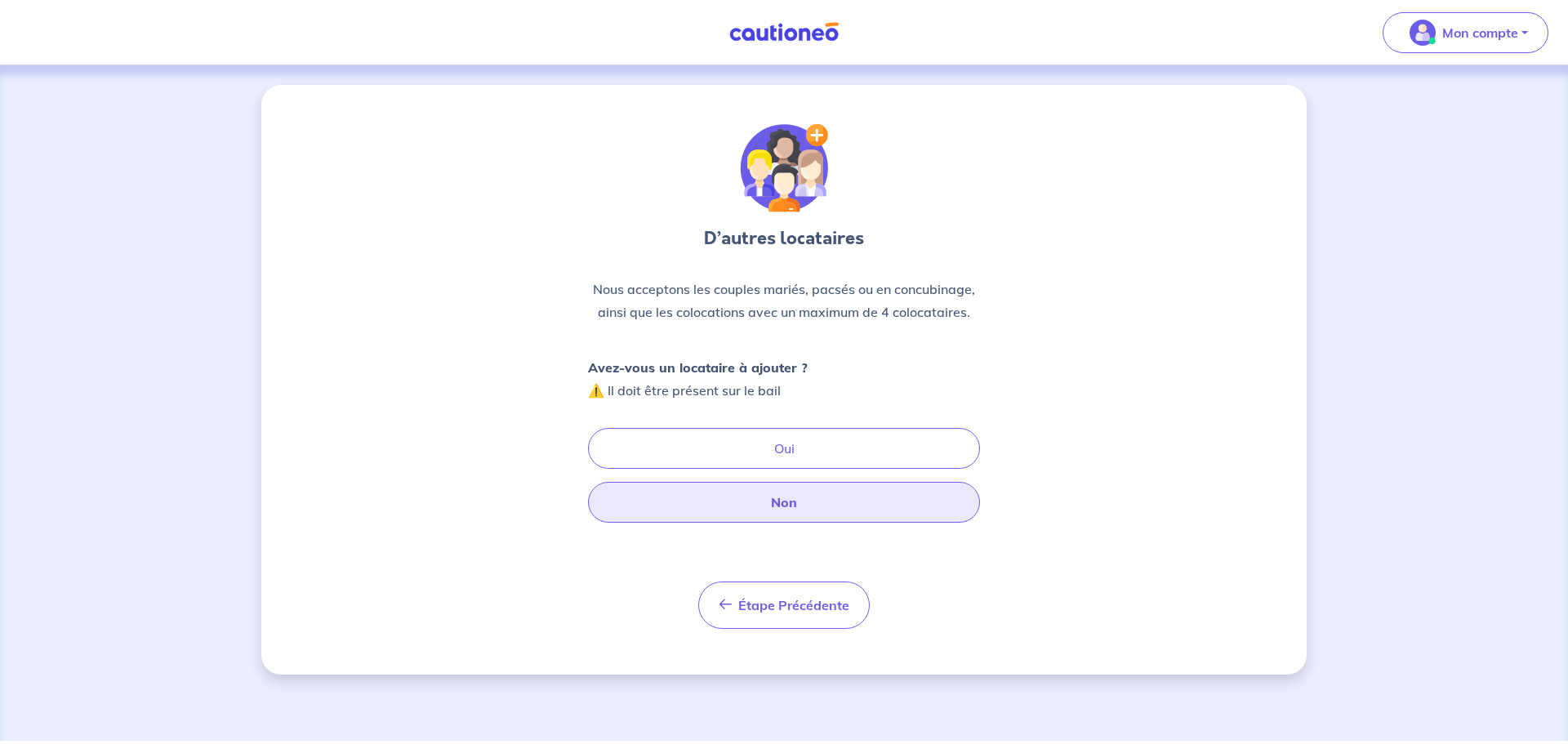
click at [822, 449] on button "Non" at bounding box center [784, 502] width 392 height 41
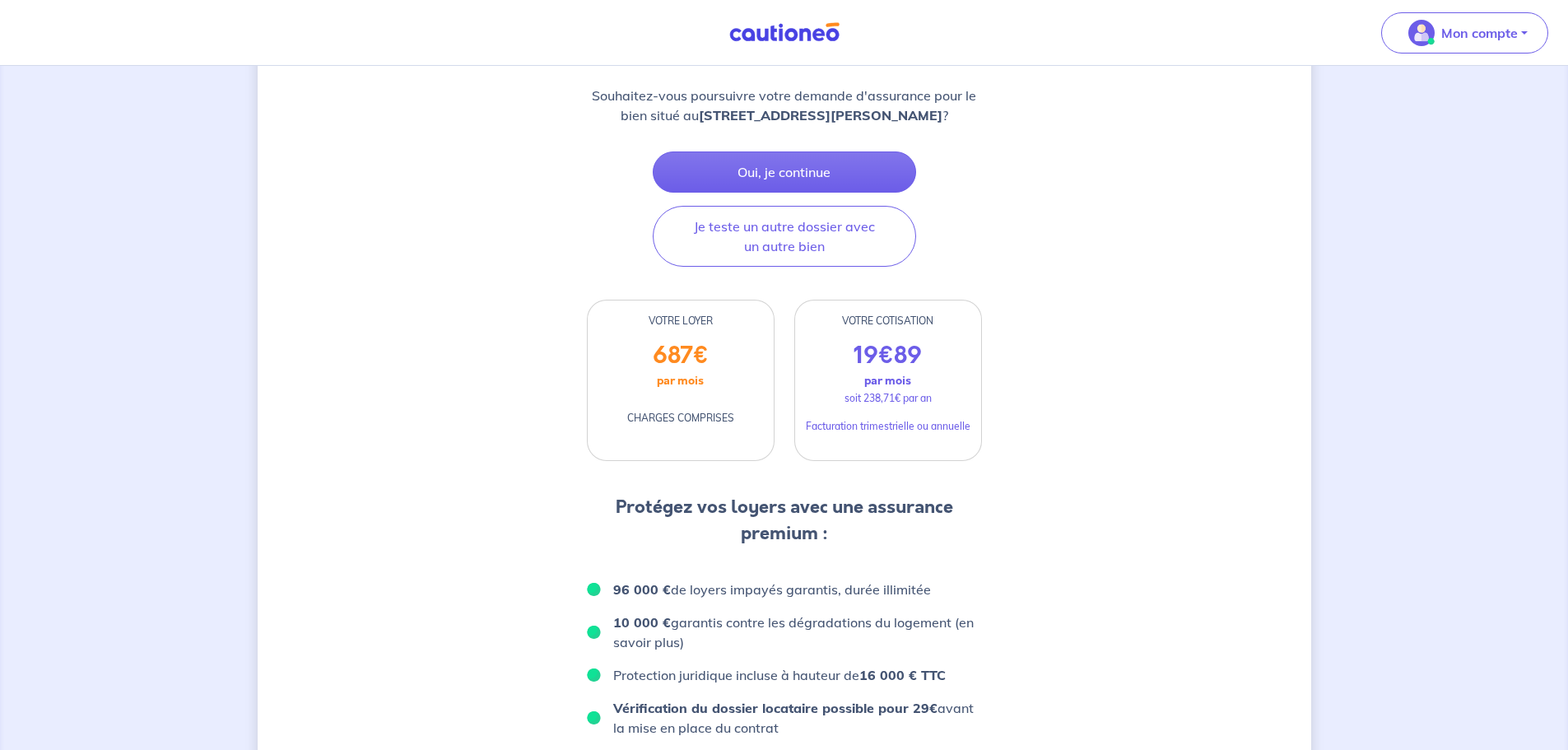
scroll to position [247, 0]
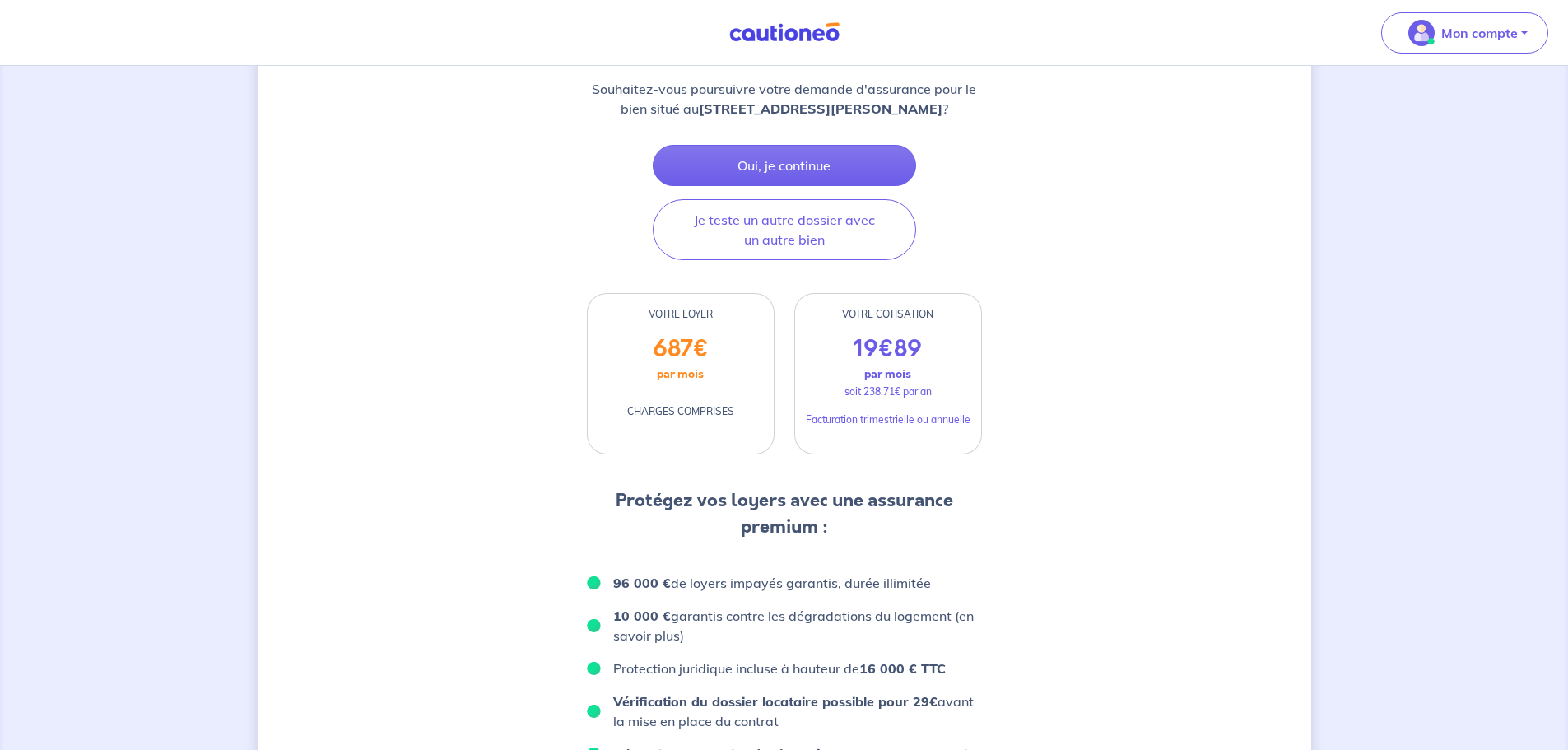
click at [920, 365] on span "89" at bounding box center [907, 349] width 28 height 33
click at [784, 174] on button "Oui, je continue" at bounding box center [784, 165] width 263 height 41
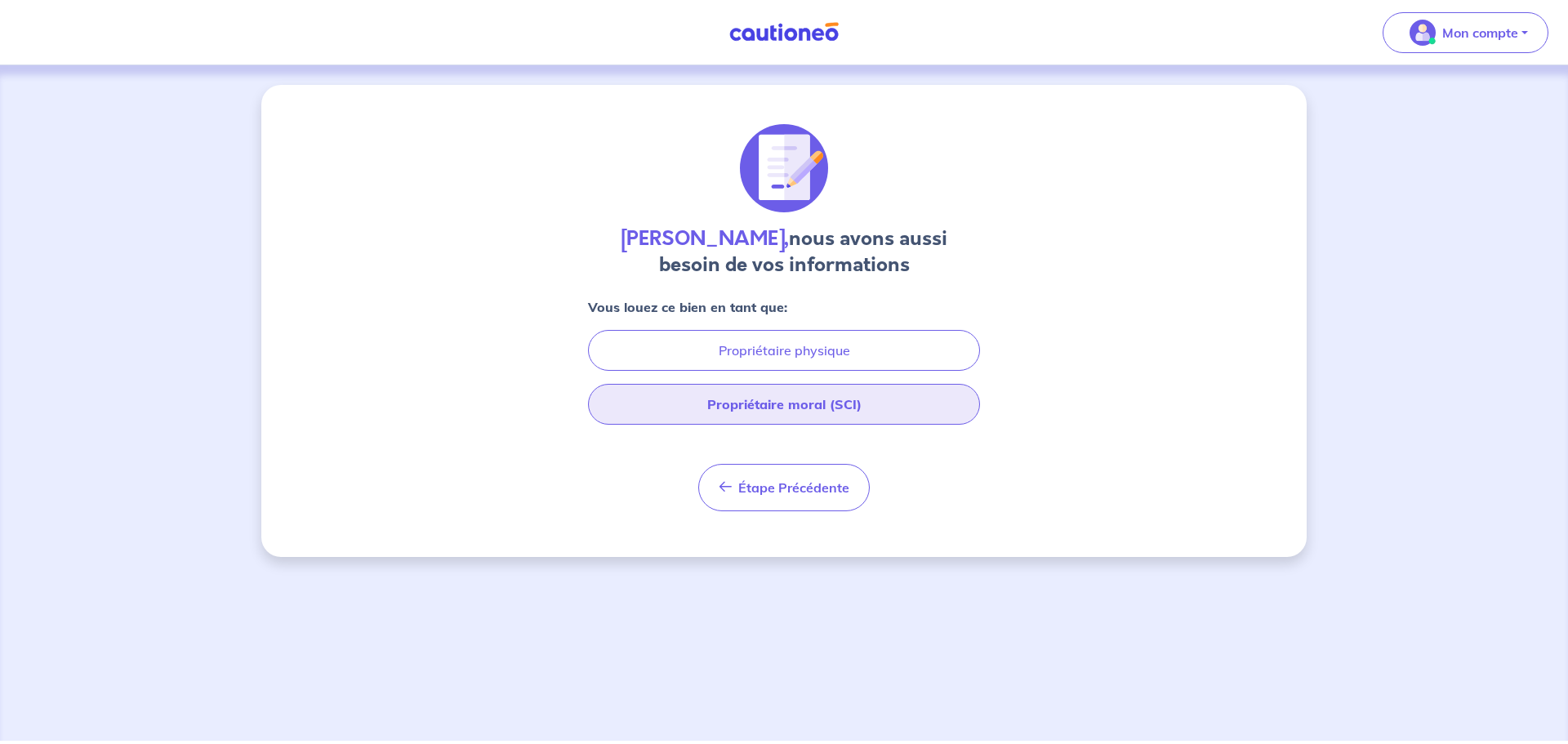
click at [843, 400] on button "Propriétaire moral (SCI)" at bounding box center [784, 403] width 392 height 41
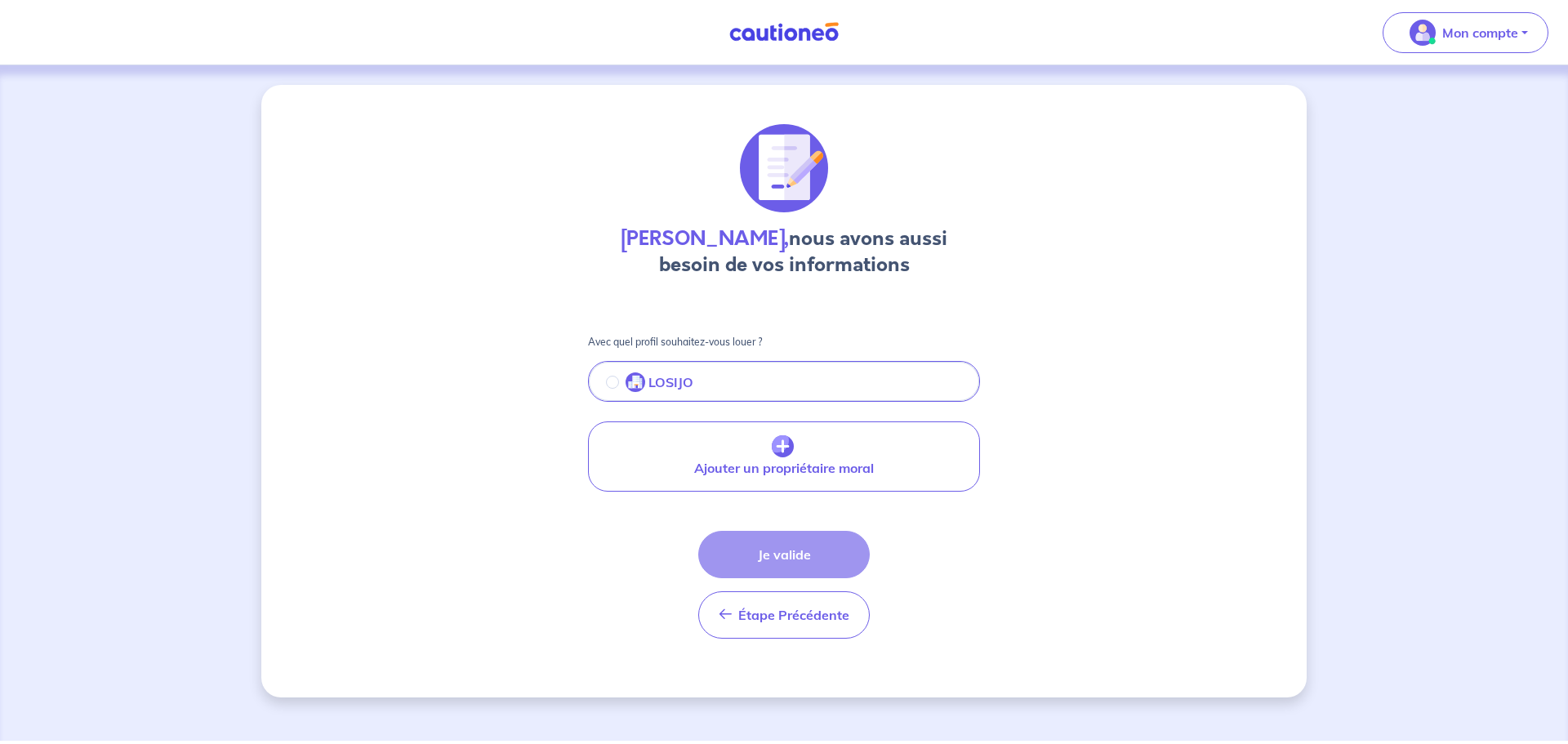
click at [666, 381] on p "LOSIJO" at bounding box center [670, 381] width 45 height 20
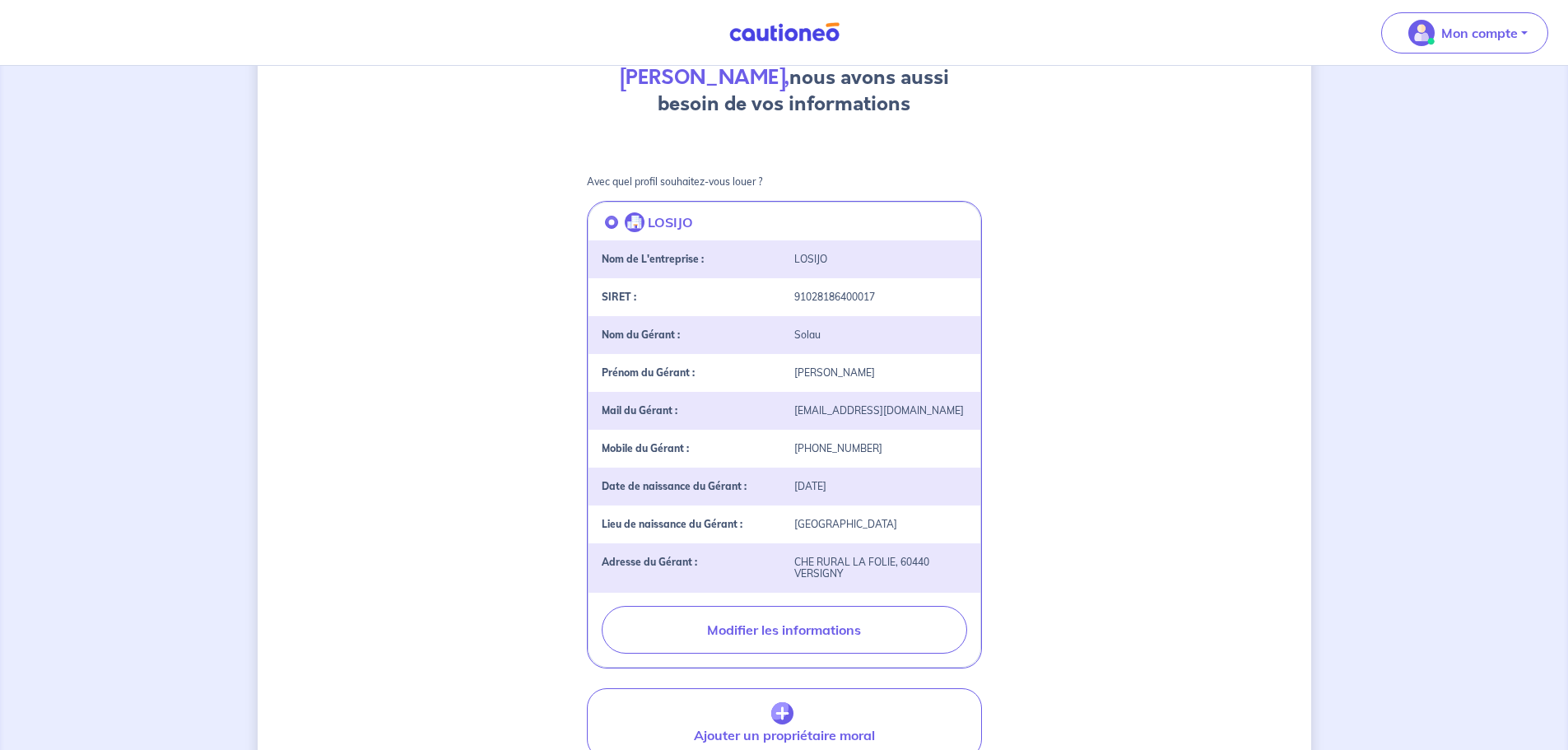
scroll to position [399, 0]
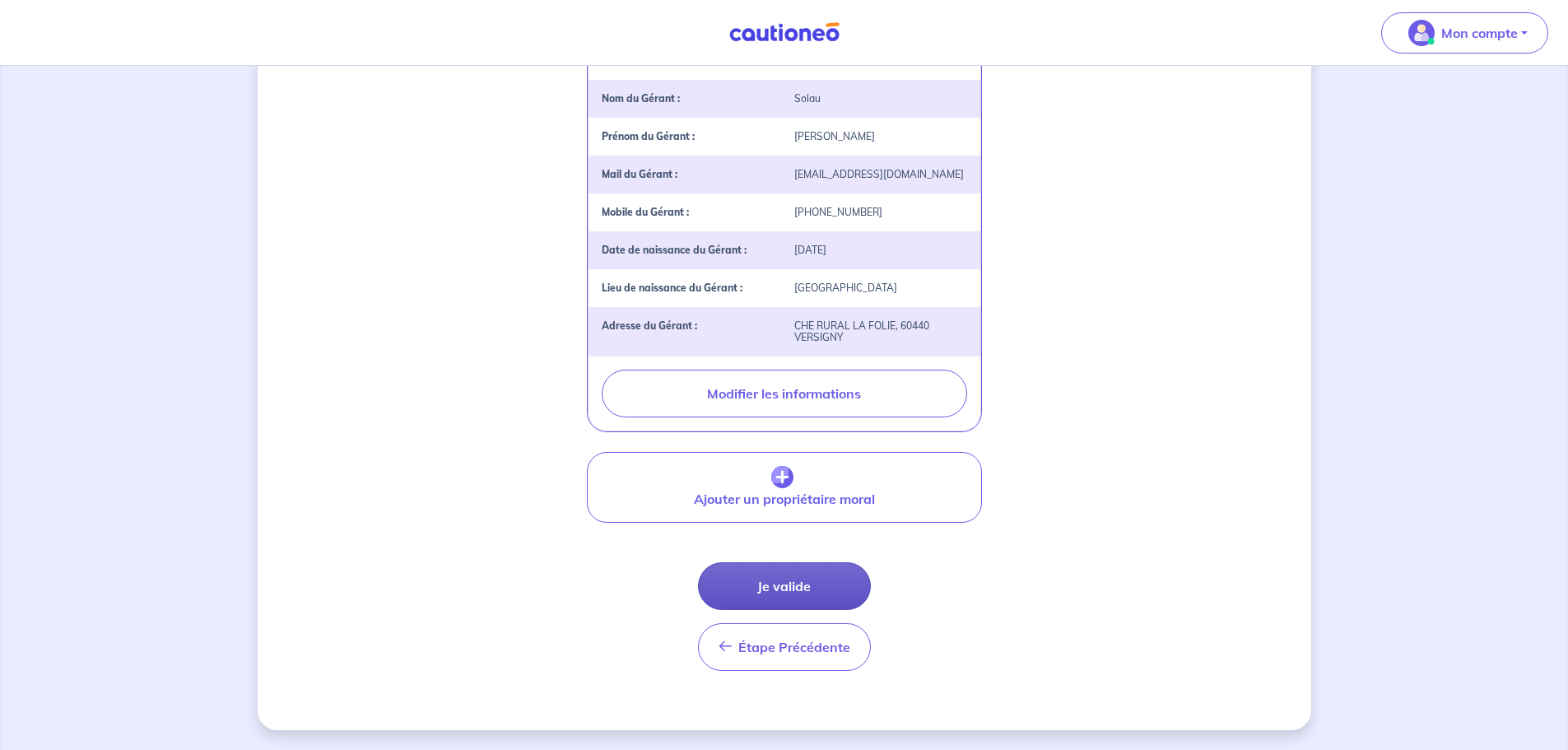
click at [826, 452] on button "Je valide" at bounding box center [784, 586] width 173 height 48
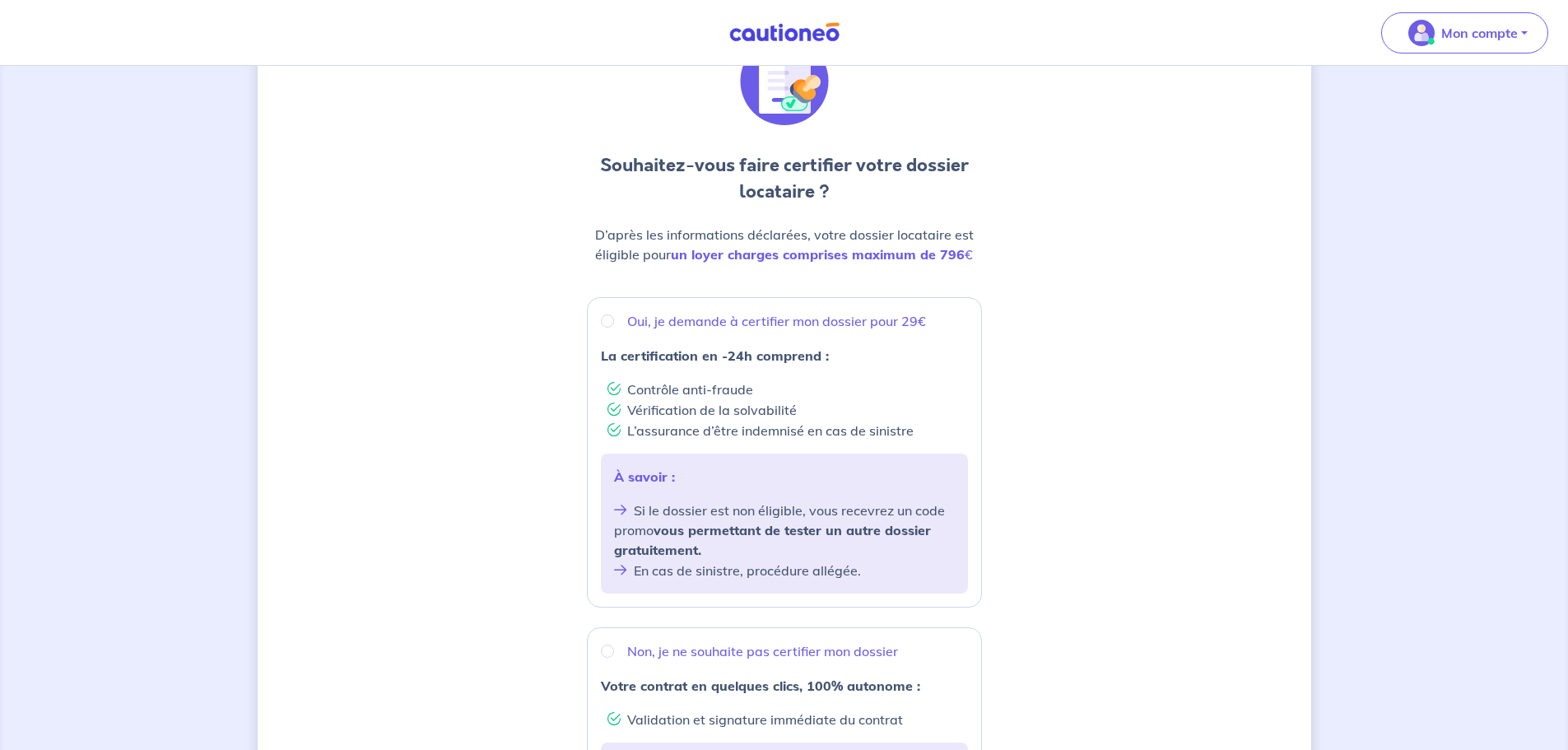
scroll to position [247, 0]
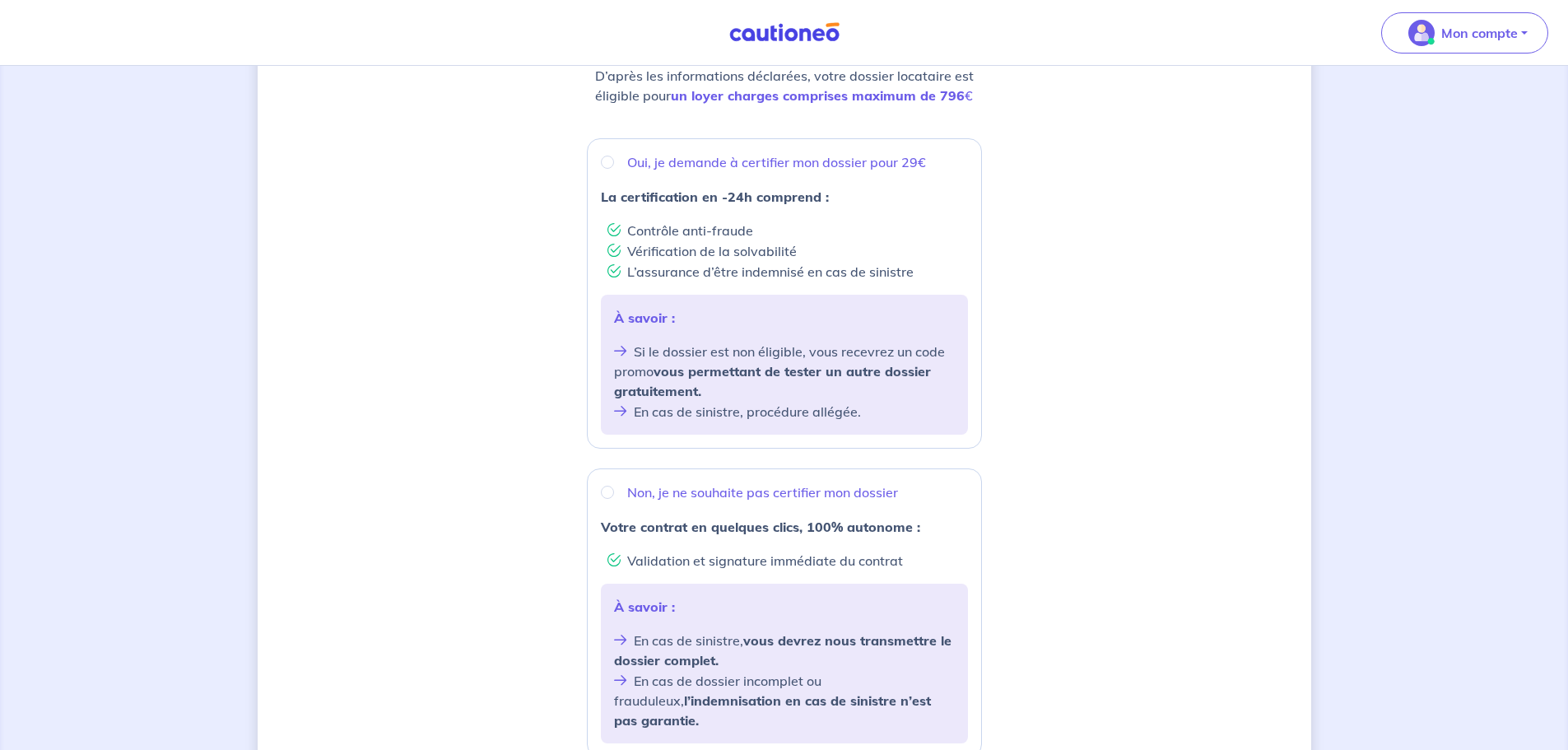
click at [683, 161] on p "Oui, je demande à certifier mon dossier pour 29€" at bounding box center [777, 162] width 298 height 20
click at [614, 161] on input "Oui, je demande à certifier mon dossier pour 29€" at bounding box center [607, 163] width 13 height 13
radio input "true"
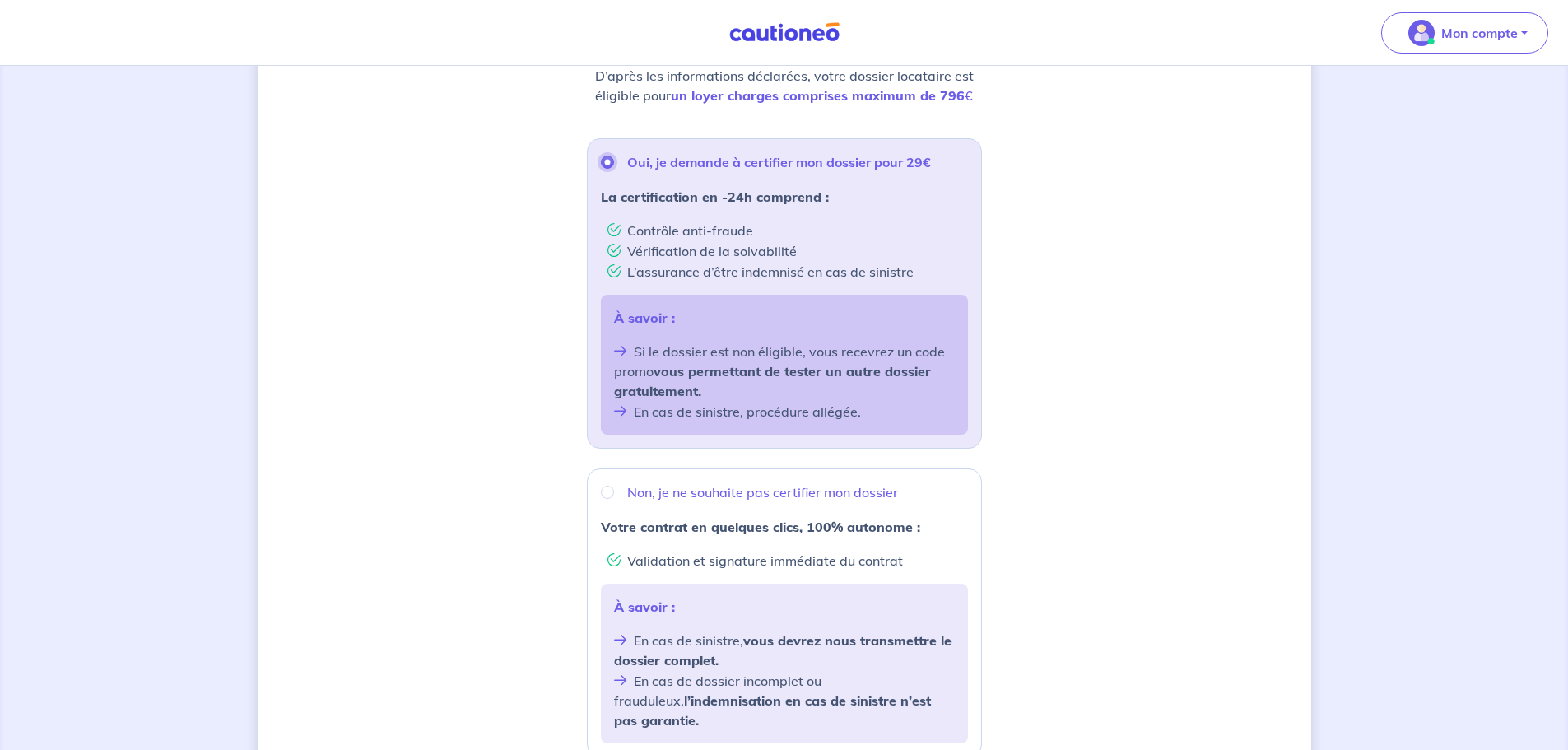
scroll to position [481, 0]
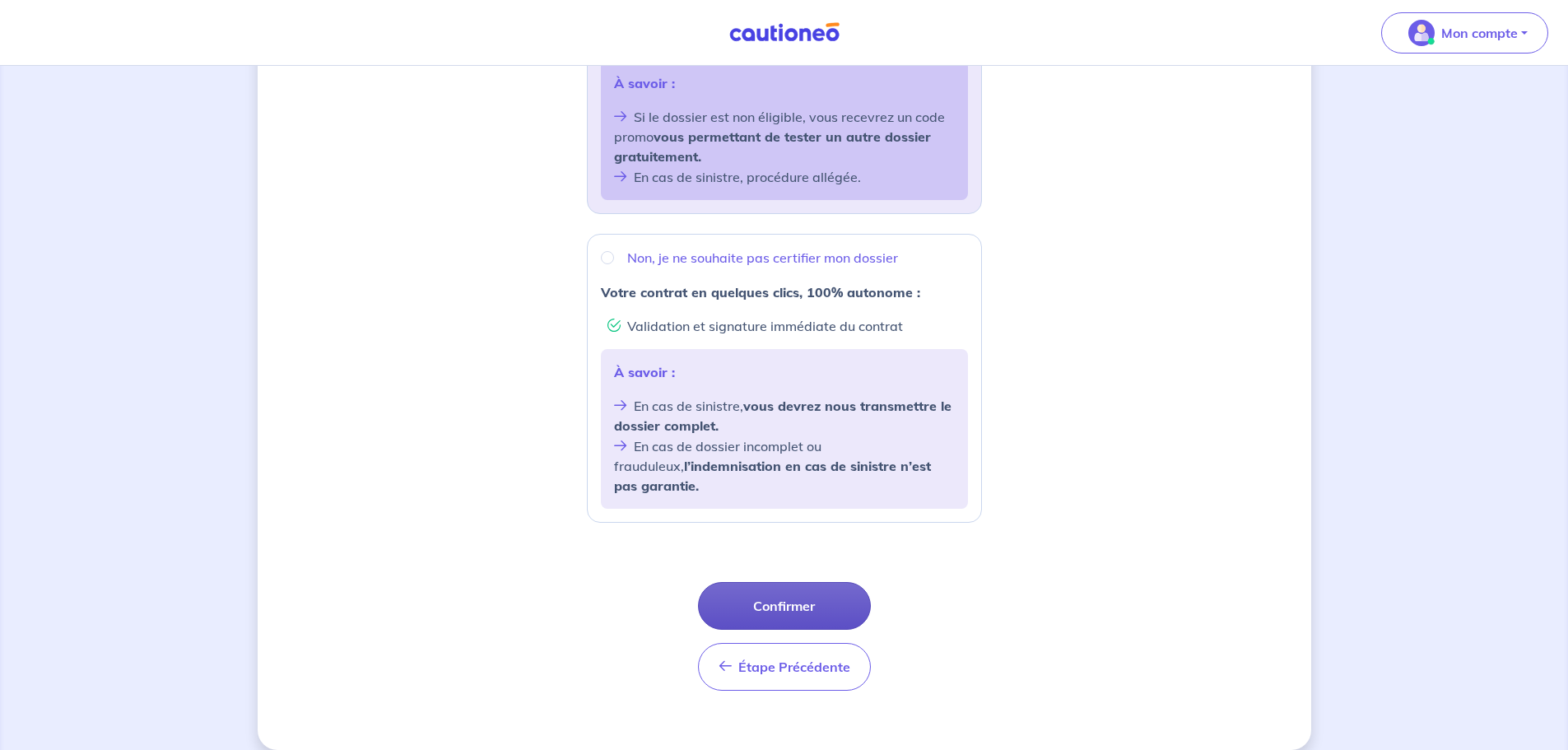
click at [806, 452] on button "Confirmer" at bounding box center [784, 606] width 173 height 48
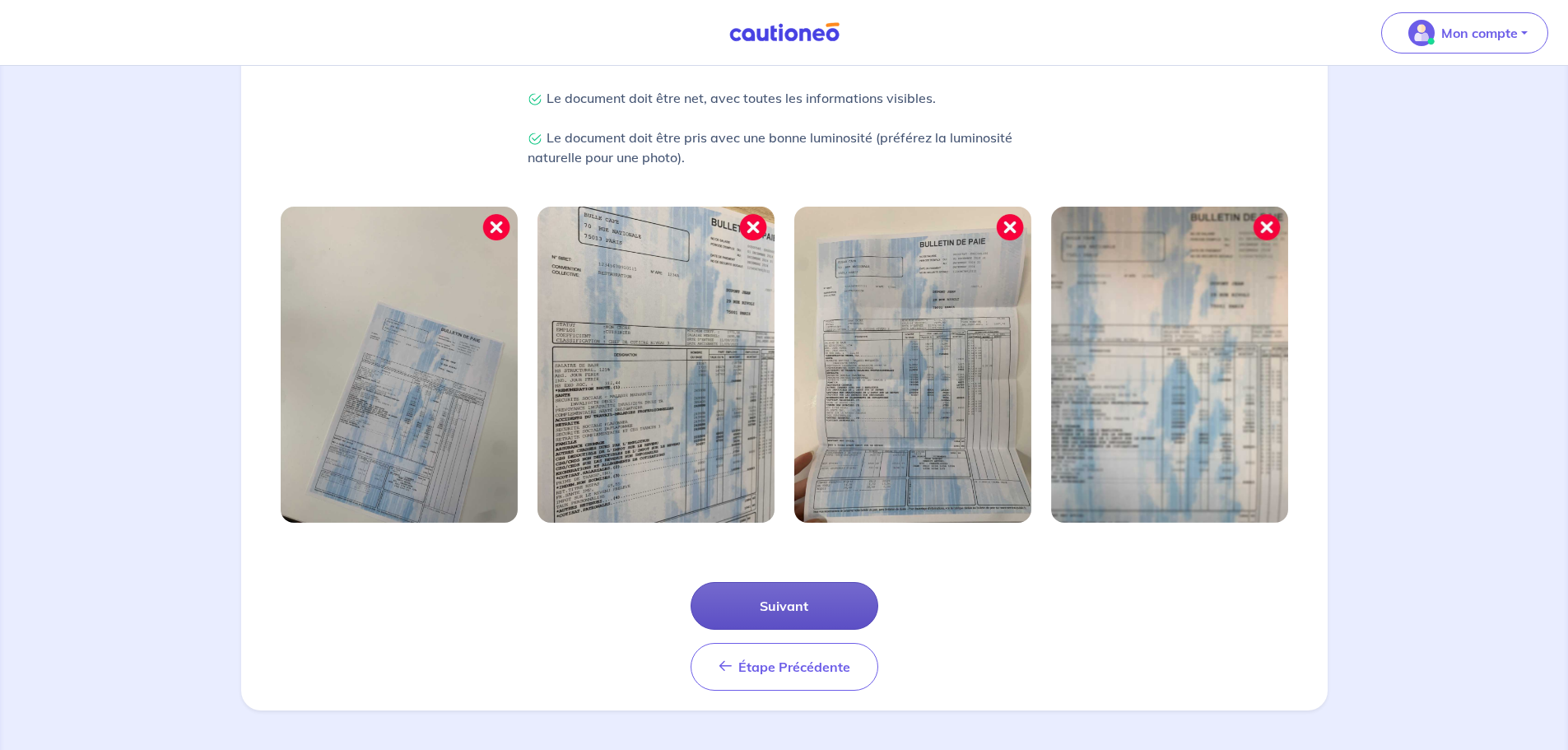
click at [817, 452] on button "Suivant" at bounding box center [784, 606] width 188 height 48
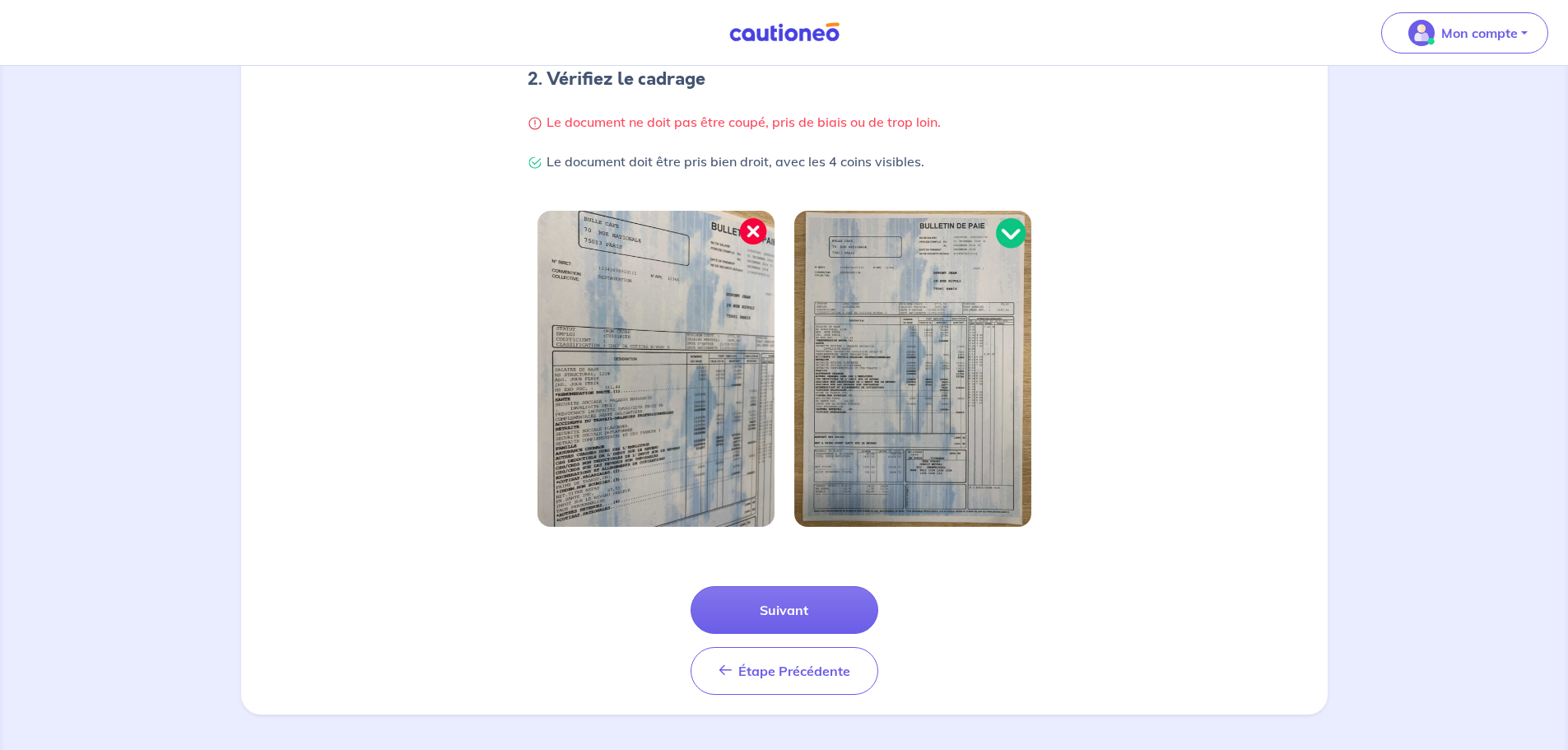
scroll to position [350, 0]
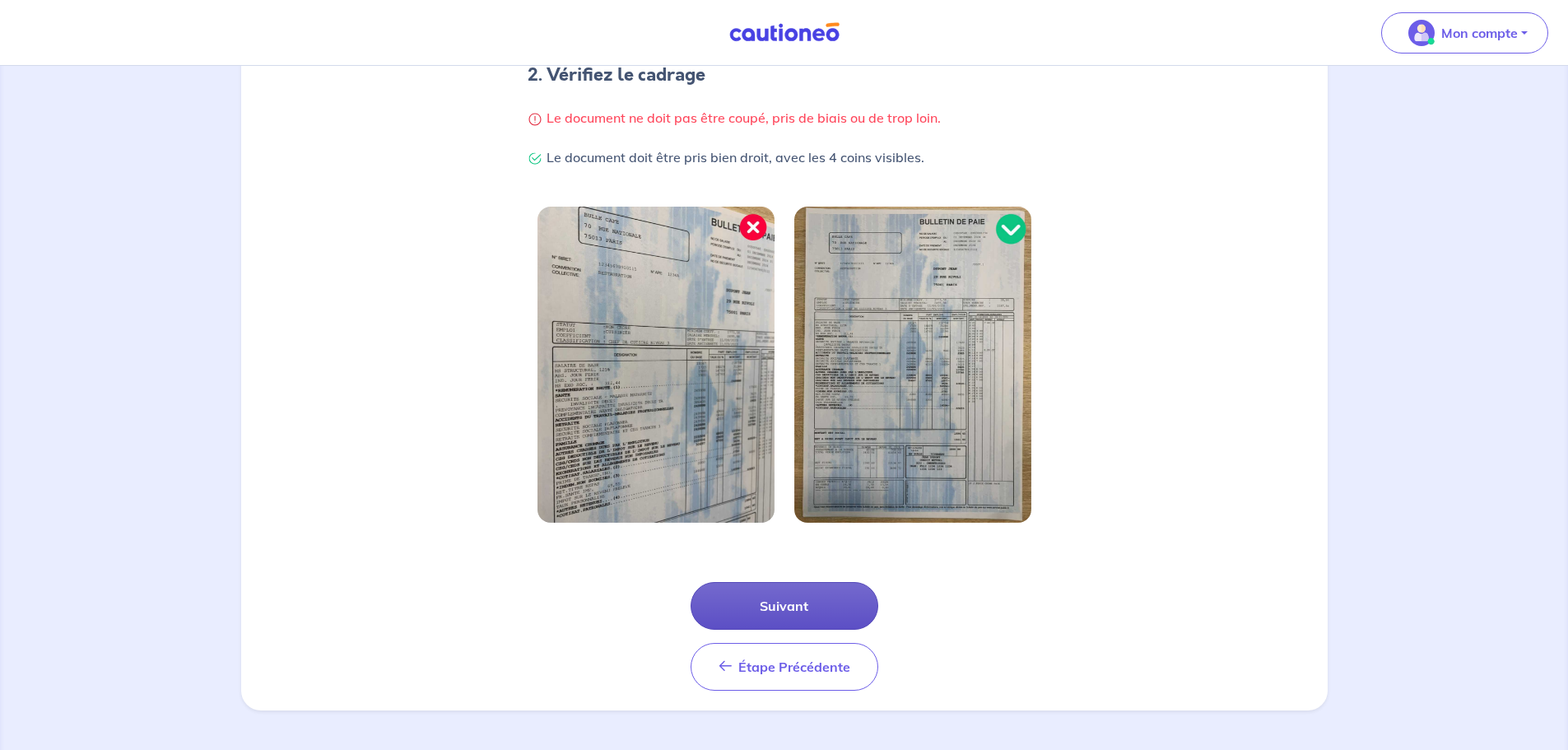
click at [814, 452] on button "Suivant" at bounding box center [784, 606] width 188 height 48
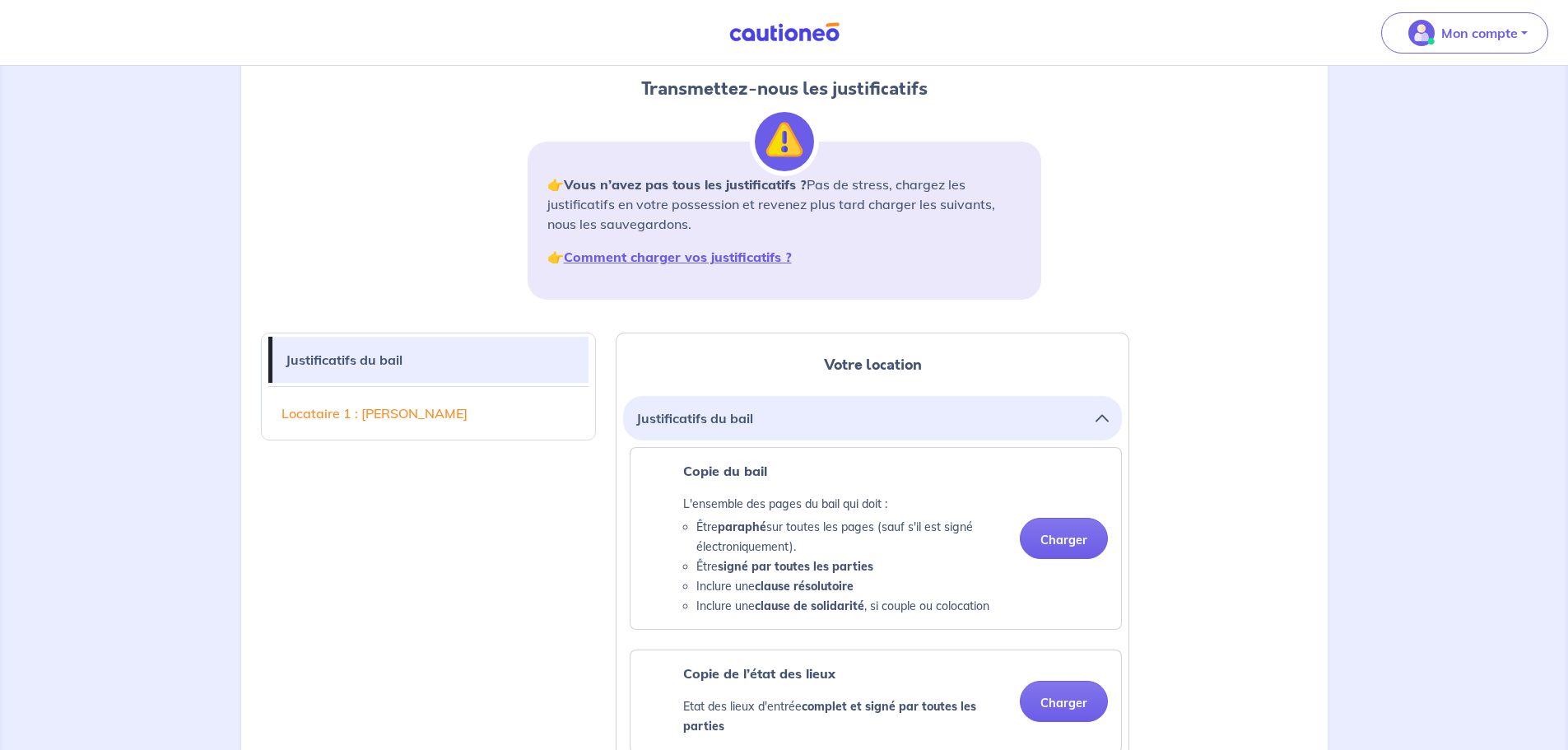
scroll to position [165, 0]
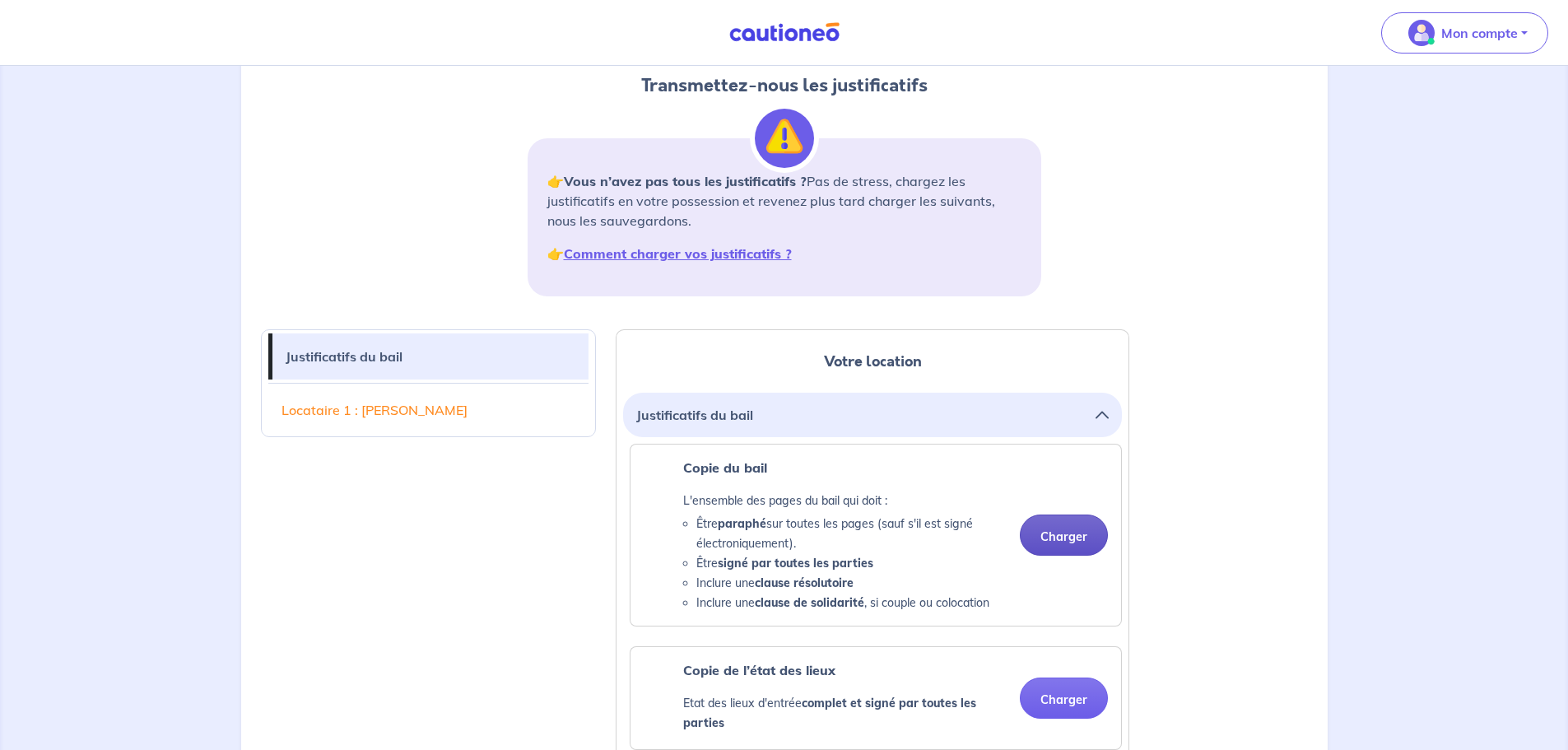
click at [1041, 452] on button "Charger" at bounding box center [1064, 535] width 88 height 41
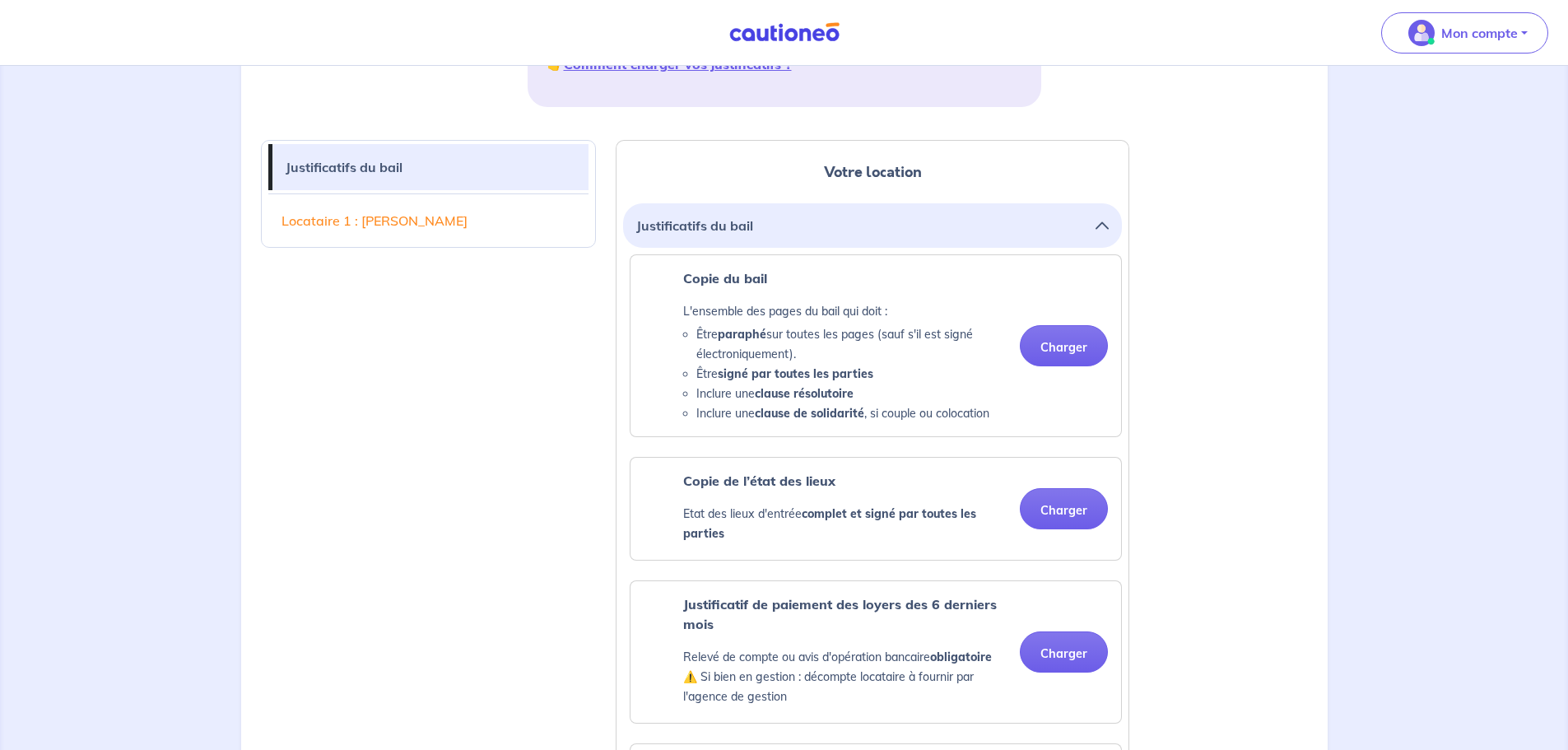
scroll to position [411, 0]
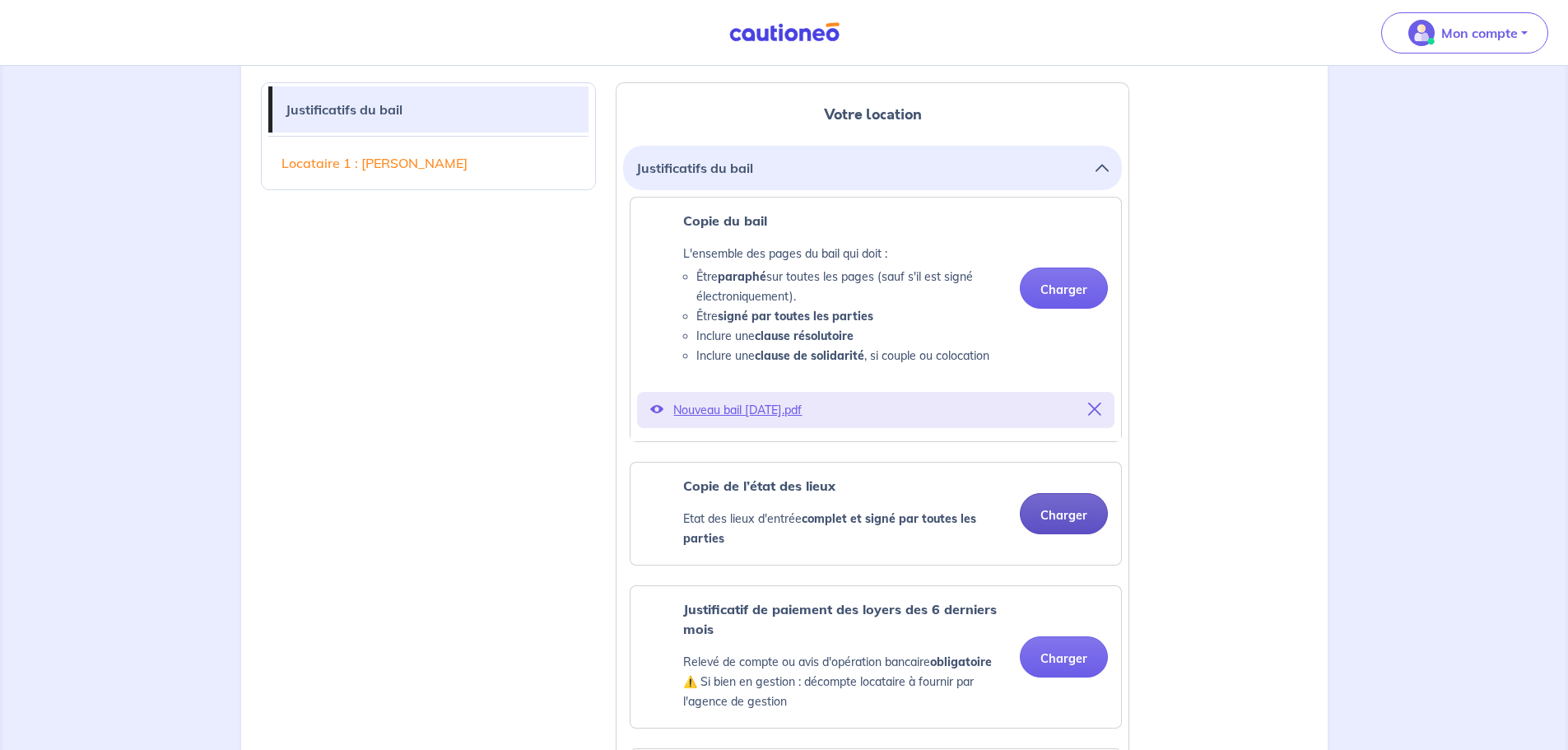
click at [1041, 452] on button "Charger" at bounding box center [1064, 513] width 88 height 41
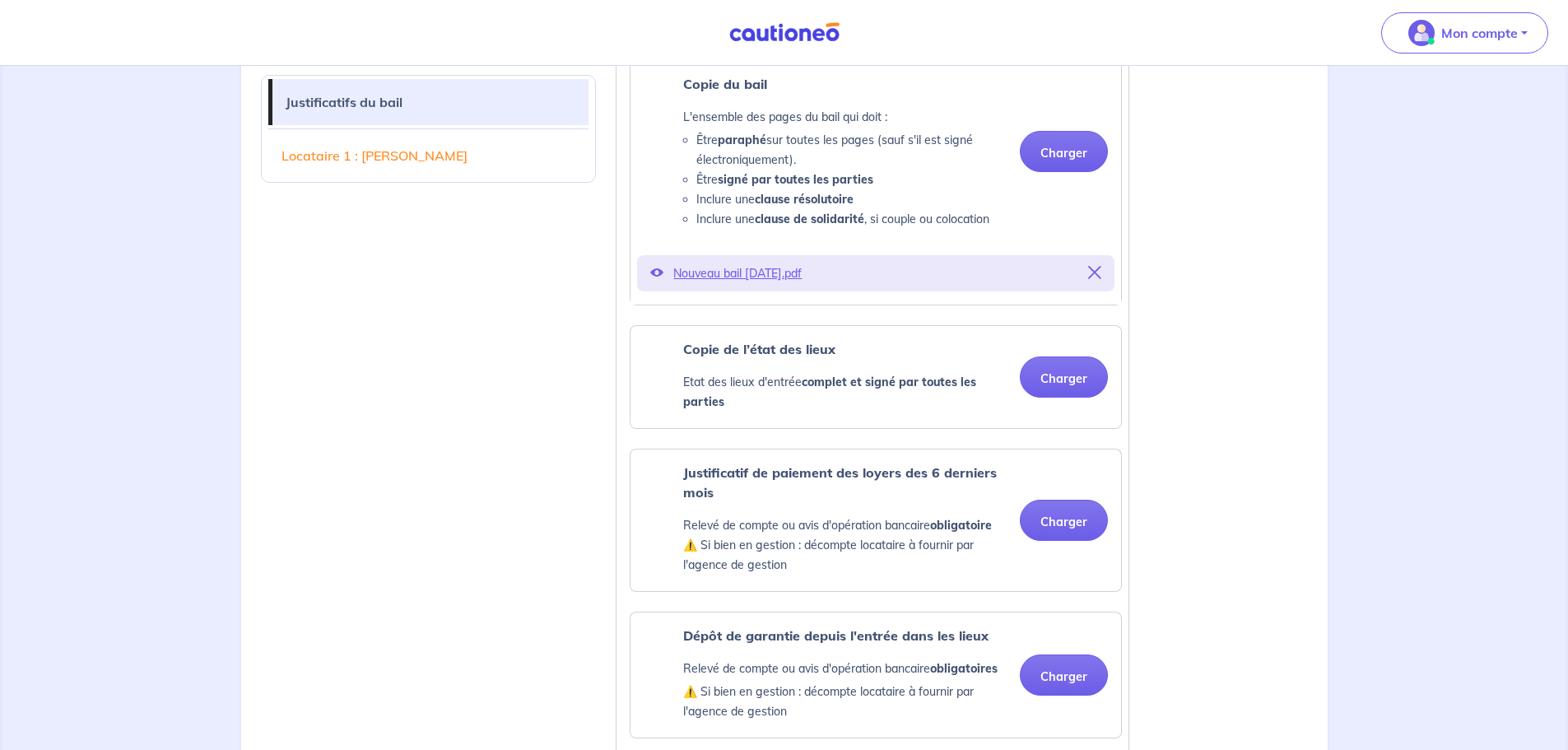
scroll to position [576, 0]
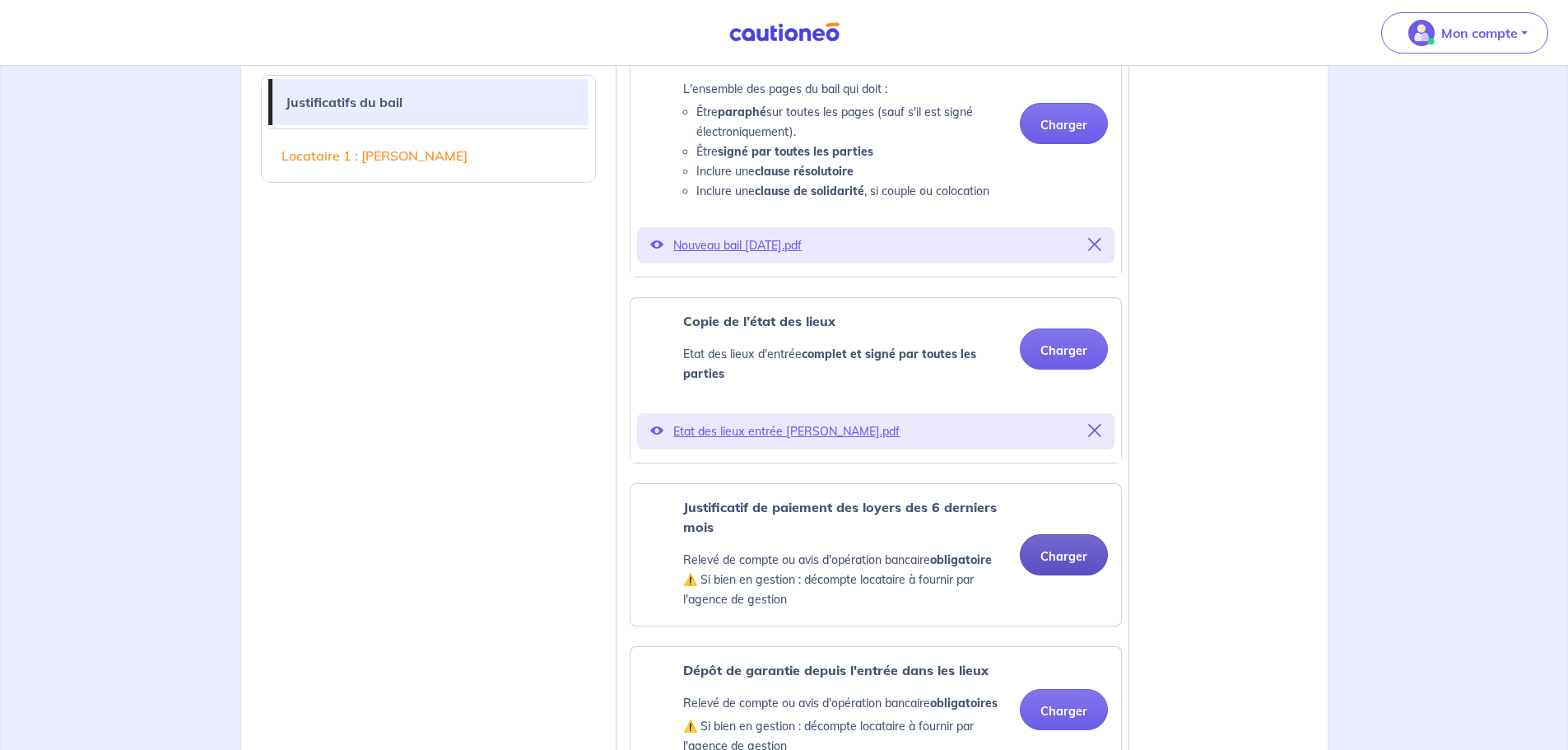
click at [1041, 452] on button "Charger" at bounding box center [1064, 554] width 88 height 41
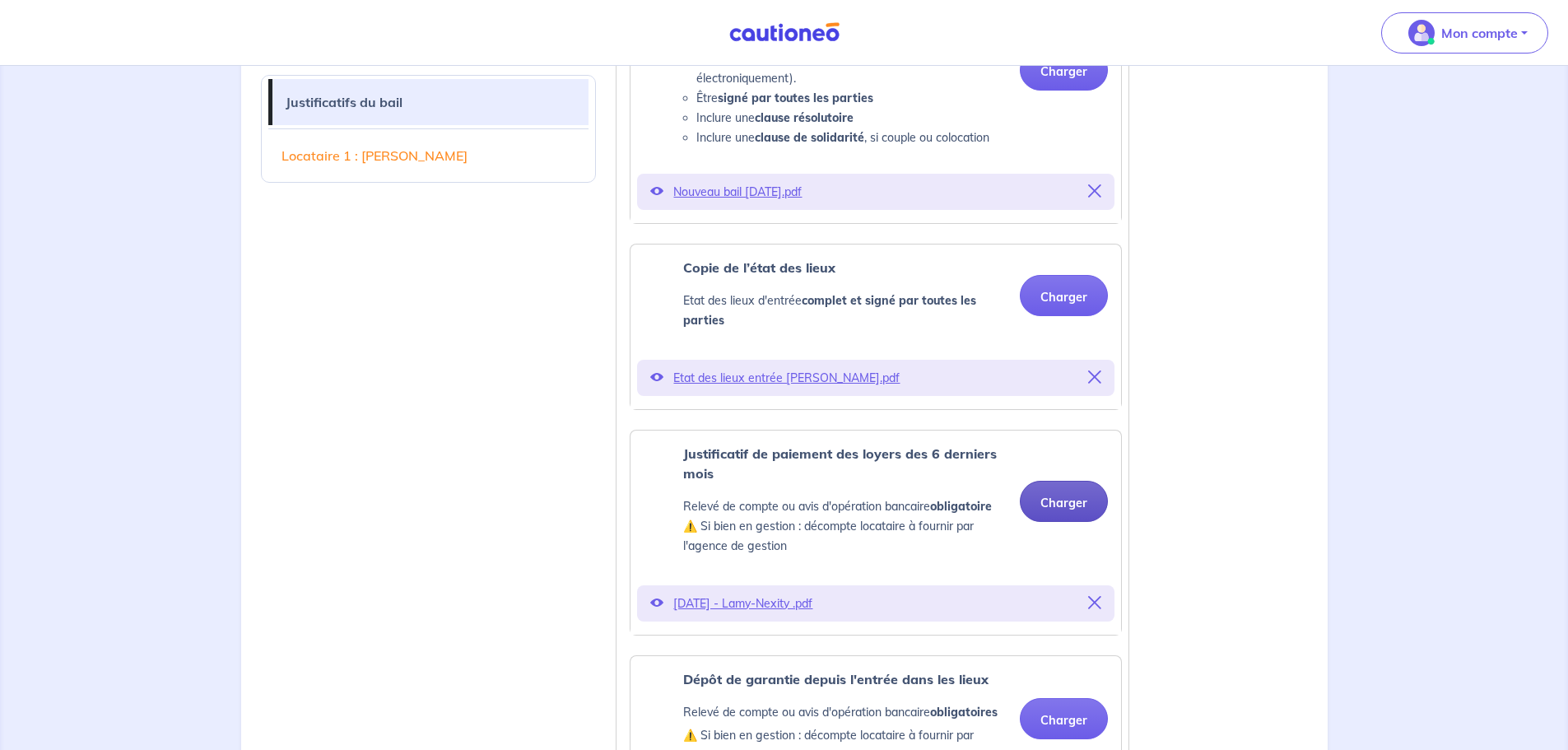
scroll to position [658, 0]
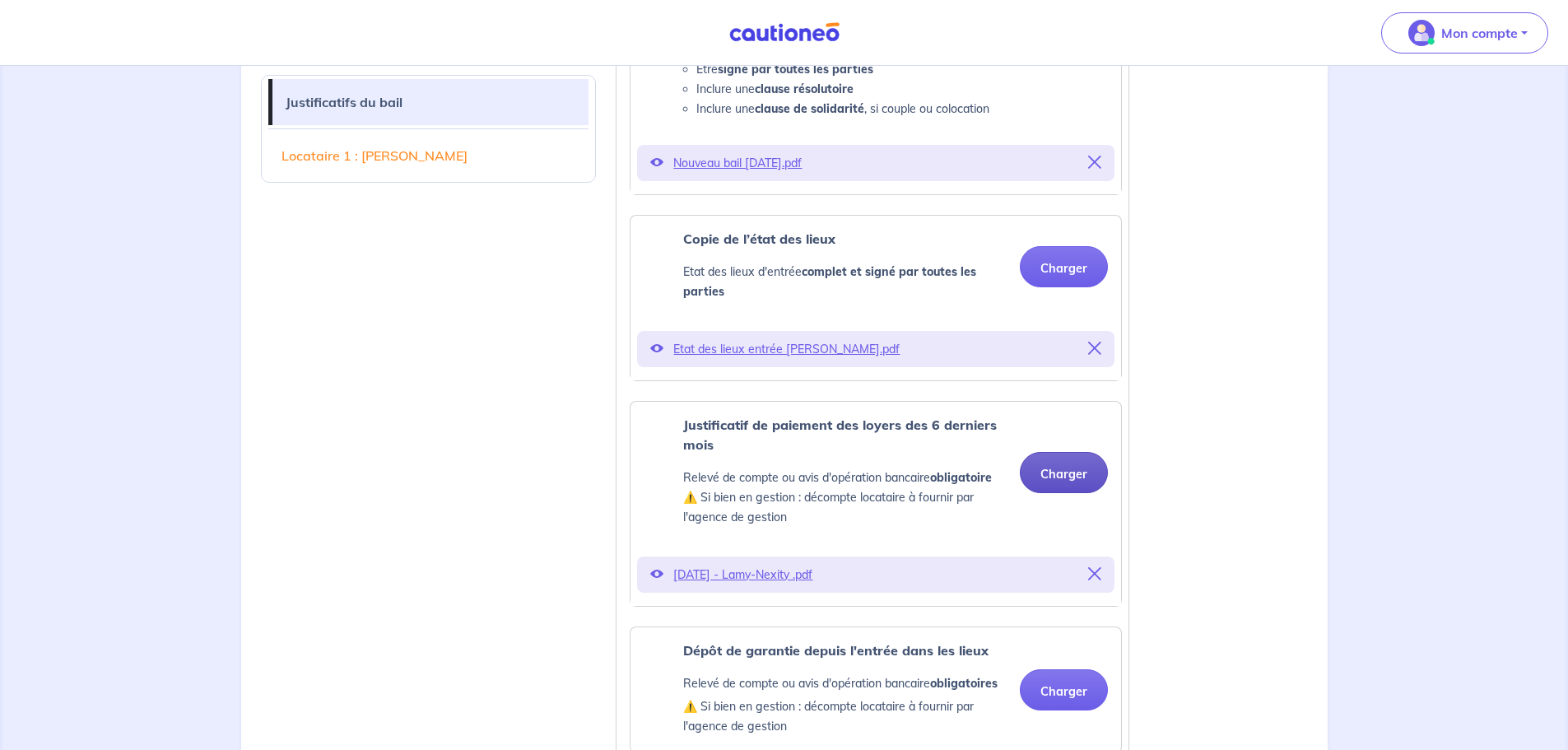
click at [1041, 452] on button "Charger" at bounding box center [1064, 472] width 88 height 41
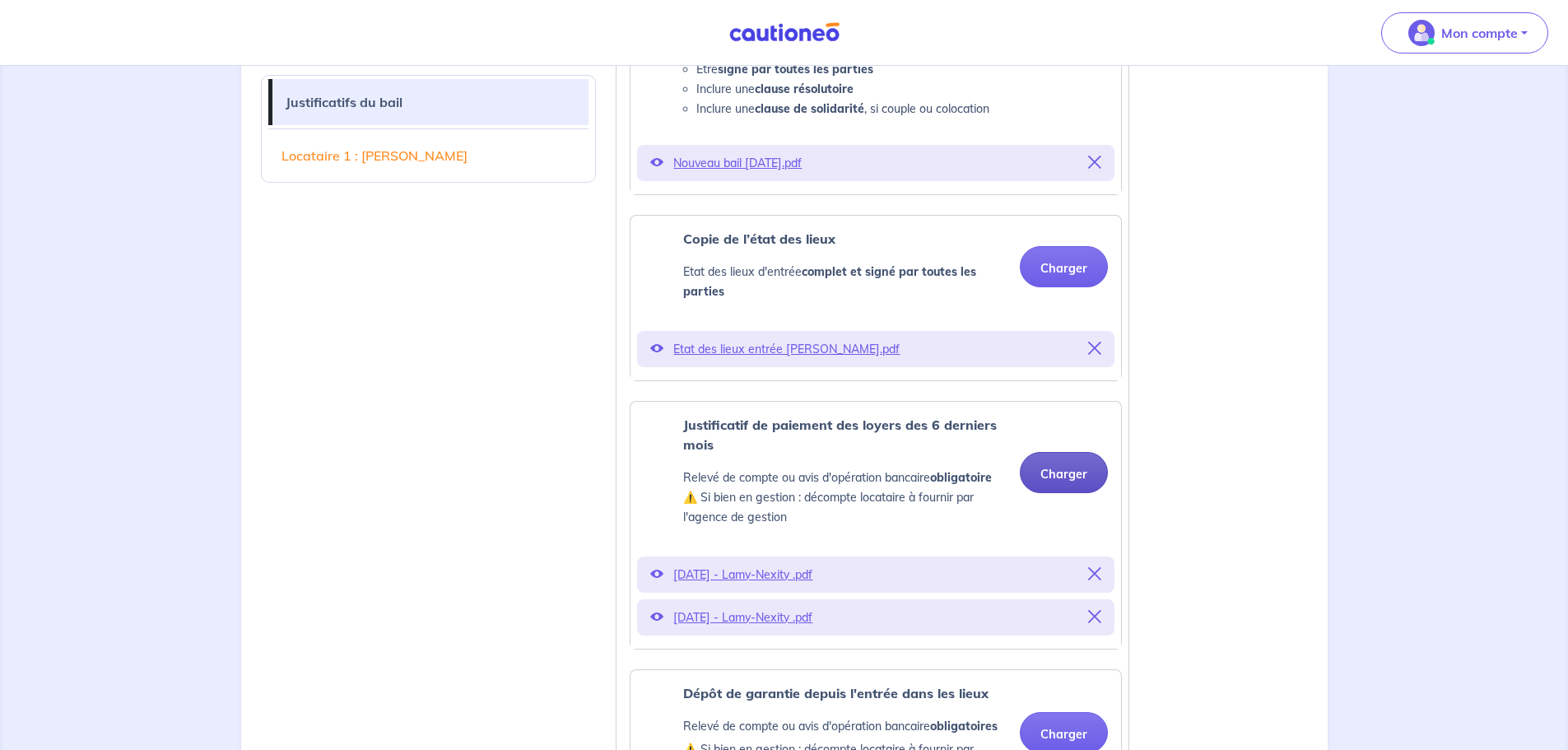
click at [1041, 452] on button "Charger" at bounding box center [1064, 472] width 88 height 41
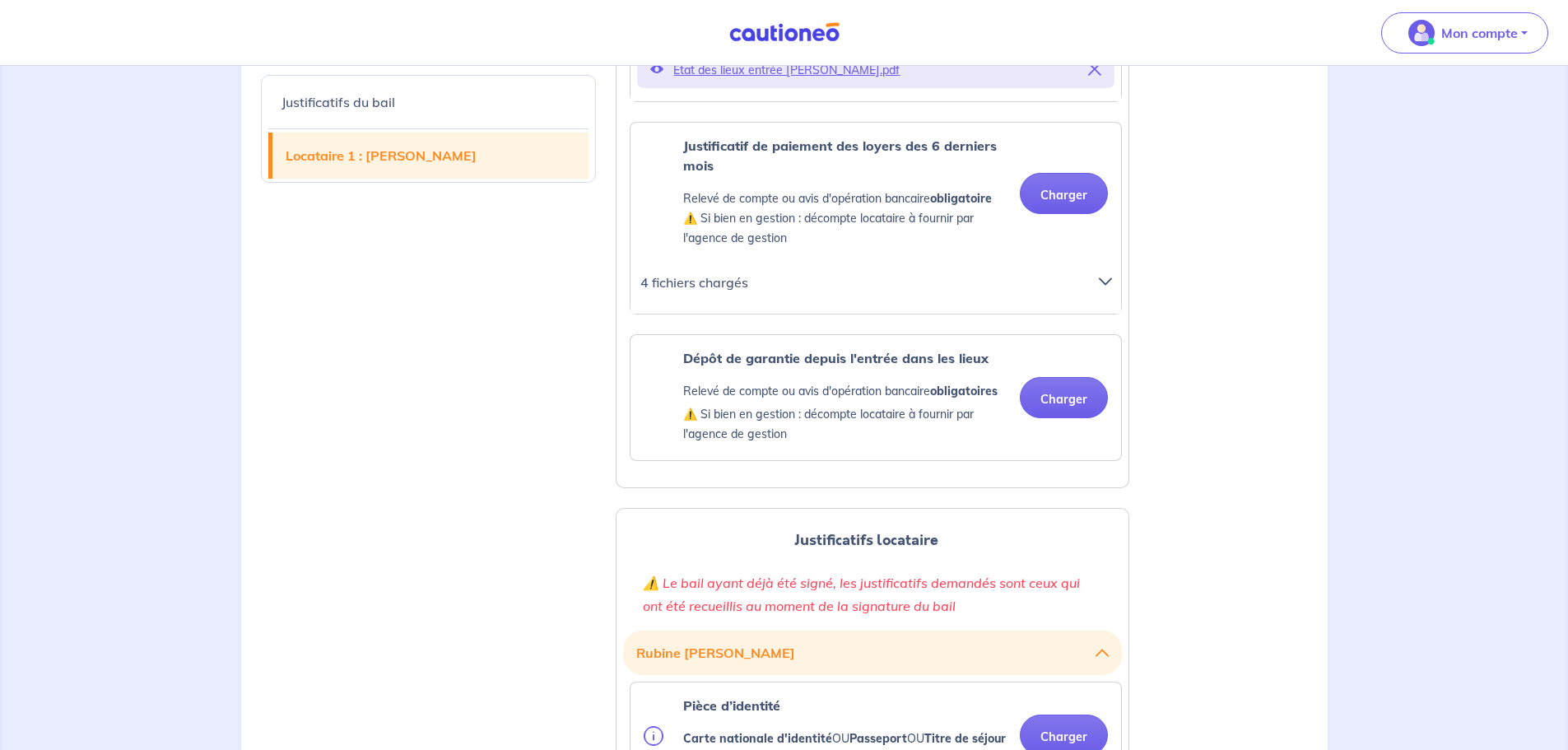
scroll to position [988, 0]
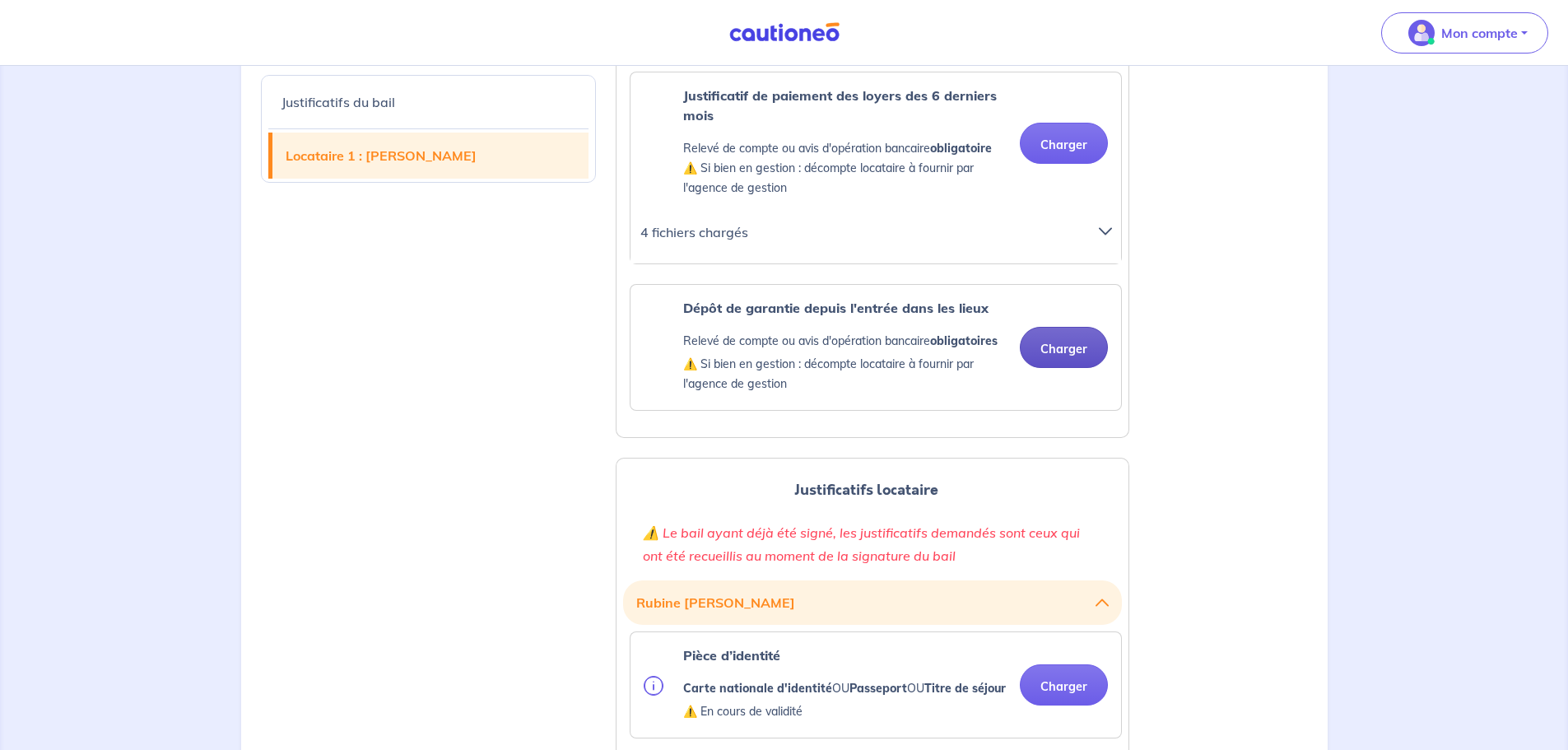
click at [1041, 355] on button "Charger" at bounding box center [1064, 347] width 88 height 41
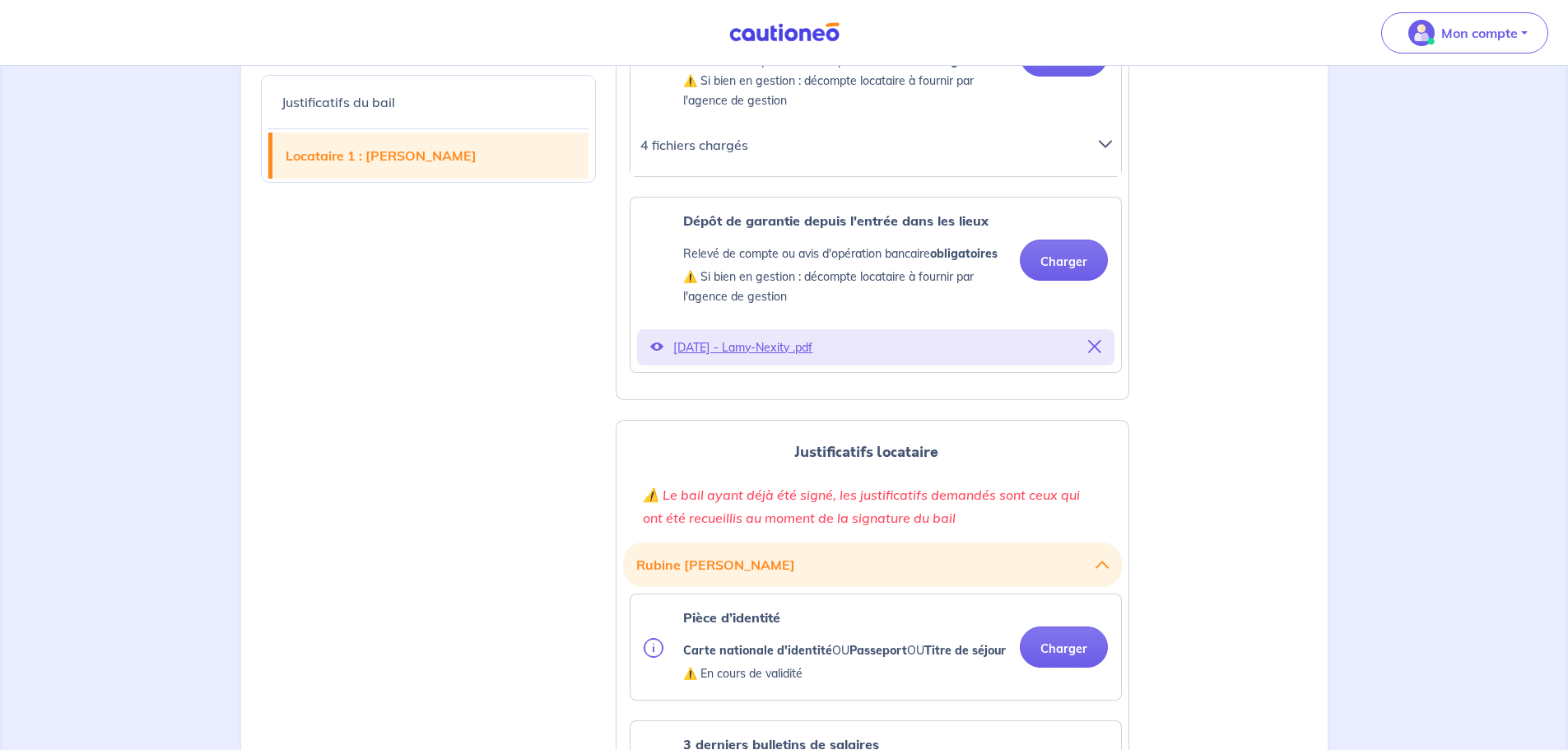
scroll to position [1235, 0]
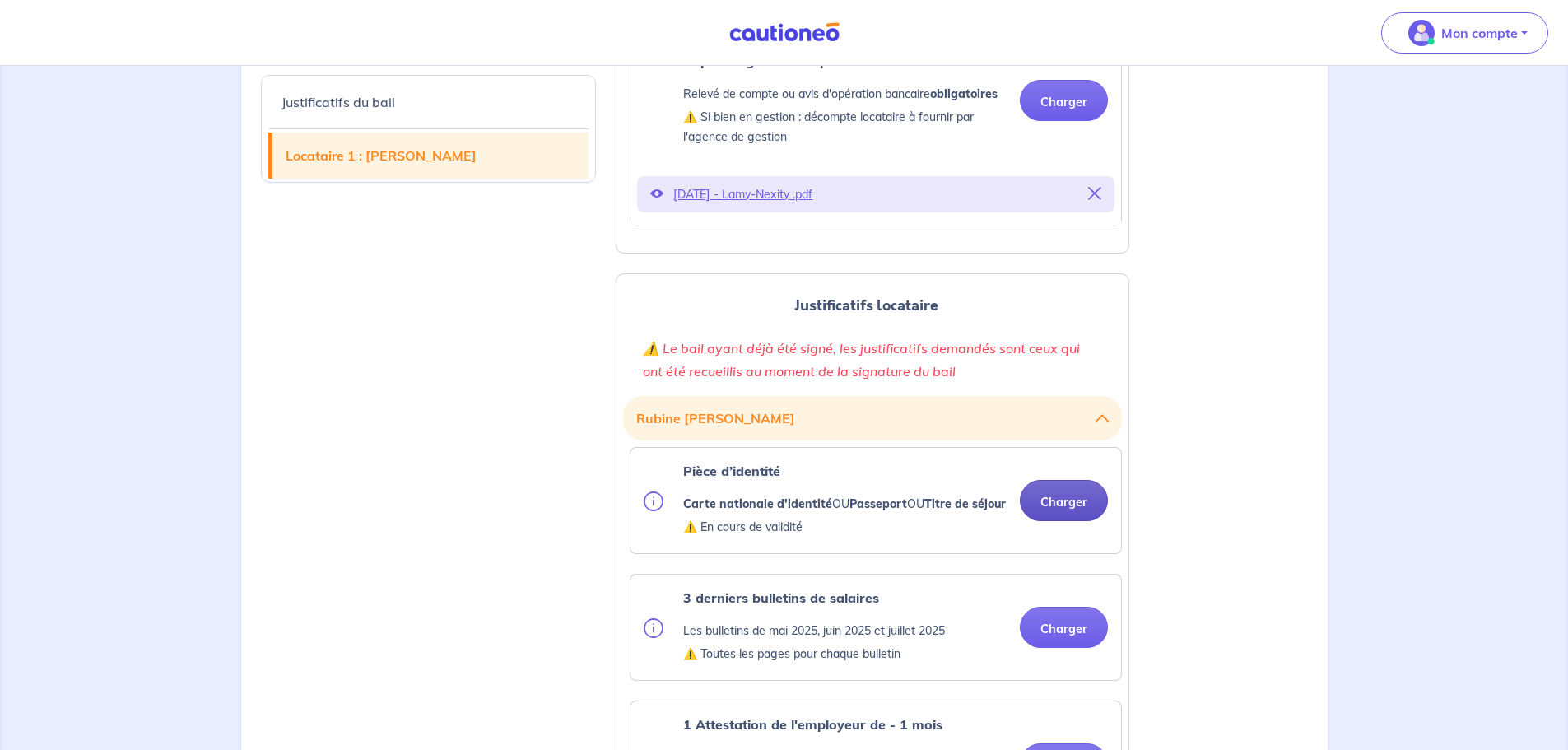
click at [1041, 452] on button "Charger" at bounding box center [1064, 500] width 88 height 41
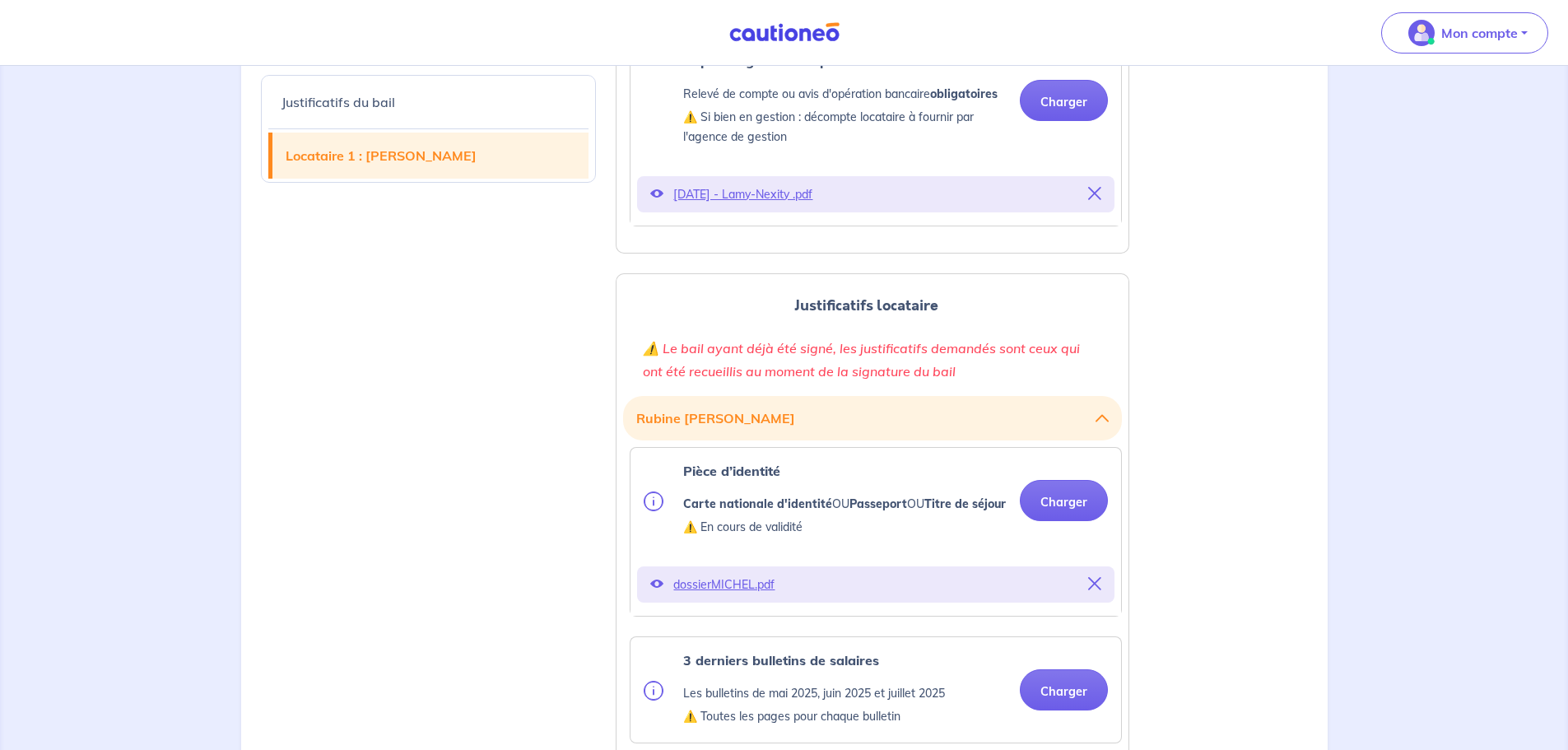
click at [659, 452] on icon at bounding box center [657, 584] width 13 height 13
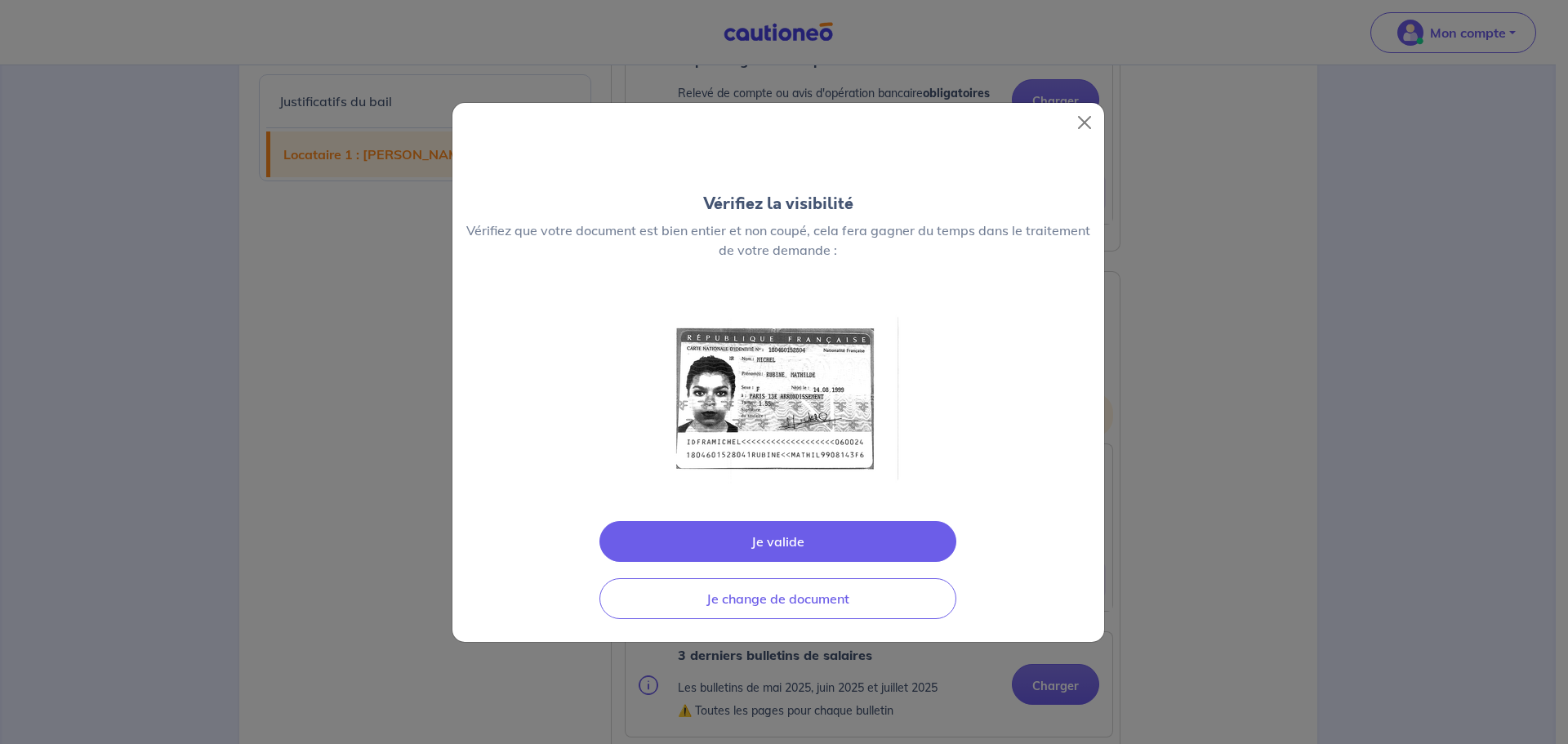
click at [829, 449] on button "Je valide" at bounding box center [778, 541] width 357 height 41
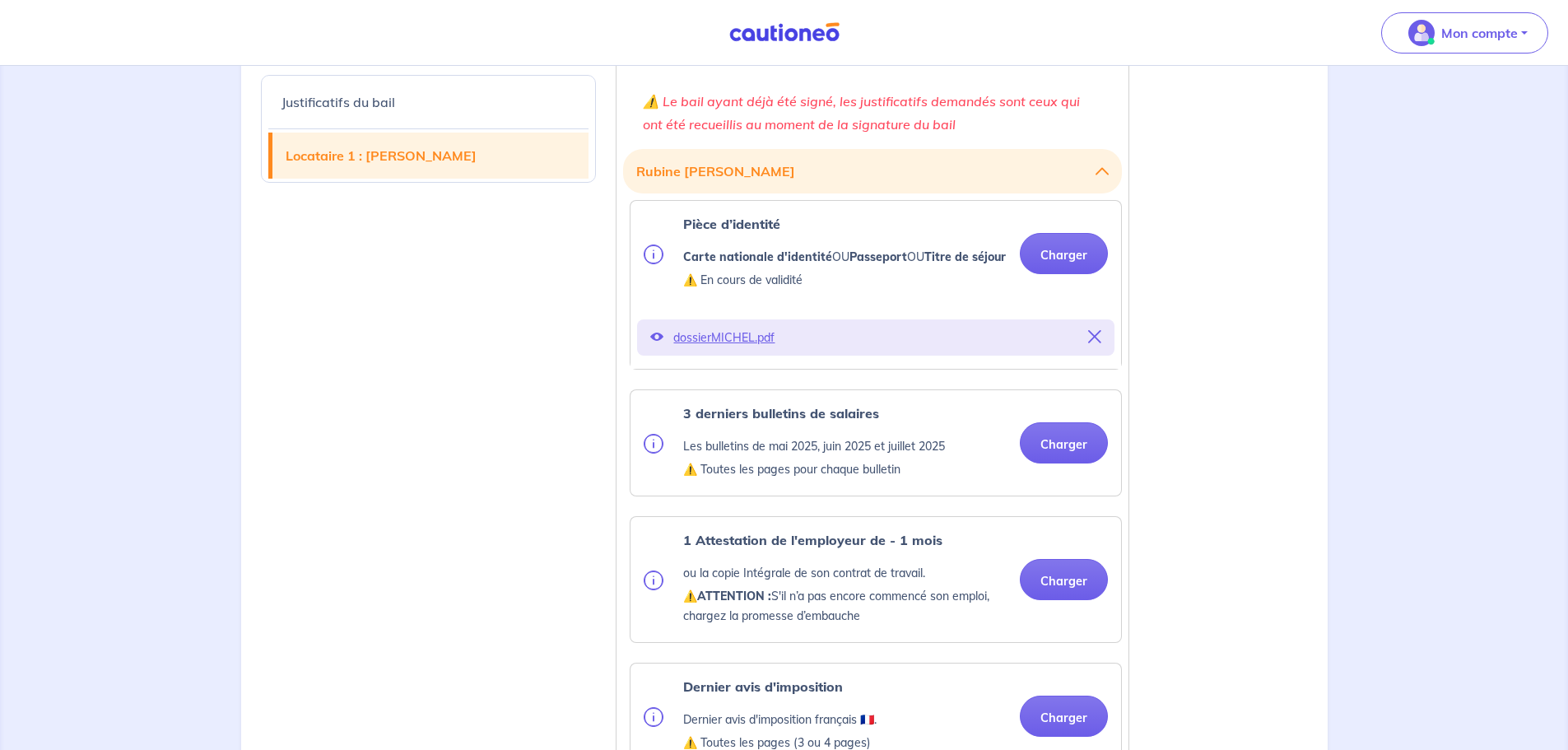
scroll to position [1564, 0]
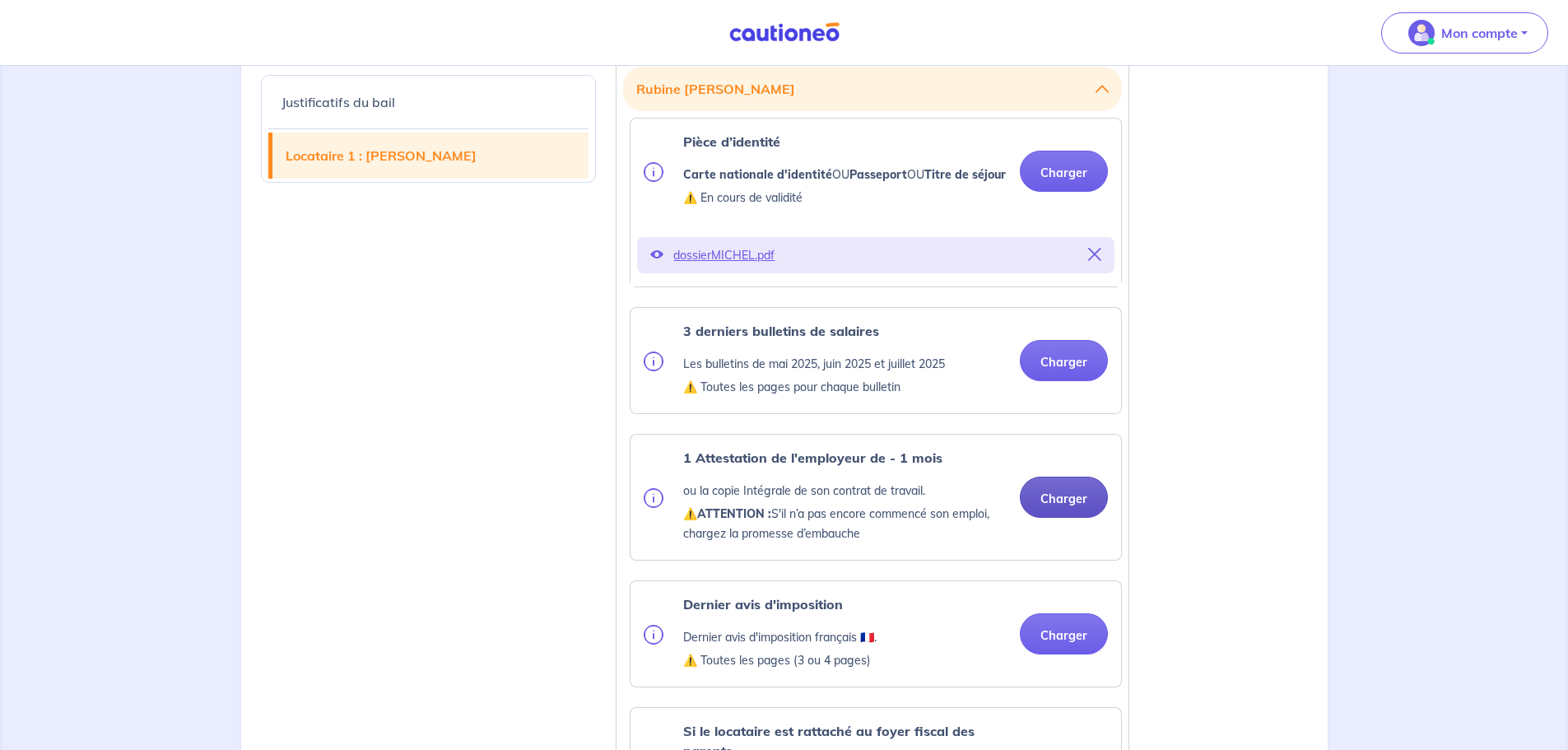
click at [1041, 452] on button "Charger" at bounding box center [1064, 496] width 88 height 41
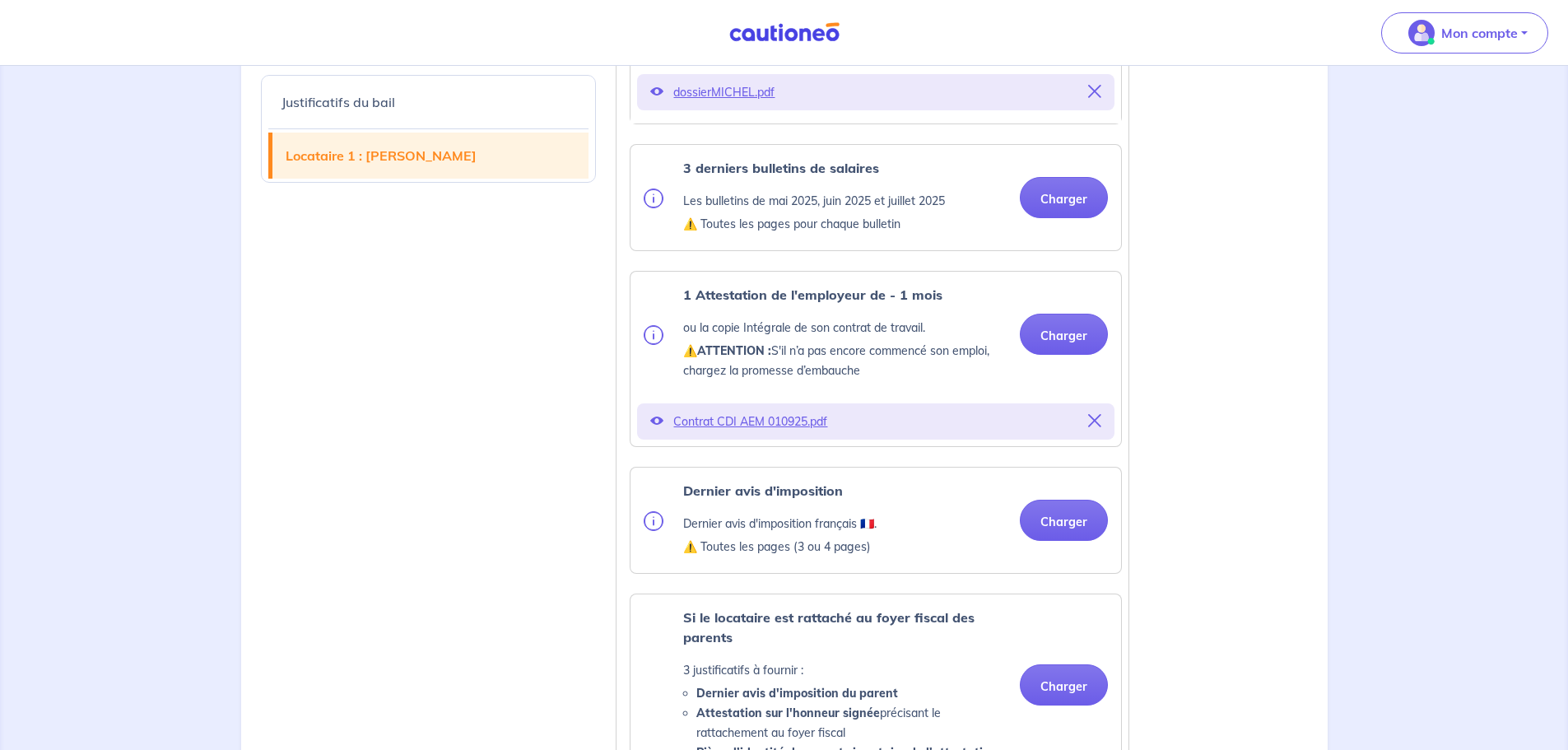
scroll to position [1729, 0]
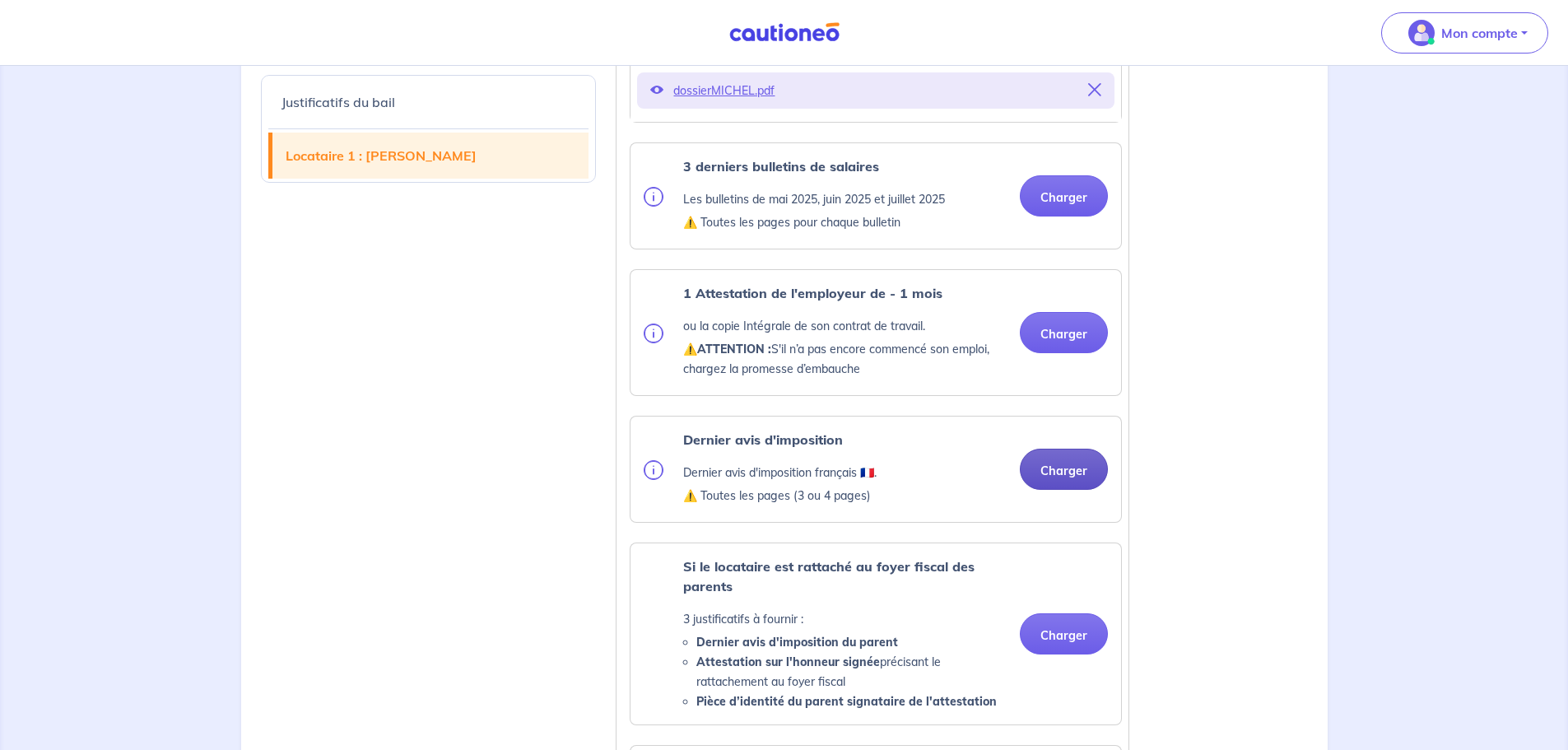
click at [1041, 452] on button "Charger" at bounding box center [1064, 469] width 88 height 41
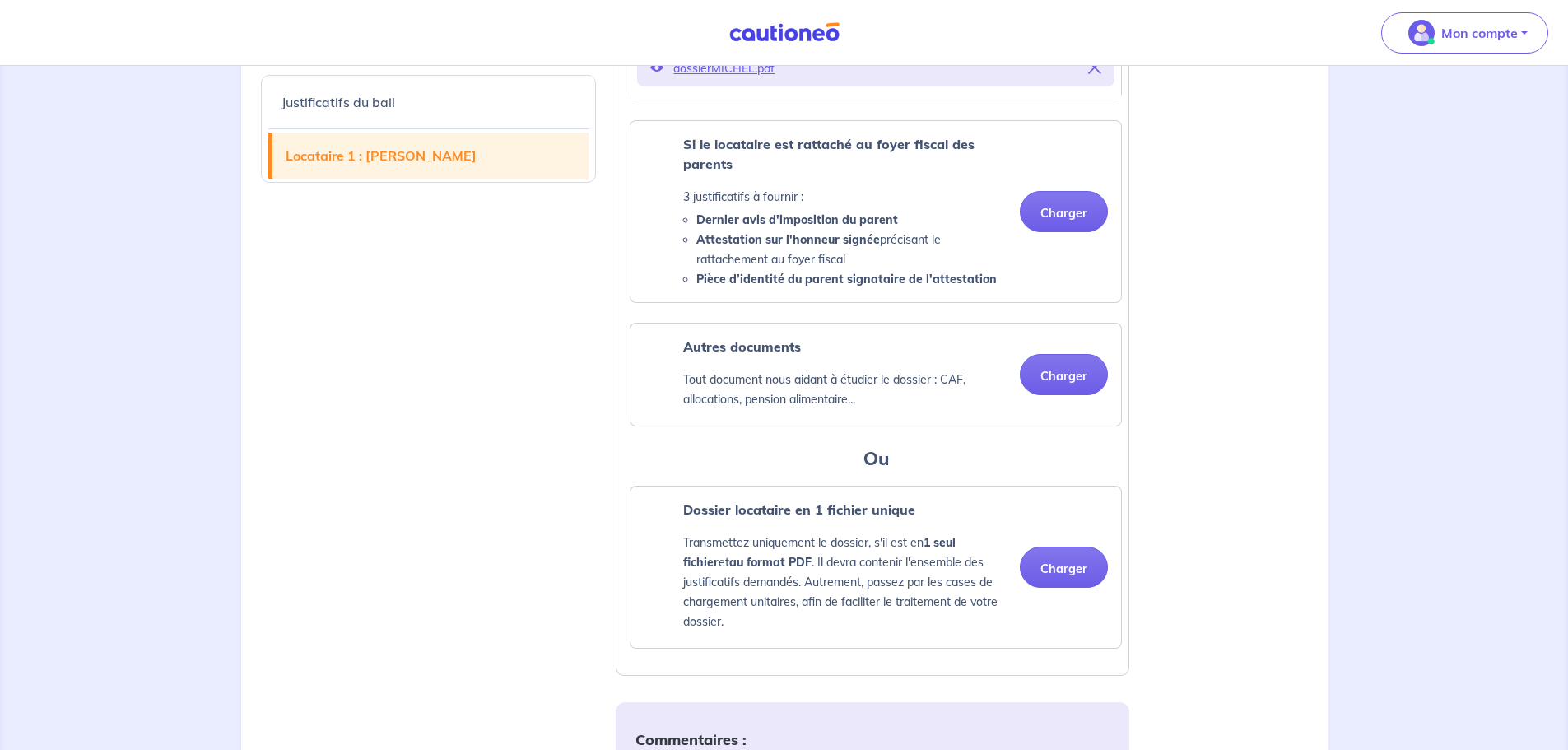
scroll to position [2305, 0]
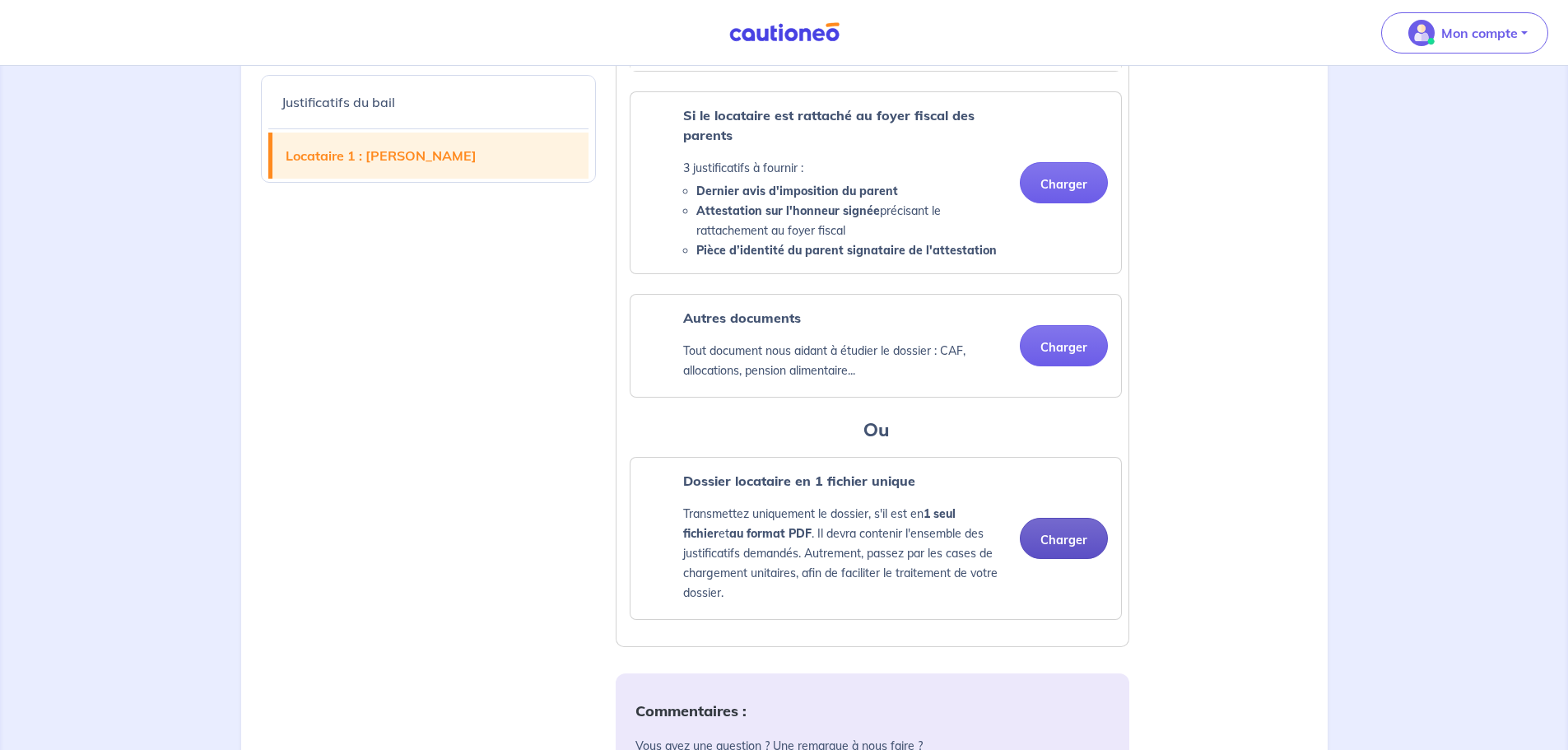
click at [1041, 452] on button "Charger" at bounding box center [1064, 538] width 88 height 41
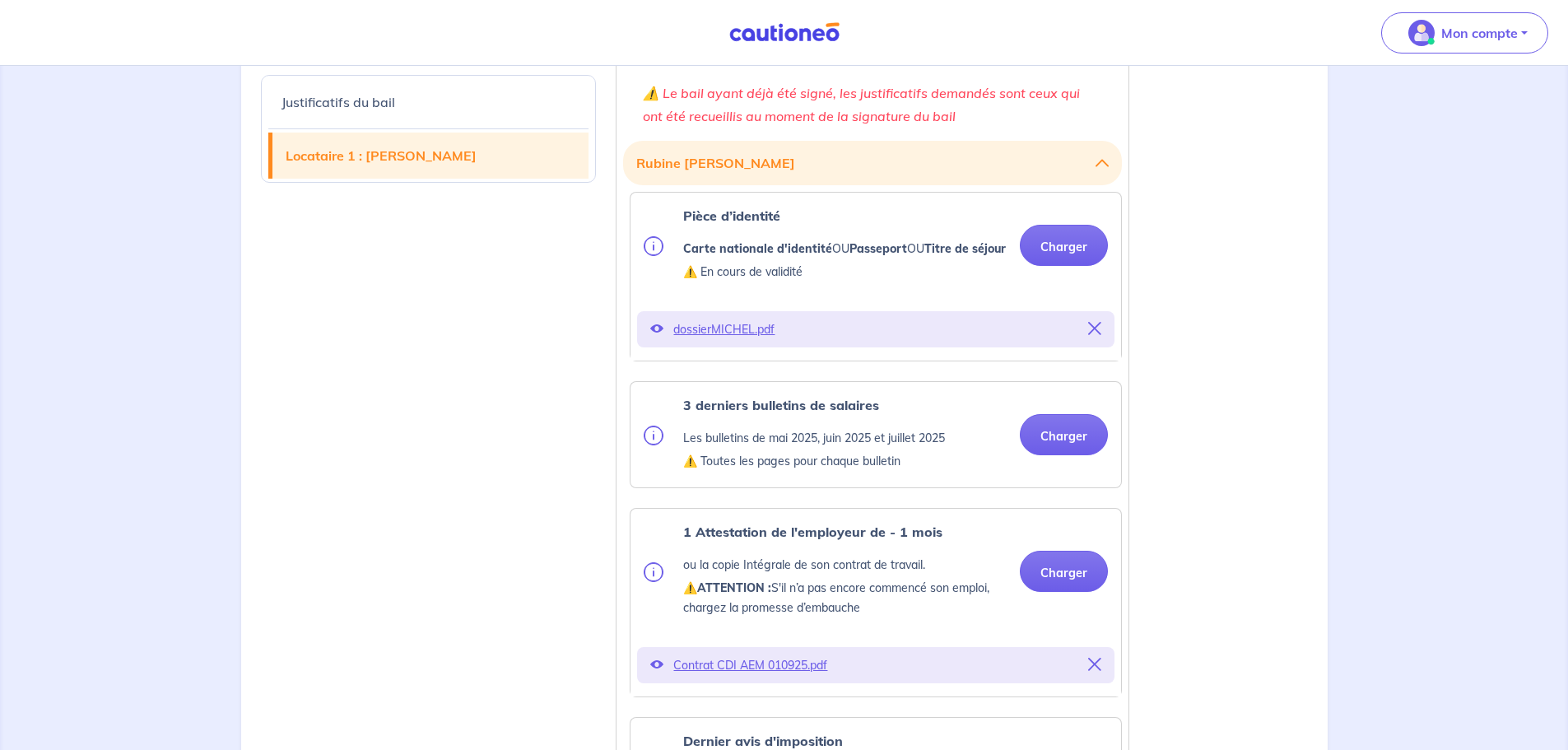
scroll to position [1482, 0]
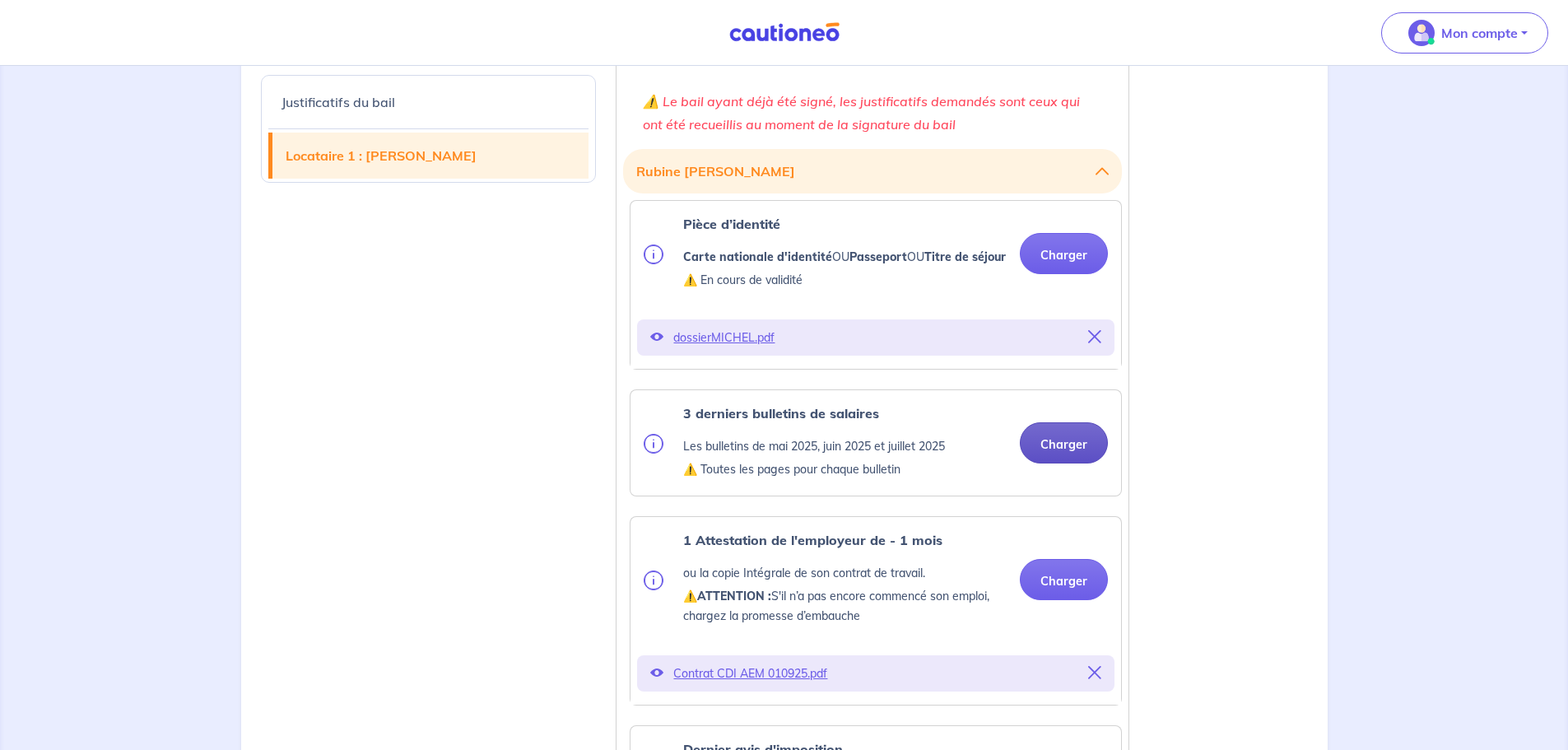
click at [1041, 452] on button "Charger" at bounding box center [1064, 442] width 88 height 41
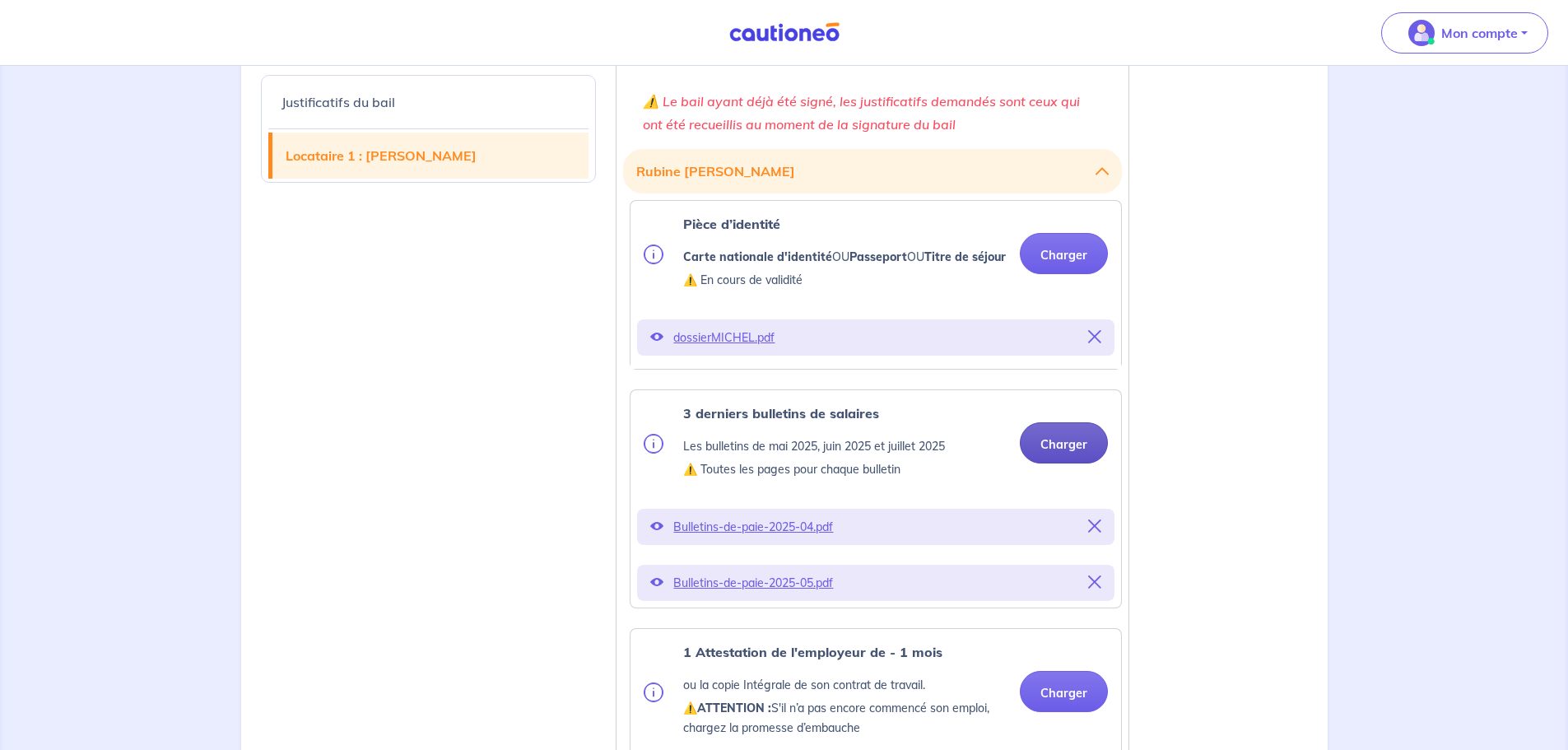
click at [1035, 452] on button "Charger" at bounding box center [1064, 442] width 88 height 41
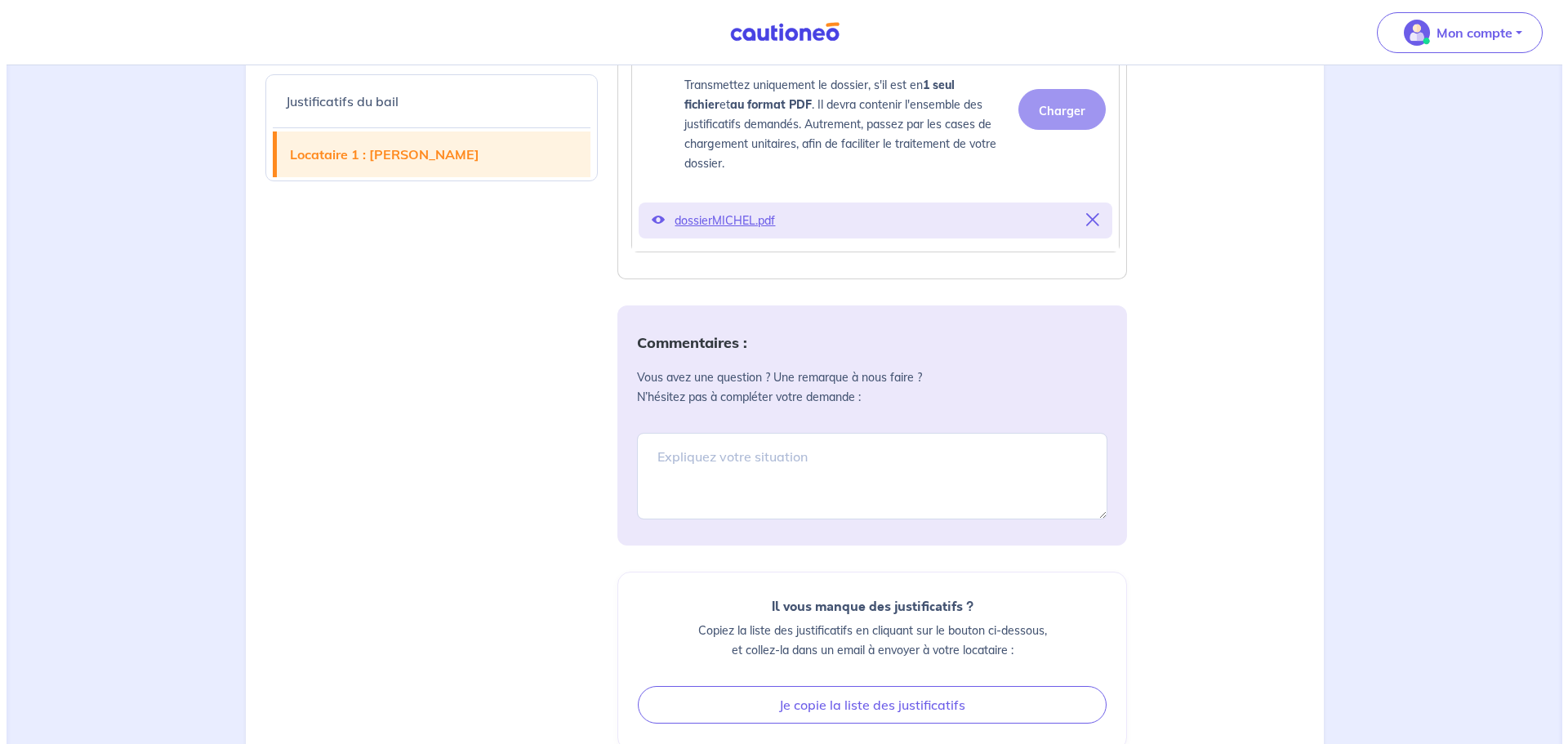
scroll to position [3070, 0]
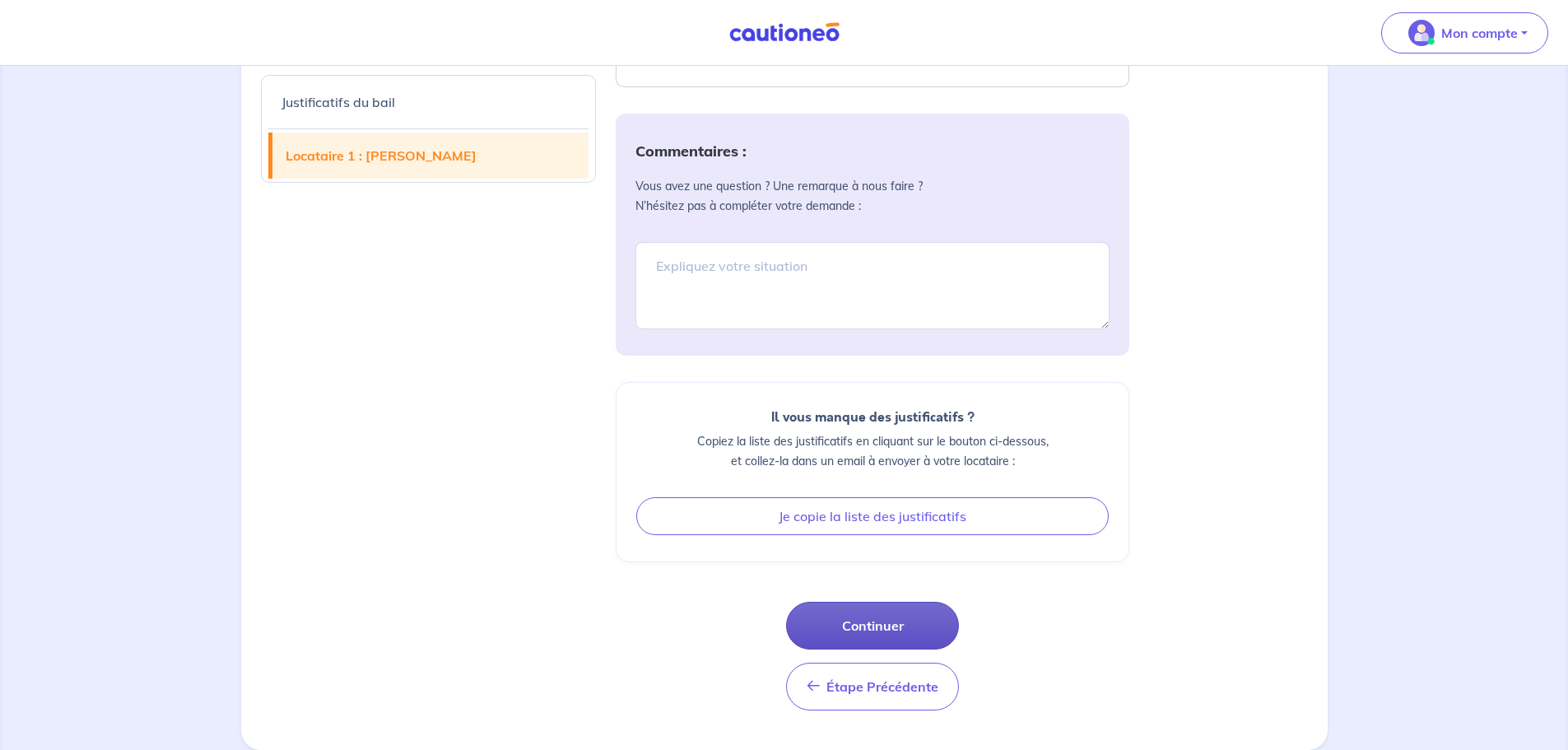
click at [897, 452] on button "Continuer" at bounding box center [872, 626] width 173 height 48
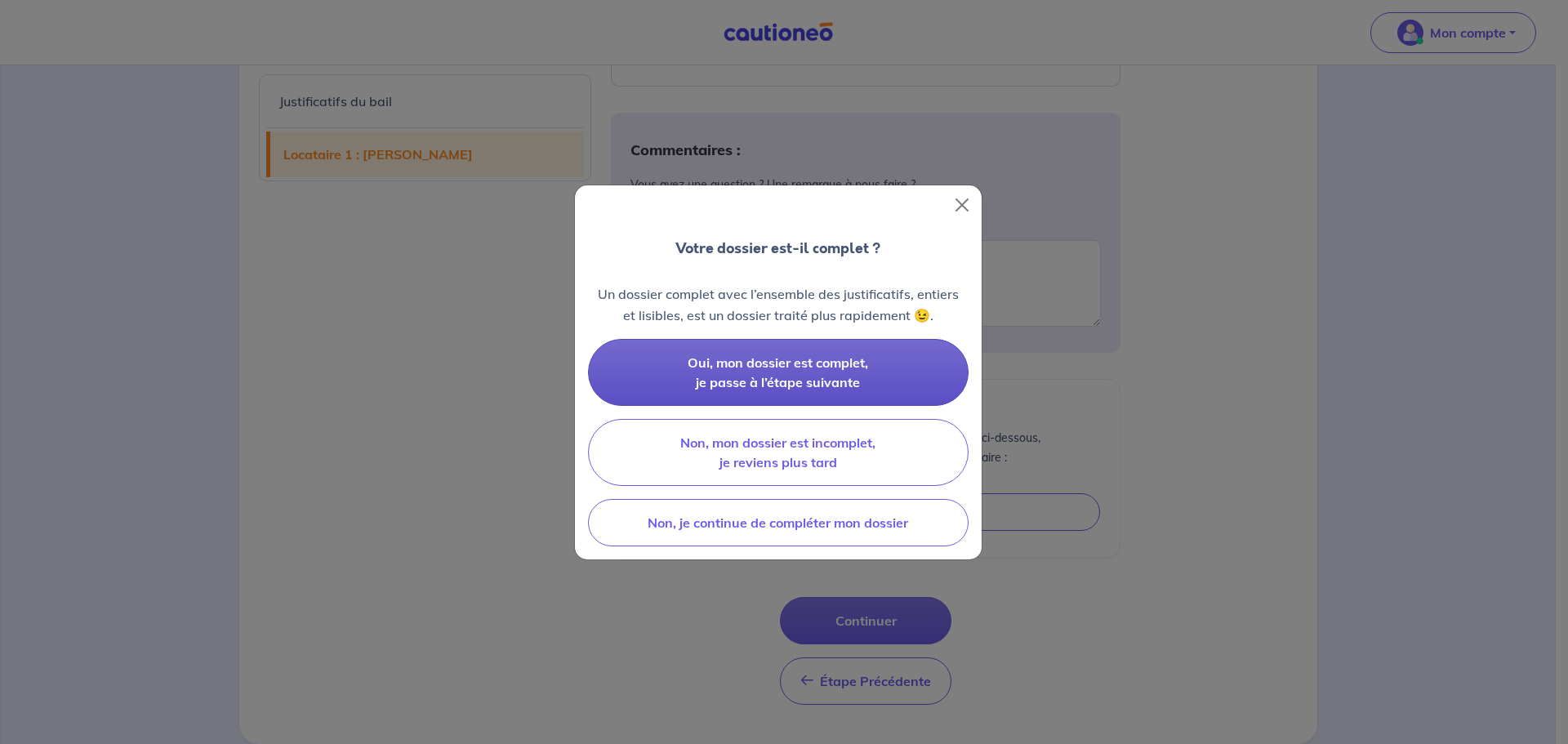
click at [820, 371] on button "Oui, mon dossier est complet, je passe à l’étape suivante" at bounding box center [778, 372] width 381 height 67
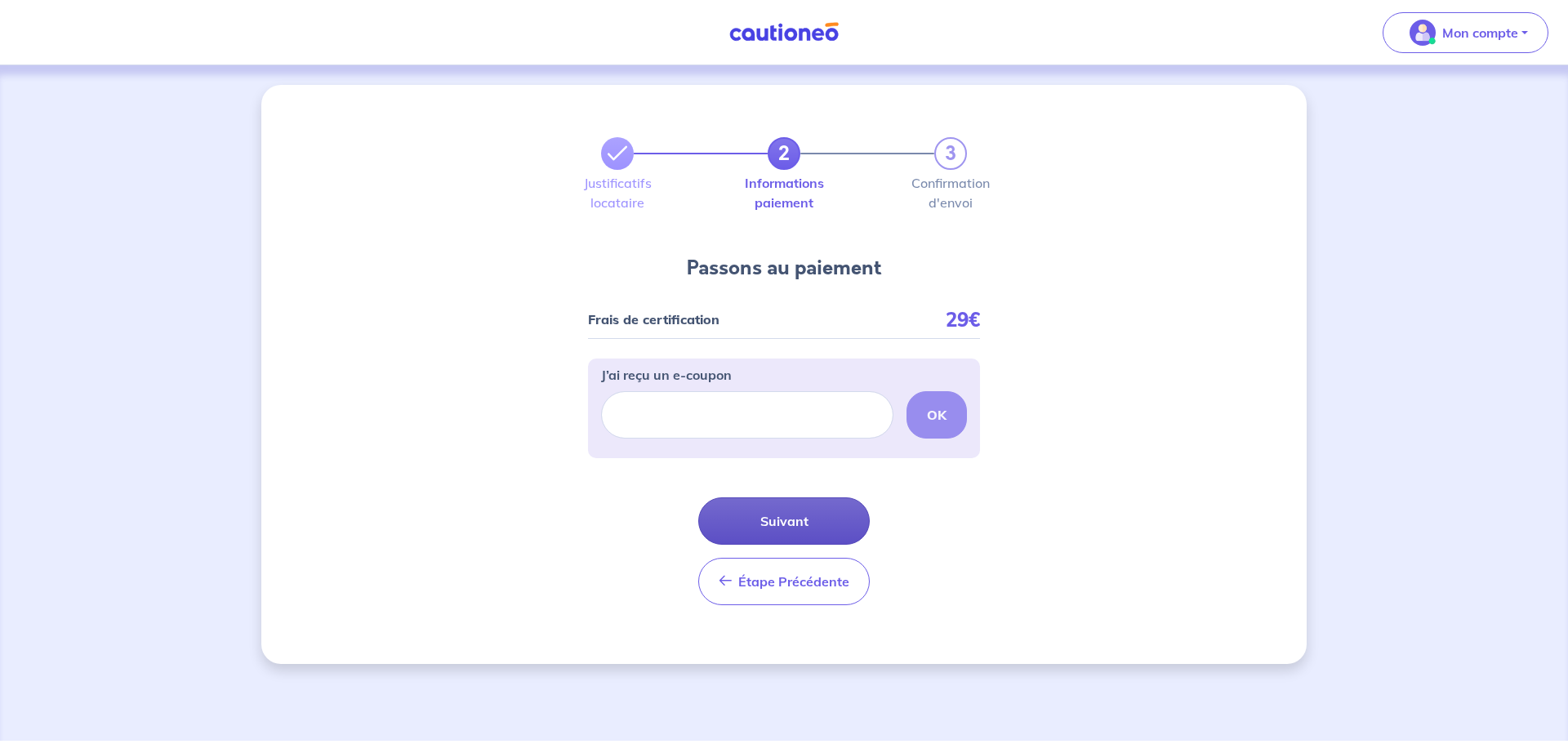
click at [822, 449] on button "Suivant" at bounding box center [784, 521] width 172 height 47
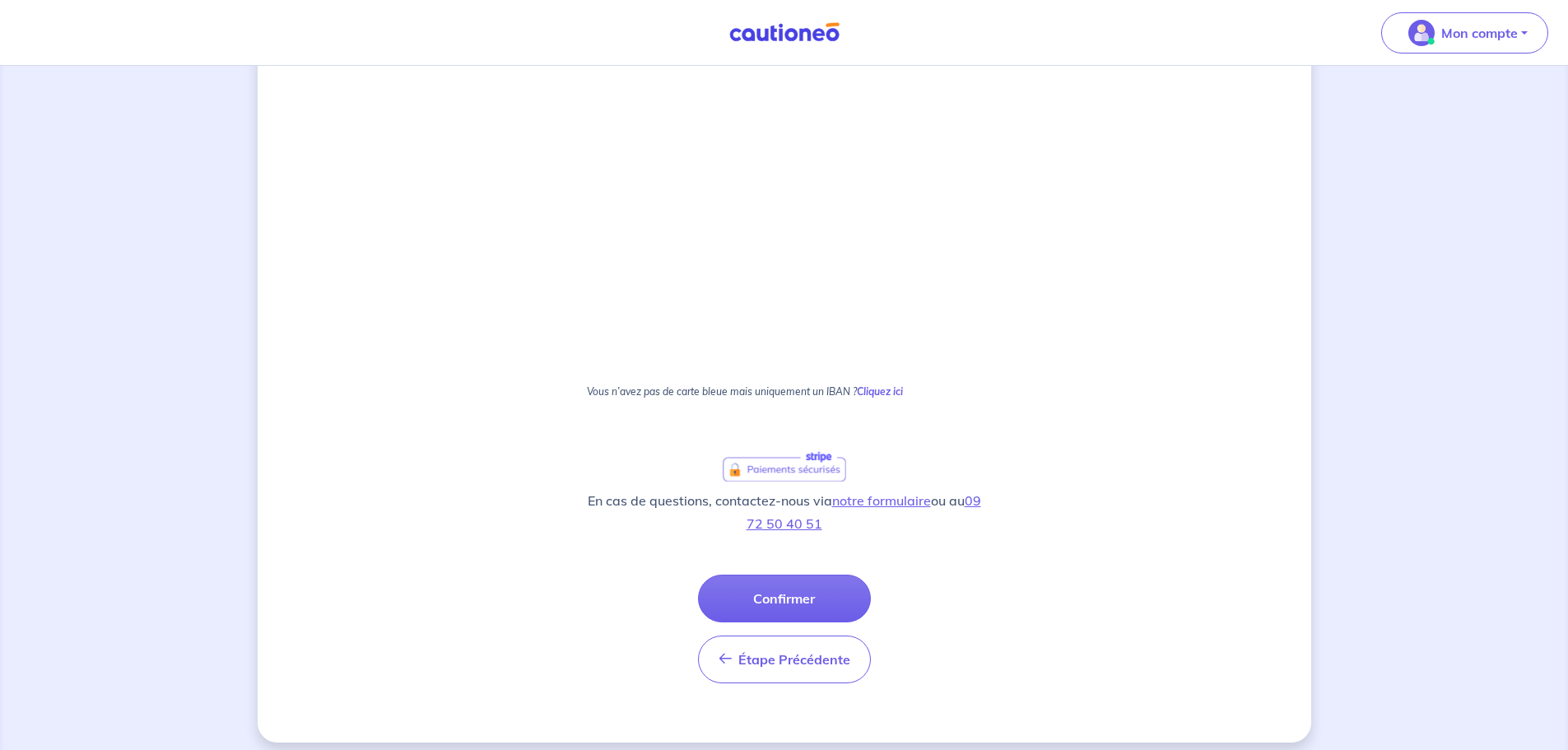
scroll to position [396, 0]
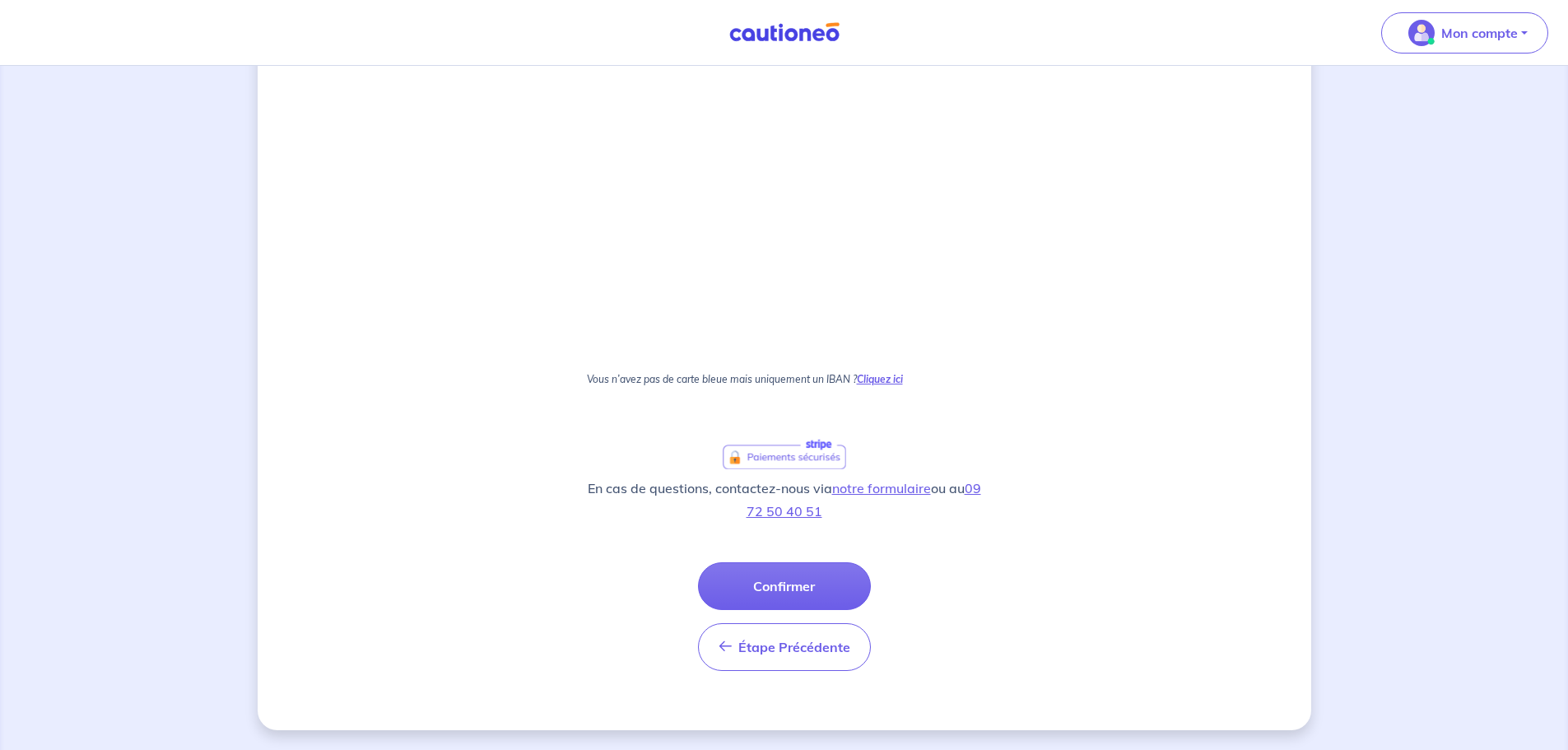
click at [899, 380] on strong "Cliquez ici" at bounding box center [880, 379] width 46 height 12
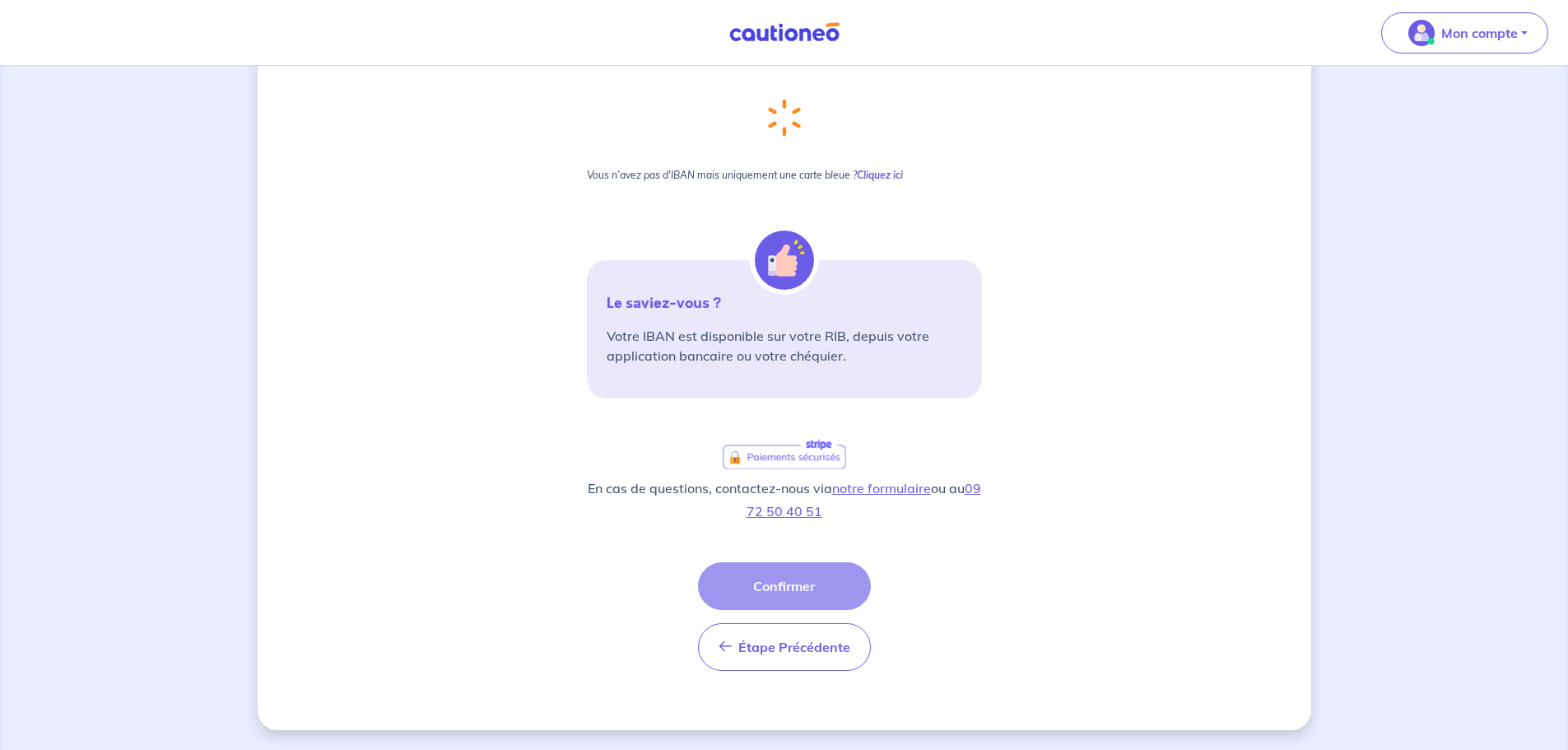
scroll to position [0, 0]
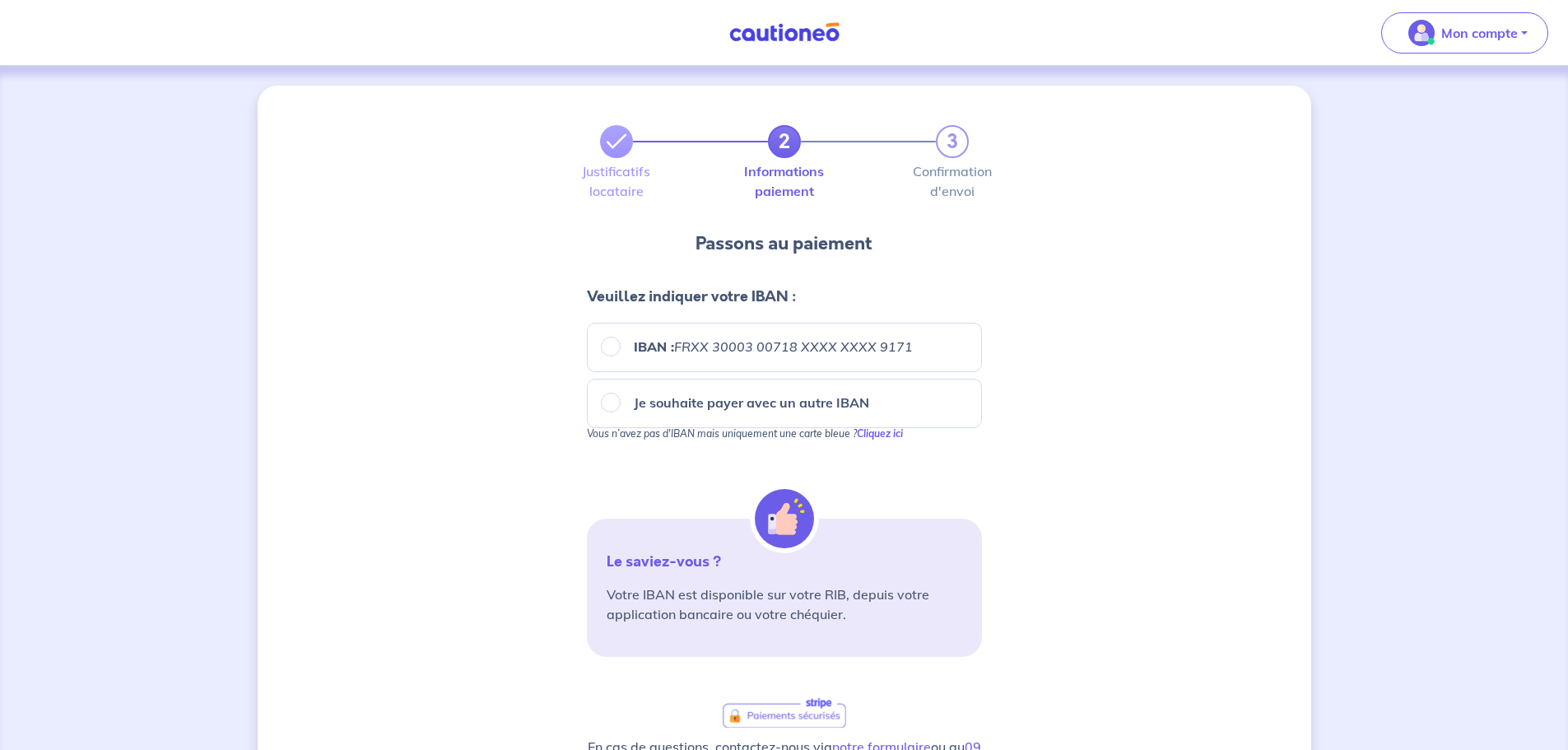
click at [746, 359] on div "IBAN : FRXX [FINANCIAL_ID] XXXX XXXX 9171" at bounding box center [784, 347] width 395 height 50
click at [605, 351] on input "IBAN : FRXX [FINANCIAL_ID] XXXX XXXX 9171" at bounding box center [610, 346] width 20 height 20
radio input "true"
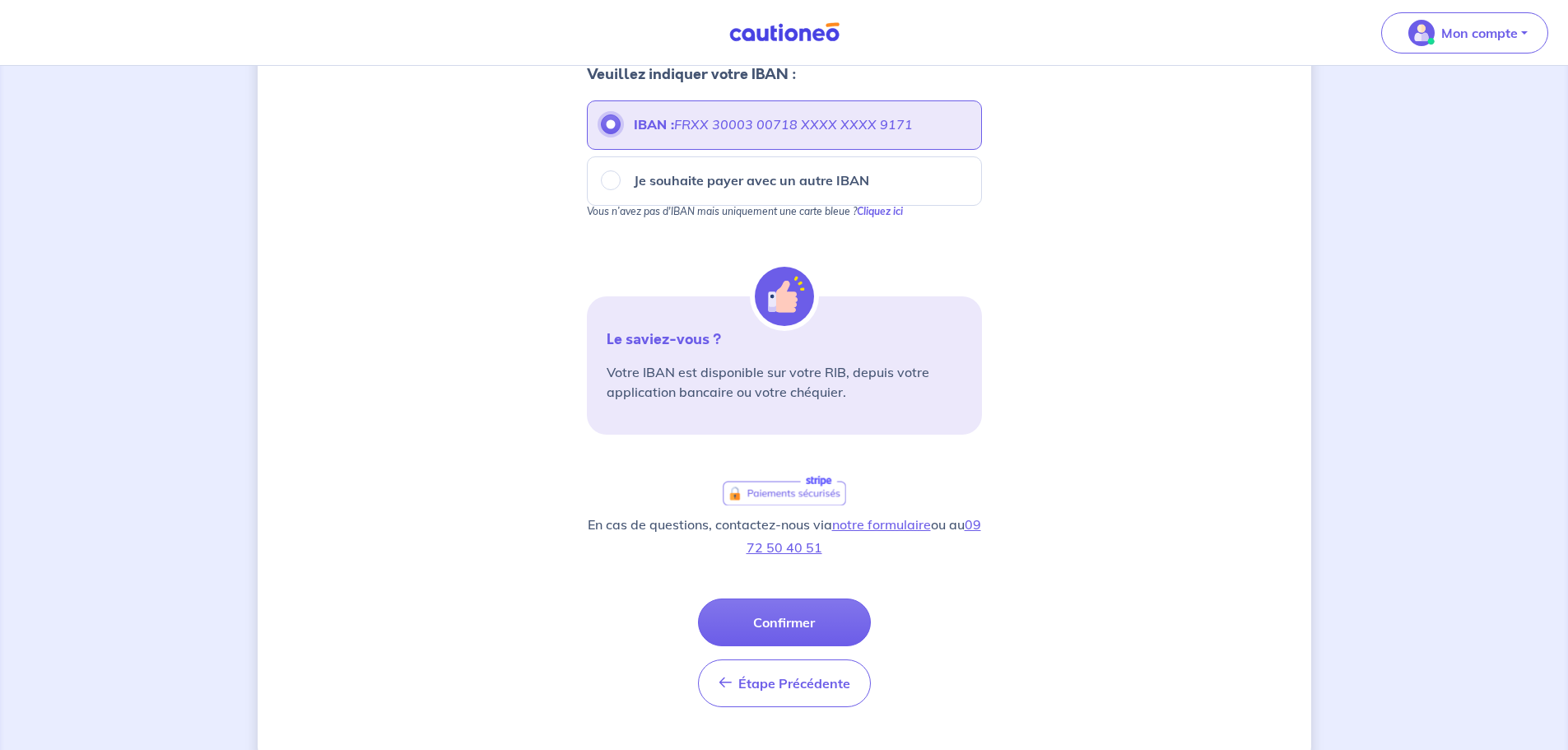
scroll to position [247, 0]
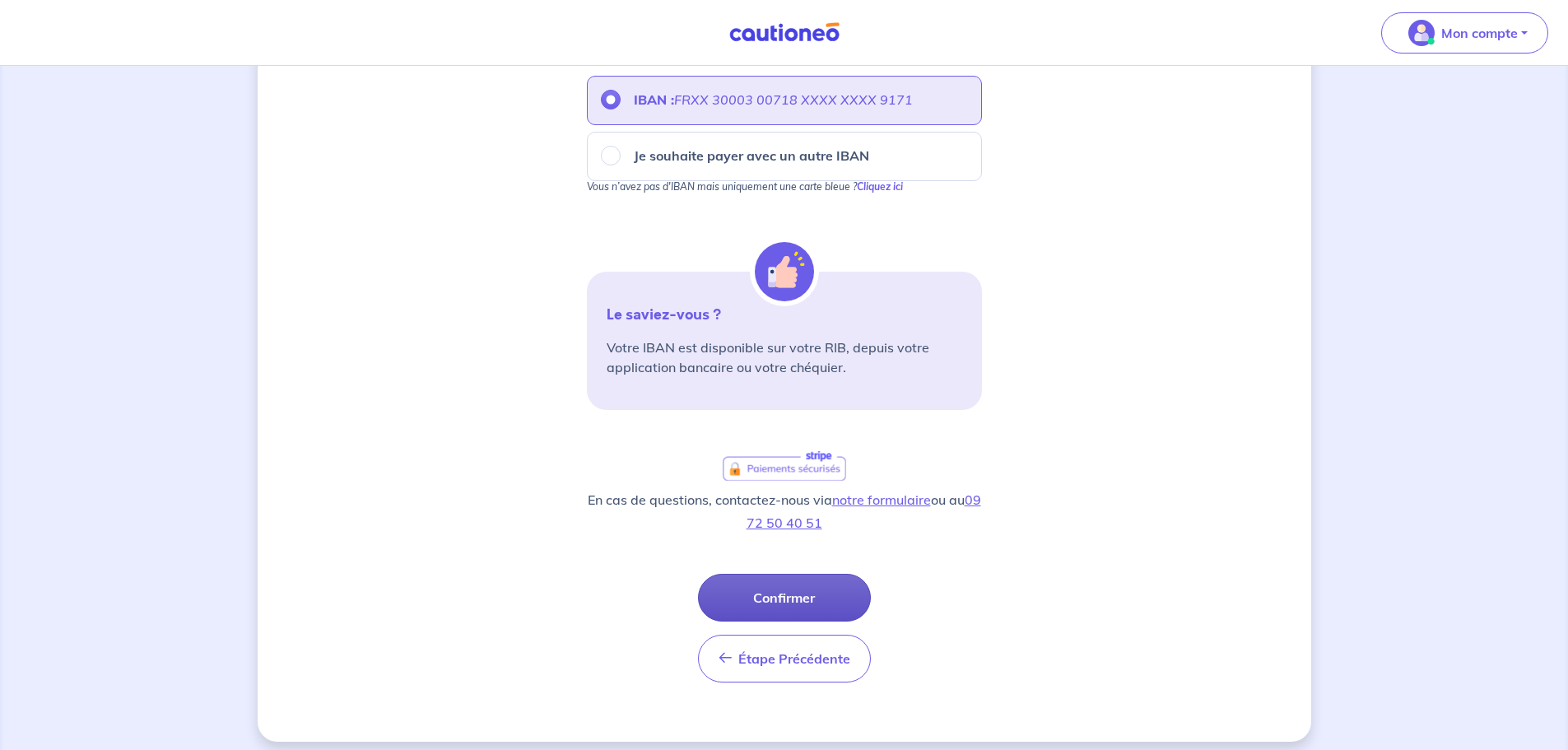
click at [827, 452] on button "Confirmer" at bounding box center [784, 598] width 173 height 48
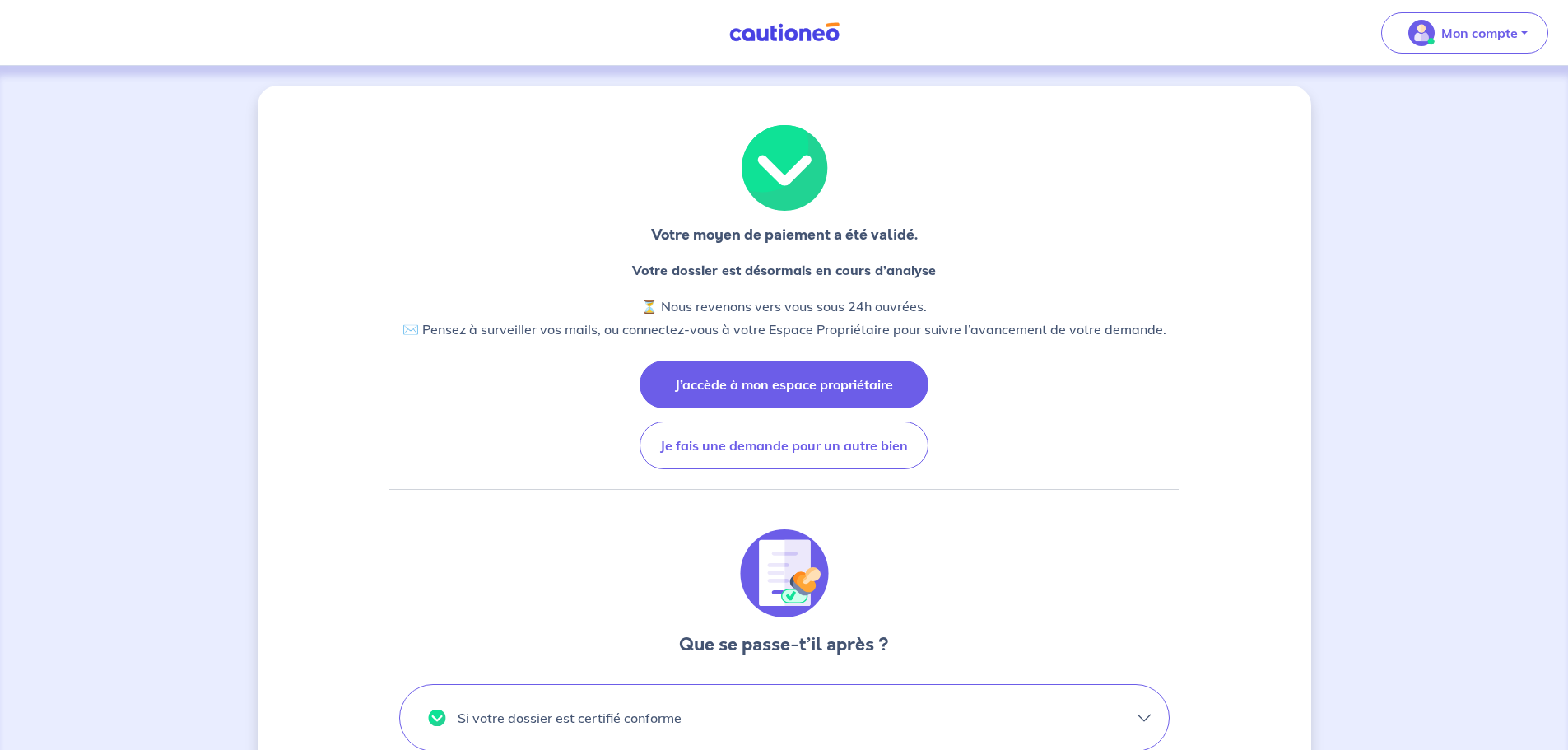
click at [837, 386] on button "J’accède à mon espace propriétaire" at bounding box center [784, 385] width 289 height 48
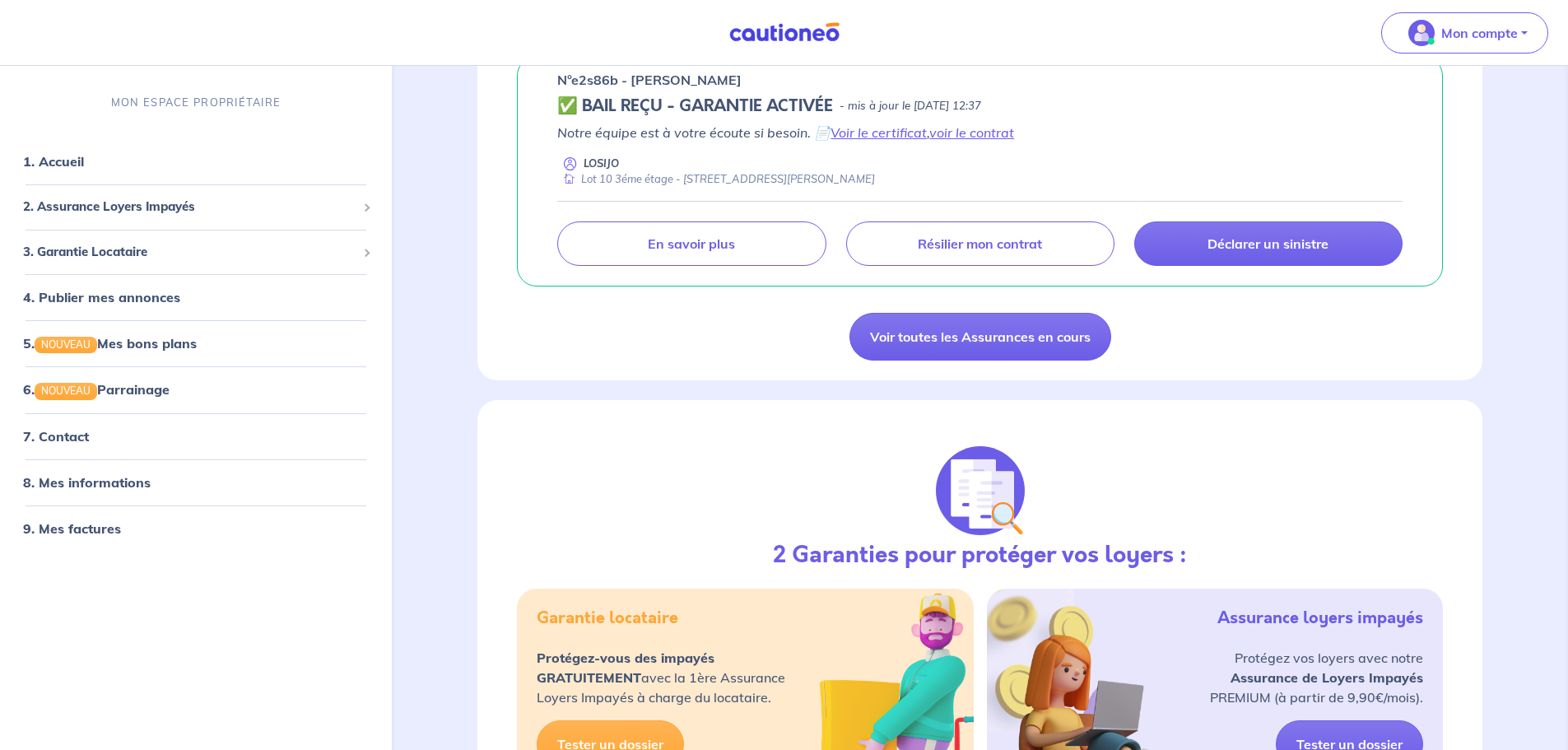
scroll to position [2140, 0]
